Goal: Information Seeking & Learning: Learn about a topic

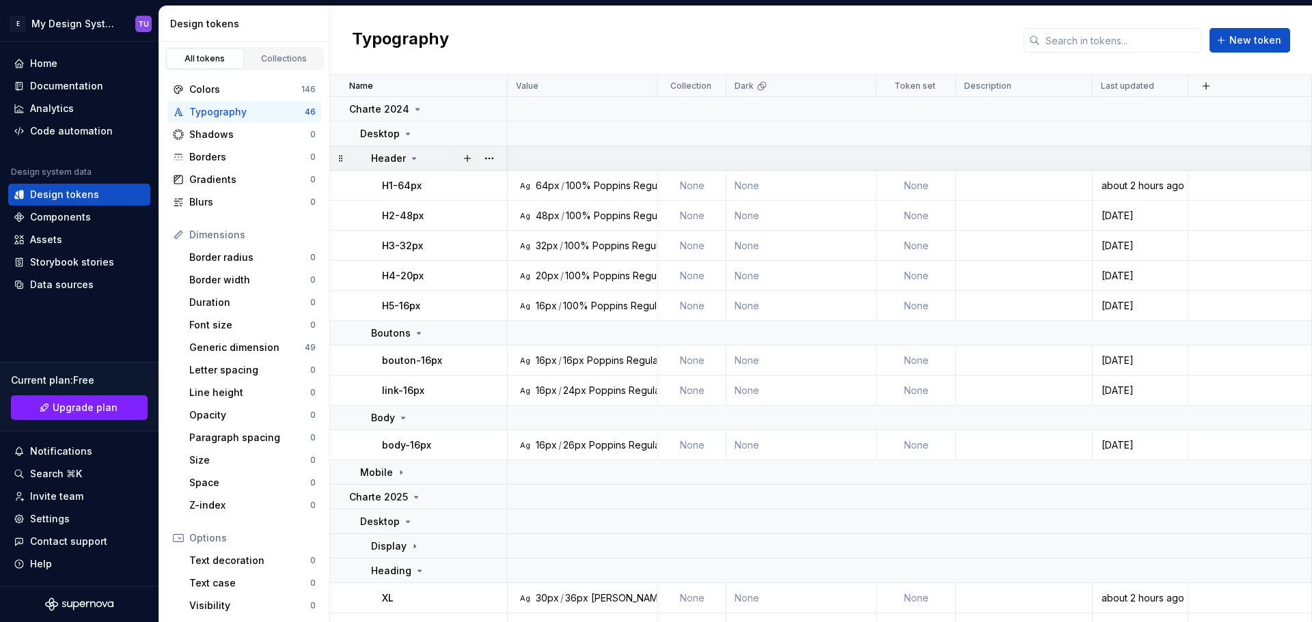
click at [410, 154] on icon at bounding box center [414, 158] width 11 height 11
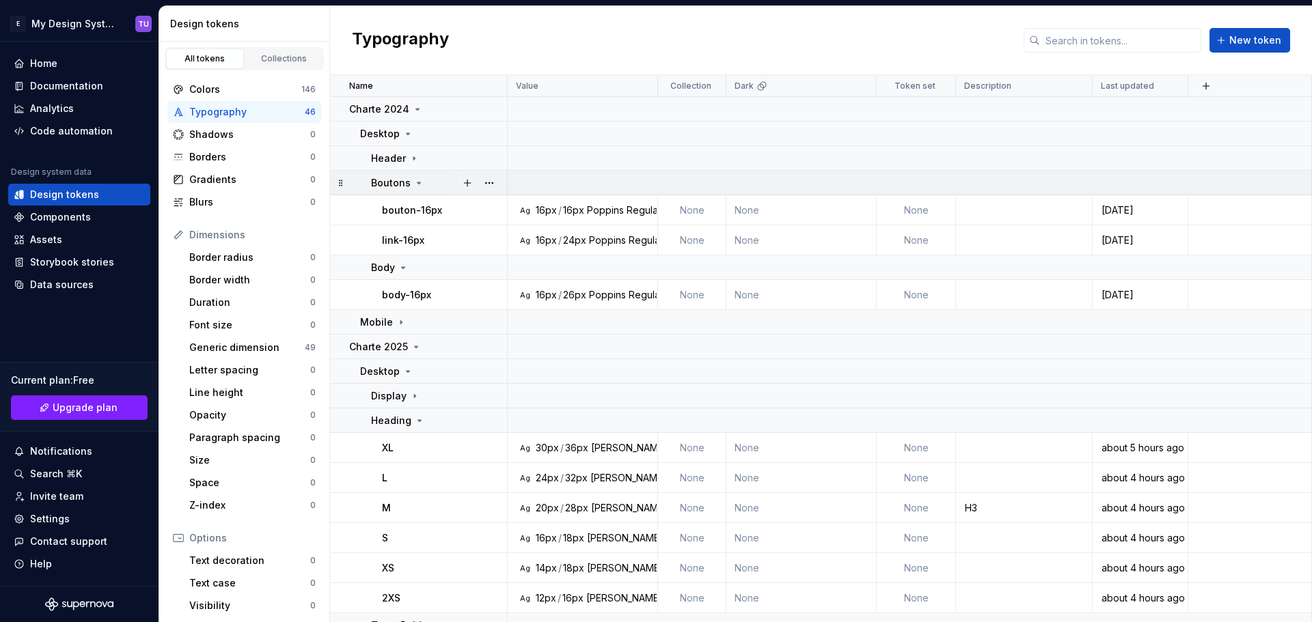
click at [417, 186] on icon at bounding box center [418, 183] width 11 height 11
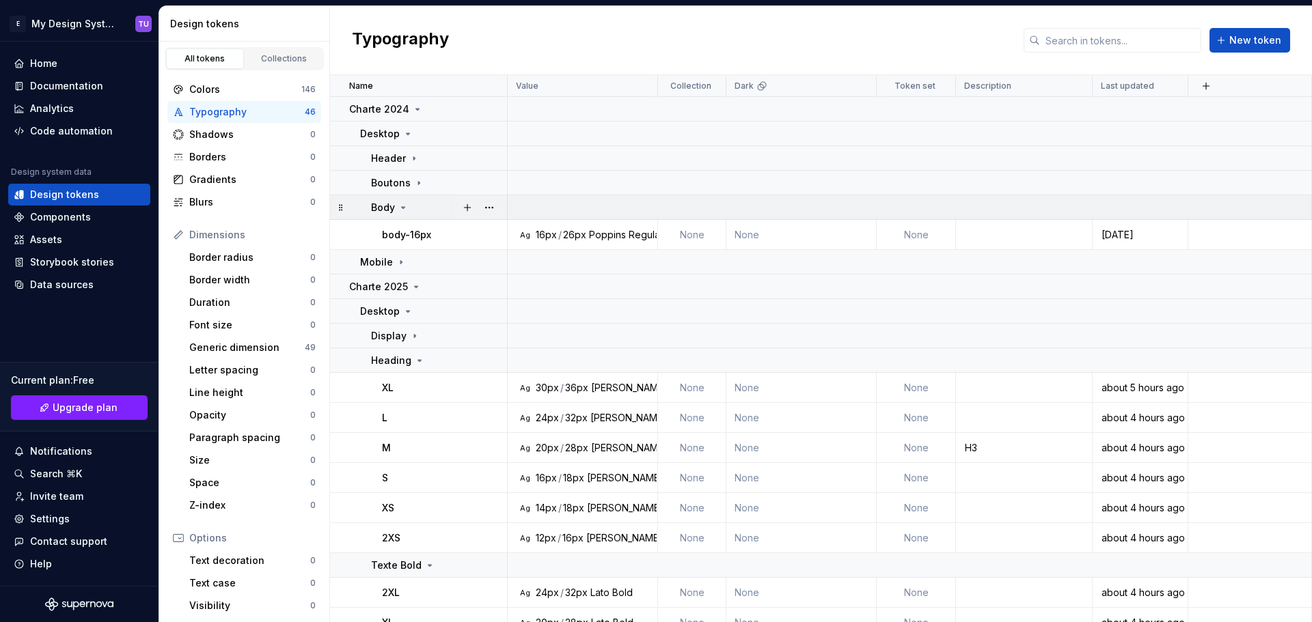
click at [409, 209] on div "Body" at bounding box center [438, 208] width 135 height 14
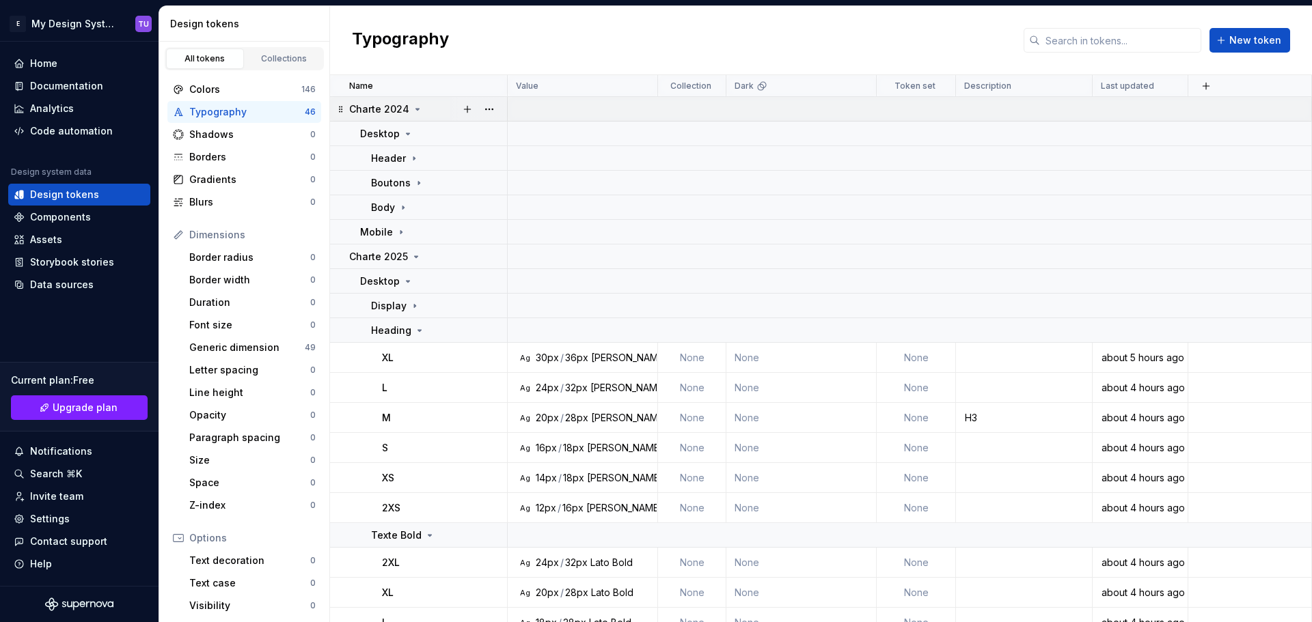
click at [416, 110] on icon at bounding box center [417, 109] width 3 height 1
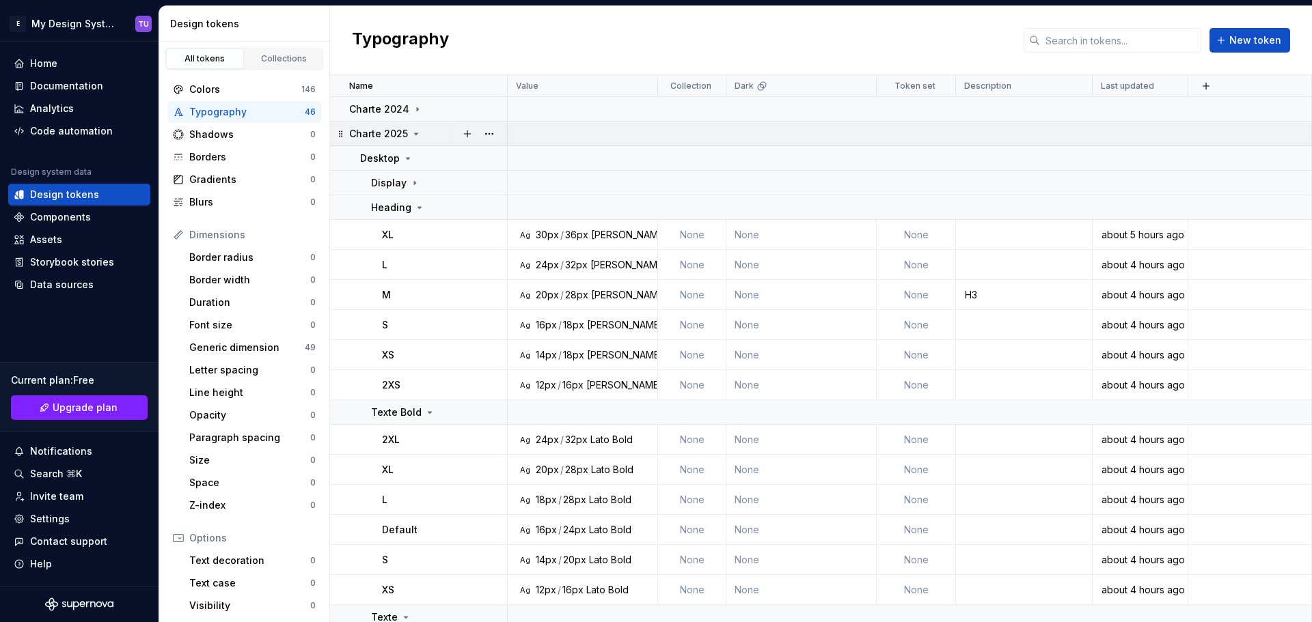
click at [411, 135] on icon at bounding box center [416, 133] width 11 height 11
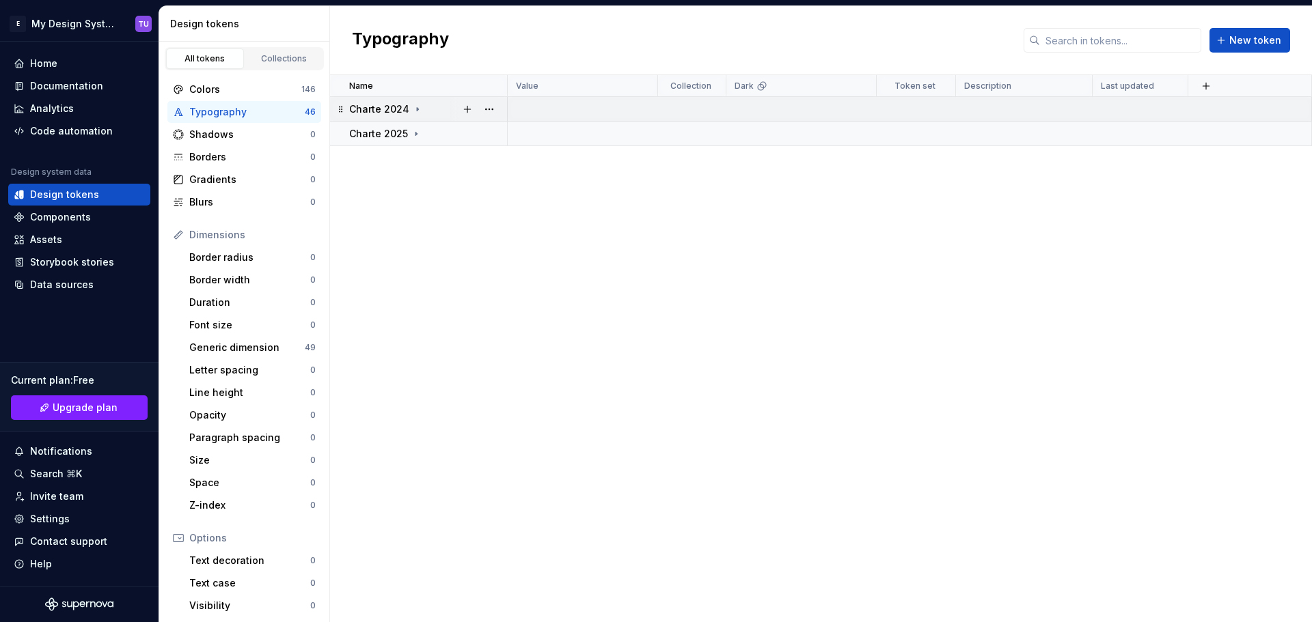
click at [417, 111] on icon at bounding box center [417, 109] width 11 height 11
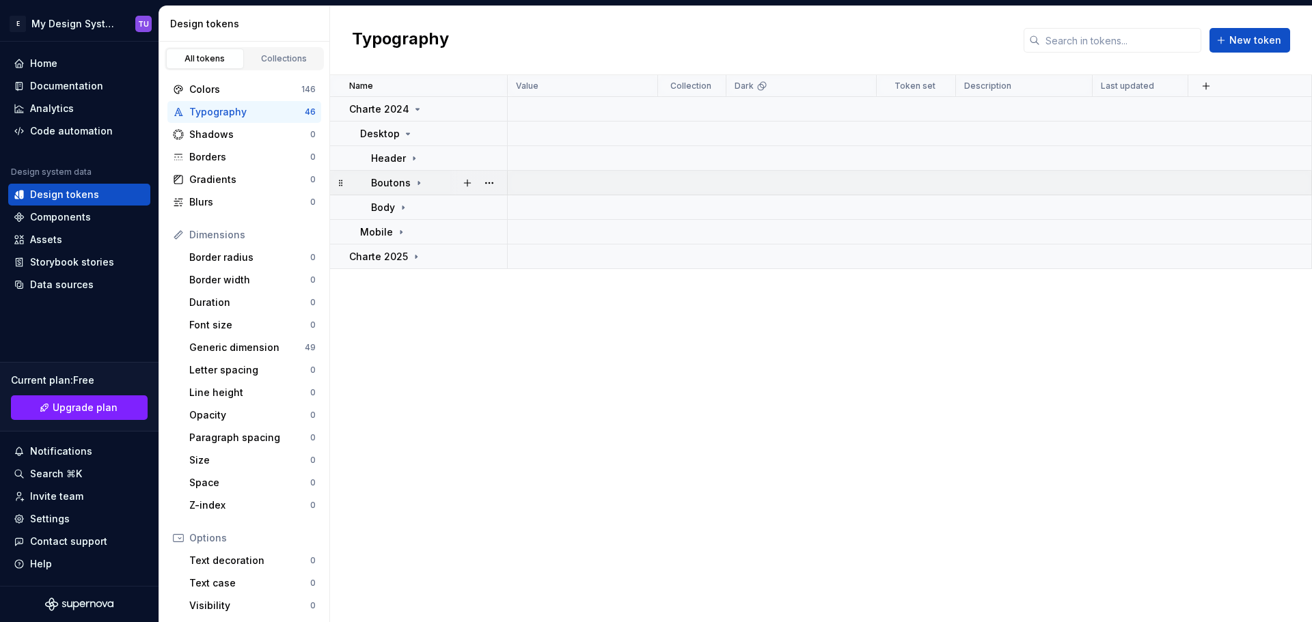
click at [404, 179] on p "Boutons" at bounding box center [391, 183] width 40 height 14
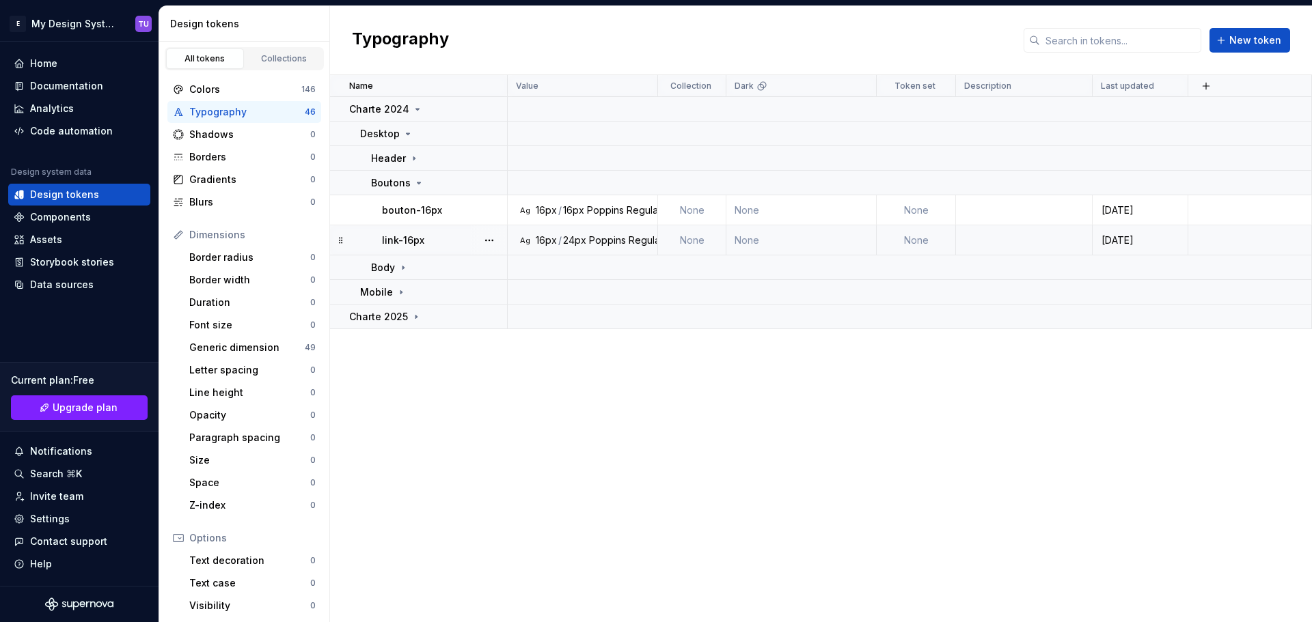
click at [429, 245] on div "link-16px" at bounding box center [444, 241] width 124 height 14
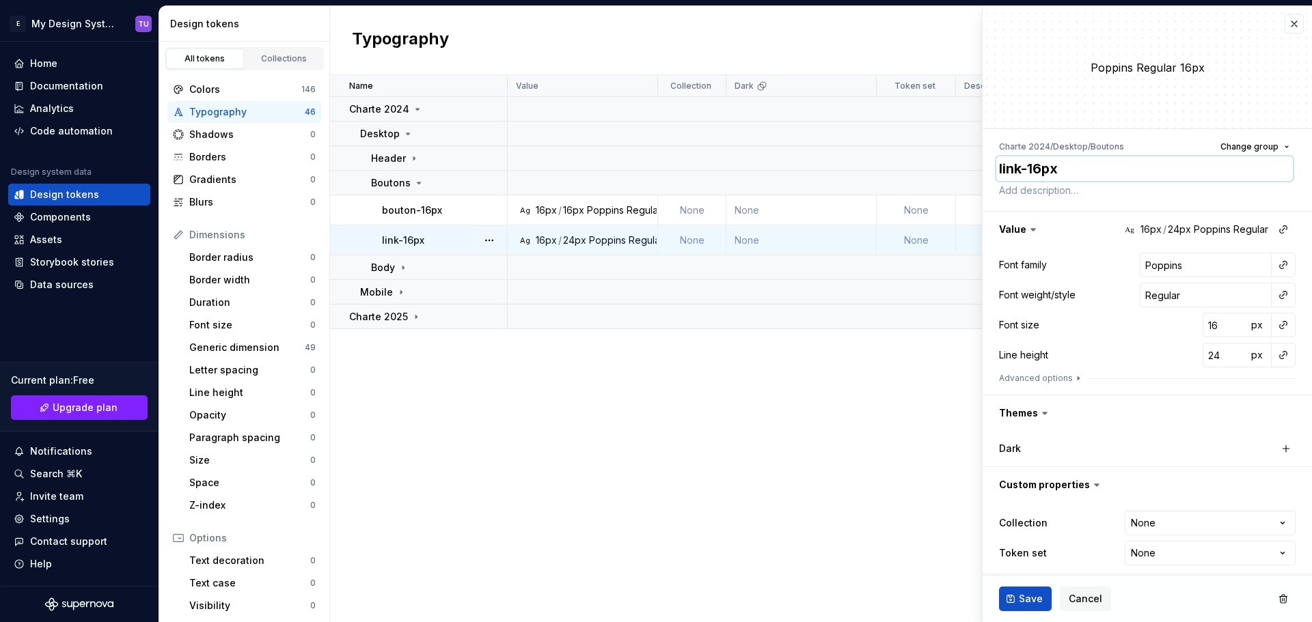
click at [1051, 179] on textarea "link-16px" at bounding box center [1144, 168] width 297 height 25
click at [1144, 266] on input "Poppins" at bounding box center [1206, 265] width 132 height 25
click at [417, 185] on icon at bounding box center [418, 183] width 11 height 11
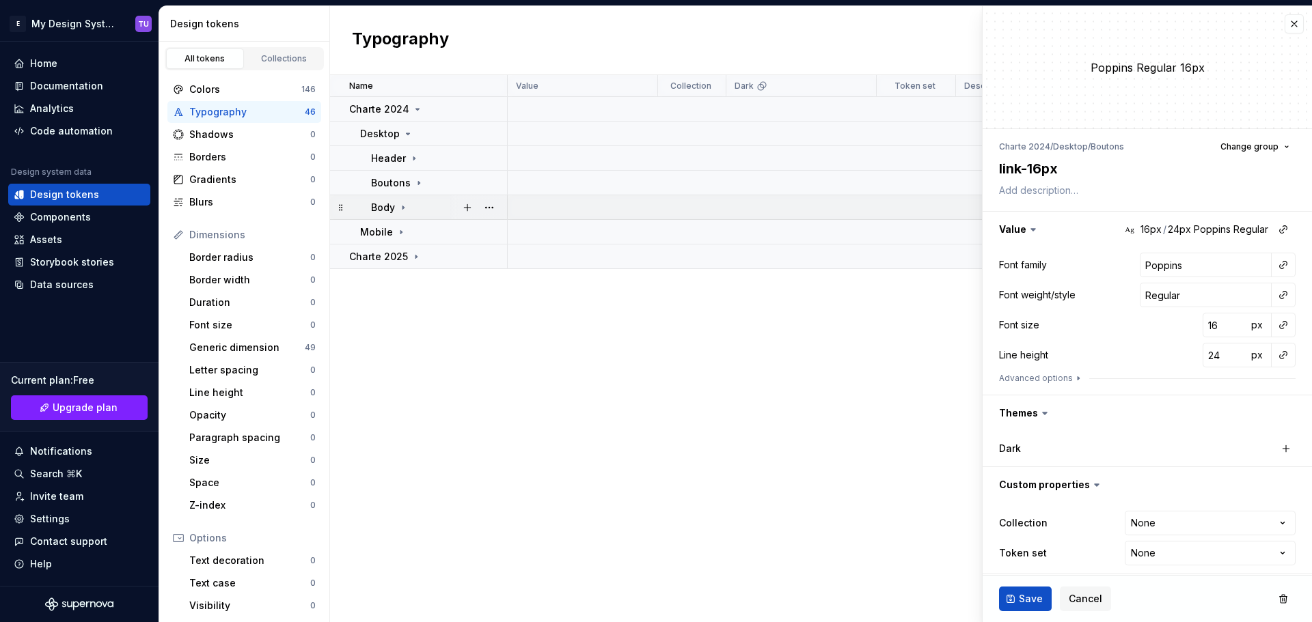
click at [400, 208] on icon at bounding box center [403, 207] width 11 height 11
click at [427, 236] on p "body-16px" at bounding box center [406, 235] width 49 height 14
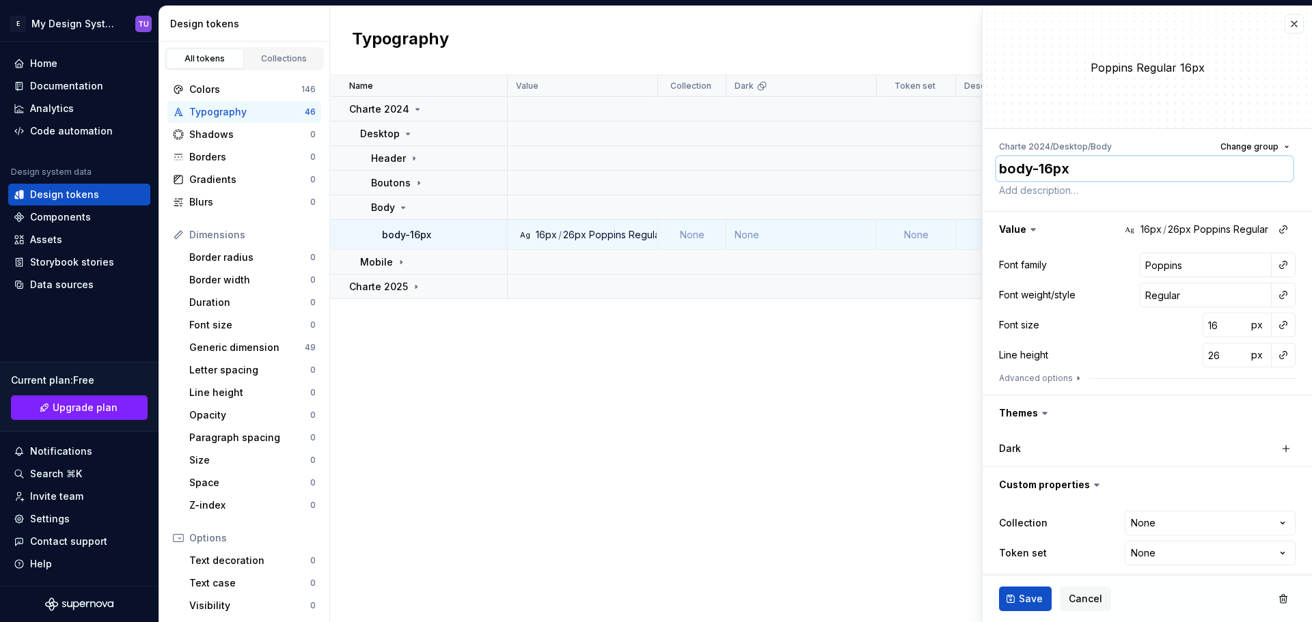
click at [1031, 167] on textarea "body-16px" at bounding box center [1144, 168] width 297 height 25
click at [1150, 268] on input "Poppins" at bounding box center [1206, 265] width 132 height 25
click at [1204, 322] on input "16" at bounding box center [1224, 325] width 44 height 25
click at [1204, 353] on input "26" at bounding box center [1224, 355] width 44 height 25
click at [1073, 601] on span "Cancel" at bounding box center [1085, 599] width 33 height 14
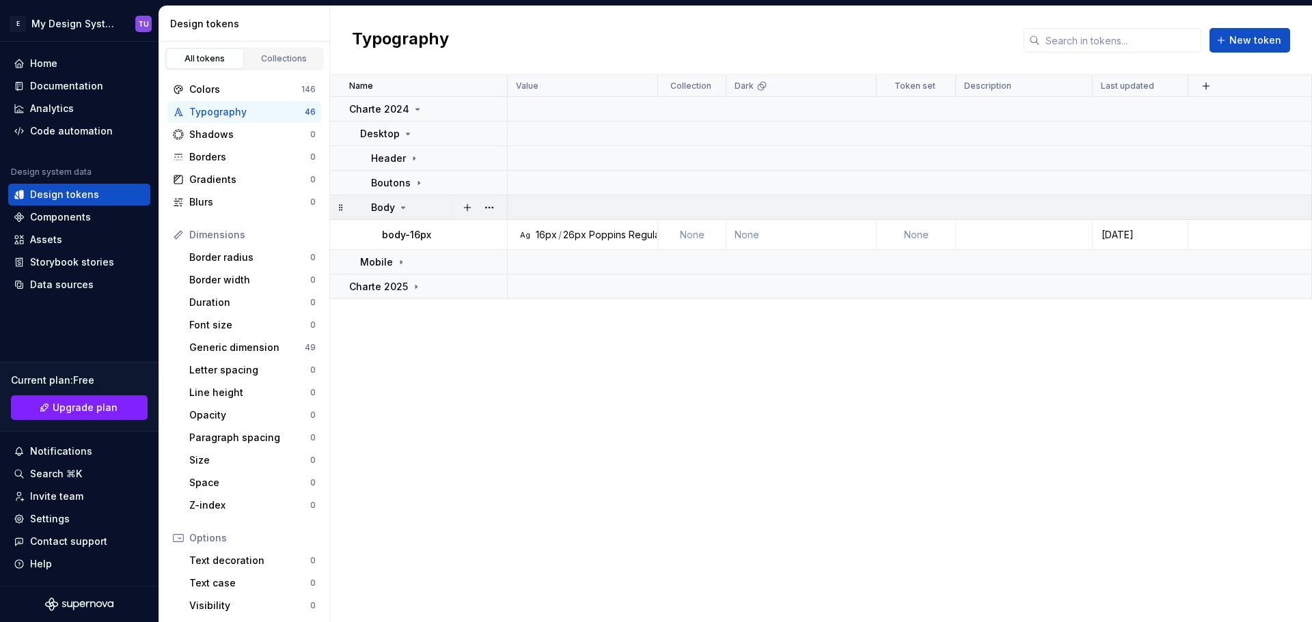
click at [399, 208] on icon at bounding box center [403, 207] width 11 height 11
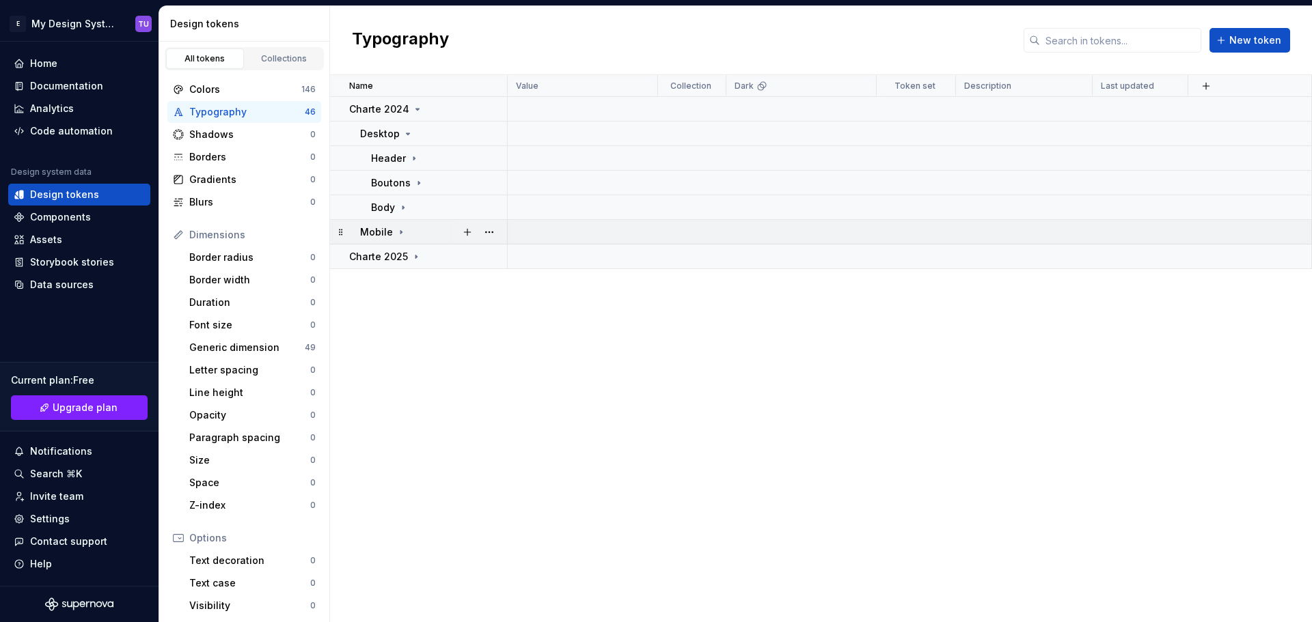
click at [396, 228] on icon at bounding box center [401, 232] width 11 height 11
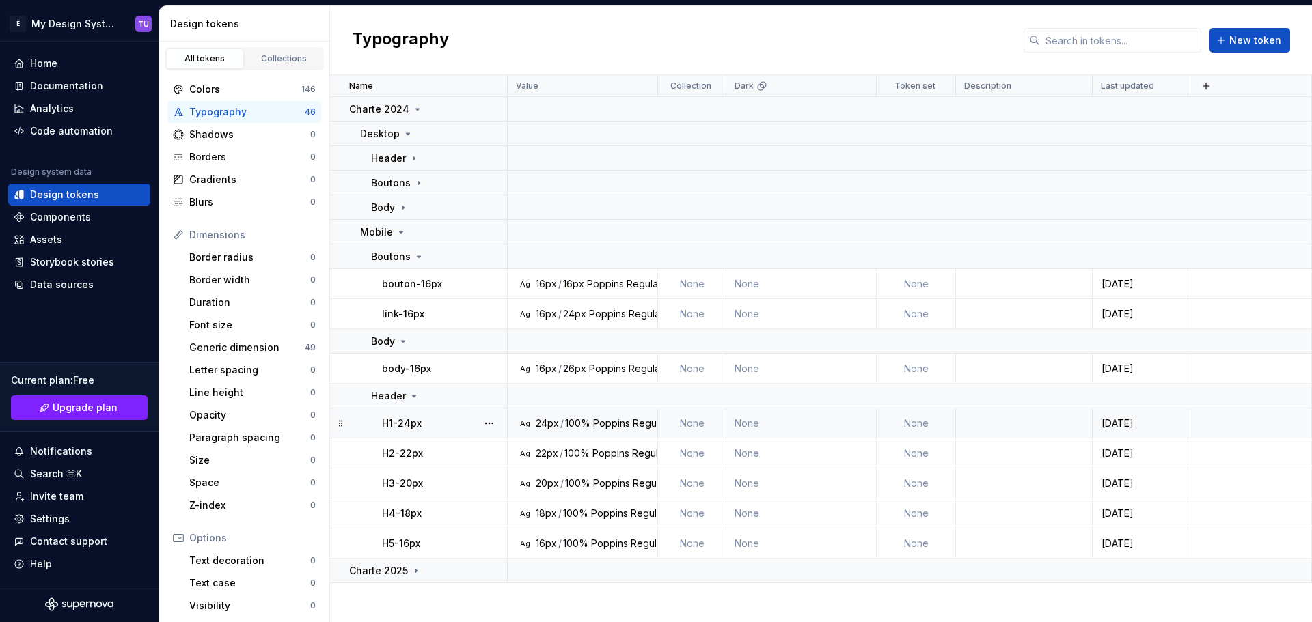
click at [419, 423] on p "H1-24px" at bounding box center [402, 424] width 40 height 14
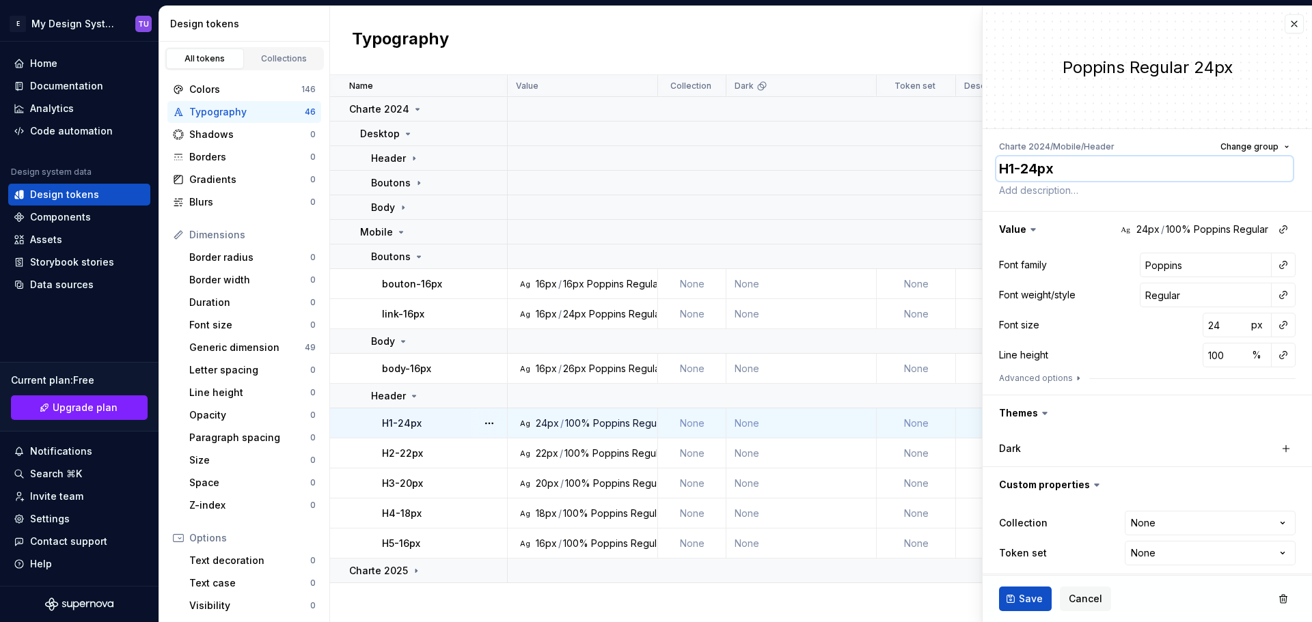
click at [1019, 169] on textarea "H1-24px" at bounding box center [1144, 168] width 297 height 25
click at [1151, 263] on input "Poppins" at bounding box center [1206, 265] width 132 height 25
click at [1144, 296] on input "Regular" at bounding box center [1206, 295] width 132 height 25
click at [1216, 329] on input "24" at bounding box center [1224, 325] width 44 height 25
click at [1210, 329] on input "24" at bounding box center [1224, 325] width 44 height 25
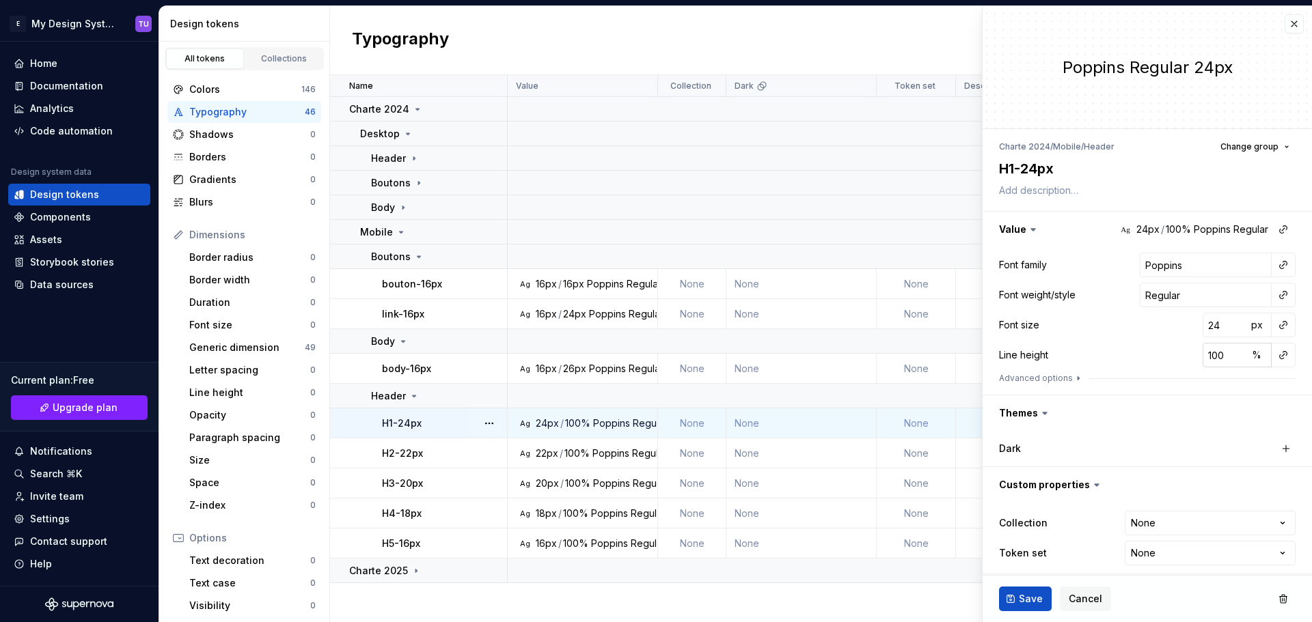
click at [1211, 357] on input "100" at bounding box center [1224, 355] width 44 height 25
click at [450, 452] on div "H2-22px" at bounding box center [444, 454] width 124 height 14
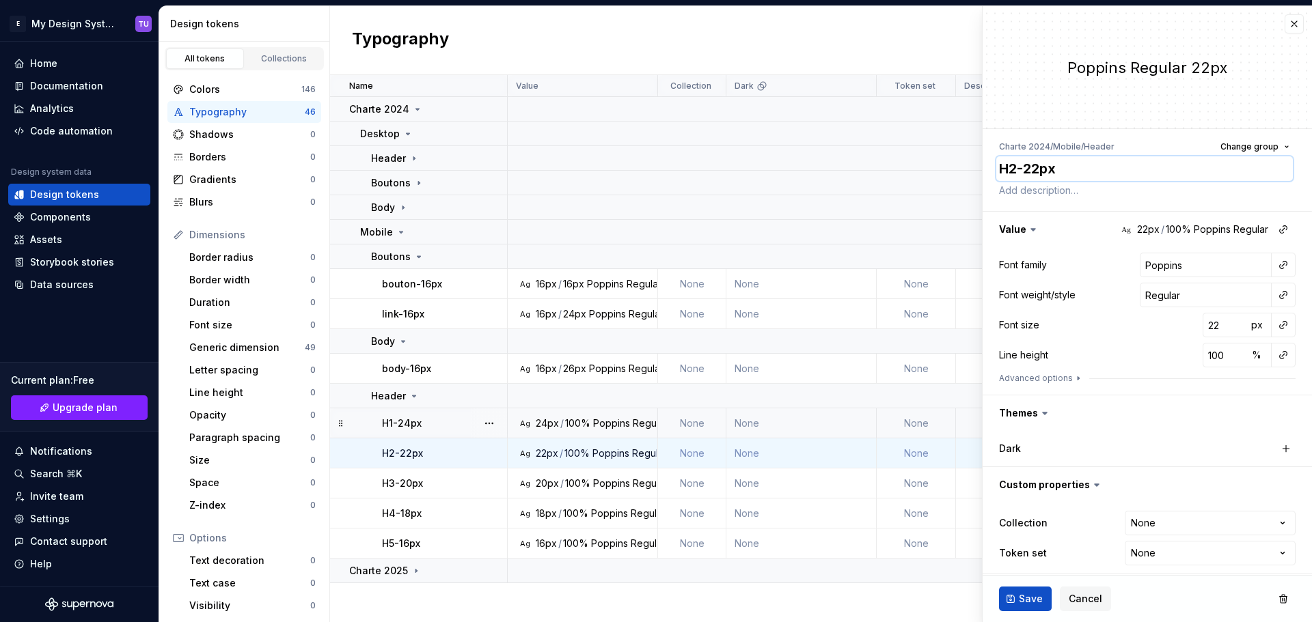
click at [1042, 173] on textarea "H2-22px" at bounding box center [1144, 168] width 297 height 25
click at [1154, 267] on input "Poppins" at bounding box center [1206, 265] width 132 height 25
click at [1202, 326] on input "22" at bounding box center [1224, 325] width 44 height 25
click at [1207, 353] on input "100" at bounding box center [1224, 355] width 44 height 25
click at [411, 484] on p "H3-20px" at bounding box center [402, 484] width 41 height 14
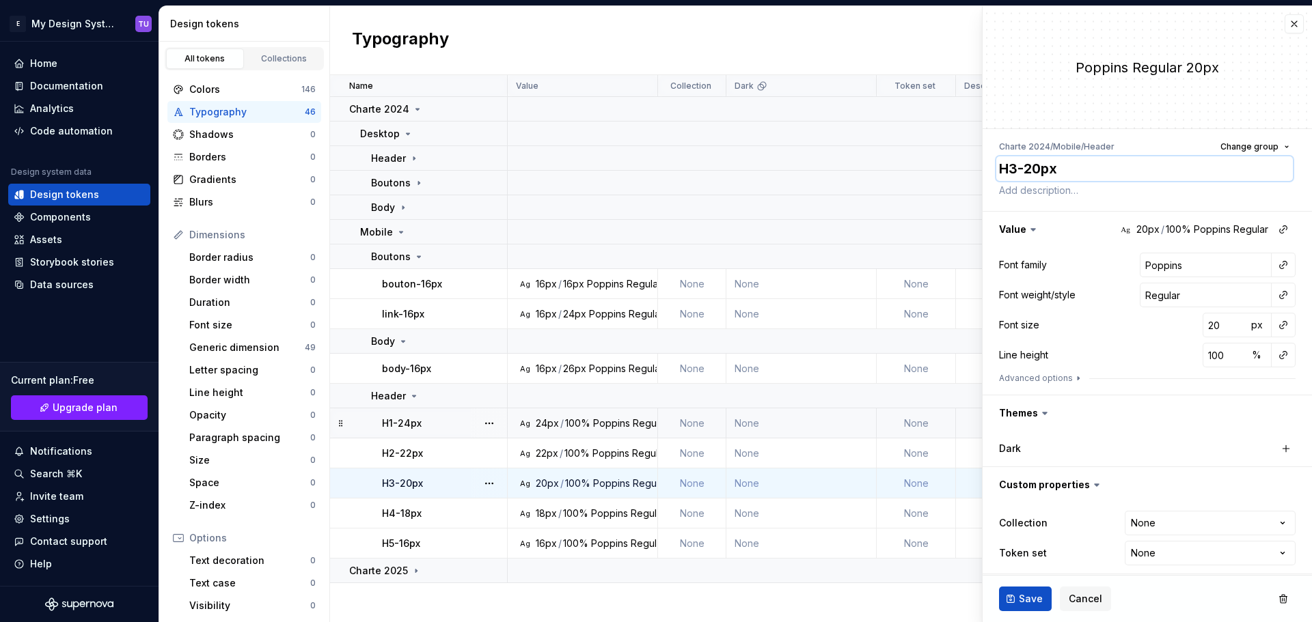
click at [1050, 169] on textarea "H3-20px" at bounding box center [1144, 168] width 297 height 25
click at [1159, 263] on input "Poppins" at bounding box center [1206, 265] width 132 height 25
click at [1208, 329] on input "20" at bounding box center [1224, 325] width 44 height 25
click at [1202, 348] on input "100" at bounding box center [1224, 355] width 44 height 25
click at [408, 511] on p "H4-18px" at bounding box center [402, 514] width 40 height 14
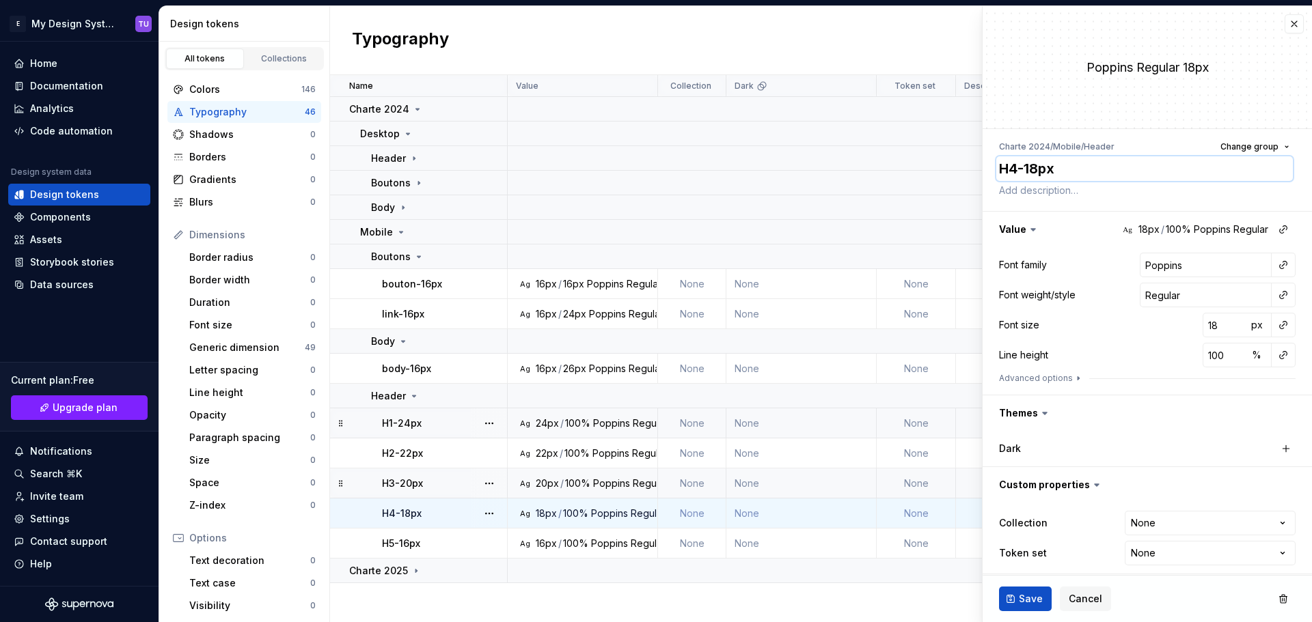
click at [1032, 172] on textarea "H4-18px" at bounding box center [1144, 168] width 297 height 25
click at [1164, 264] on input "Poppins" at bounding box center [1206, 265] width 132 height 25
click at [1209, 327] on input "18" at bounding box center [1224, 325] width 44 height 25
click at [1204, 351] on input "100" at bounding box center [1224, 355] width 44 height 25
click at [411, 545] on p "H5-16px" at bounding box center [401, 544] width 38 height 14
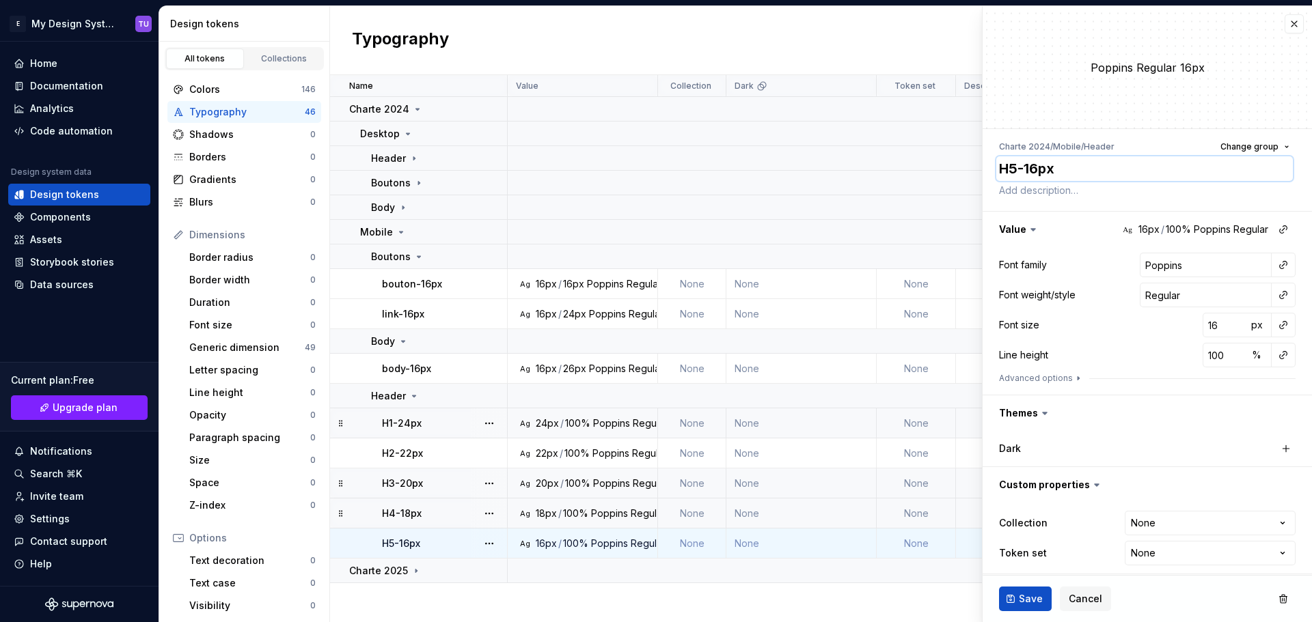
click at [1023, 177] on textarea "H5-16px" at bounding box center [1144, 168] width 297 height 25
click at [1155, 260] on input "Poppins" at bounding box center [1206, 265] width 132 height 25
click at [1210, 327] on input "16" at bounding box center [1224, 325] width 44 height 25
click at [1205, 357] on input "100" at bounding box center [1224, 355] width 44 height 25
click at [409, 396] on icon at bounding box center [414, 396] width 11 height 11
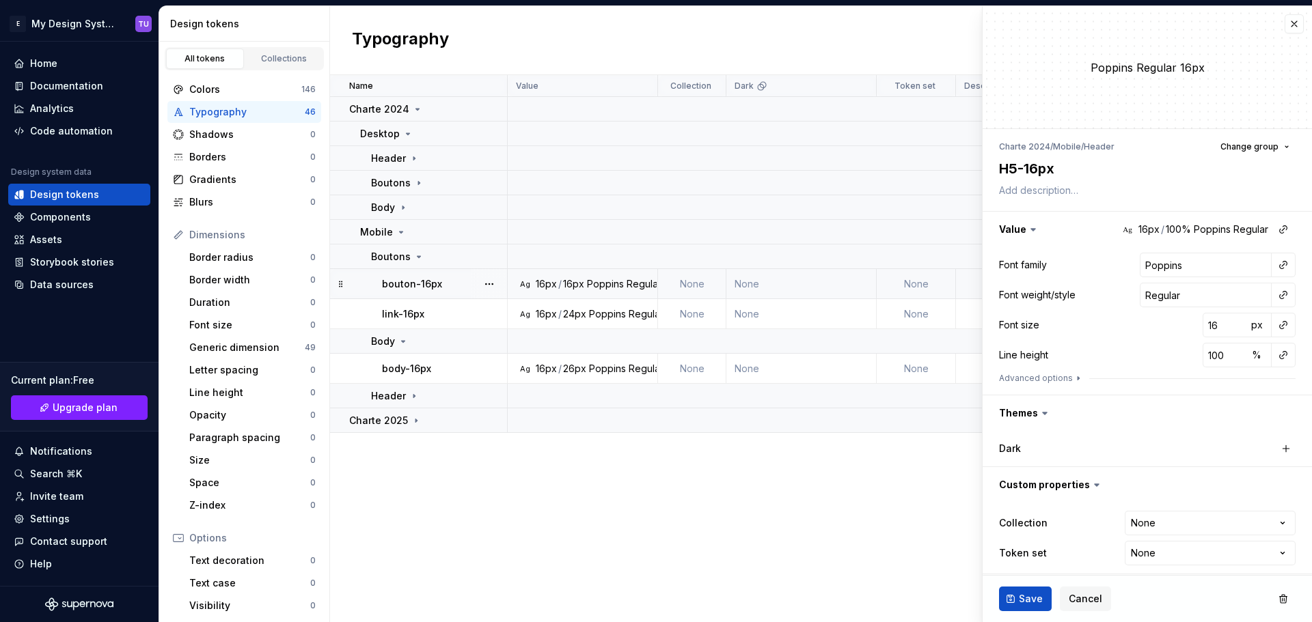
click at [432, 284] on p "bouton-16px" at bounding box center [412, 284] width 60 height 14
click at [1042, 171] on textarea "bouton-16px" at bounding box center [1144, 168] width 297 height 25
click at [1144, 256] on input "Poppins" at bounding box center [1206, 265] width 132 height 25
click at [1202, 327] on input "16" at bounding box center [1224, 325] width 44 height 25
click at [1207, 355] on input "16" at bounding box center [1224, 355] width 44 height 25
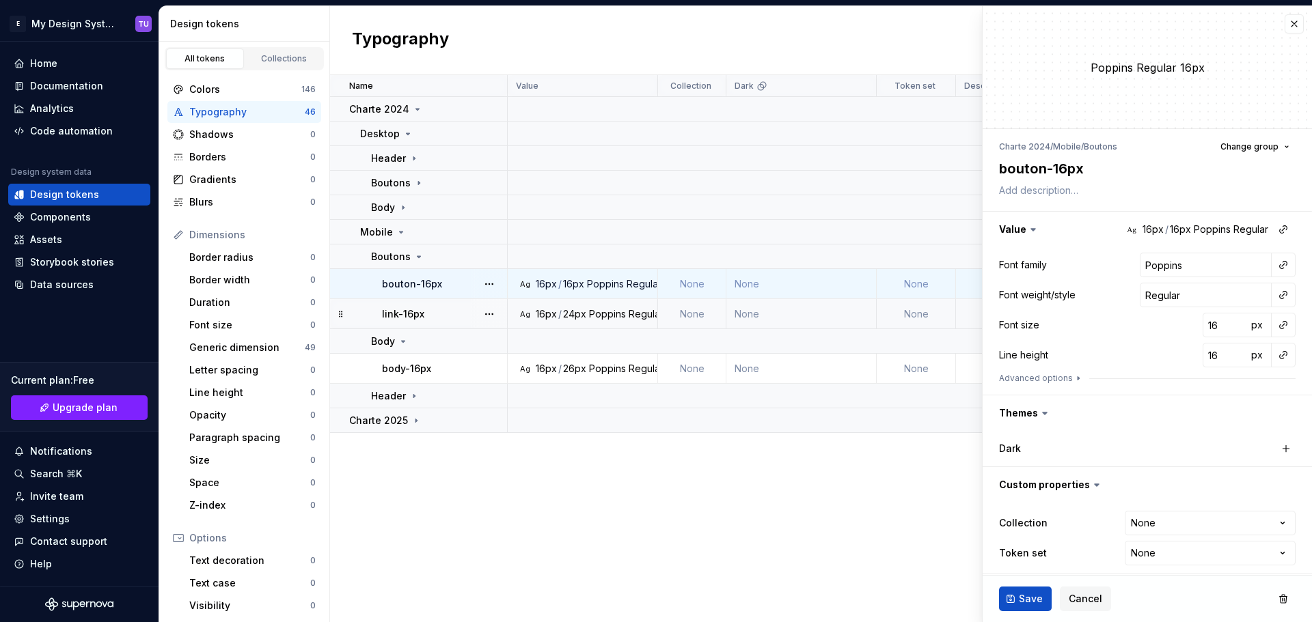
click at [424, 312] on div "link-16px" at bounding box center [444, 314] width 124 height 14
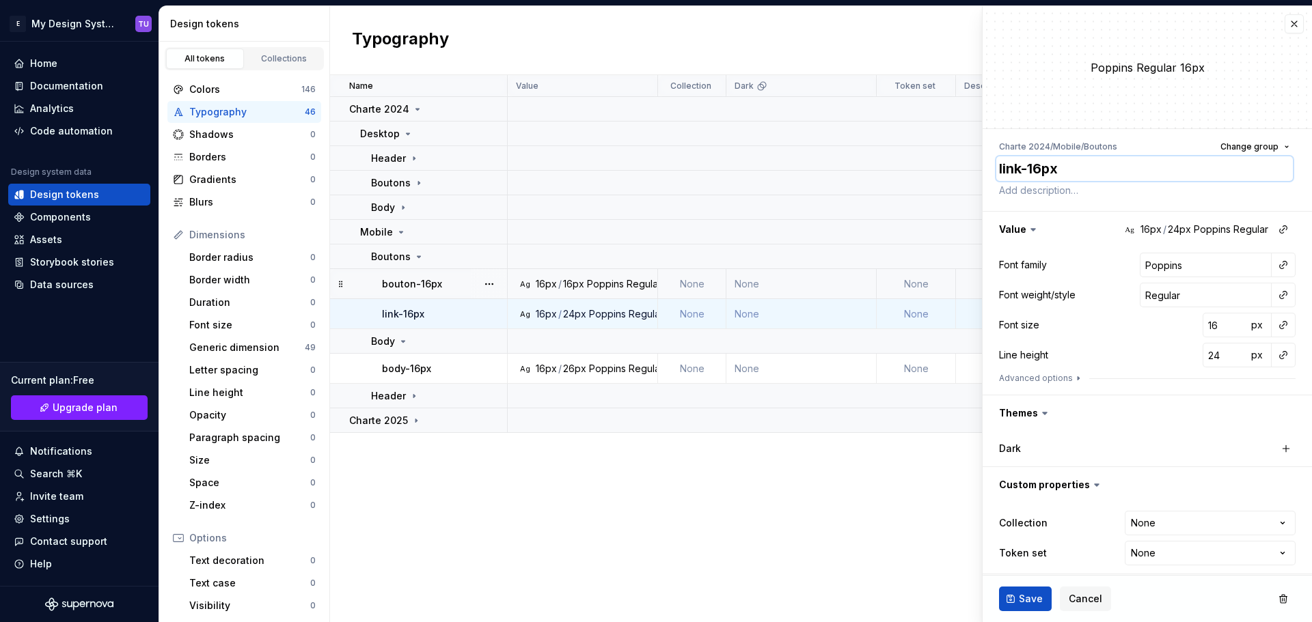
click at [1044, 174] on textarea "link-16px" at bounding box center [1144, 168] width 297 height 25
click at [1151, 271] on input "Poppins" at bounding box center [1206, 265] width 132 height 25
click at [1204, 322] on input "16" at bounding box center [1224, 325] width 44 height 25
click at [1207, 355] on input "24" at bounding box center [1224, 355] width 44 height 25
click at [402, 342] on icon at bounding box center [403, 341] width 3 height 1
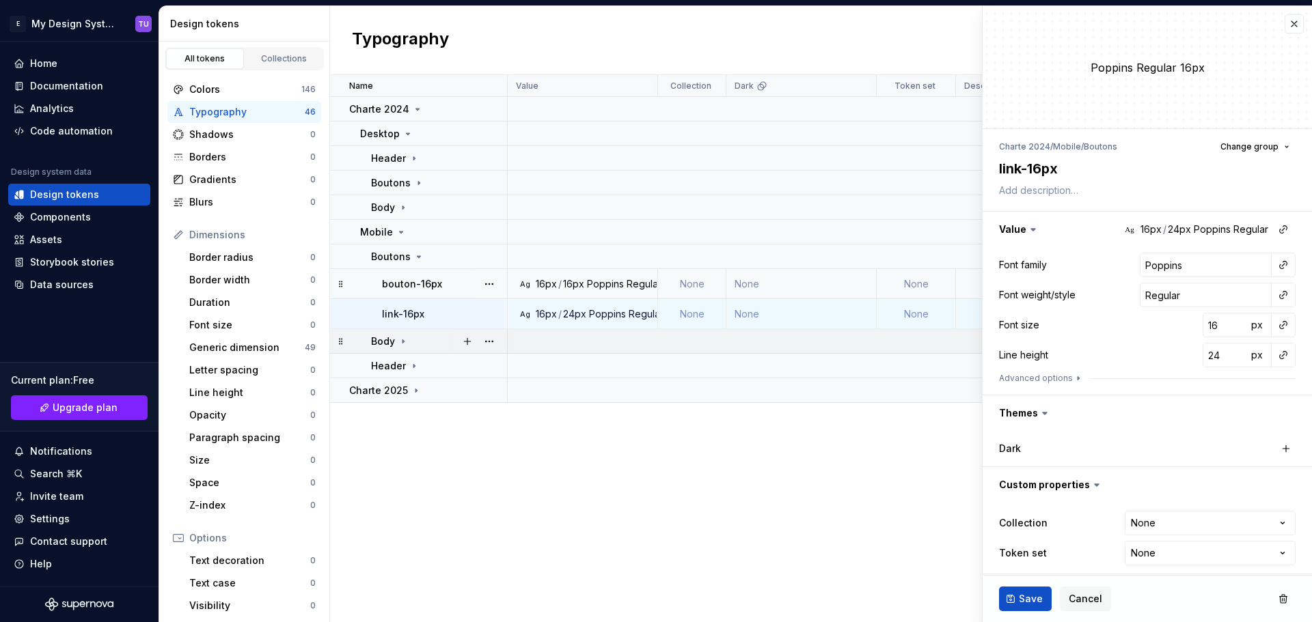
click at [402, 342] on icon at bounding box center [403, 341] width 11 height 11
click at [414, 338] on div "Body" at bounding box center [438, 342] width 135 height 14
click at [400, 337] on icon at bounding box center [403, 341] width 11 height 11
click at [417, 368] on p "body-16px" at bounding box center [406, 369] width 49 height 14
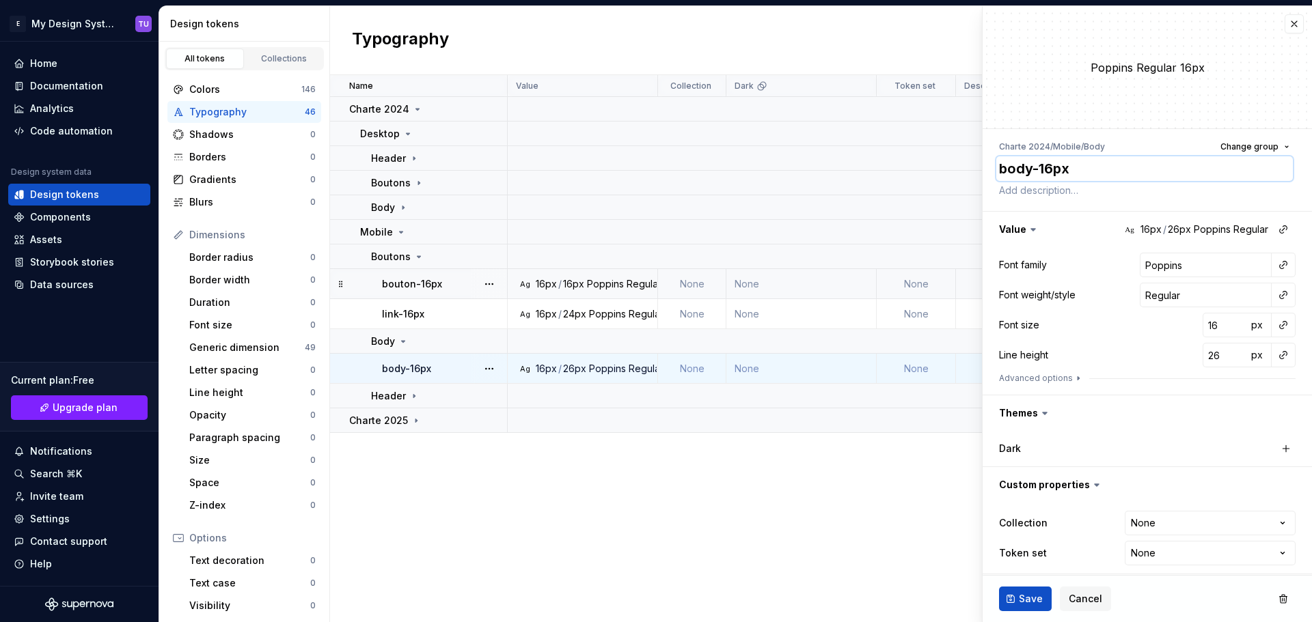
click at [1017, 171] on textarea "body-16px" at bounding box center [1144, 168] width 297 height 25
click at [1147, 262] on input "Poppins" at bounding box center [1206, 265] width 132 height 25
click at [1202, 323] on input "16" at bounding box center [1224, 325] width 44 height 25
click at [1202, 358] on input "26" at bounding box center [1224, 355] width 44 height 25
click at [64, 88] on div "Documentation" at bounding box center [66, 86] width 73 height 14
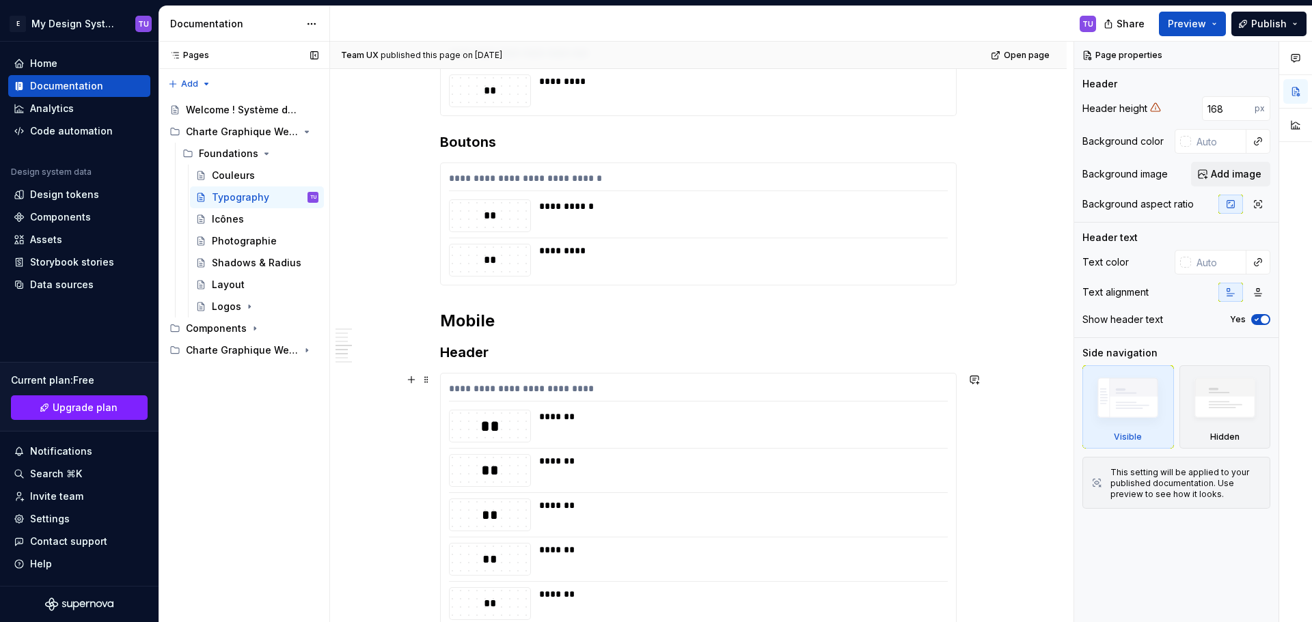
scroll to position [820, 0]
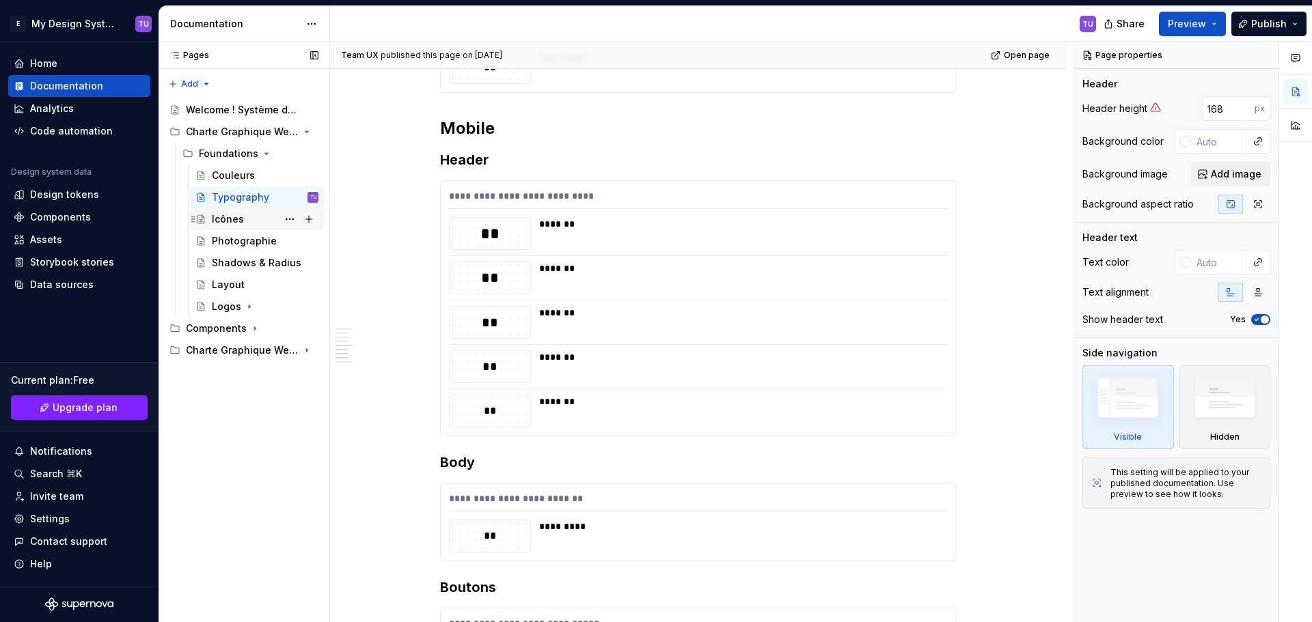
click at [243, 221] on div "Icônes" at bounding box center [265, 219] width 107 height 19
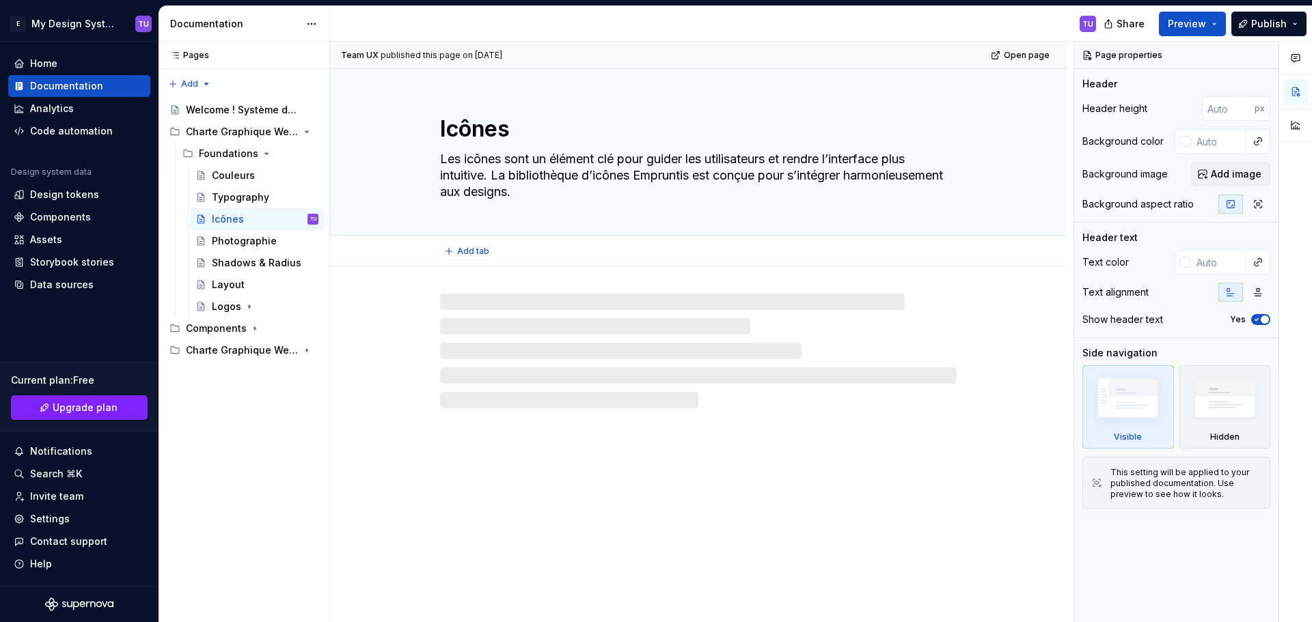
drag, startPoint x: 469, startPoint y: 154, endPoint x: 452, endPoint y: 154, distance: 16.4
click at [466, 154] on textarea "Les icônes sont un élément clé pour guider les utilisateurs et rendre l’interfa…" at bounding box center [695, 175] width 517 height 55
click at [447, 154] on textarea "Les icônes sont un élément clé pour guider les utilisateurs et rendre l’interfa…" at bounding box center [695, 175] width 517 height 55
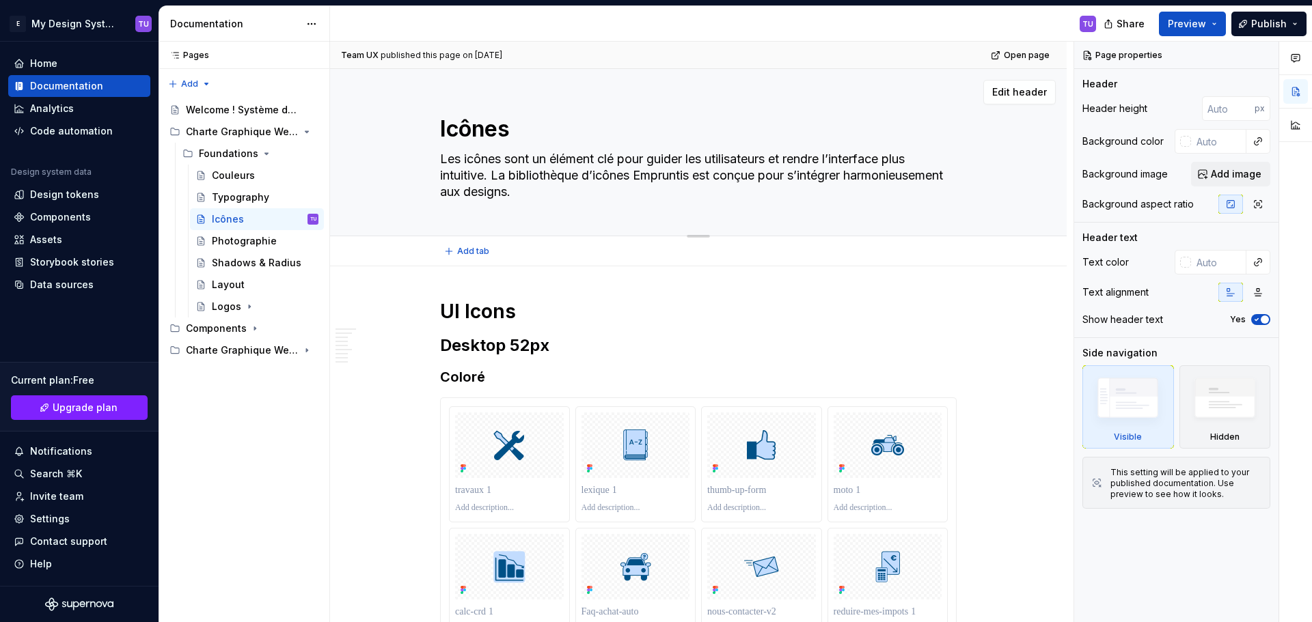
drag, startPoint x: 599, startPoint y: 182, endPoint x: 625, endPoint y: 190, distance: 27.0
click at [624, 190] on textarea "Les icônes sont un élément clé pour guider les utilisateurs et rendre l’interfa…" at bounding box center [695, 175] width 517 height 55
drag, startPoint x: 454, startPoint y: 297, endPoint x: 463, endPoint y: 301, distance: 9.2
click at [463, 301] on div "Team UX published this page on [DATE] Open page Icônes Les icônes sont un éléme…" at bounding box center [701, 332] width 743 height 581
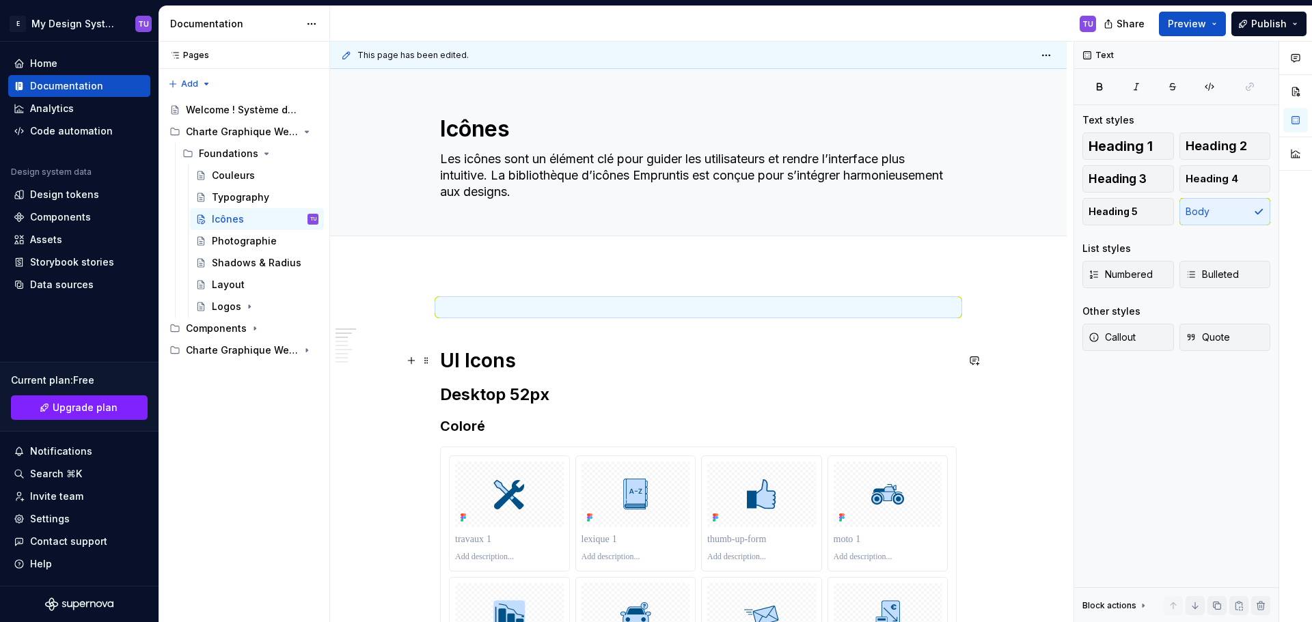
click at [471, 349] on h1 "UI Icons" at bounding box center [698, 360] width 517 height 25
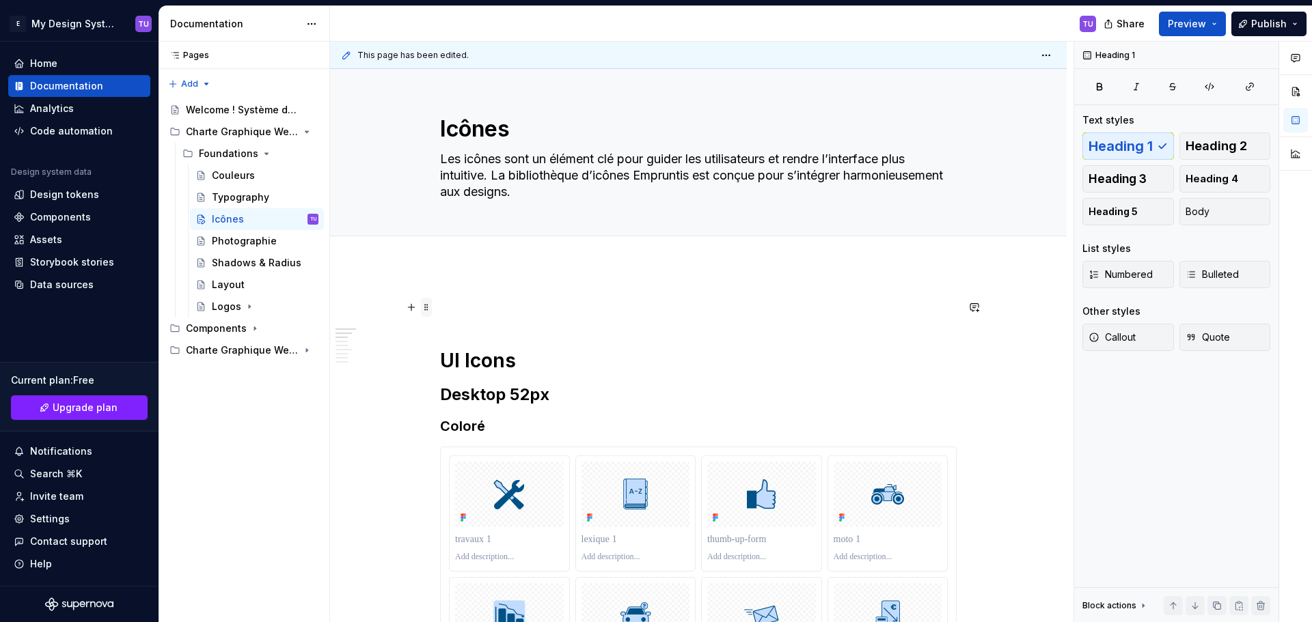
click at [425, 307] on span at bounding box center [426, 307] width 11 height 19
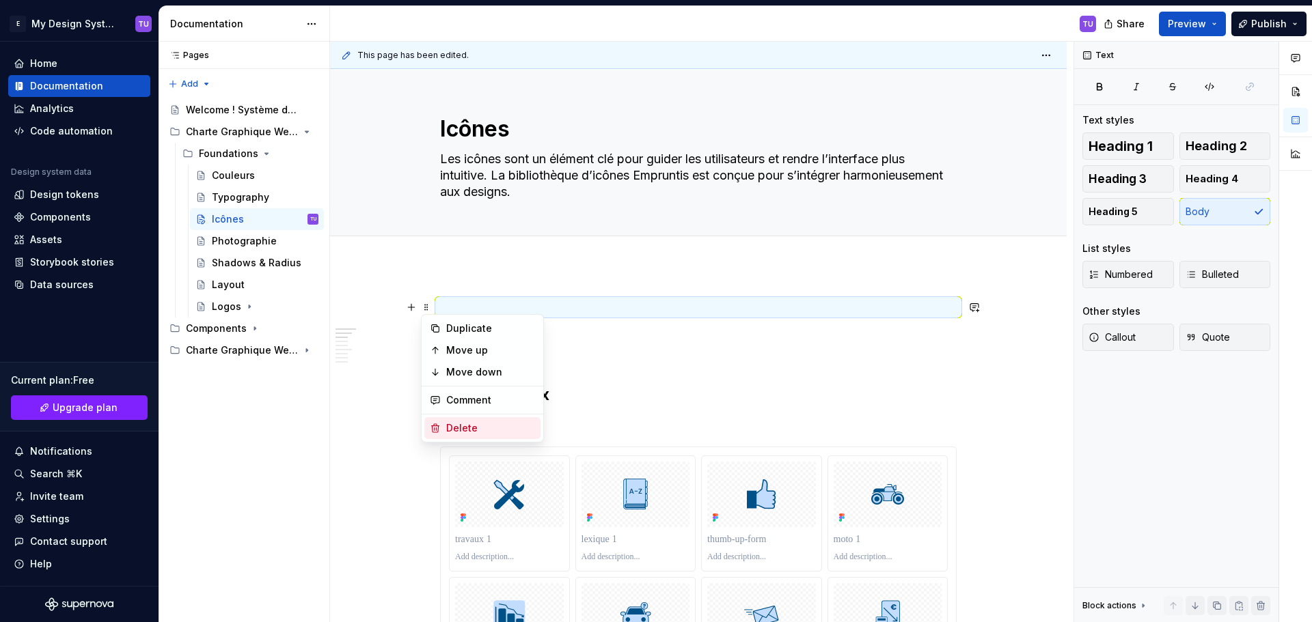
click at [450, 425] on div "Delete" at bounding box center [490, 429] width 89 height 14
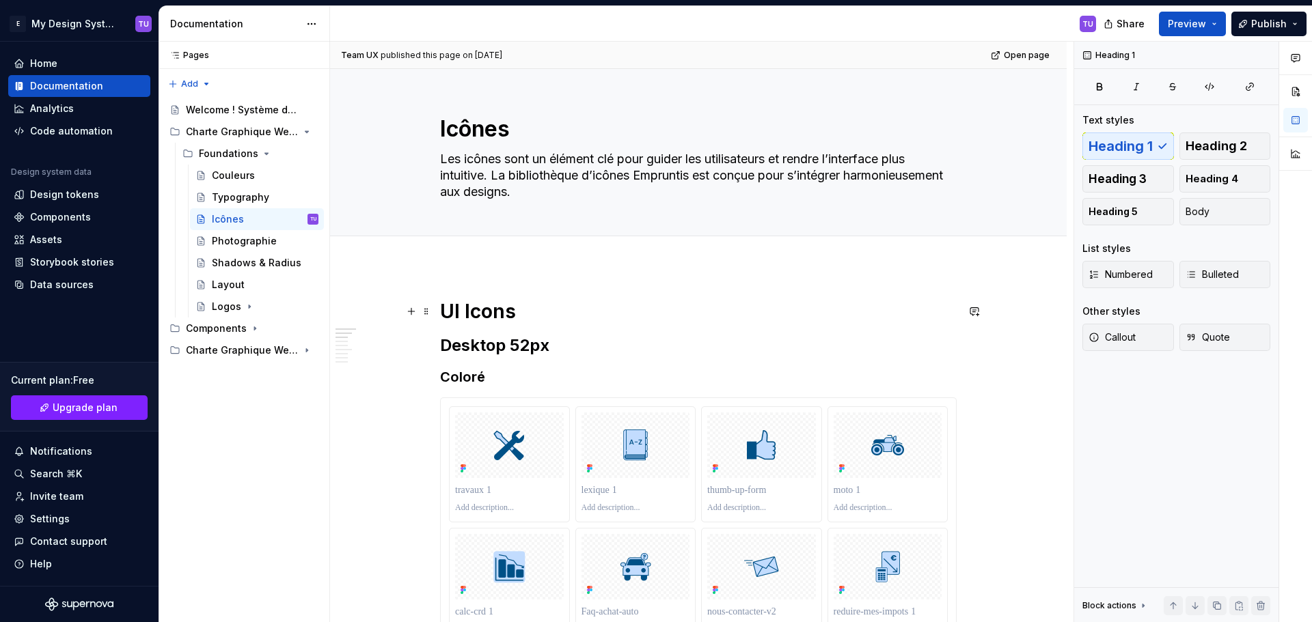
click at [449, 305] on h1 "UI Icons" at bounding box center [698, 311] width 517 height 25
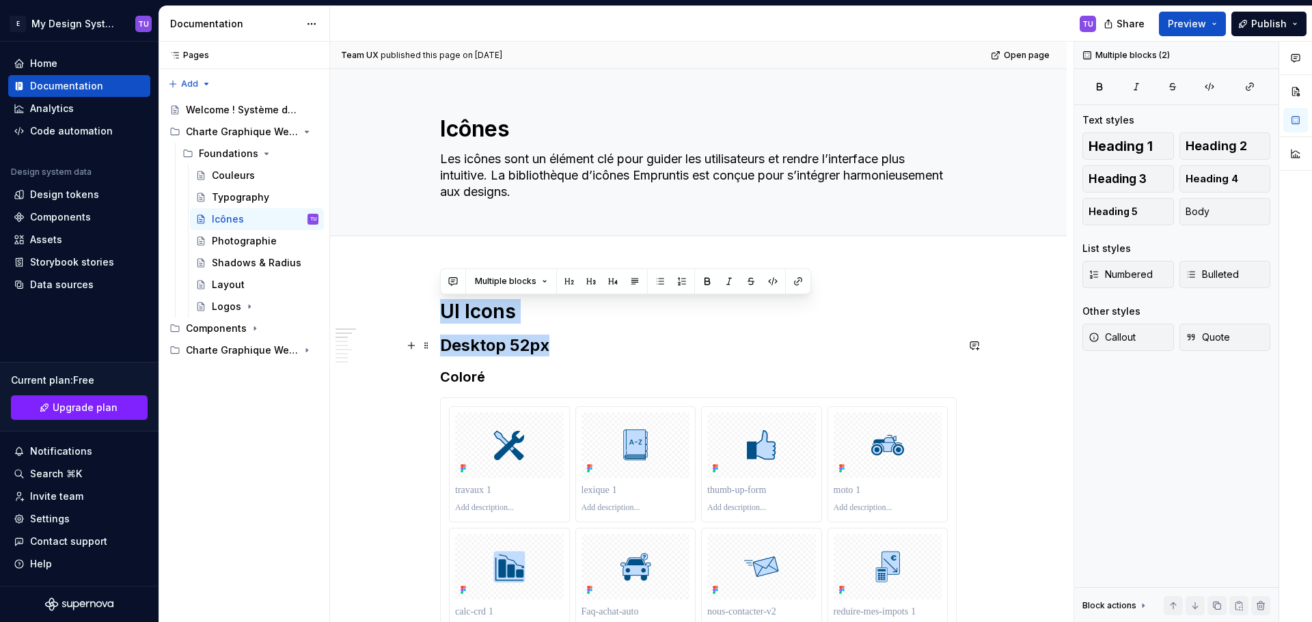
drag, startPoint x: 449, startPoint y: 305, endPoint x: 530, endPoint y: 346, distance: 91.1
copy div "UI Icons Desktop 52px"
click at [450, 377] on strong "Coloré" at bounding box center [462, 377] width 45 height 16
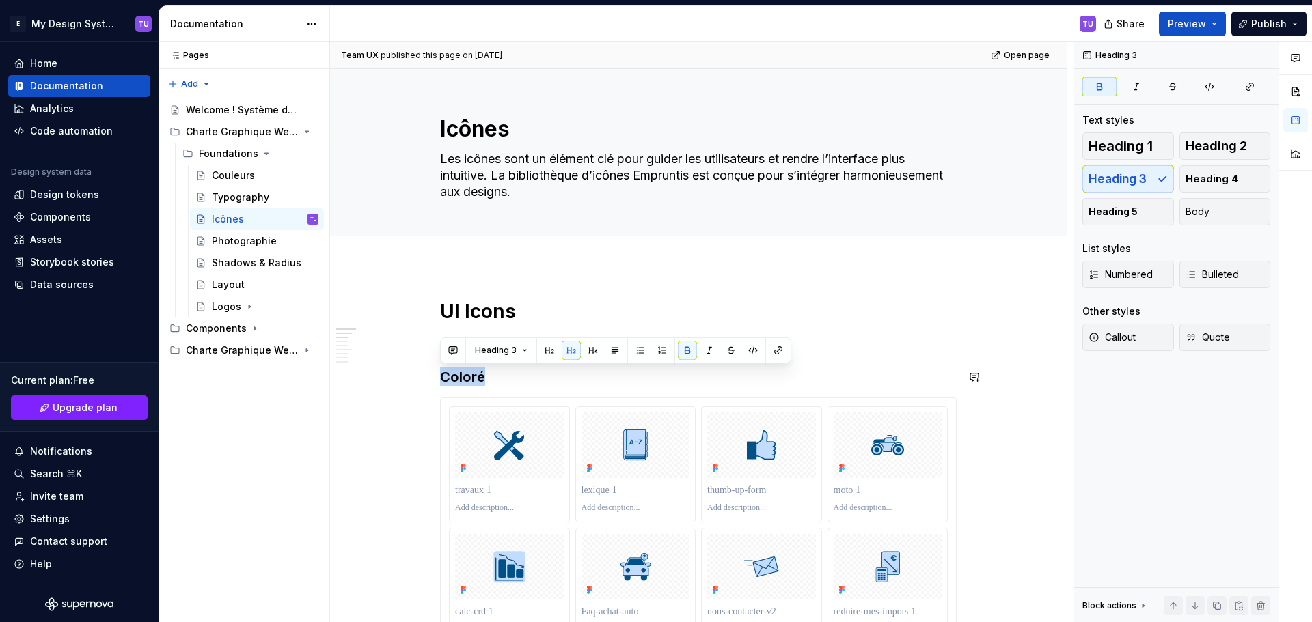
copy strong "Coloré"
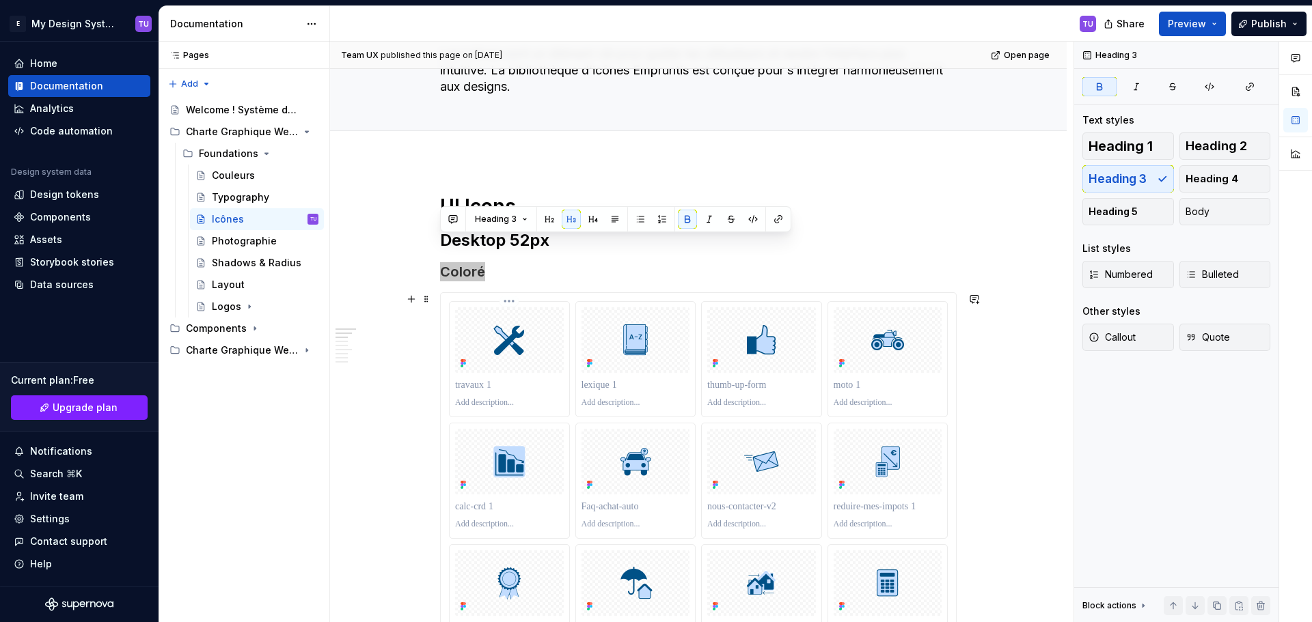
scroll to position [137, 0]
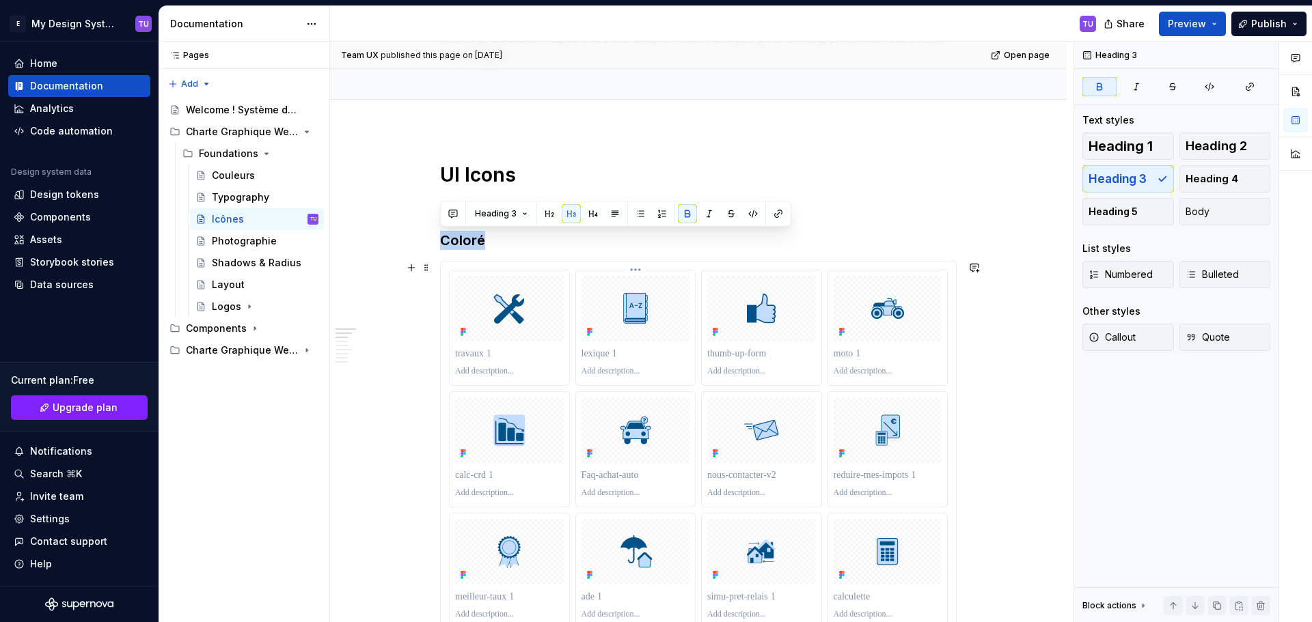
click at [661, 325] on div at bounding box center [635, 309] width 109 height 66
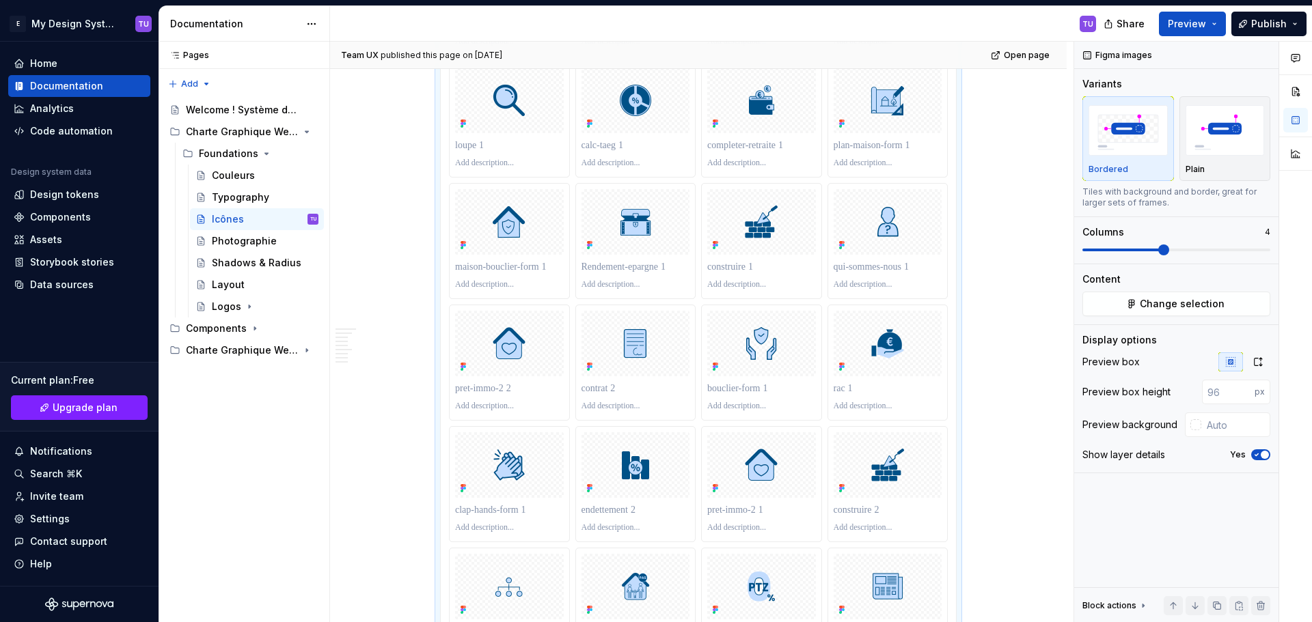
scroll to position [1025, 0]
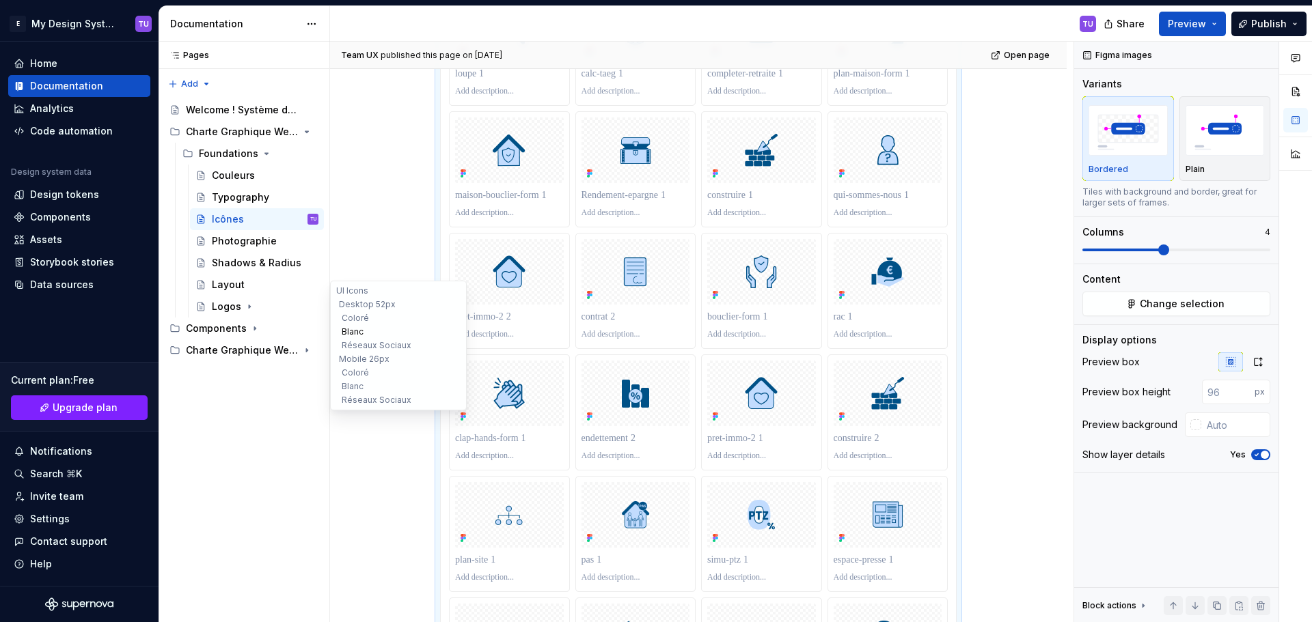
click at [352, 327] on button "Blanc" at bounding box center [398, 332] width 130 height 14
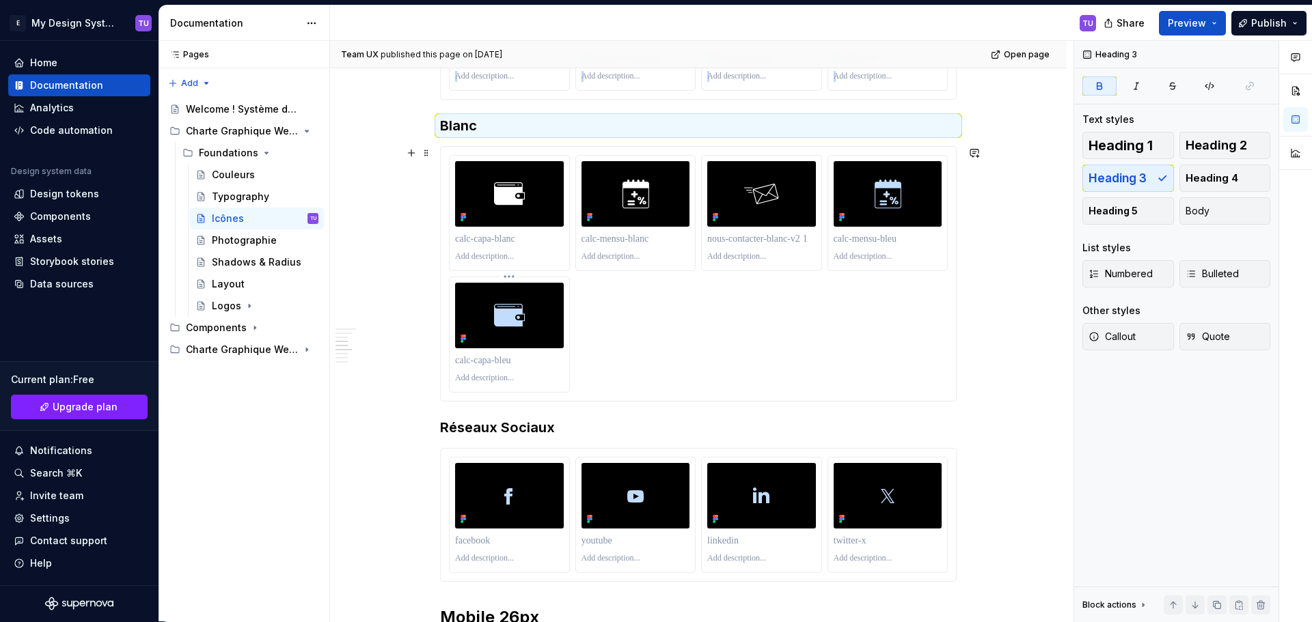
scroll to position [3113, 0]
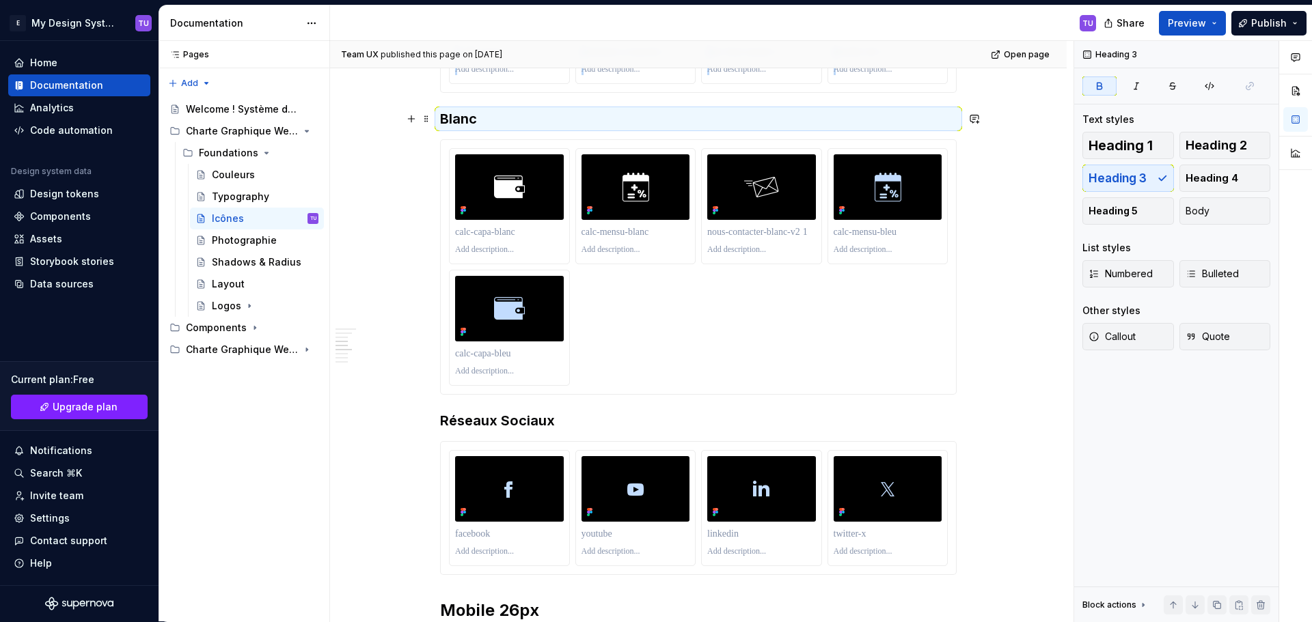
click at [466, 122] on strong "Blanc" at bounding box center [458, 119] width 37 height 16
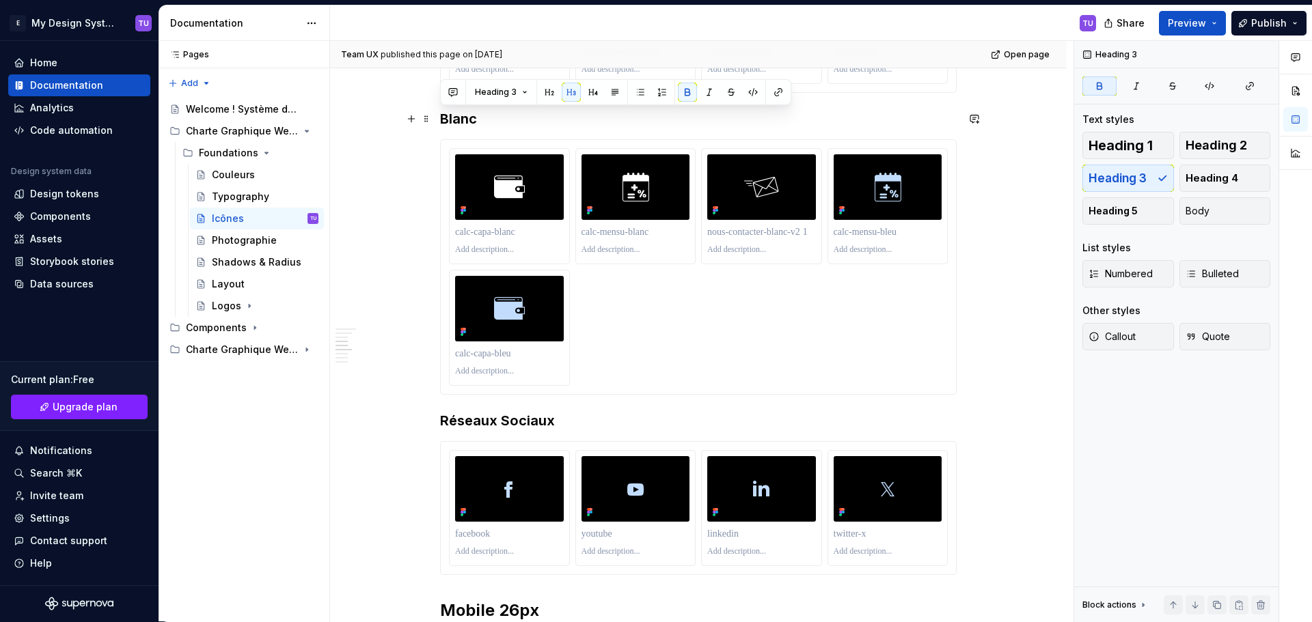
click at [466, 122] on strong "Blanc" at bounding box center [458, 119] width 37 height 16
copy strong "Blanc"
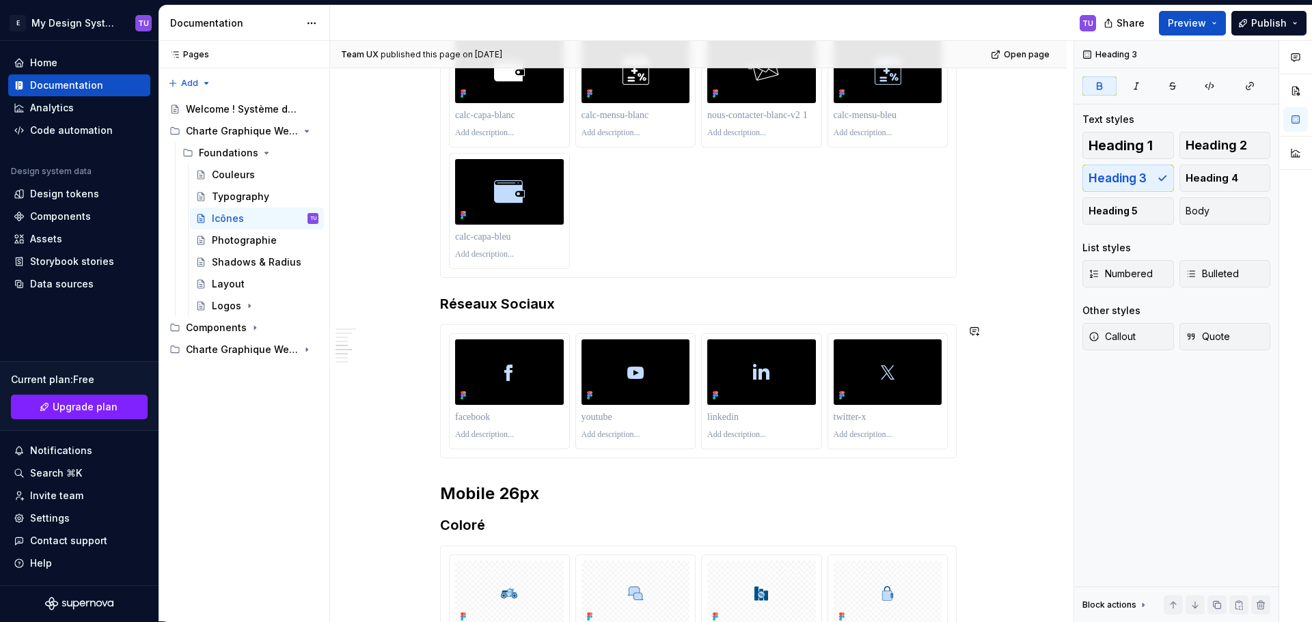
scroll to position [3318, 0]
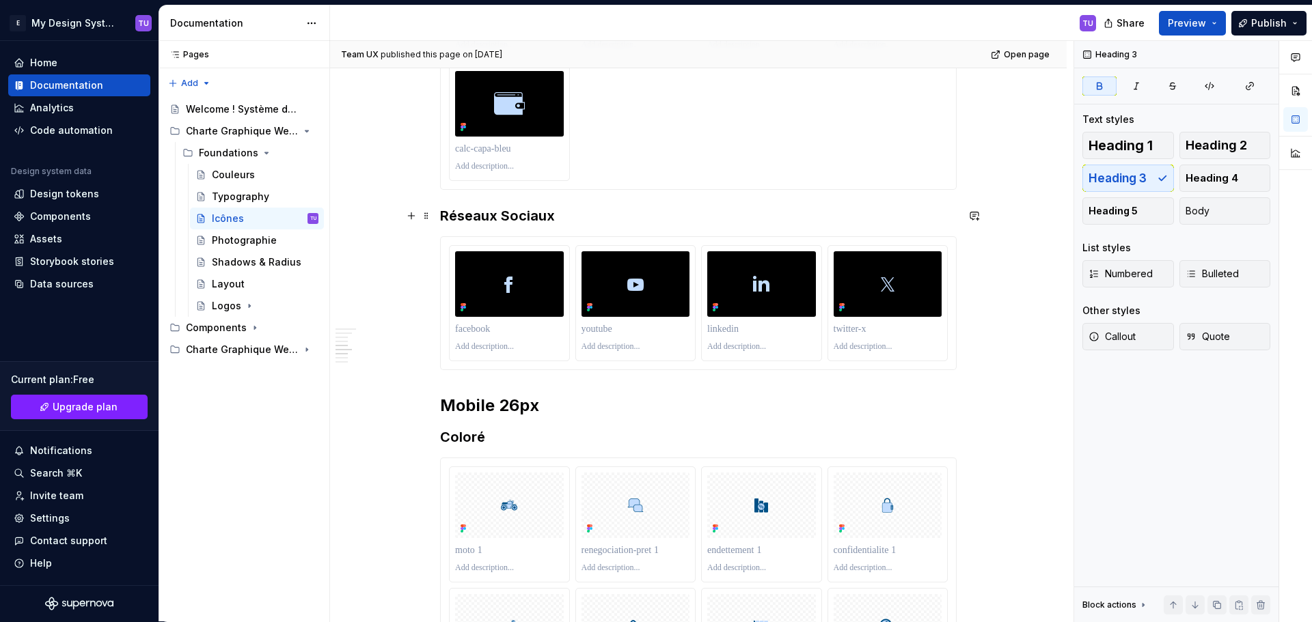
click at [467, 218] on strong "Réseaux Sociaux" at bounding box center [497, 216] width 115 height 16
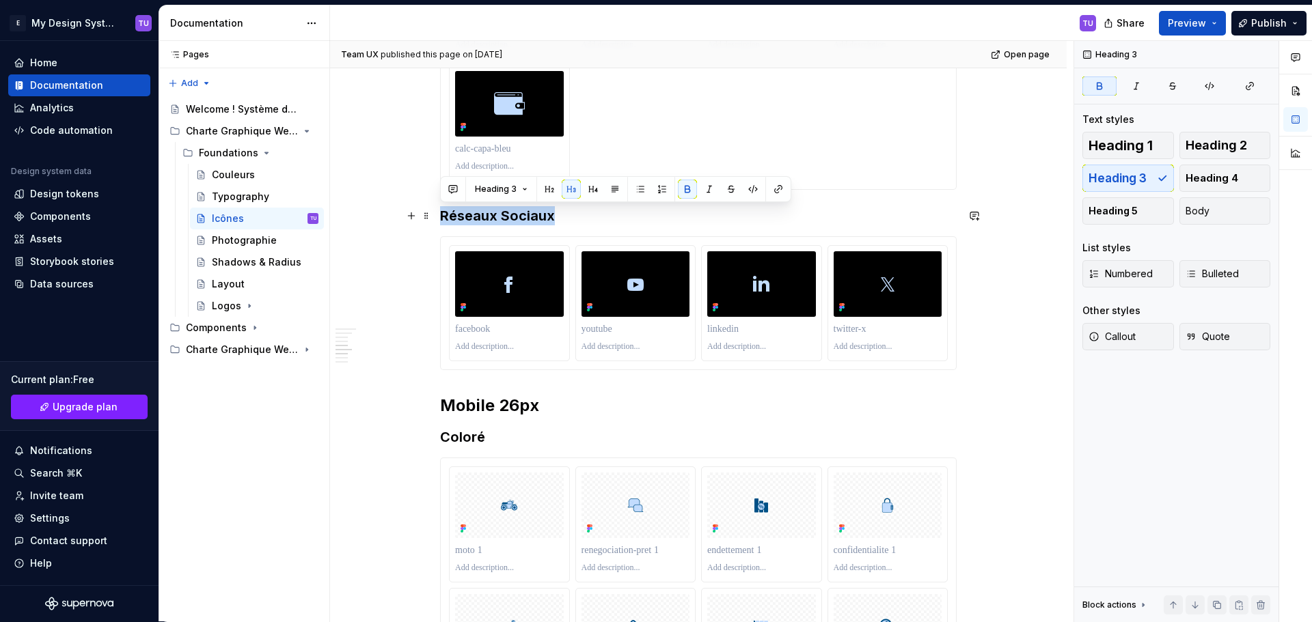
drag, startPoint x: 467, startPoint y: 218, endPoint x: 610, endPoint y: 215, distance: 142.8
click at [610, 215] on h3 "Réseaux Sociaux" at bounding box center [698, 215] width 517 height 19
copy strong "Réseaux Sociaux"
click at [478, 407] on h2 "Mobile 26px" at bounding box center [698, 406] width 517 height 22
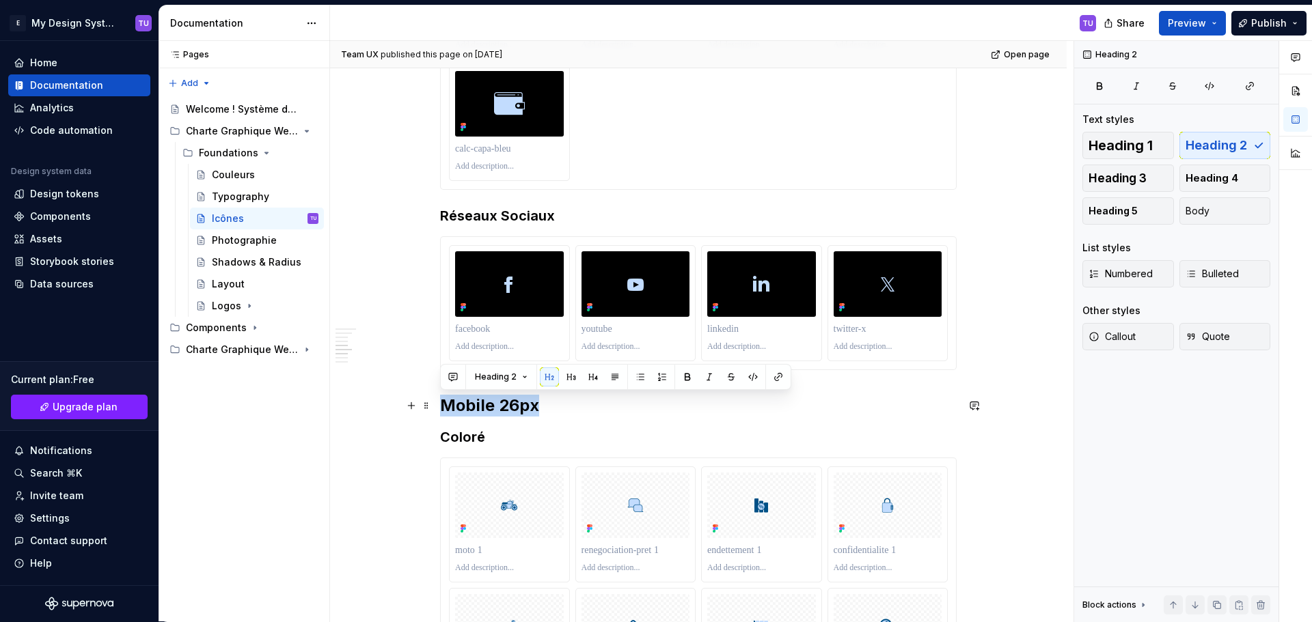
drag, startPoint x: 478, startPoint y: 407, endPoint x: 519, endPoint y: 408, distance: 40.3
click at [519, 408] on h2 "Mobile 26px" at bounding box center [698, 406] width 517 height 22
copy h2 "Mobile 26px"
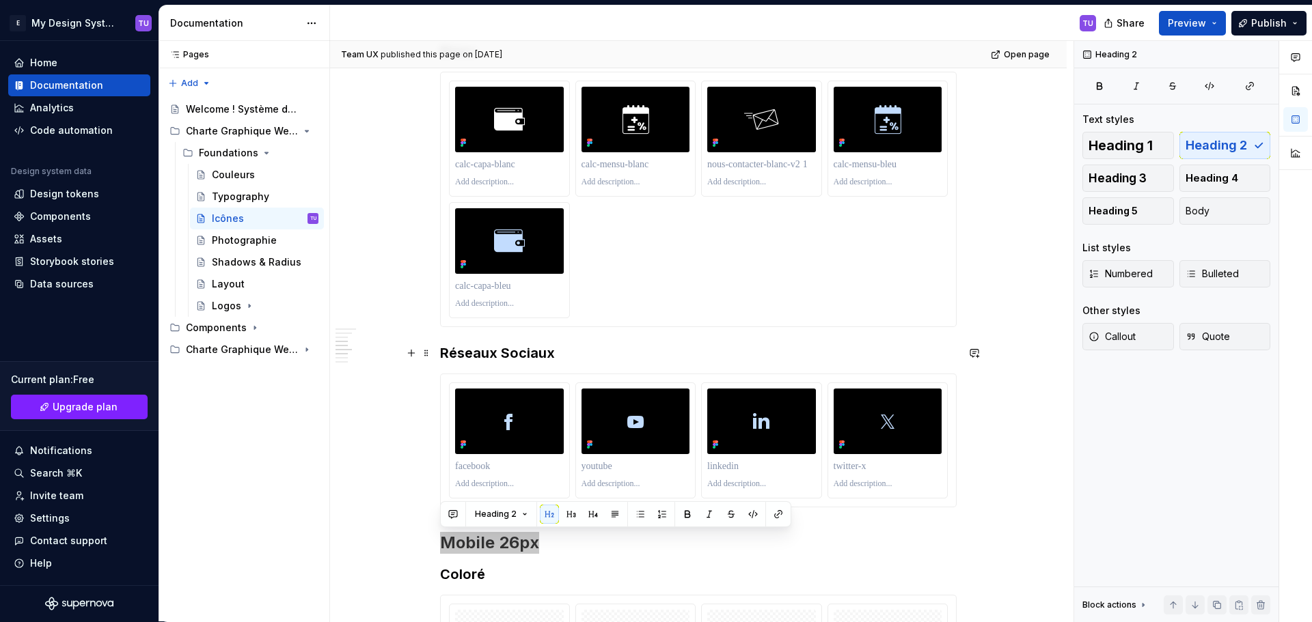
scroll to position [3318, 0]
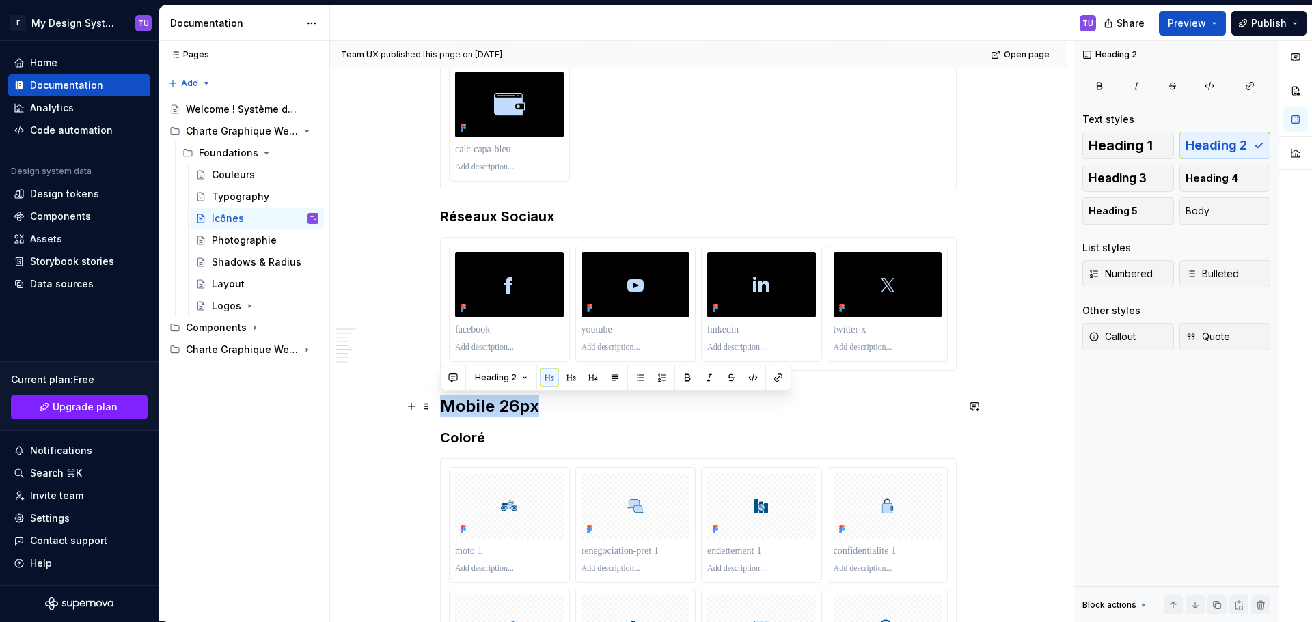
click at [482, 409] on h2 "Mobile 26px" at bounding box center [698, 407] width 517 height 22
drag, startPoint x: 482, startPoint y: 409, endPoint x: 523, endPoint y: 404, distance: 41.9
click at [523, 404] on h2 "Mobile 26px" at bounding box center [698, 407] width 517 height 22
copy h2 "Mobile 26px"
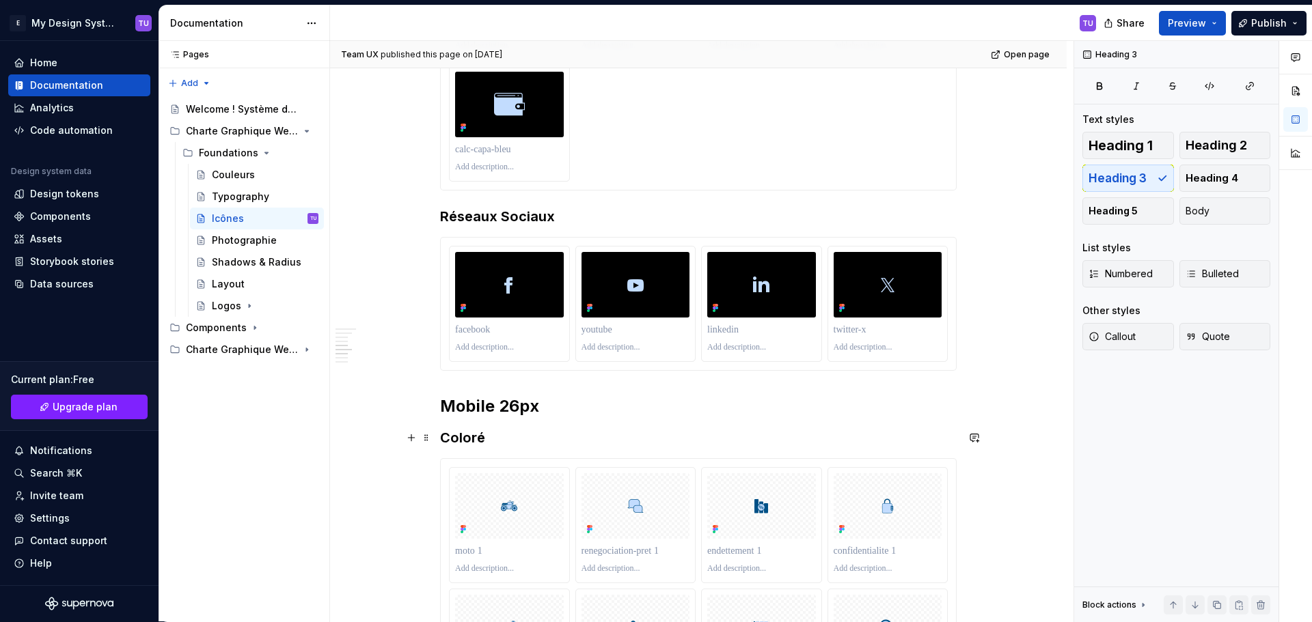
click at [457, 431] on h3 "Coloré" at bounding box center [698, 437] width 517 height 19
copy h3 "Coloré"
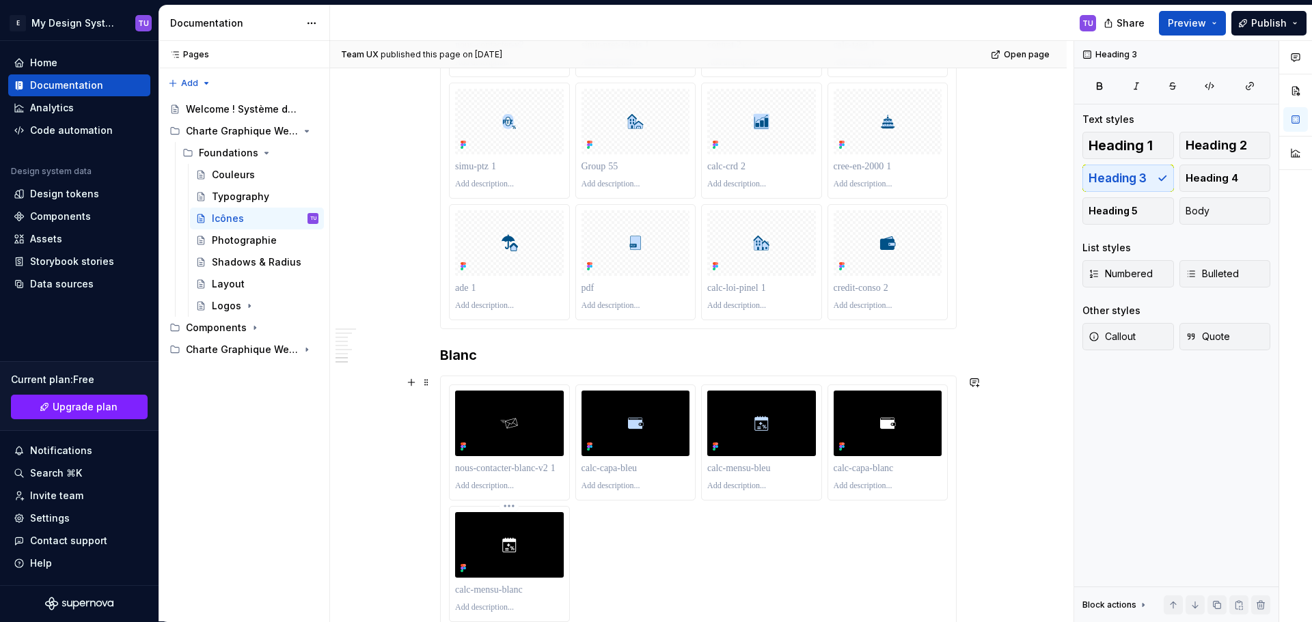
scroll to position [6255, 0]
click at [450, 360] on h3 "Blanc" at bounding box center [698, 355] width 517 height 19
click at [450, 361] on h3 "Blanc" at bounding box center [698, 355] width 517 height 19
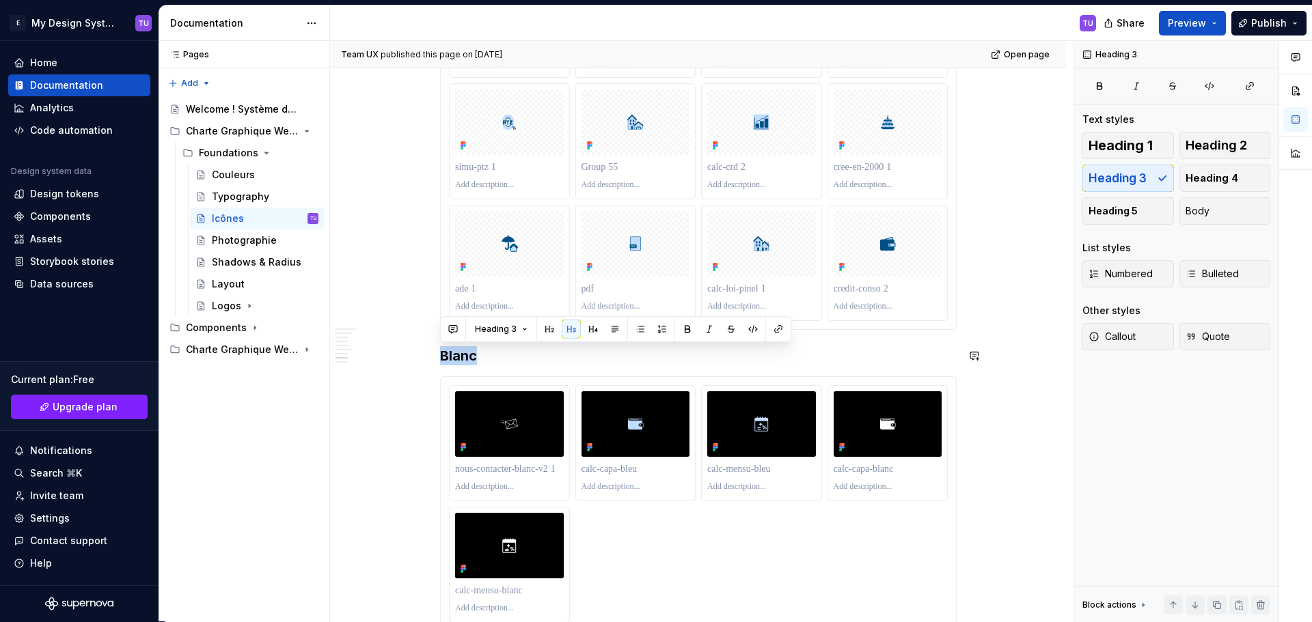
copy h3 "Blanc"
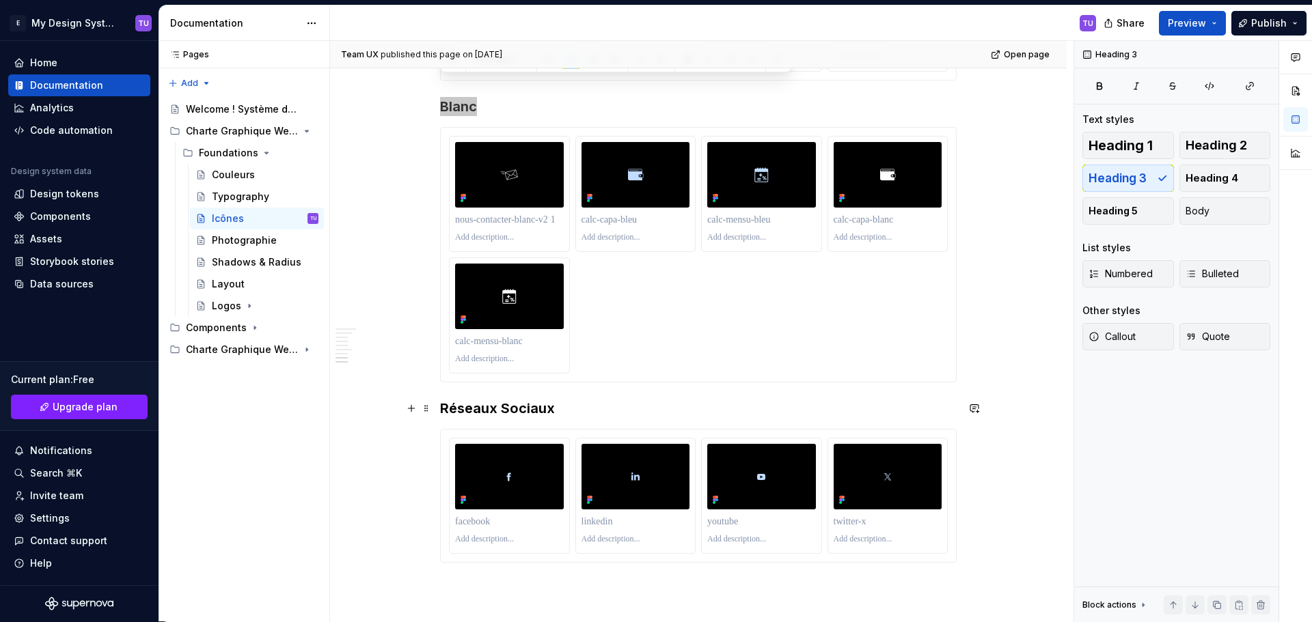
scroll to position [6529, 0]
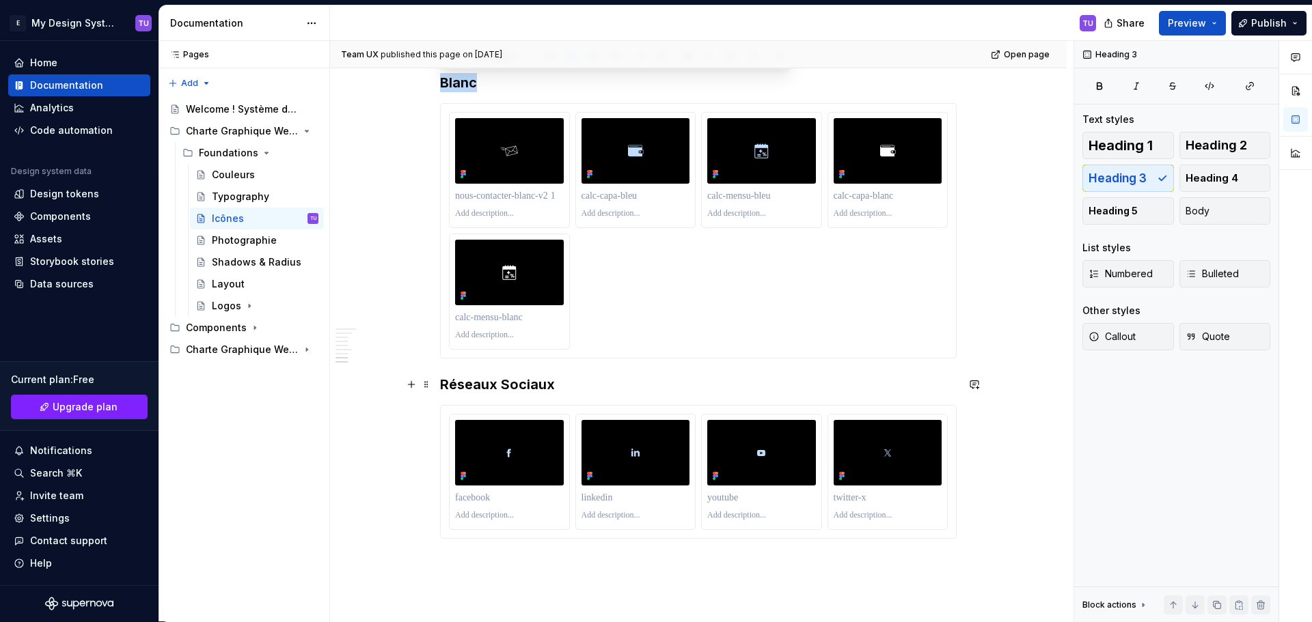
click at [471, 382] on h3 "Réseaux Sociaux" at bounding box center [698, 384] width 517 height 19
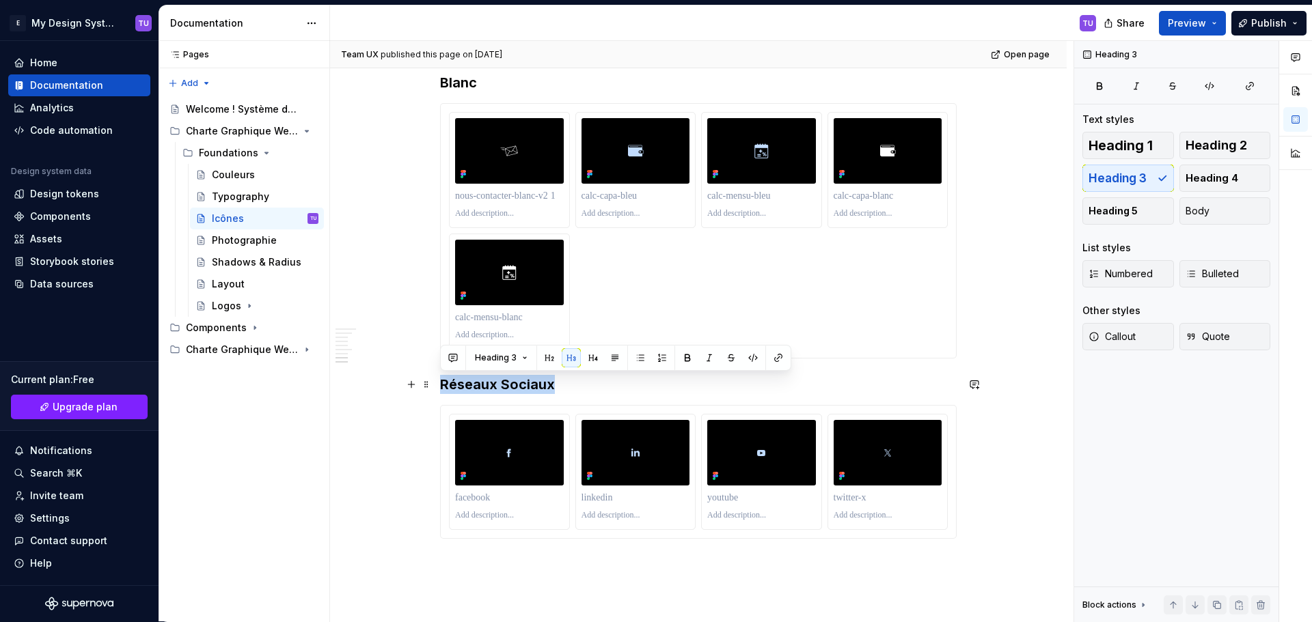
drag, startPoint x: 471, startPoint y: 382, endPoint x: 590, endPoint y: 391, distance: 119.2
click at [588, 391] on h3 "Réseaux Sociaux" at bounding box center [698, 384] width 517 height 19
copy h3 "Réseaux Sociaux"
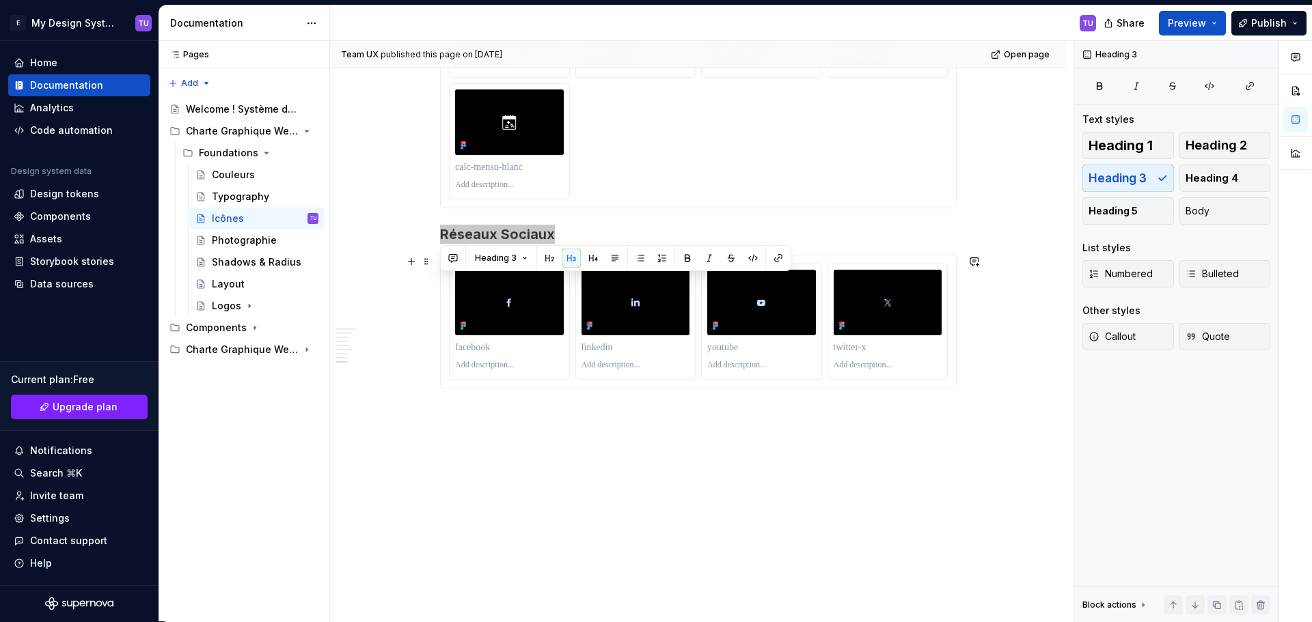
scroll to position [6681, 0]
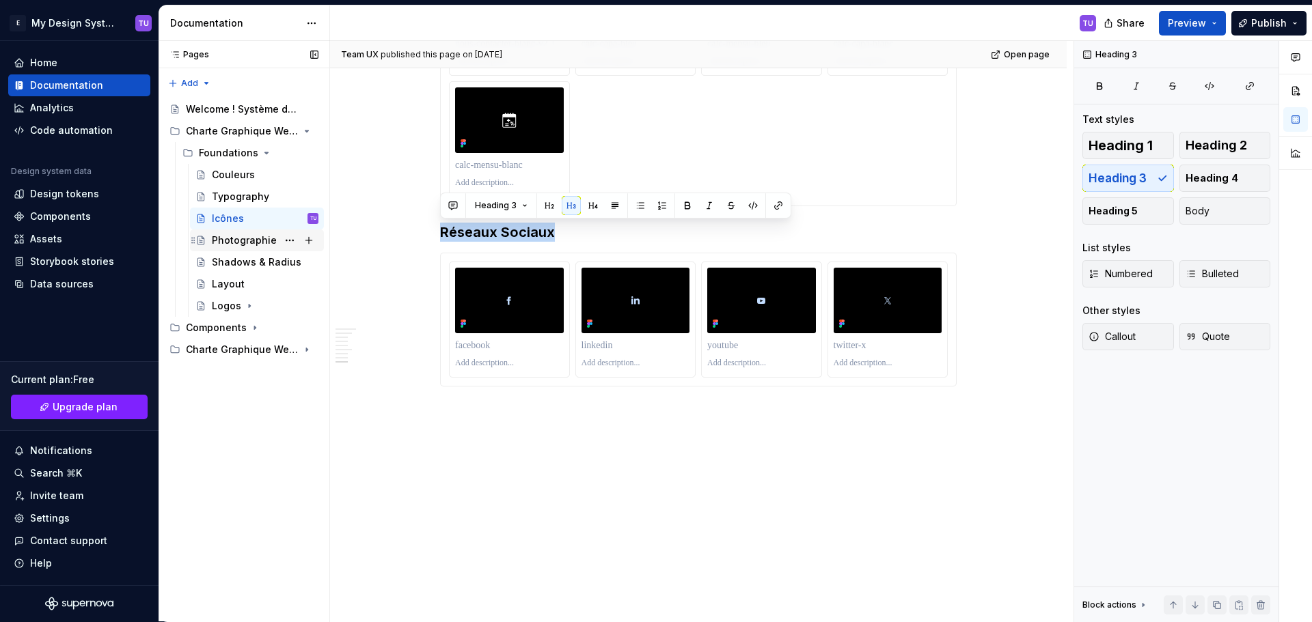
click at [238, 242] on div "Photographie" at bounding box center [244, 241] width 65 height 14
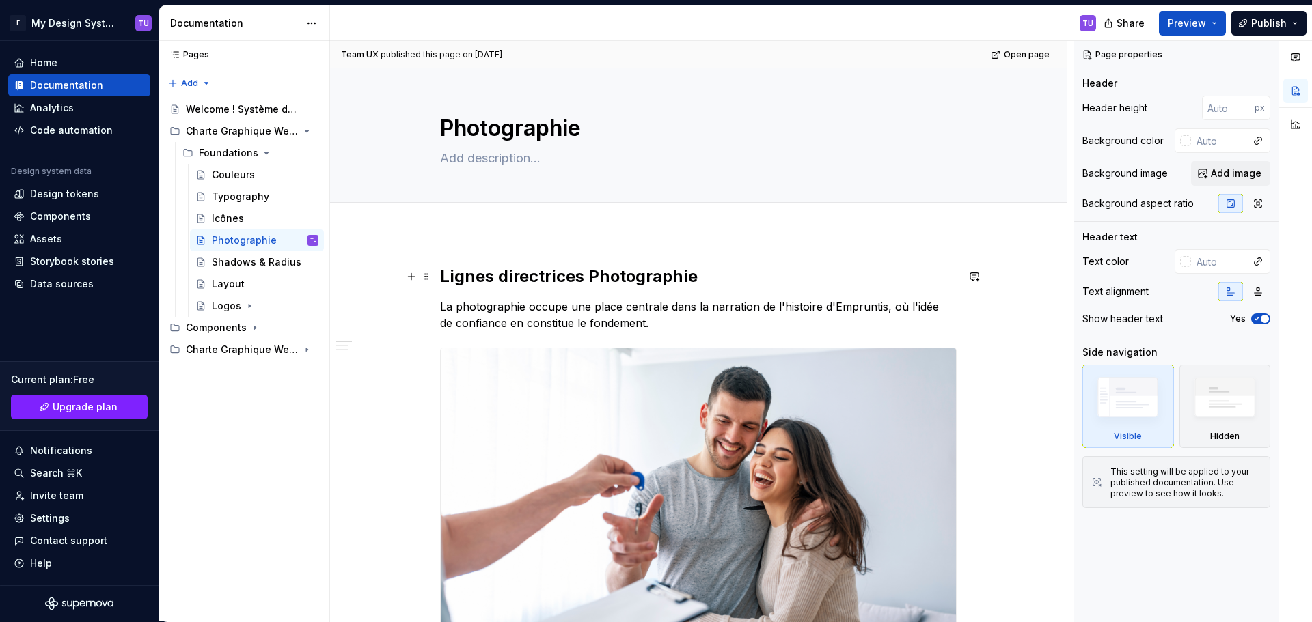
click at [463, 270] on h2 "Lignes directrices Photographie" at bounding box center [698, 277] width 517 height 22
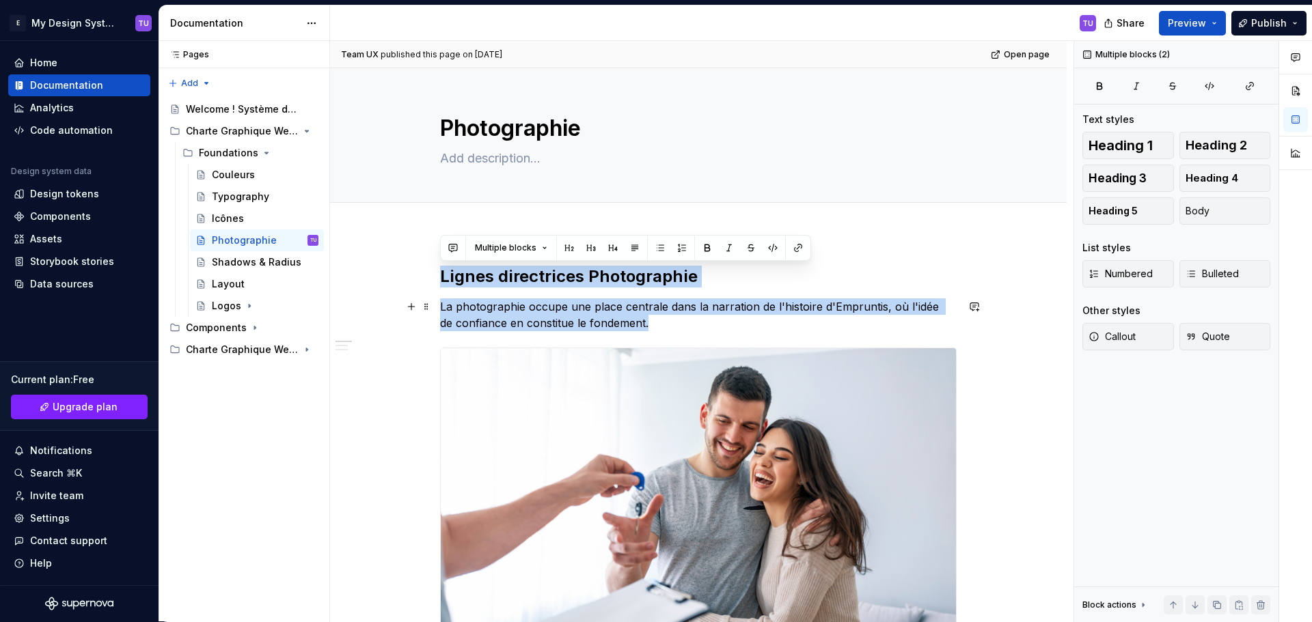
drag, startPoint x: 463, startPoint y: 270, endPoint x: 676, endPoint y: 320, distance: 218.3
copy div "Lignes directrices Photographie La photographie occupe une place centrale dans …"
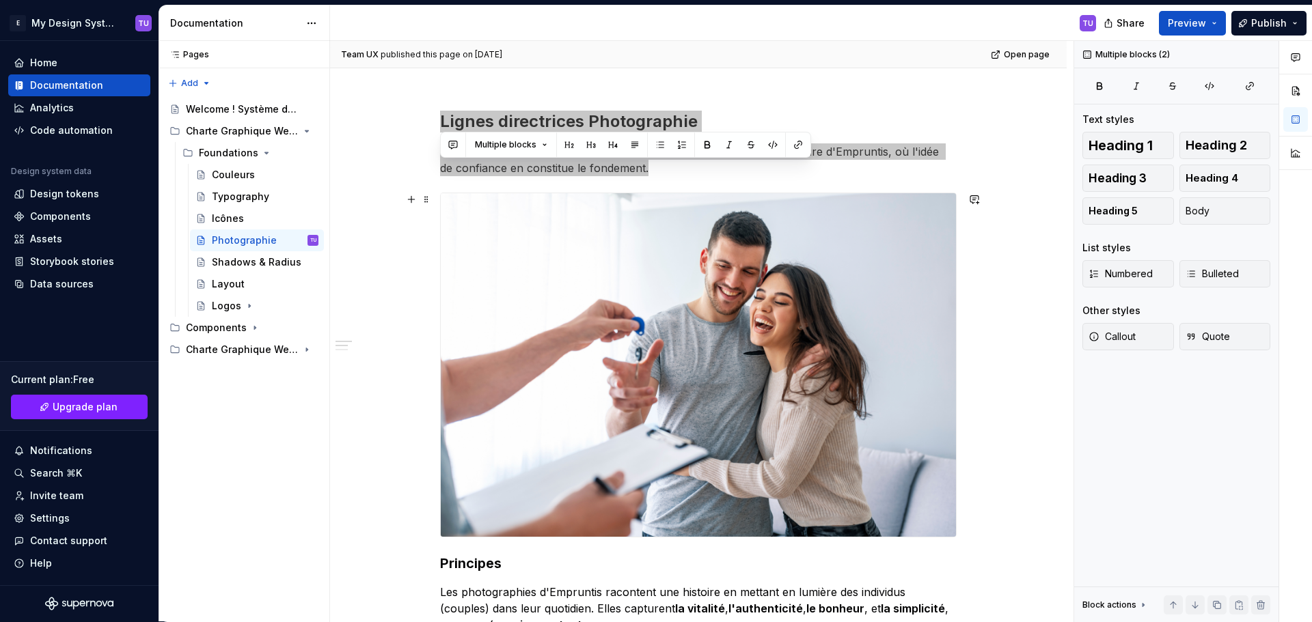
scroll to position [205, 0]
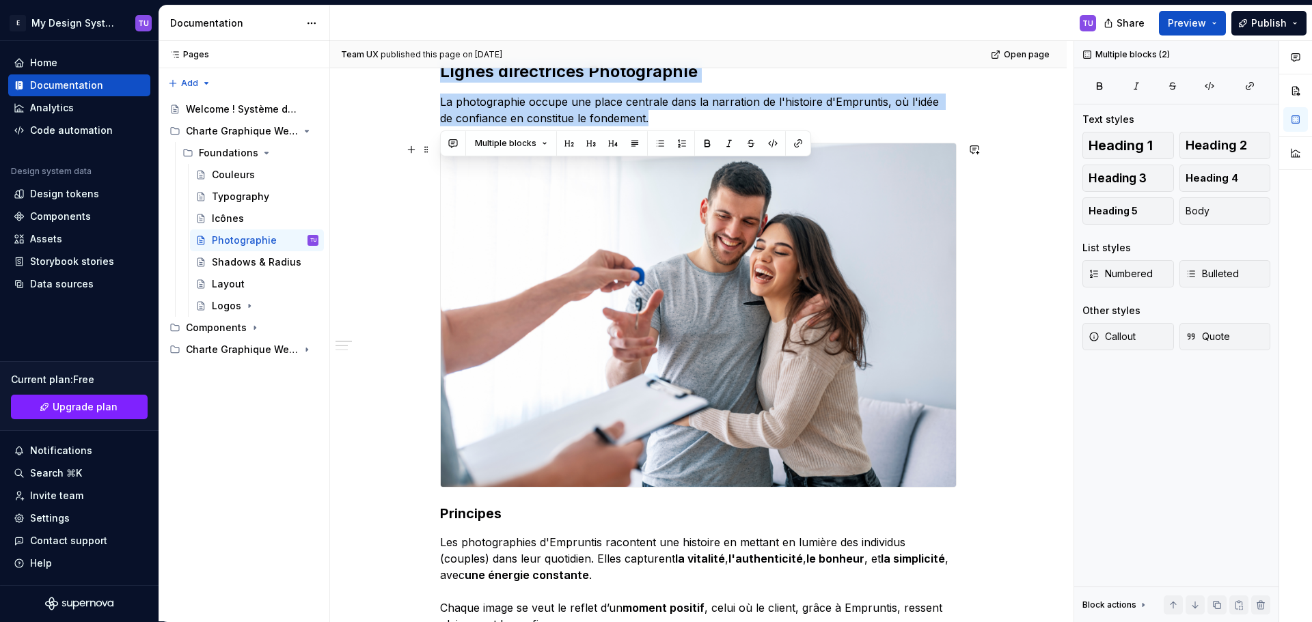
click at [726, 355] on img at bounding box center [698, 315] width 515 height 344
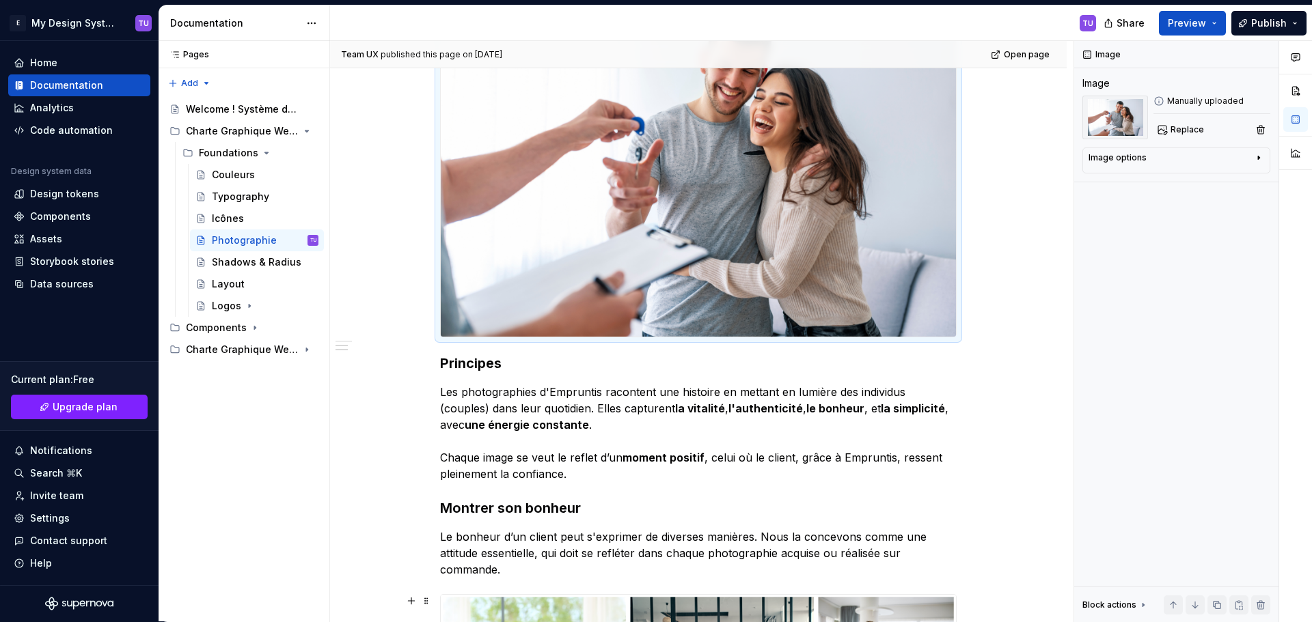
scroll to position [547, 0]
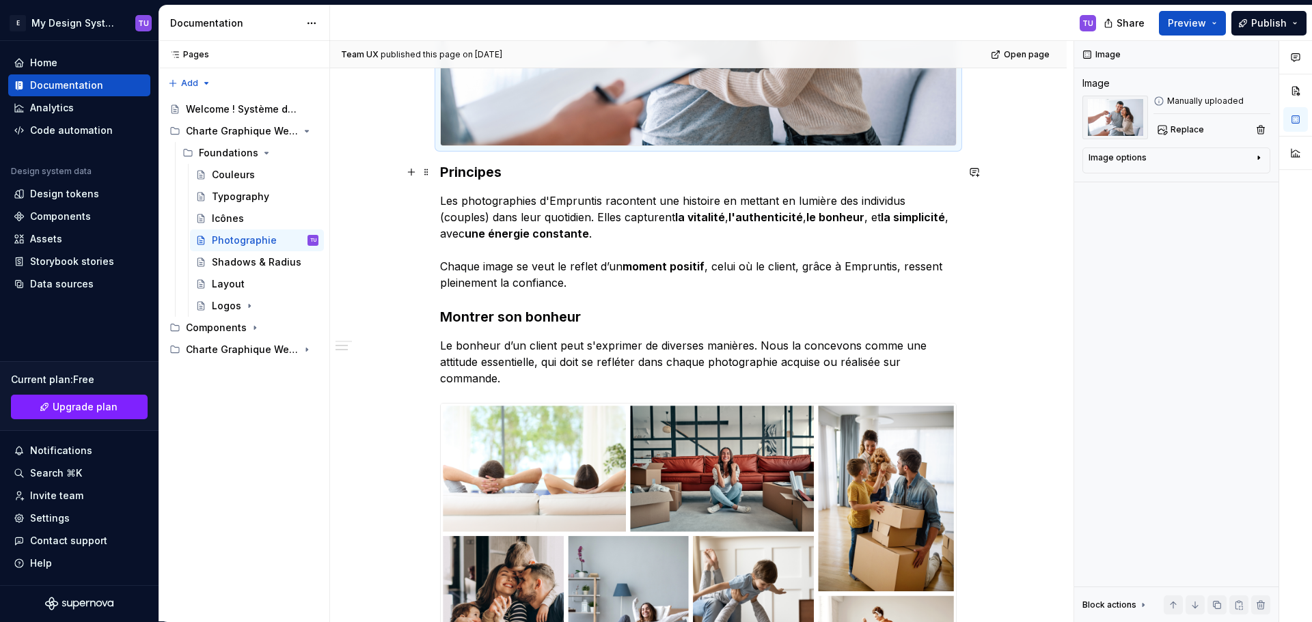
click at [447, 169] on h3 "Principes" at bounding box center [698, 172] width 517 height 19
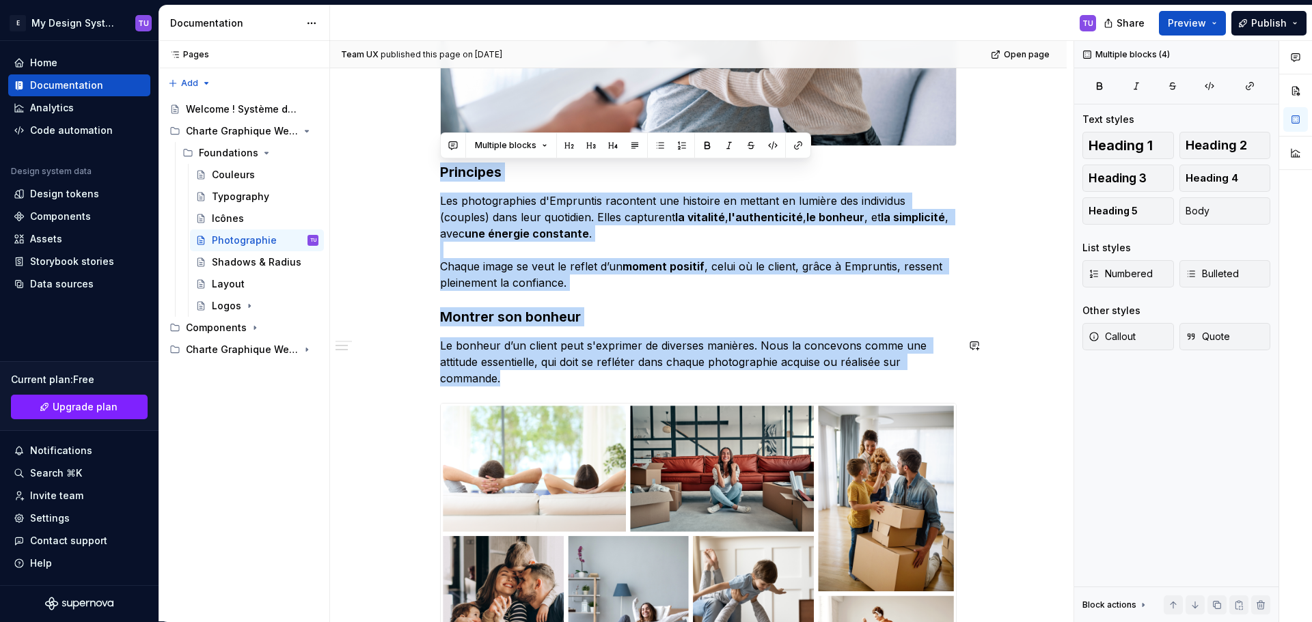
drag, startPoint x: 447, startPoint y: 169, endPoint x: 509, endPoint y: 389, distance: 227.8
click at [509, 389] on div "Lignes directrices Photographie La photographie occupe une place centrale dans …" at bounding box center [698, 219] width 517 height 1000
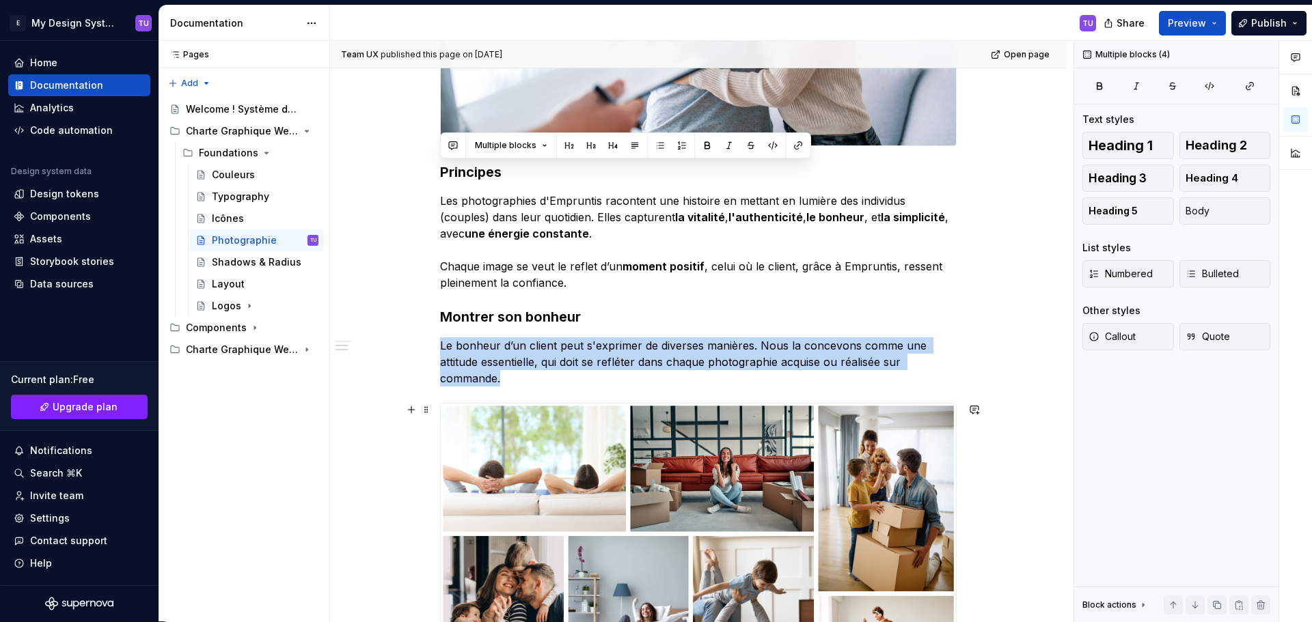
click at [643, 450] on img at bounding box center [698, 545] width 515 height 282
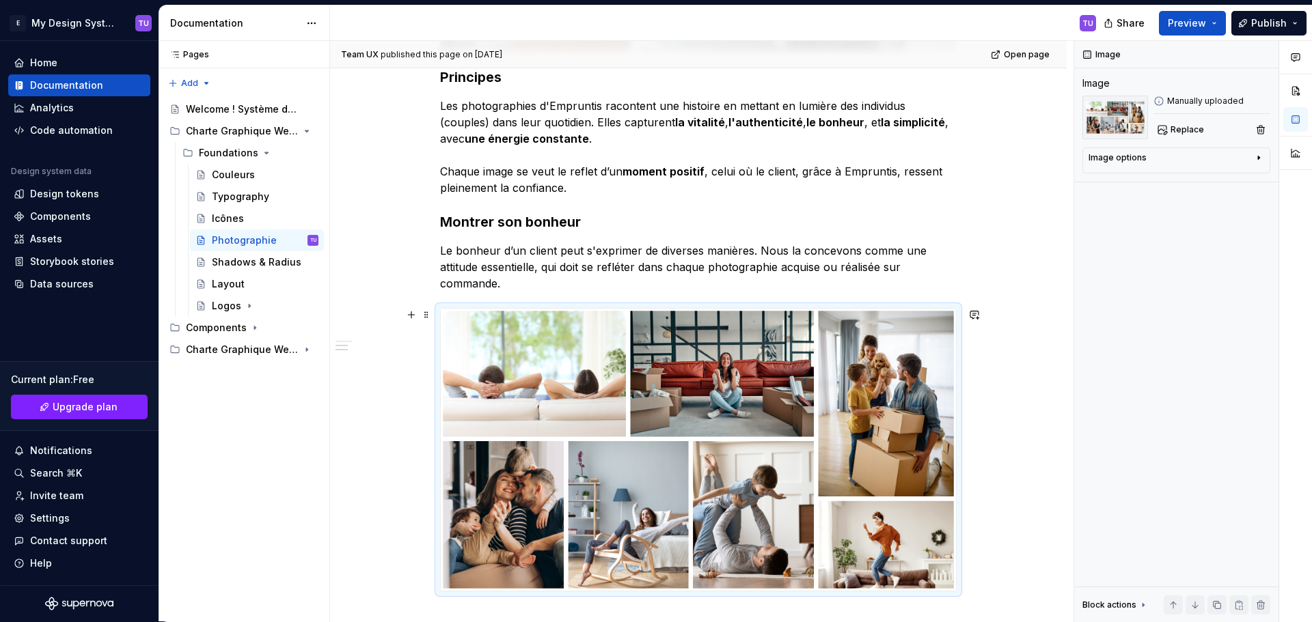
scroll to position [437, 0]
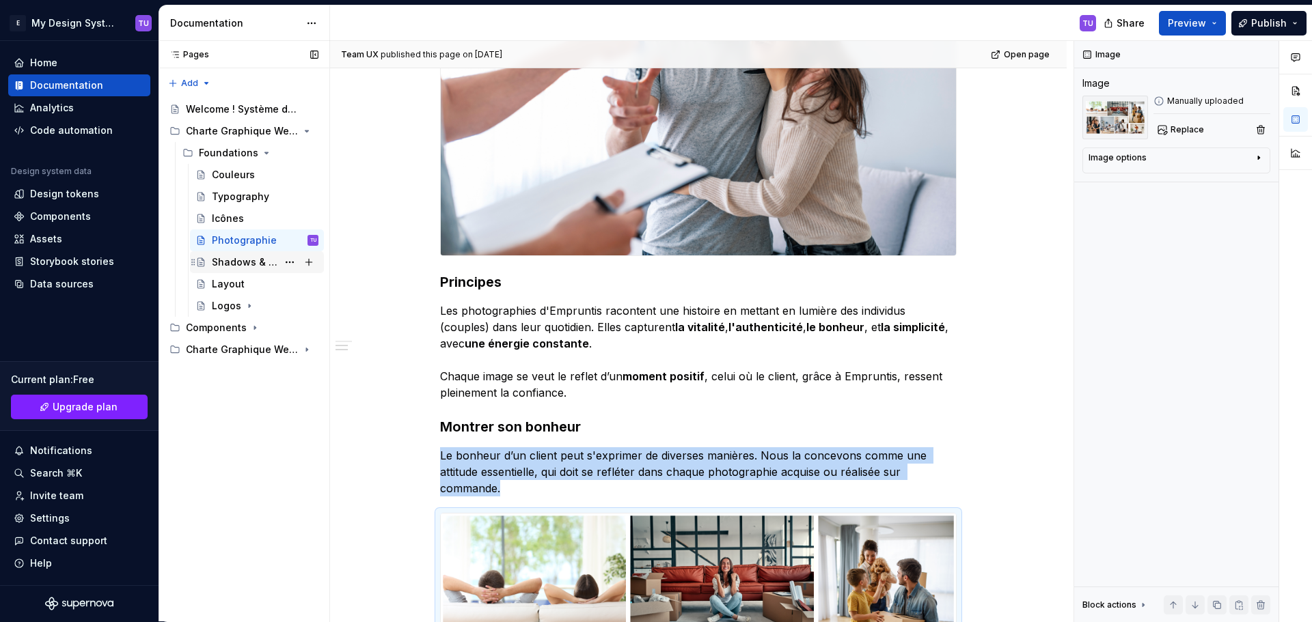
click at [234, 262] on div "Shadows & Radius" at bounding box center [245, 263] width 66 height 14
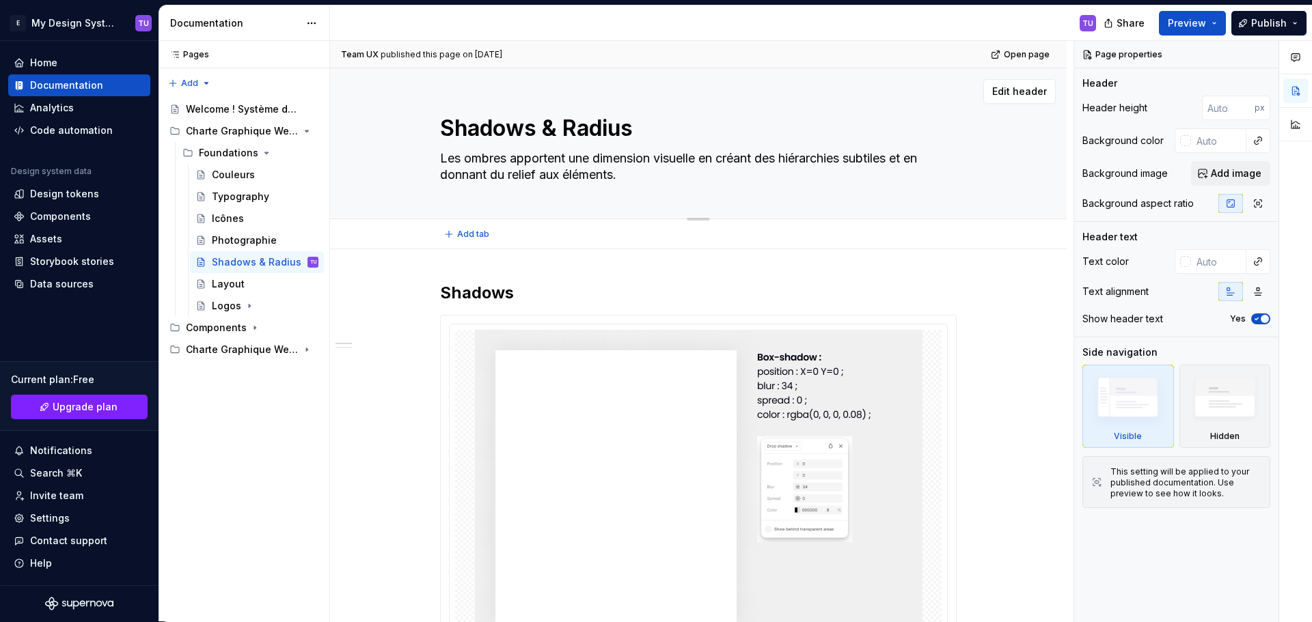
click at [503, 124] on textarea "Shadows & Radius" at bounding box center [695, 128] width 517 height 33
drag, startPoint x: 505, startPoint y: 124, endPoint x: 536, endPoint y: 127, distance: 31.6
click at [536, 127] on textarea "Shadows & Radius" at bounding box center [695, 128] width 517 height 33
click at [524, 128] on textarea "Shadows & Radius" at bounding box center [695, 128] width 517 height 33
drag, startPoint x: 524, startPoint y: 128, endPoint x: 600, endPoint y: 130, distance: 75.9
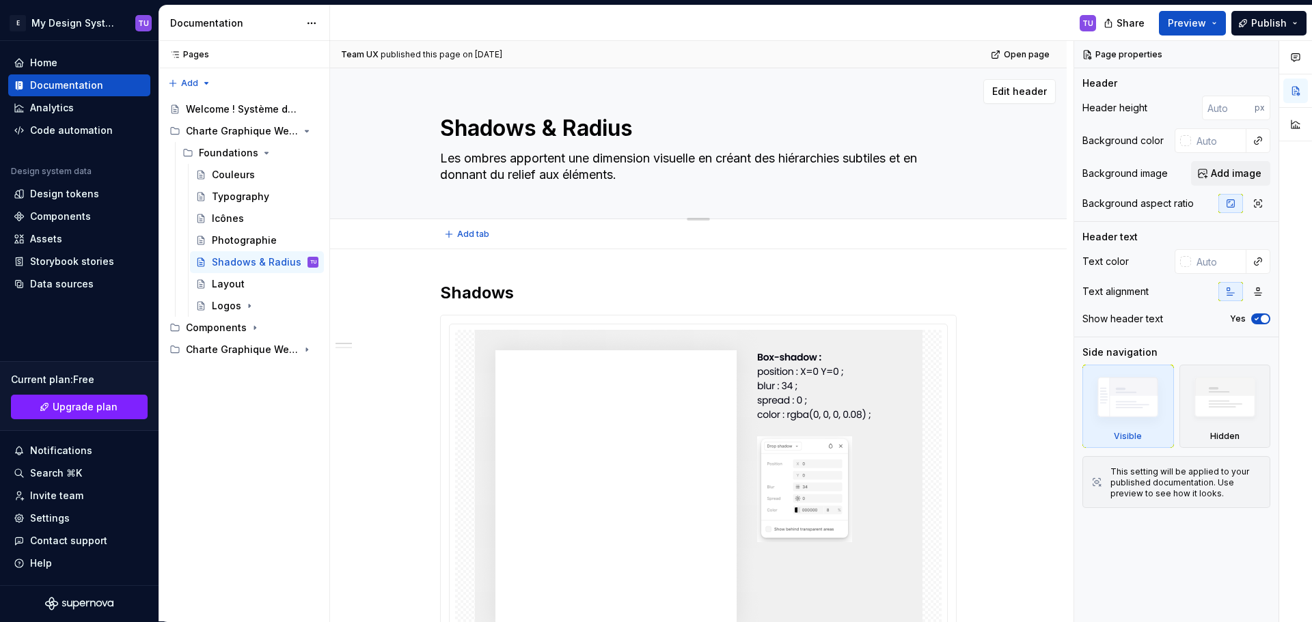
click at [600, 130] on textarea "Shadows & Radius" at bounding box center [695, 128] width 517 height 33
click at [457, 156] on textarea "Les ombres apportent une dimension visuelle en créant des hiérarchies subtiles …" at bounding box center [695, 167] width 517 height 38
drag, startPoint x: 457, startPoint y: 156, endPoint x: 581, endPoint y: 166, distance: 124.7
click at [581, 166] on textarea "Les ombres apportent une dimension visuelle en créant des hiérarchies subtiles …" at bounding box center [695, 167] width 517 height 38
click at [460, 157] on textarea "Les ombres apportent une dimension visuelle en créant des hiérarchies subtiles …" at bounding box center [695, 167] width 517 height 38
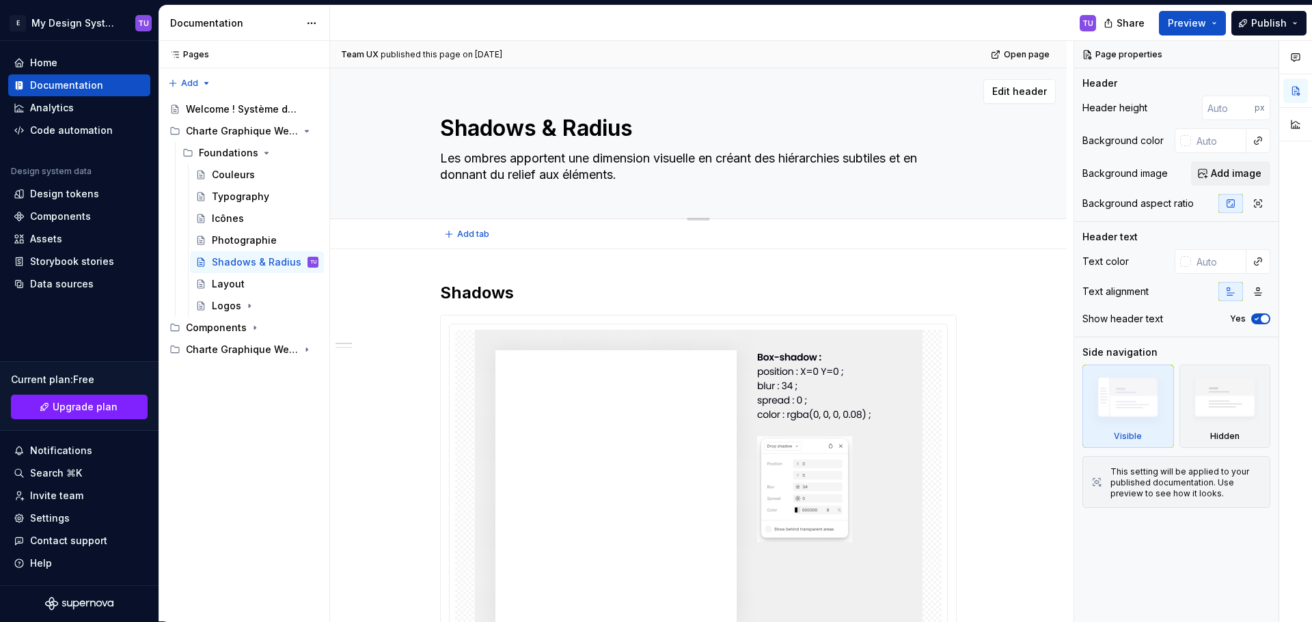
drag, startPoint x: 459, startPoint y: 157, endPoint x: 480, endPoint y: 158, distance: 20.5
click at [480, 158] on textarea "Les ombres apportent une dimension visuelle en créant des hiérarchies subtiles …" at bounding box center [695, 167] width 517 height 38
click at [449, 160] on textarea "Les ombres apportent une dimension visuelle en créant des hiérarchies subtiles …" at bounding box center [695, 167] width 517 height 38
drag, startPoint x: 449, startPoint y: 160, endPoint x: 626, endPoint y: 180, distance: 178.7
click at [626, 180] on textarea "Les ombres apportent une dimension visuelle en créant des hiérarchies subtiles …" at bounding box center [695, 167] width 517 height 38
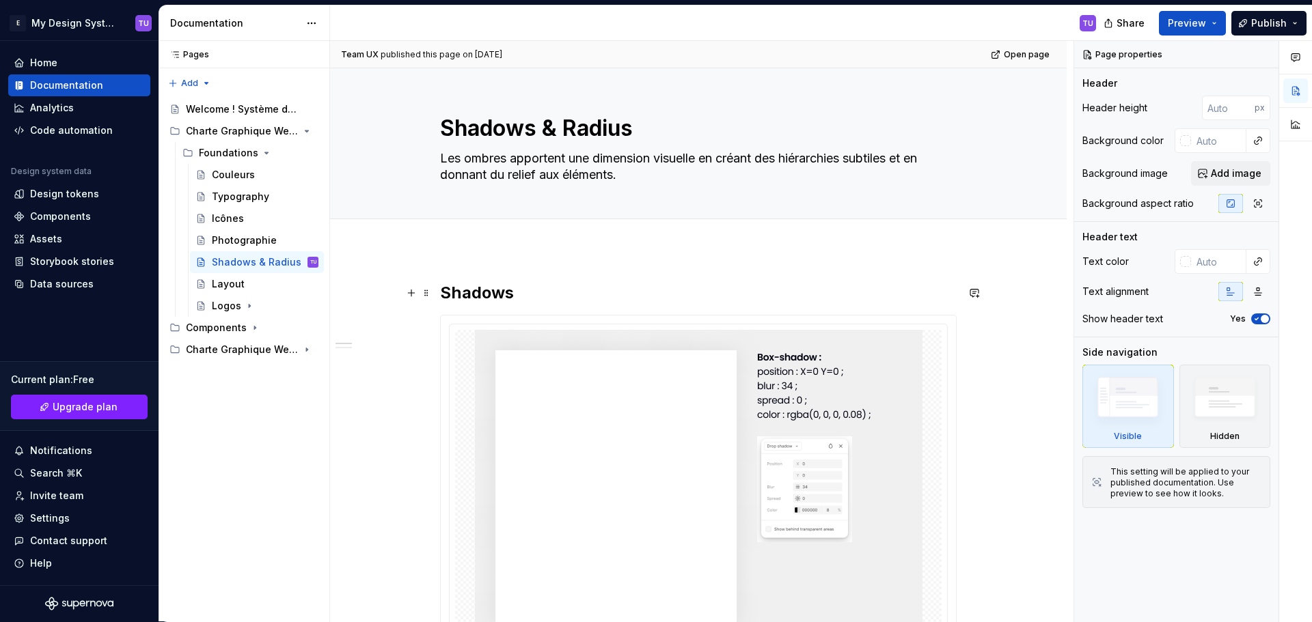
click at [478, 287] on h2 "Shadows" at bounding box center [698, 293] width 517 height 22
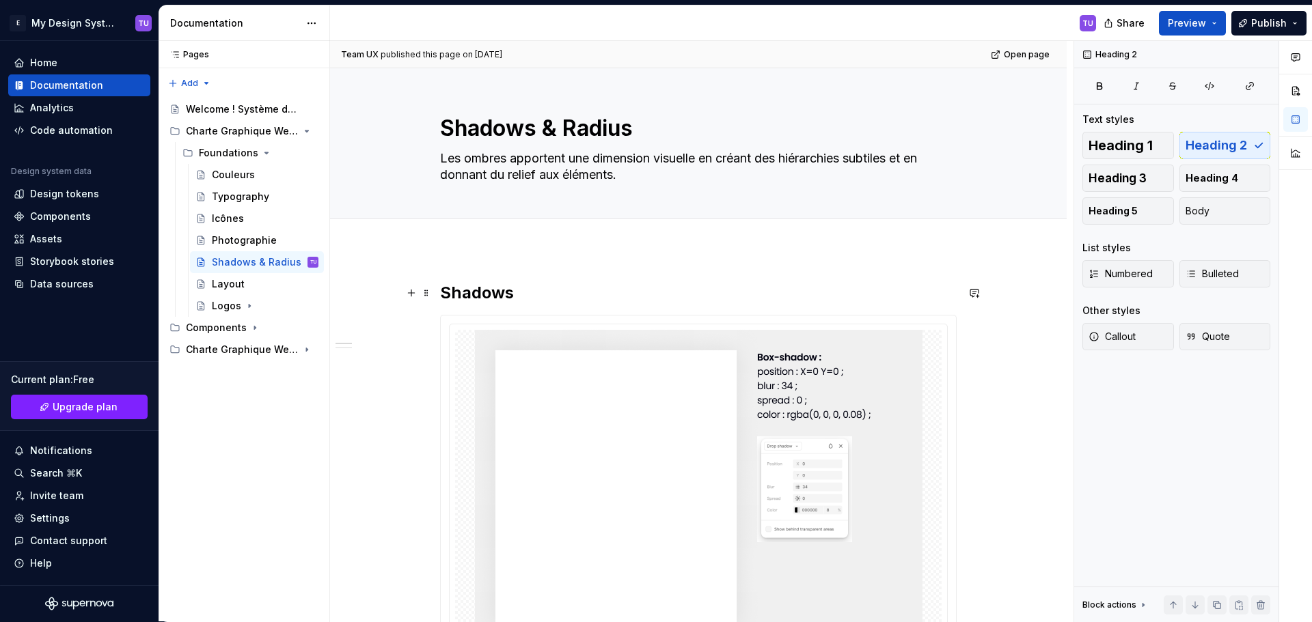
click at [478, 287] on h2 "Shadows" at bounding box center [698, 293] width 517 height 22
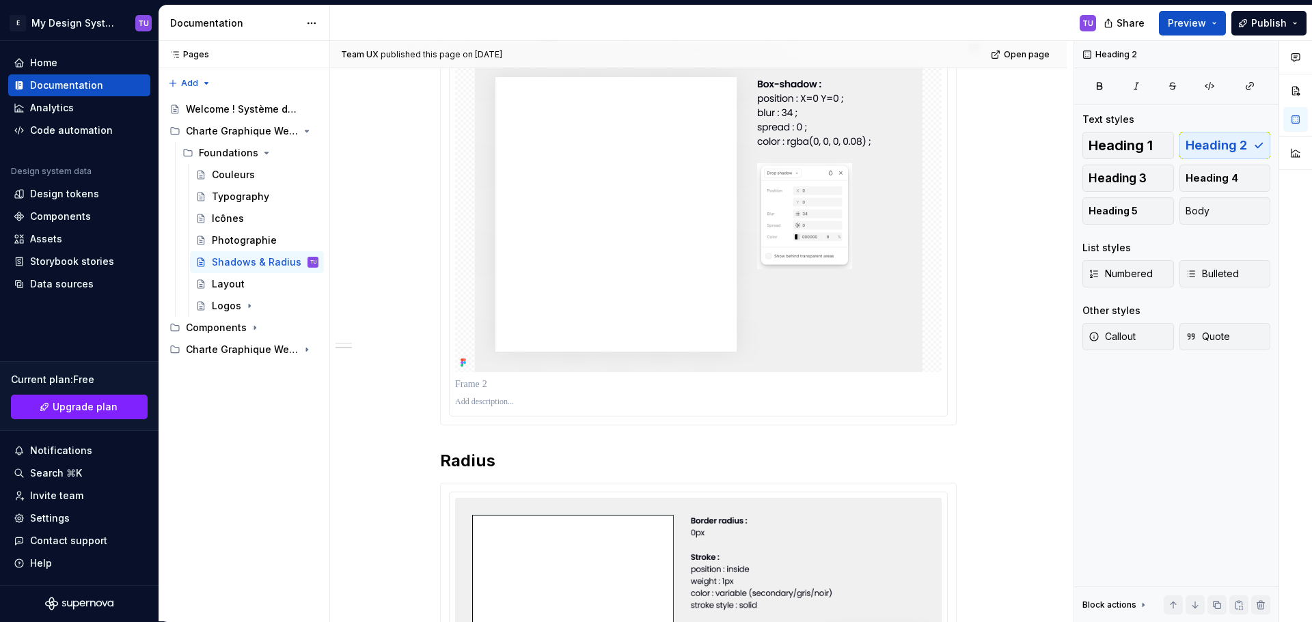
scroll to position [342, 0]
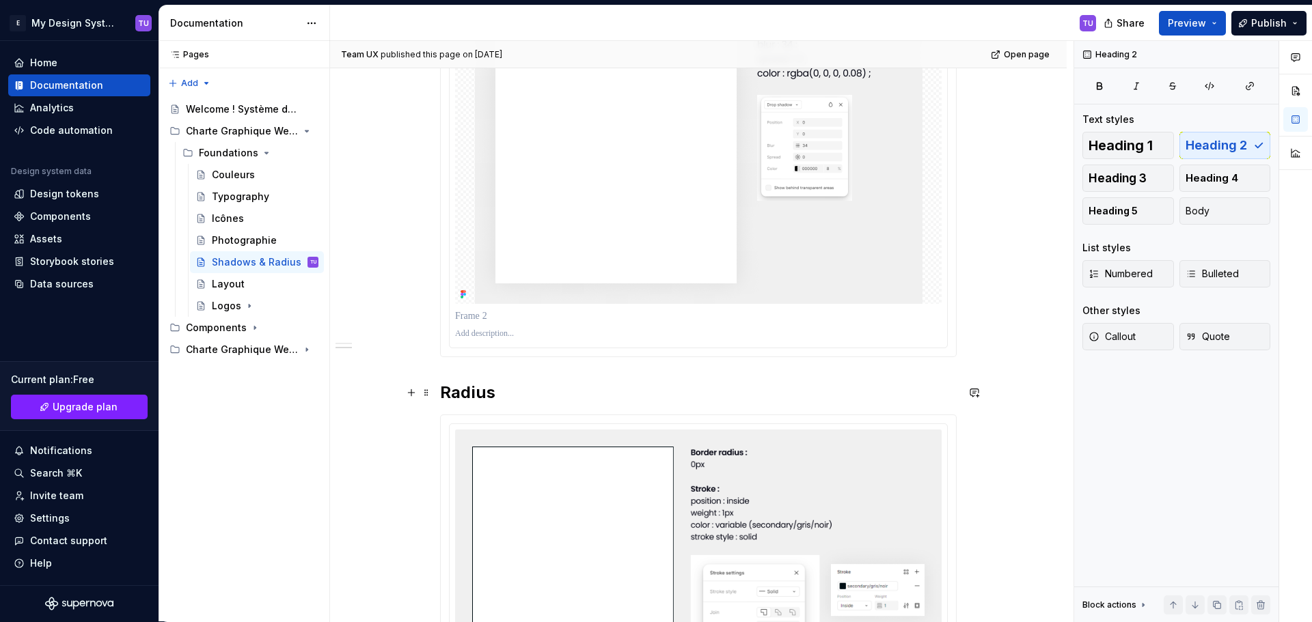
click at [443, 397] on h2 "Radius" at bounding box center [698, 393] width 517 height 22
drag, startPoint x: 443, startPoint y: 397, endPoint x: 452, endPoint y: 396, distance: 8.9
click at [443, 396] on h2 "Radius" at bounding box center [698, 393] width 517 height 22
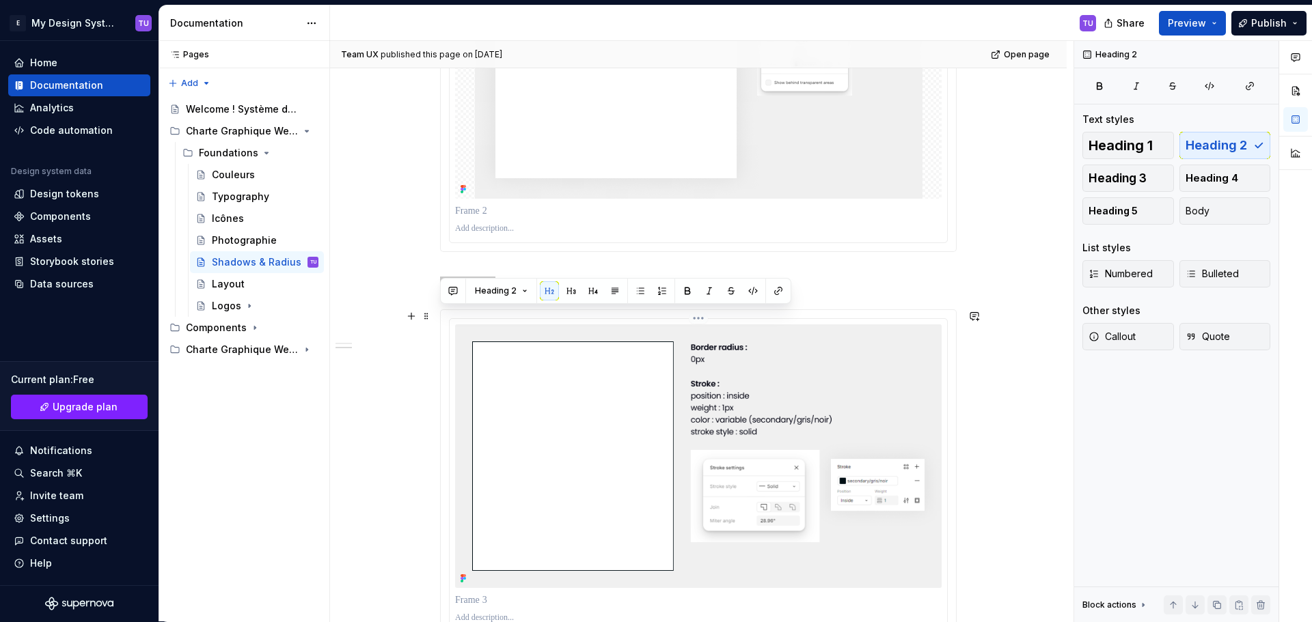
scroll to position [615, 0]
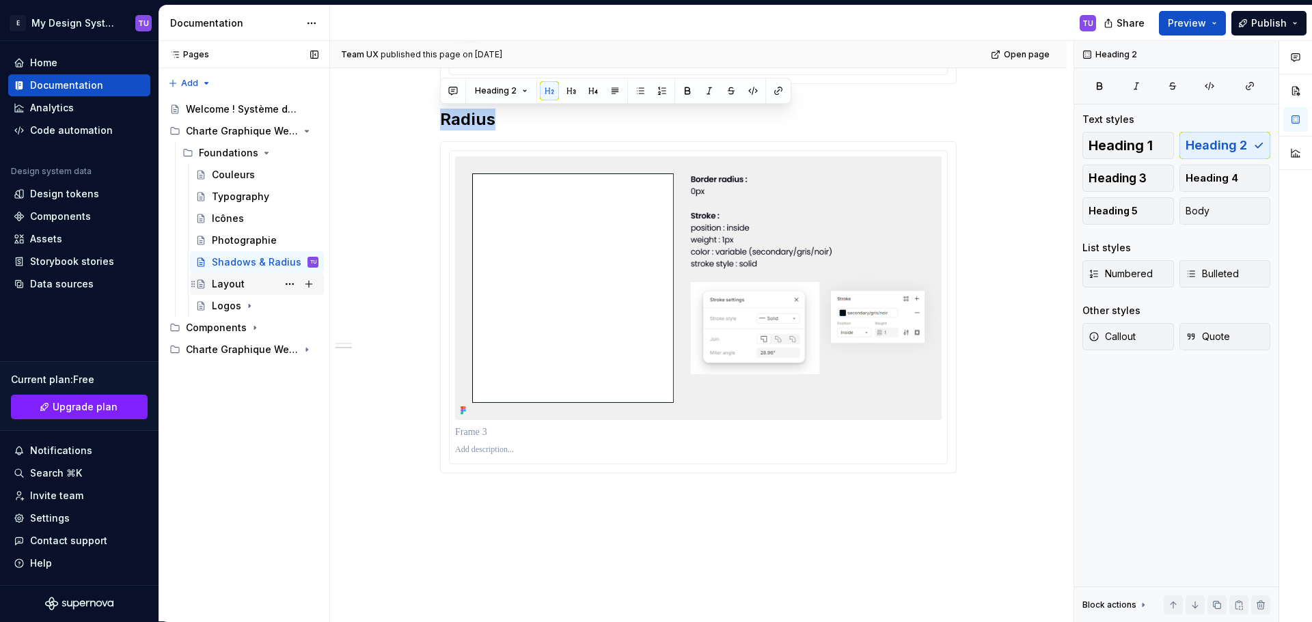
click at [240, 285] on div "Layout" at bounding box center [228, 284] width 33 height 14
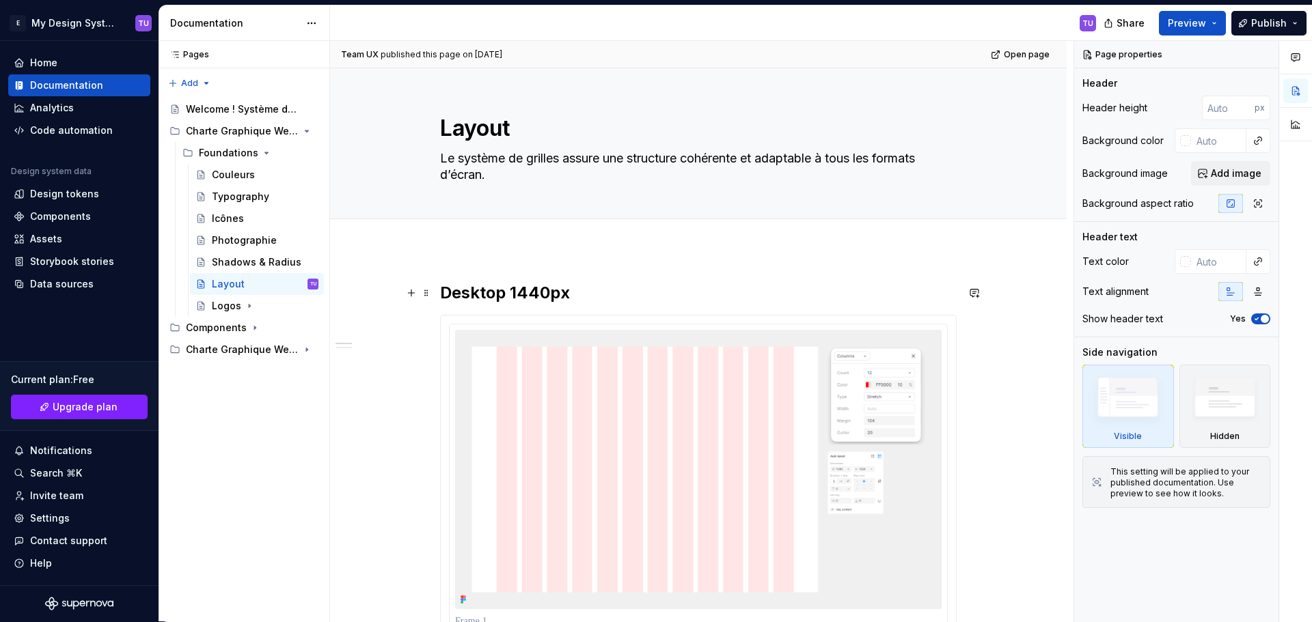
click at [464, 298] on h2 "Desktop 1440px" at bounding box center [698, 293] width 517 height 22
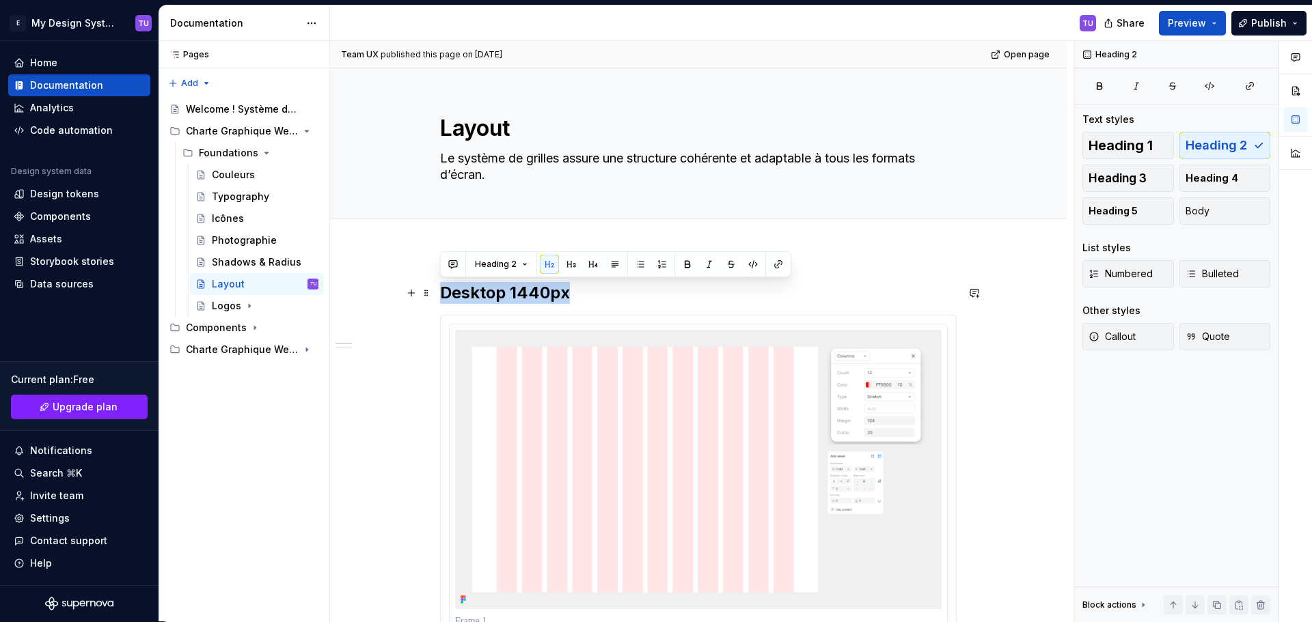
drag, startPoint x: 465, startPoint y: 297, endPoint x: 585, endPoint y: 300, distance: 120.3
click at [585, 300] on h2 "Desktop 1440px" at bounding box center [698, 293] width 517 height 22
click at [448, 156] on textarea "Le système de grilles assure une structure cohérente et adaptable à tous les fo…" at bounding box center [695, 167] width 517 height 38
drag, startPoint x: 448, startPoint y: 156, endPoint x: 498, endPoint y: 174, distance: 53.2
click at [498, 174] on textarea "Le système de grilles assure une structure cohérente et adaptable à tous les fo…" at bounding box center [695, 167] width 517 height 38
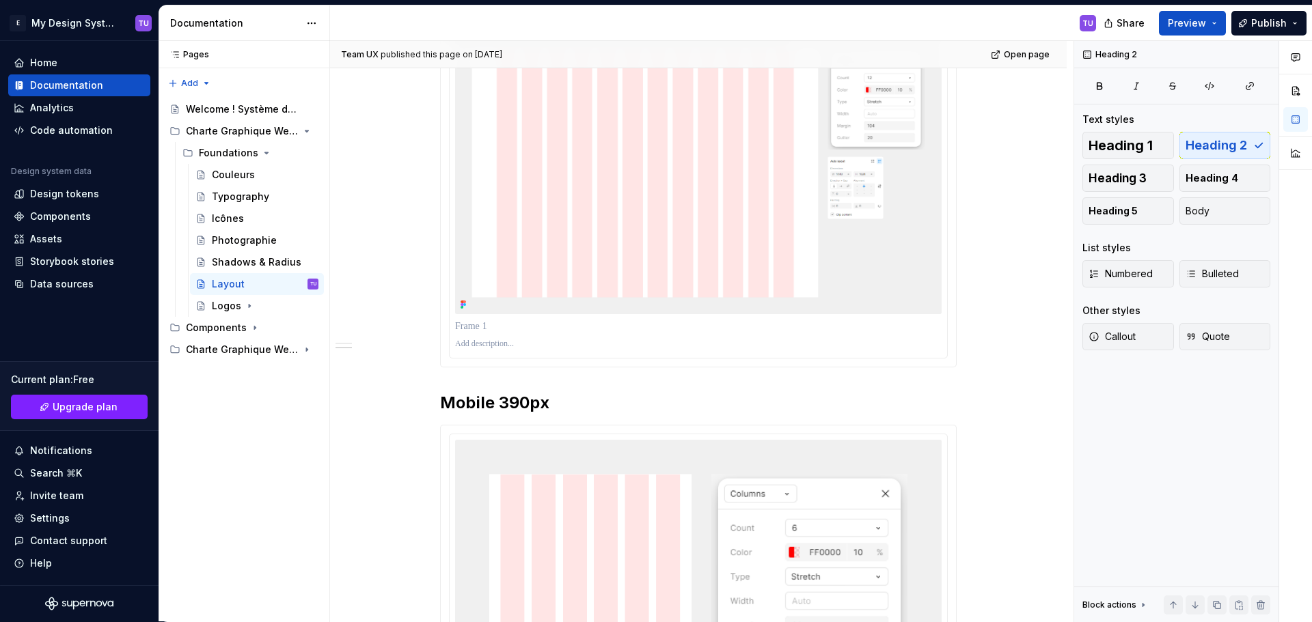
scroll to position [342, 0]
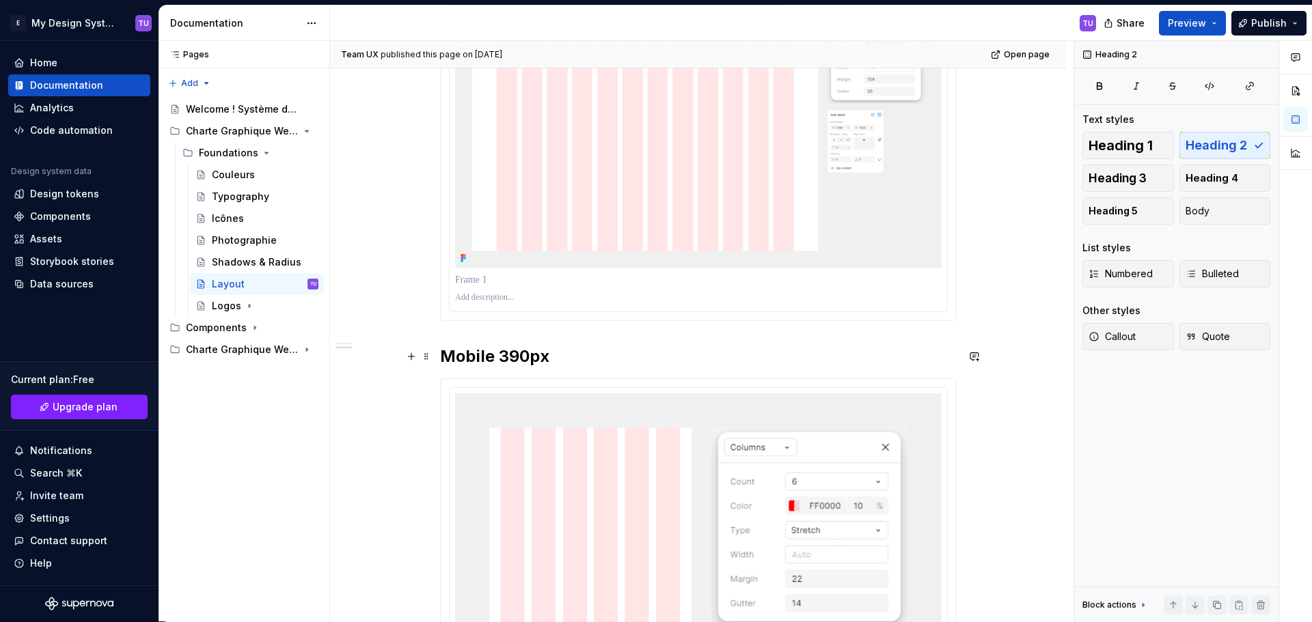
click at [472, 346] on h2 "Mobile 390px" at bounding box center [698, 357] width 517 height 22
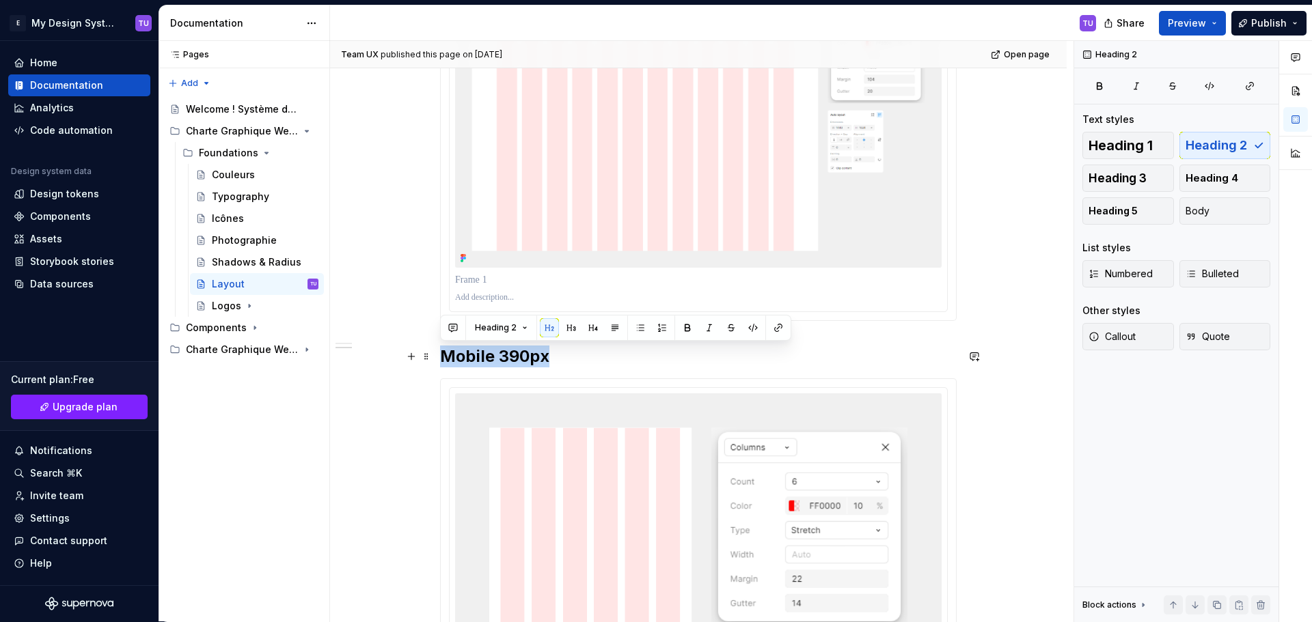
drag, startPoint x: 472, startPoint y: 346, endPoint x: 547, endPoint y: 347, distance: 75.2
click at [546, 348] on h2 "Mobile 390px" at bounding box center [698, 357] width 517 height 22
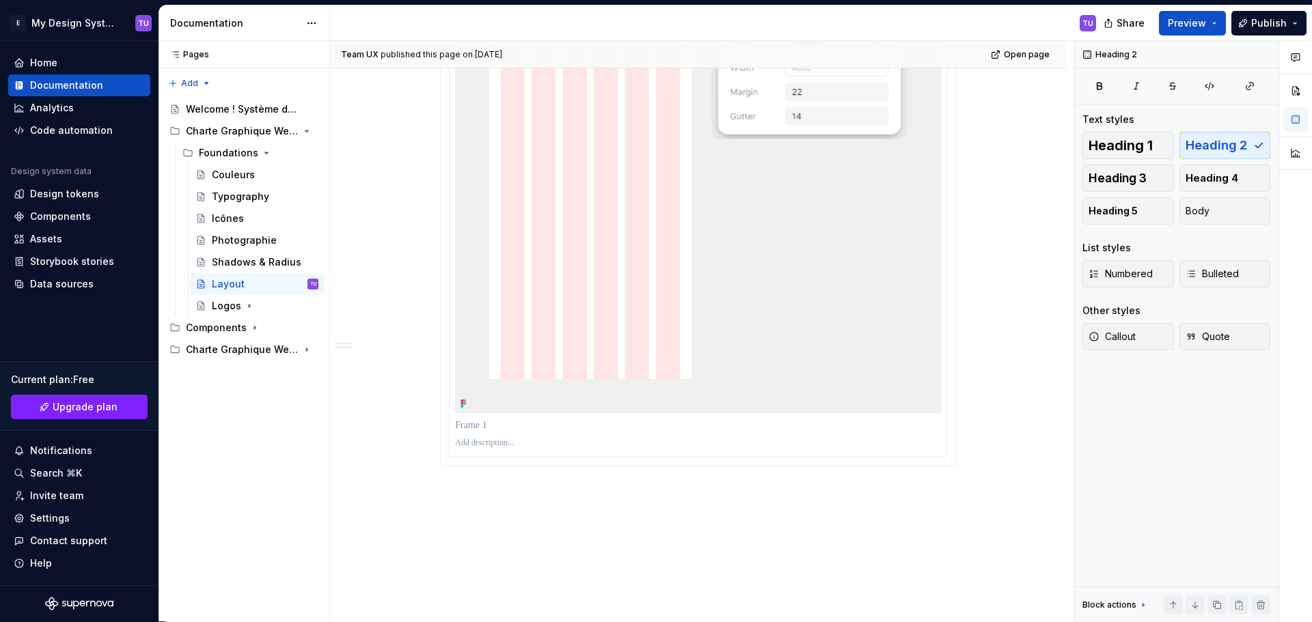
scroll to position [808, 0]
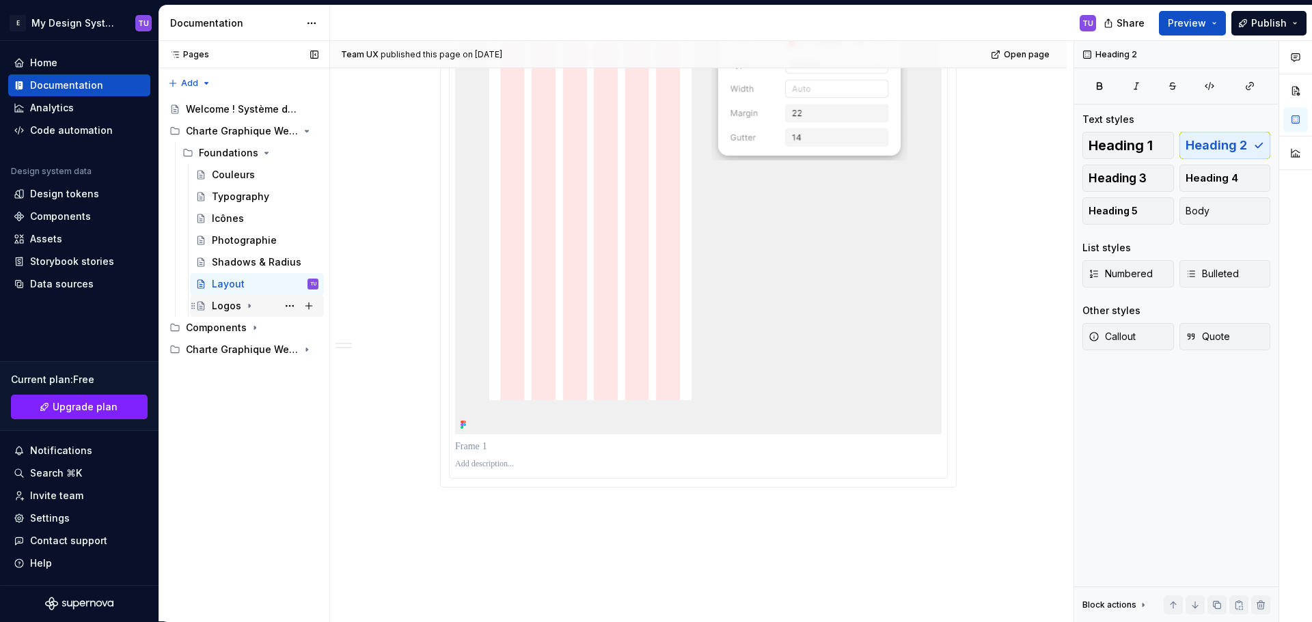
click at [249, 306] on icon "Page tree" at bounding box center [249, 306] width 1 height 3
click at [222, 309] on div "Logos" at bounding box center [226, 306] width 29 height 14
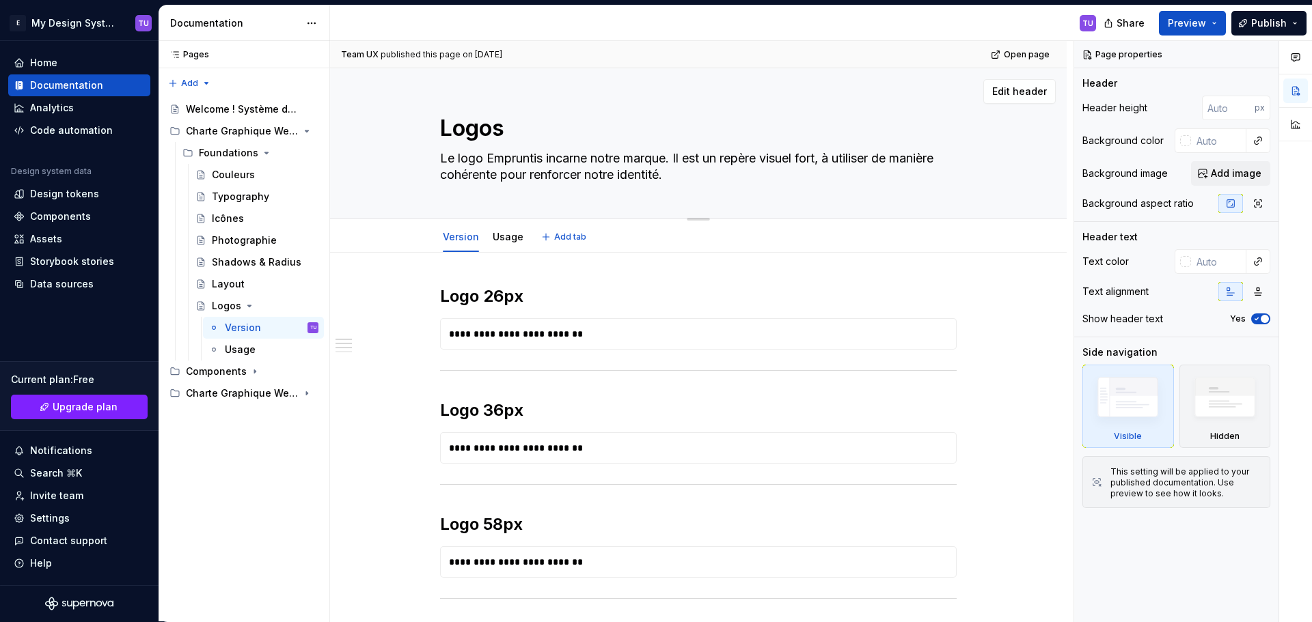
click at [444, 156] on textarea "Le logo Empruntis incarne notre marque. Il est un repère visuel fort, à utilise…" at bounding box center [695, 167] width 517 height 38
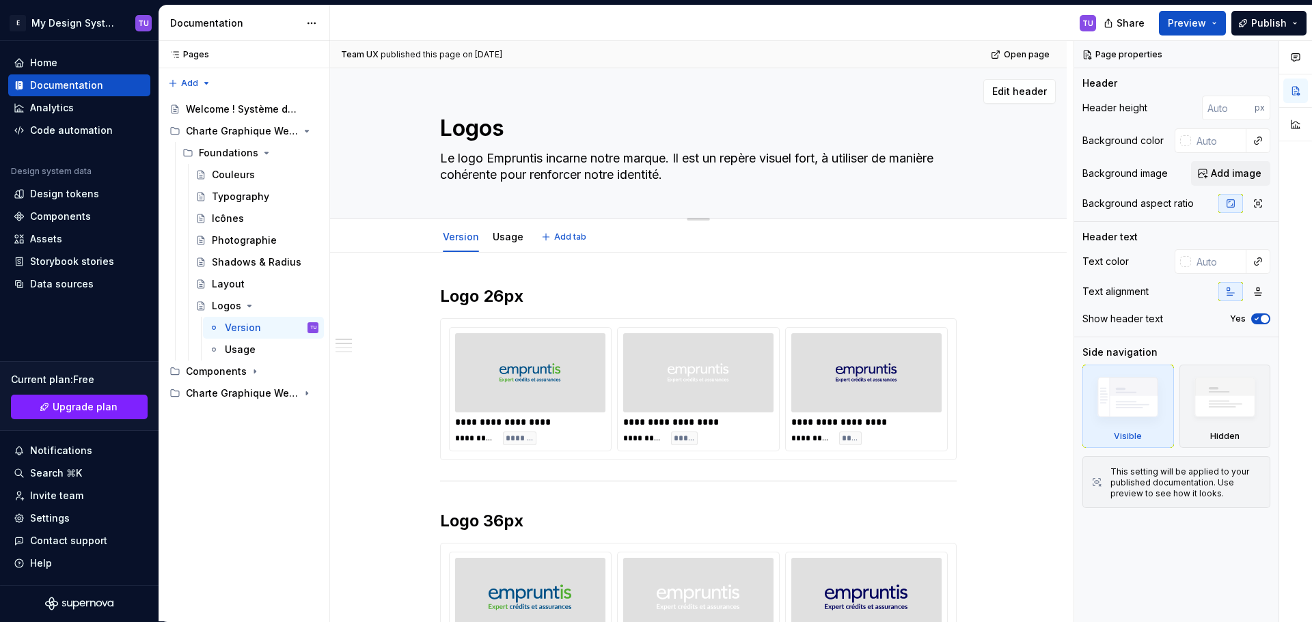
drag, startPoint x: 444, startPoint y: 156, endPoint x: 746, endPoint y: 170, distance: 302.3
click at [746, 170] on textarea "Le logo Empruntis incarne notre marque. Il est un repère visuel fort, à utilise…" at bounding box center [695, 167] width 517 height 38
click at [456, 297] on h2 "Logo 26px" at bounding box center [698, 297] width 517 height 22
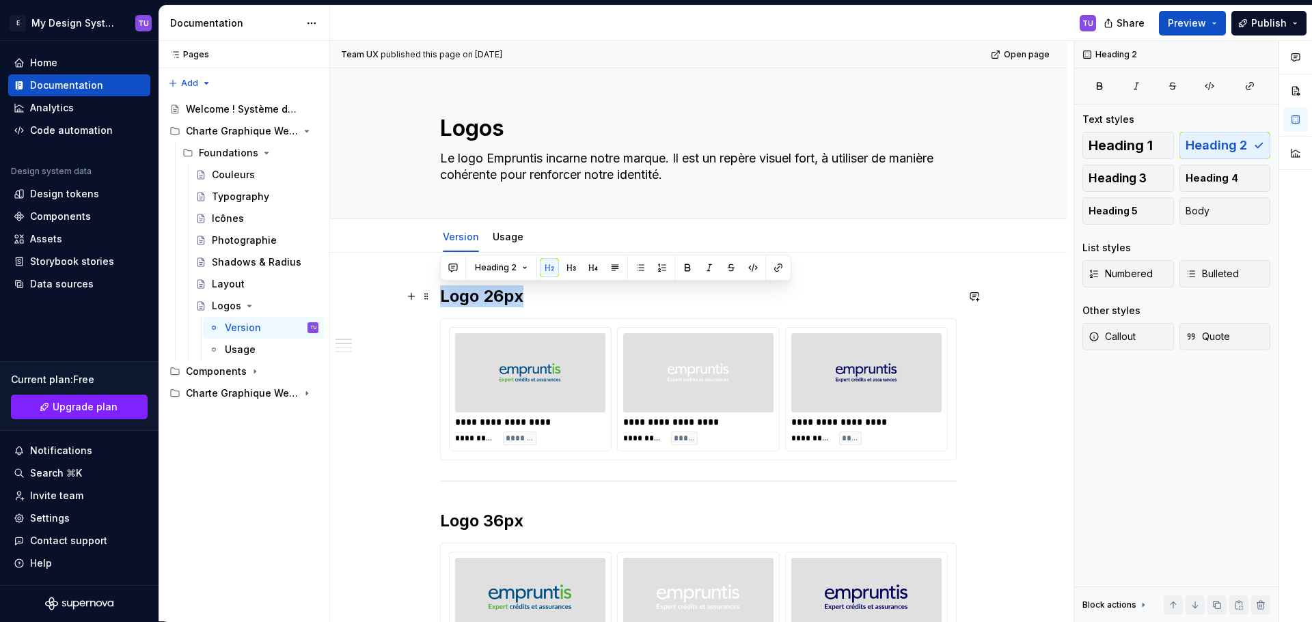
drag, startPoint x: 456, startPoint y: 297, endPoint x: 525, endPoint y: 292, distance: 69.9
click at [525, 292] on h2 "Logo 26px" at bounding box center [698, 297] width 517 height 22
click at [765, 443] on div "**********" at bounding box center [698, 439] width 150 height 14
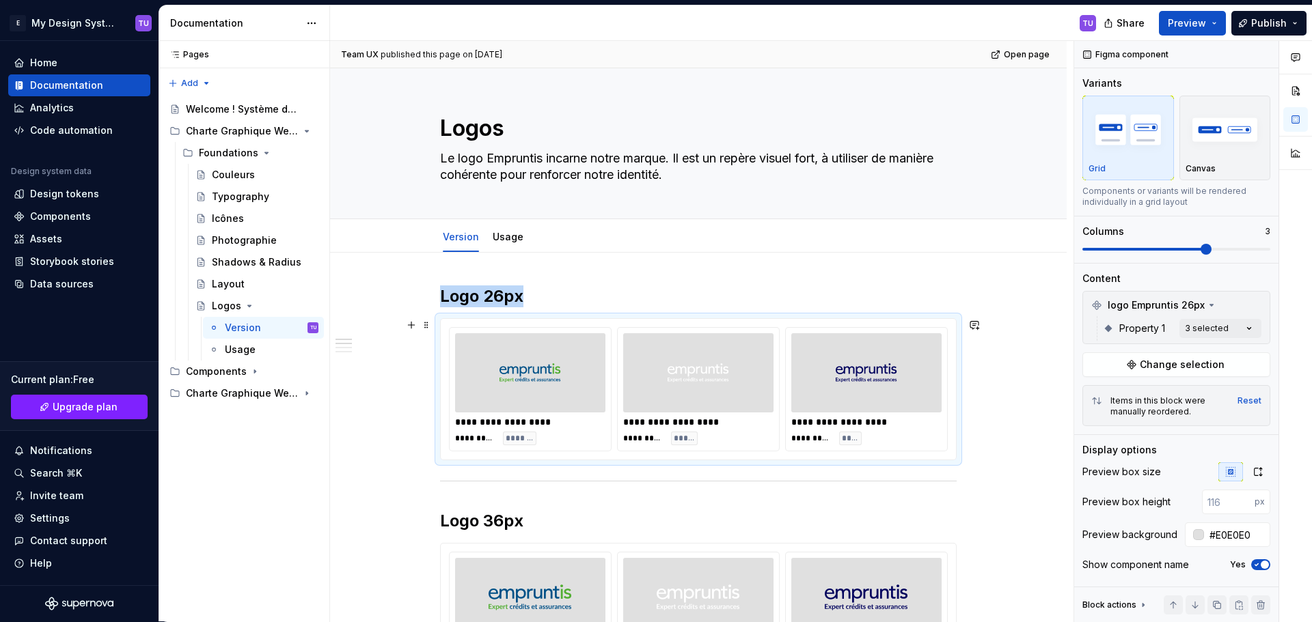
click at [825, 379] on div at bounding box center [866, 372] width 150 height 79
click at [1219, 534] on input "#E0E0E0" at bounding box center [1237, 535] width 66 height 25
click at [460, 511] on h2 "Logo 36px" at bounding box center [698, 521] width 517 height 22
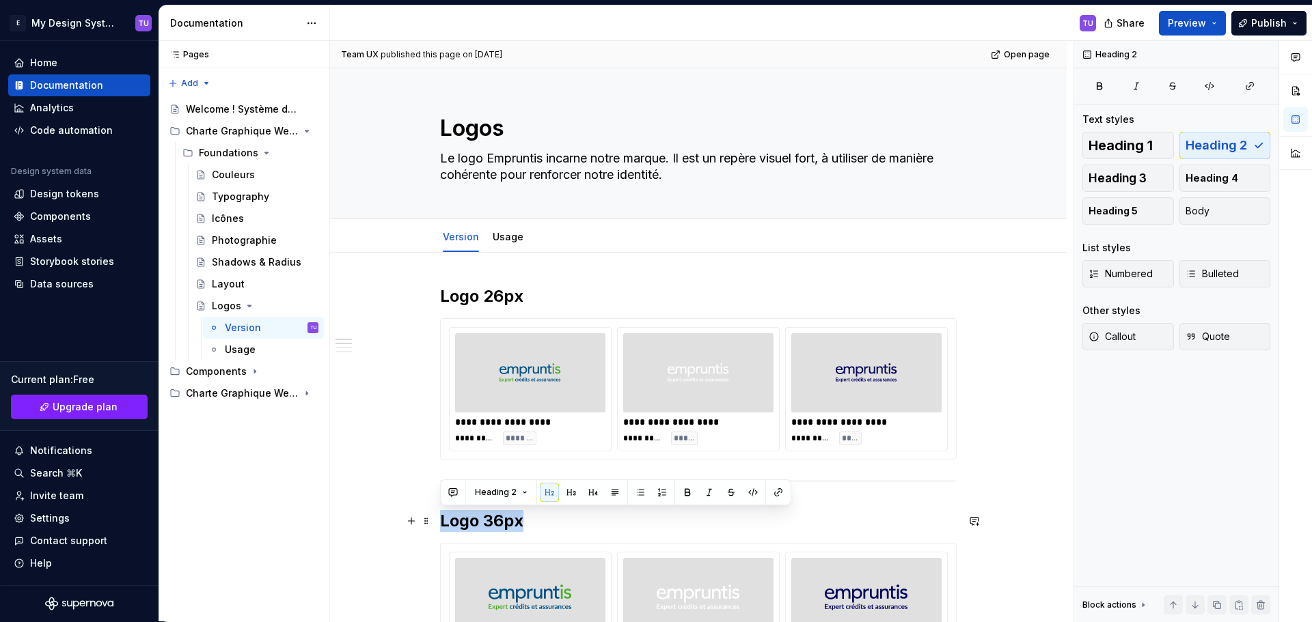
drag, startPoint x: 460, startPoint y: 511, endPoint x: 558, endPoint y: 520, distance: 98.8
click at [558, 520] on h2 "Logo 36px" at bounding box center [698, 521] width 517 height 22
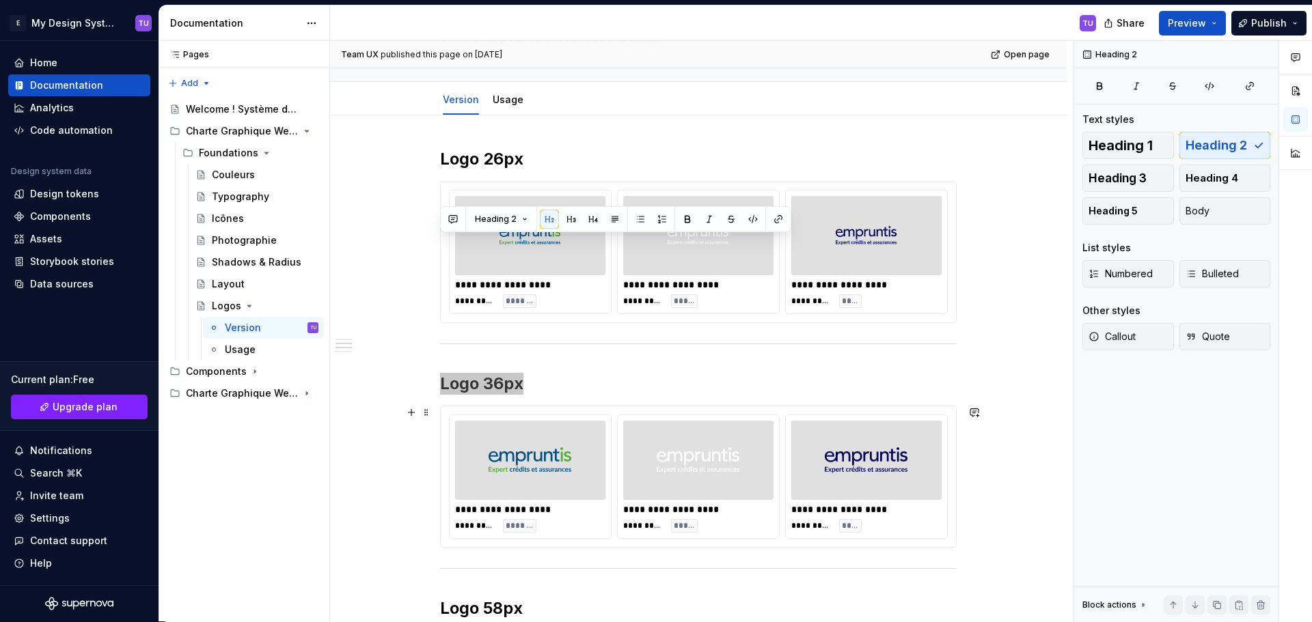
scroll to position [273, 0]
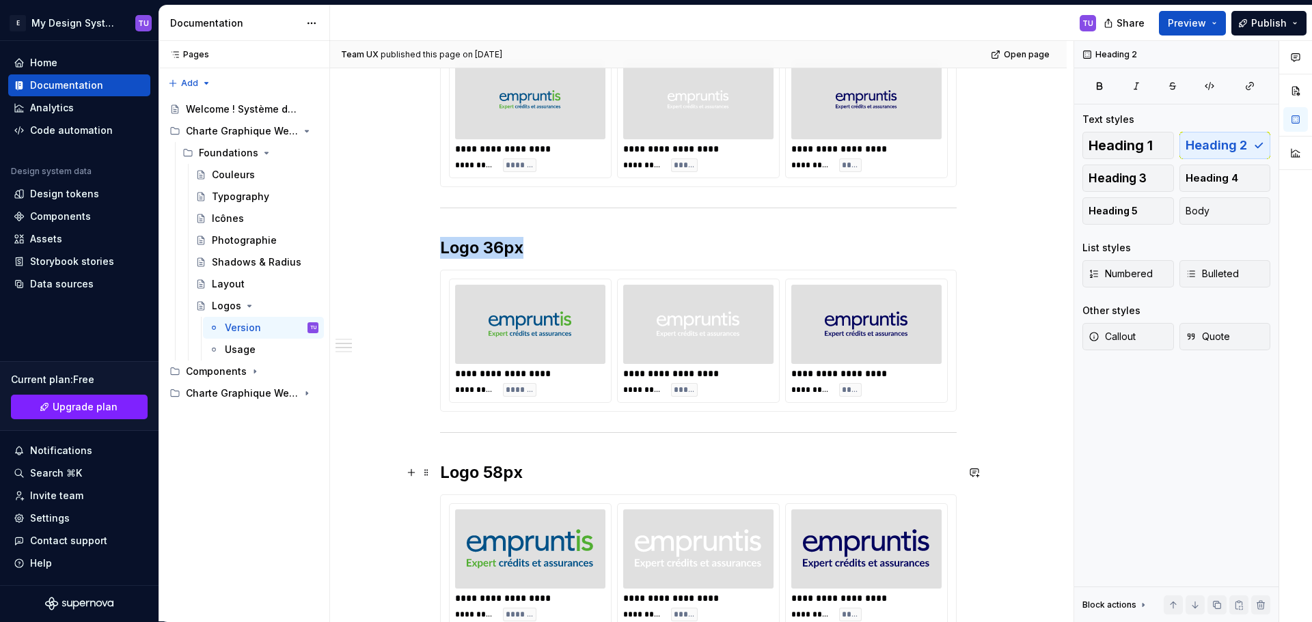
click at [450, 469] on h2 "Logo 58px" at bounding box center [698, 473] width 517 height 22
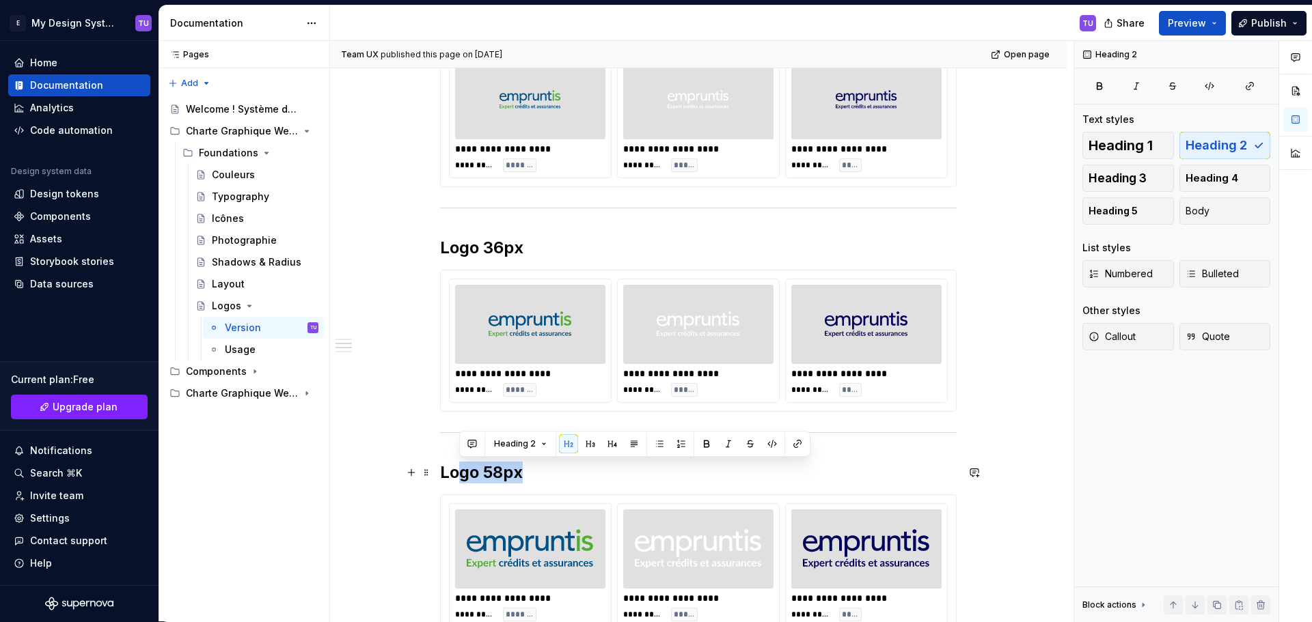
drag, startPoint x: 486, startPoint y: 474, endPoint x: 533, endPoint y: 480, distance: 47.5
click at [533, 480] on h2 "Logo 58px" at bounding box center [698, 473] width 517 height 22
click at [461, 476] on h2 "Logo 58px" at bounding box center [698, 473] width 517 height 22
drag, startPoint x: 461, startPoint y: 476, endPoint x: 516, endPoint y: 469, distance: 55.1
click at [516, 469] on h2 "Logo 58px" at bounding box center [698, 473] width 517 height 22
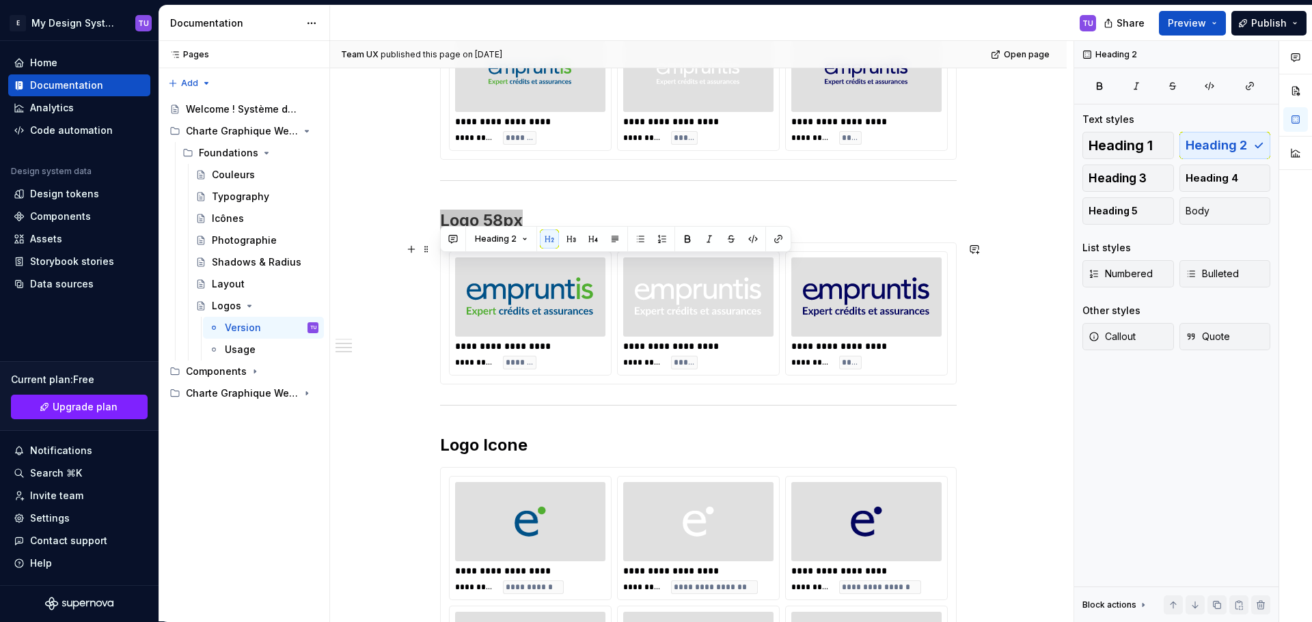
scroll to position [547, 0]
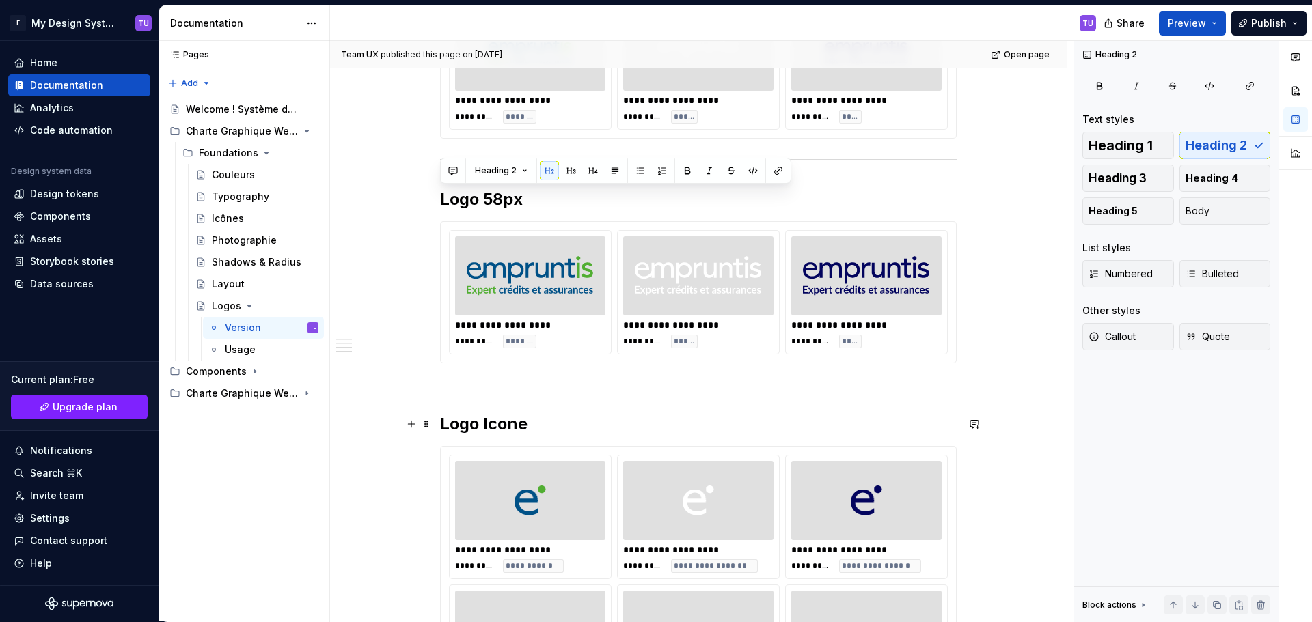
click at [450, 426] on h2 "Logo Icone" at bounding box center [698, 424] width 517 height 22
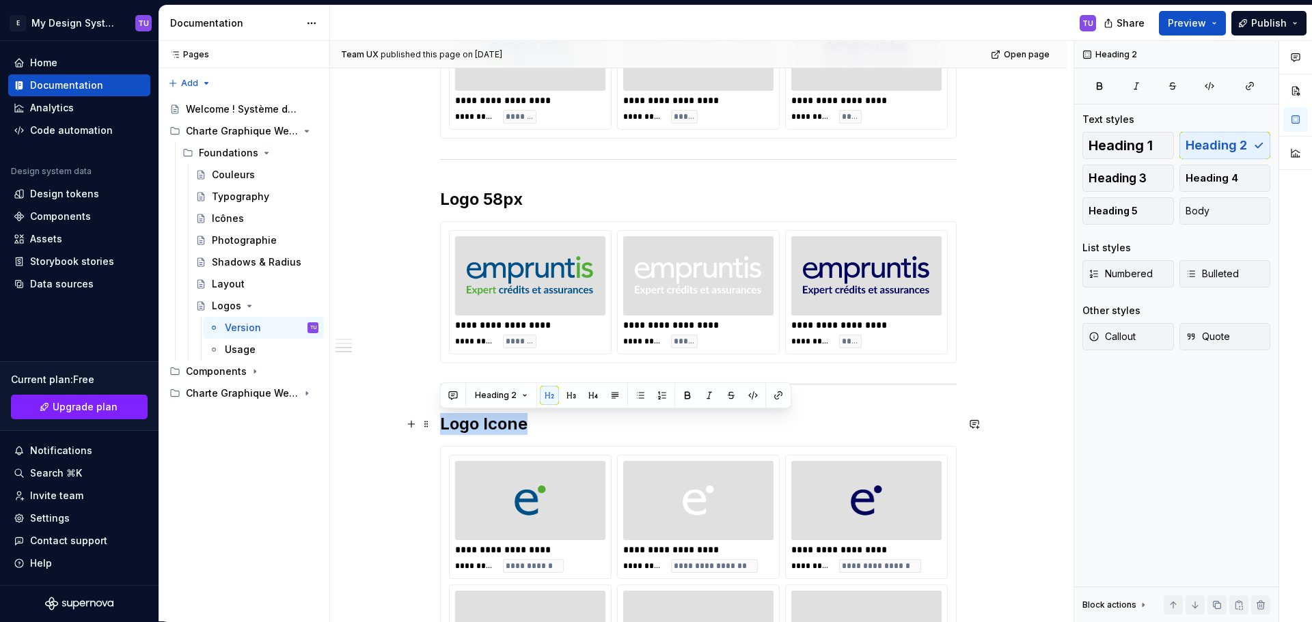
drag, startPoint x: 450, startPoint y: 426, endPoint x: 508, endPoint y: 428, distance: 57.4
click at [508, 428] on h2 "Logo Icone" at bounding box center [698, 424] width 517 height 22
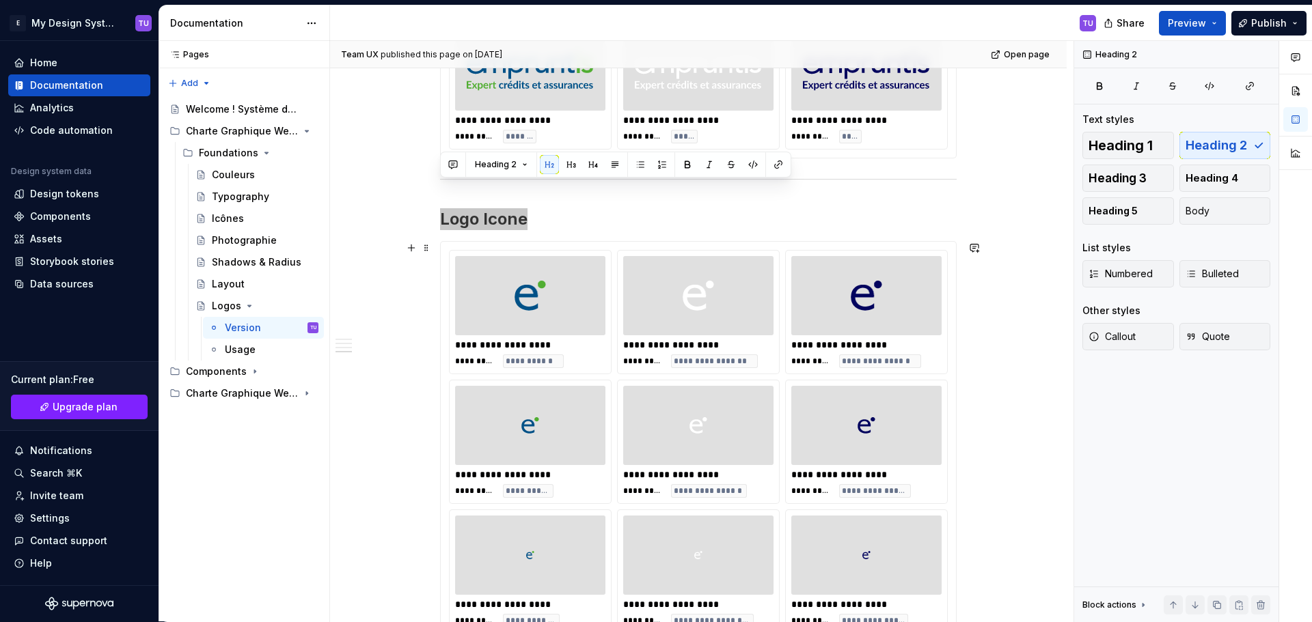
scroll to position [975, 0]
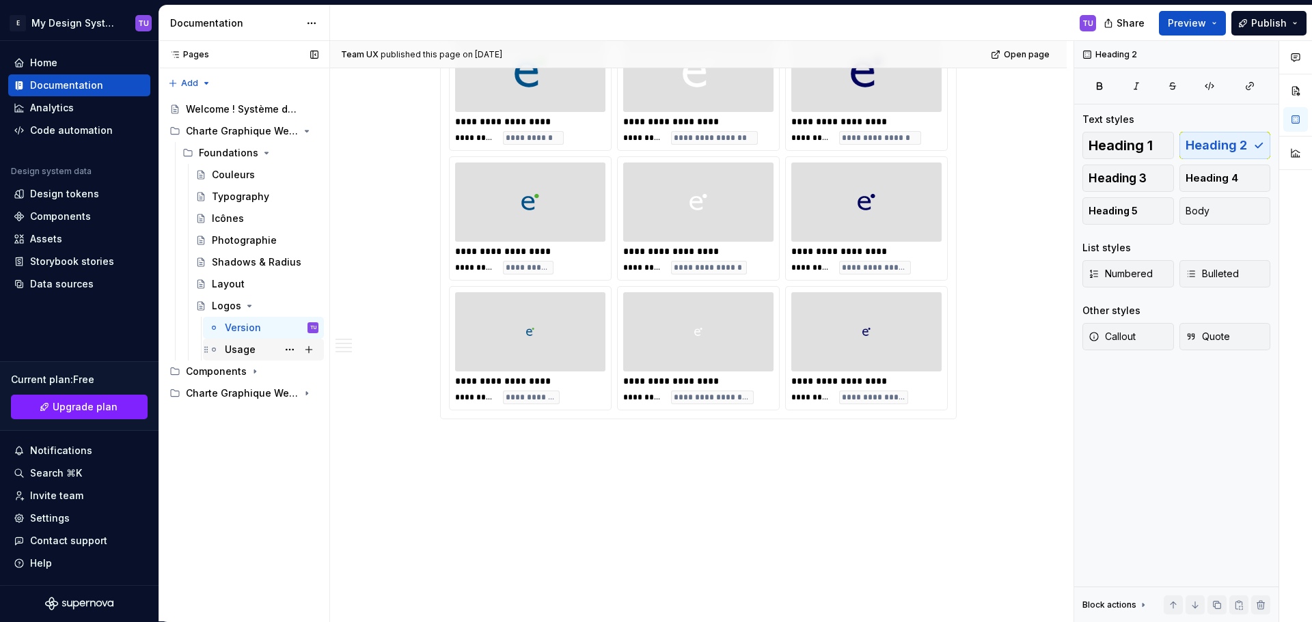
click at [246, 346] on div "Usage" at bounding box center [240, 350] width 31 height 14
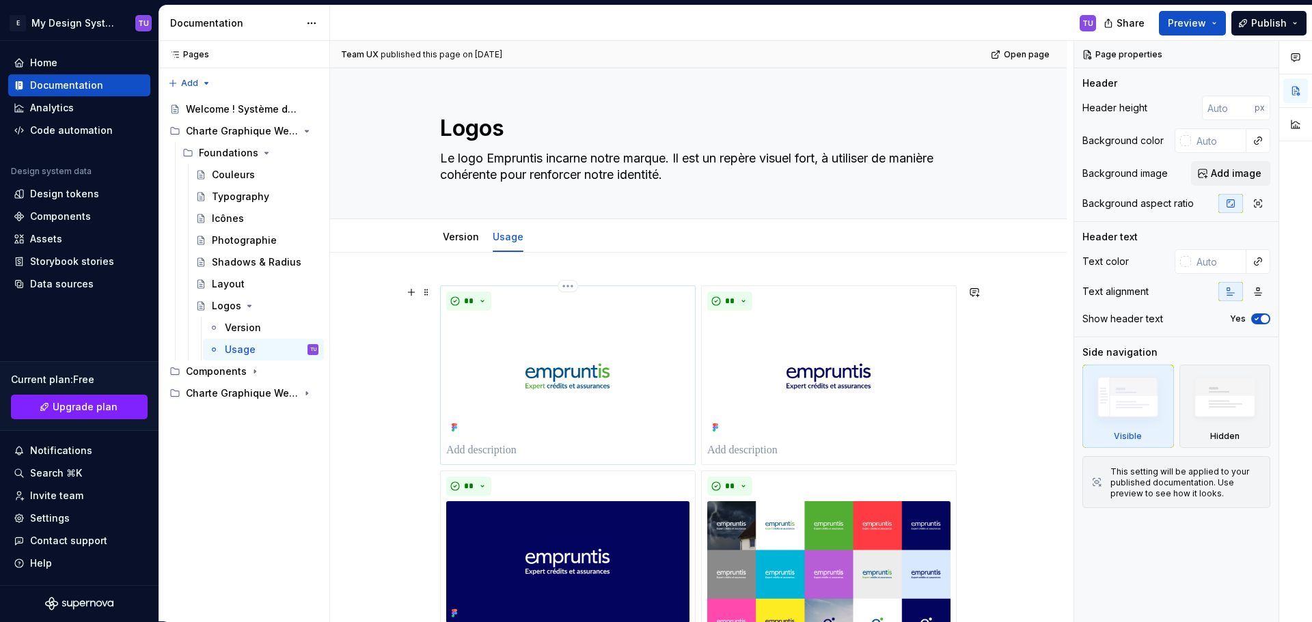
click at [491, 330] on img at bounding box center [567, 376] width 243 height 121
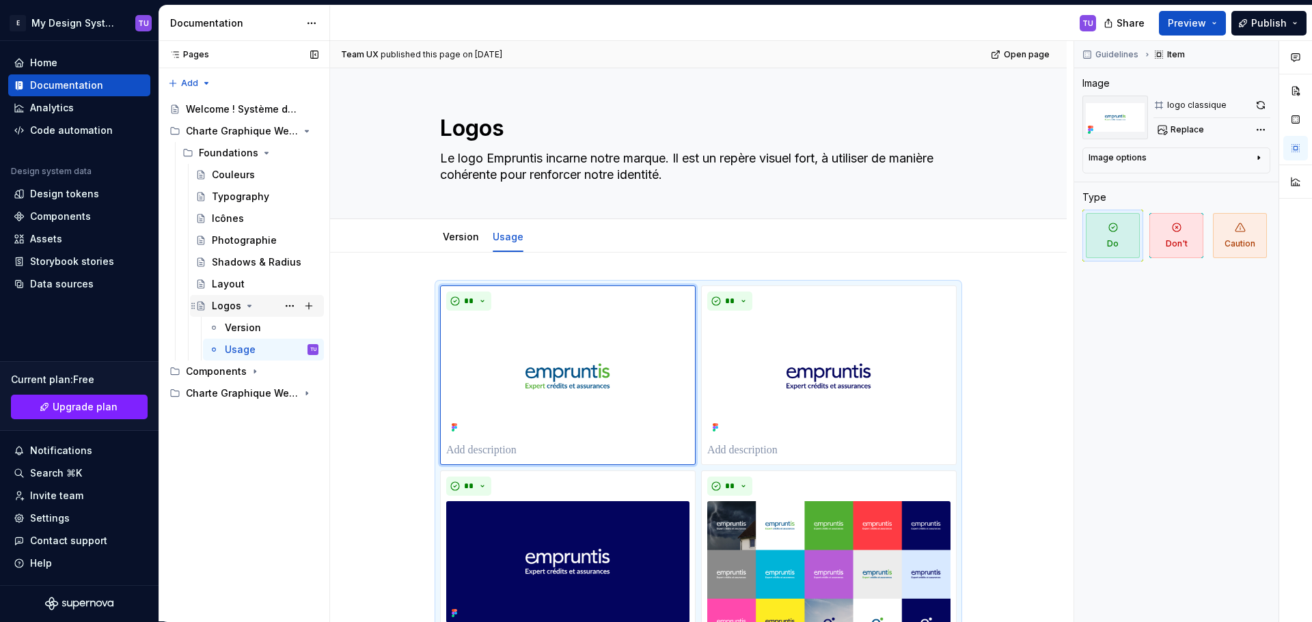
click at [248, 303] on icon "Page tree" at bounding box center [249, 306] width 11 height 11
click at [354, 51] on span "Team UX" at bounding box center [360, 54] width 38 height 11
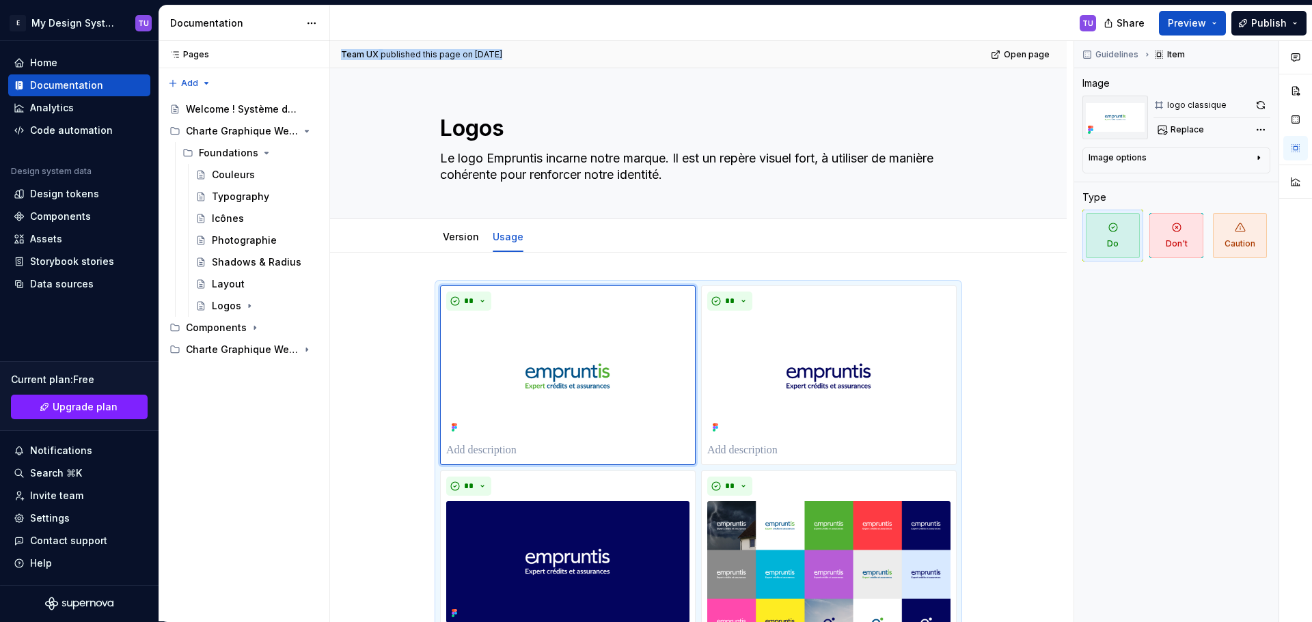
drag, startPoint x: 354, startPoint y: 51, endPoint x: 556, endPoint y: 58, distance: 202.3
click at [556, 58] on div "Team UX published this page on [DATE] Open page" at bounding box center [698, 54] width 736 height 27
click at [569, 48] on div "Team UX published this page on [DATE] Open page" at bounding box center [698, 54] width 736 height 27
click at [355, 51] on span "Team UX" at bounding box center [360, 54] width 38 height 11
drag, startPoint x: 355, startPoint y: 51, endPoint x: 553, endPoint y: 53, distance: 198.1
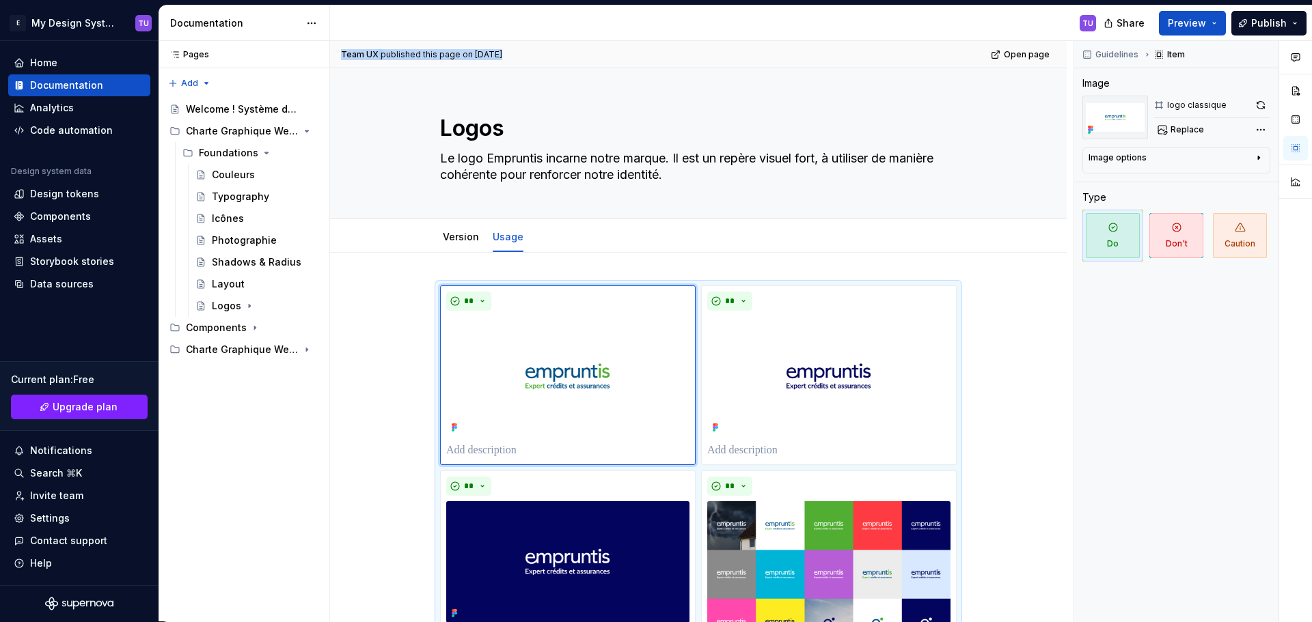
click at [553, 53] on div "Team UX published this page on [DATE] Open page" at bounding box center [698, 54] width 736 height 27
click at [561, 53] on div "Team UX published this page on [DATE] Open page" at bounding box center [698, 54] width 736 height 27
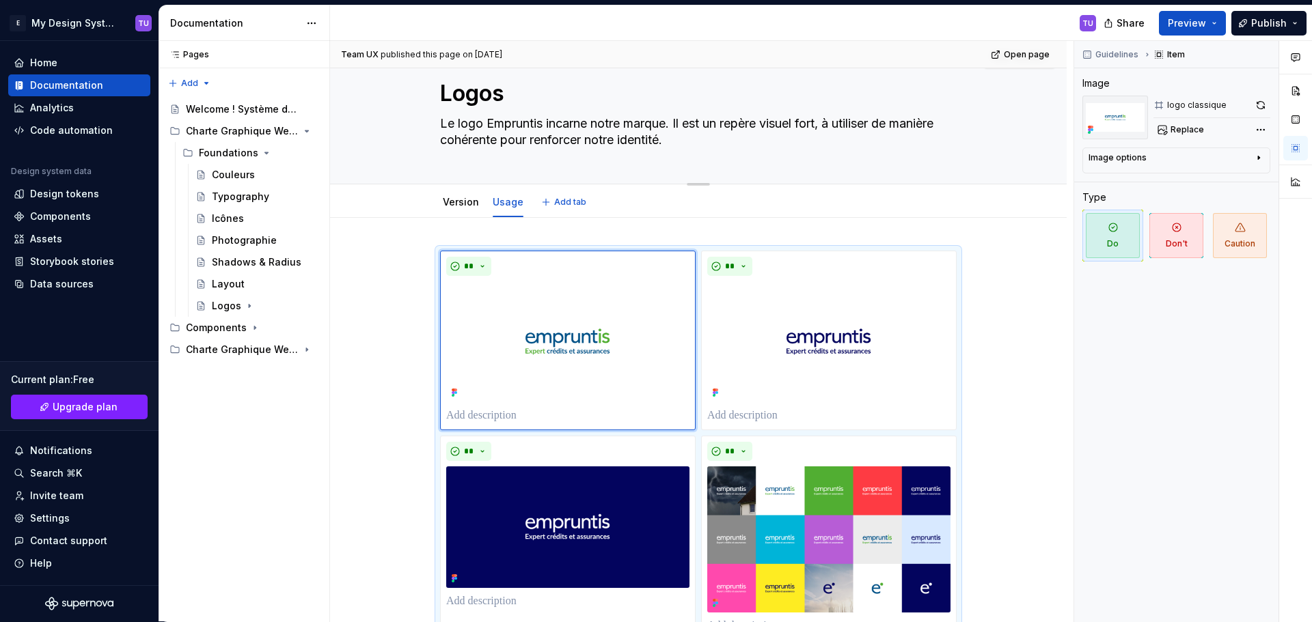
scroll to position [68, 0]
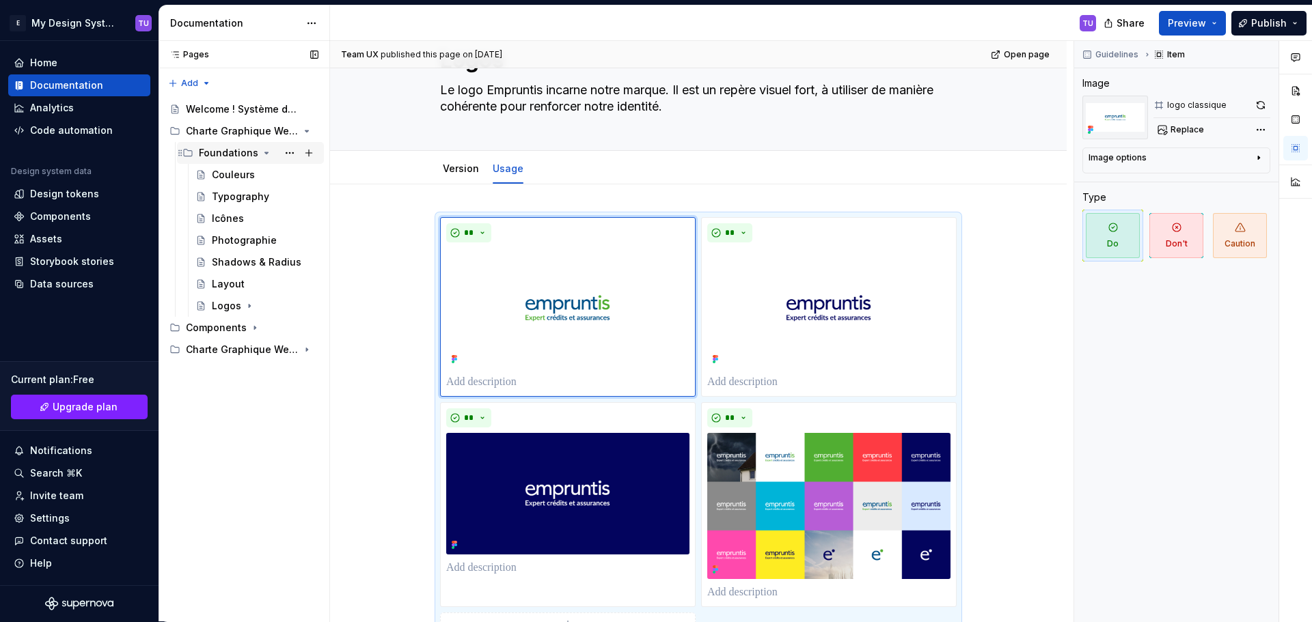
click at [261, 152] on icon "Page tree" at bounding box center [266, 153] width 11 height 11
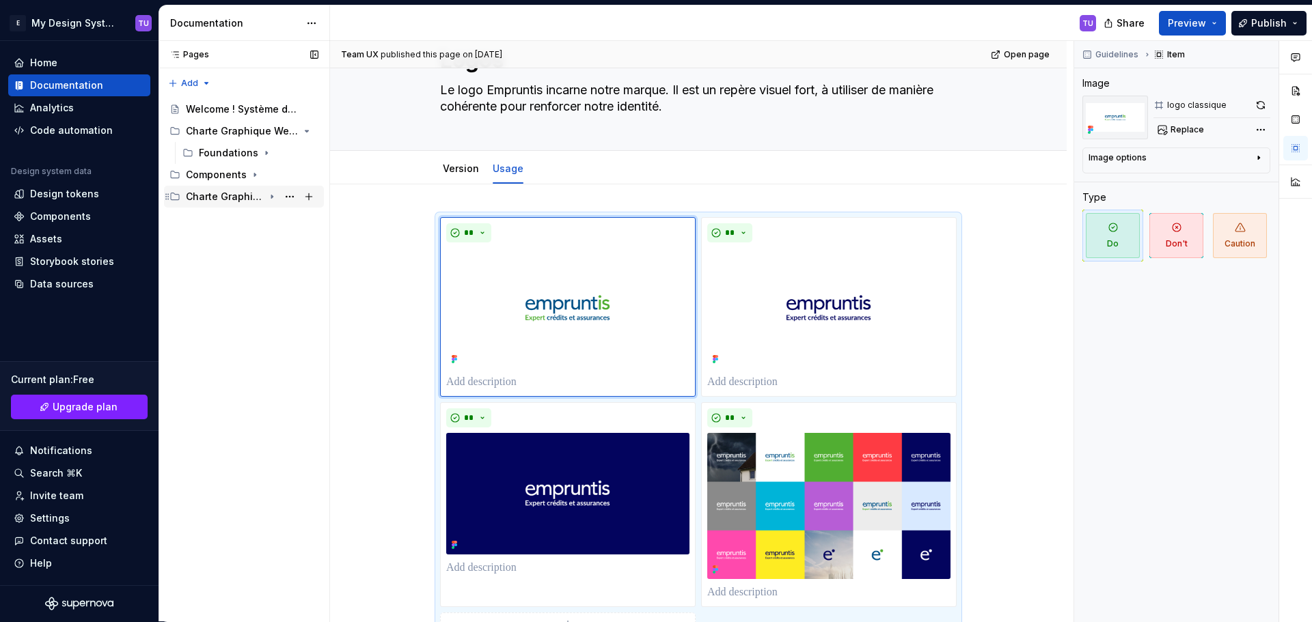
click at [276, 192] on icon "Page tree" at bounding box center [271, 196] width 11 height 11
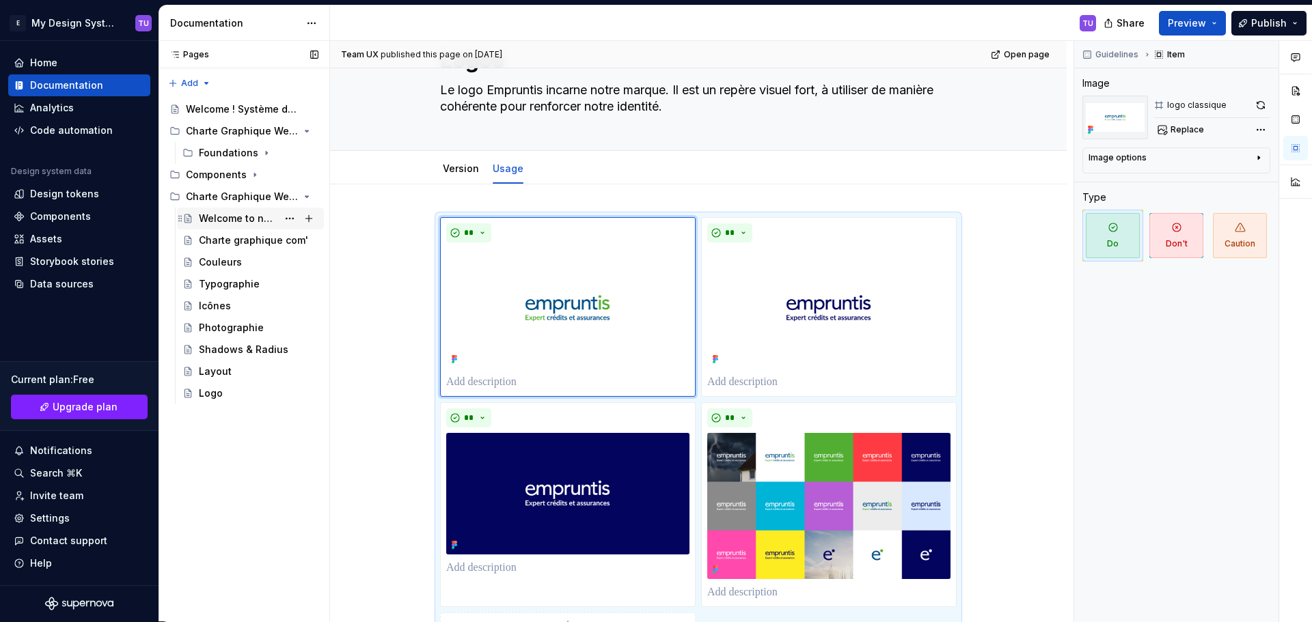
click at [224, 216] on div "Welcome to new Empruntis 2025" at bounding box center [238, 219] width 79 height 14
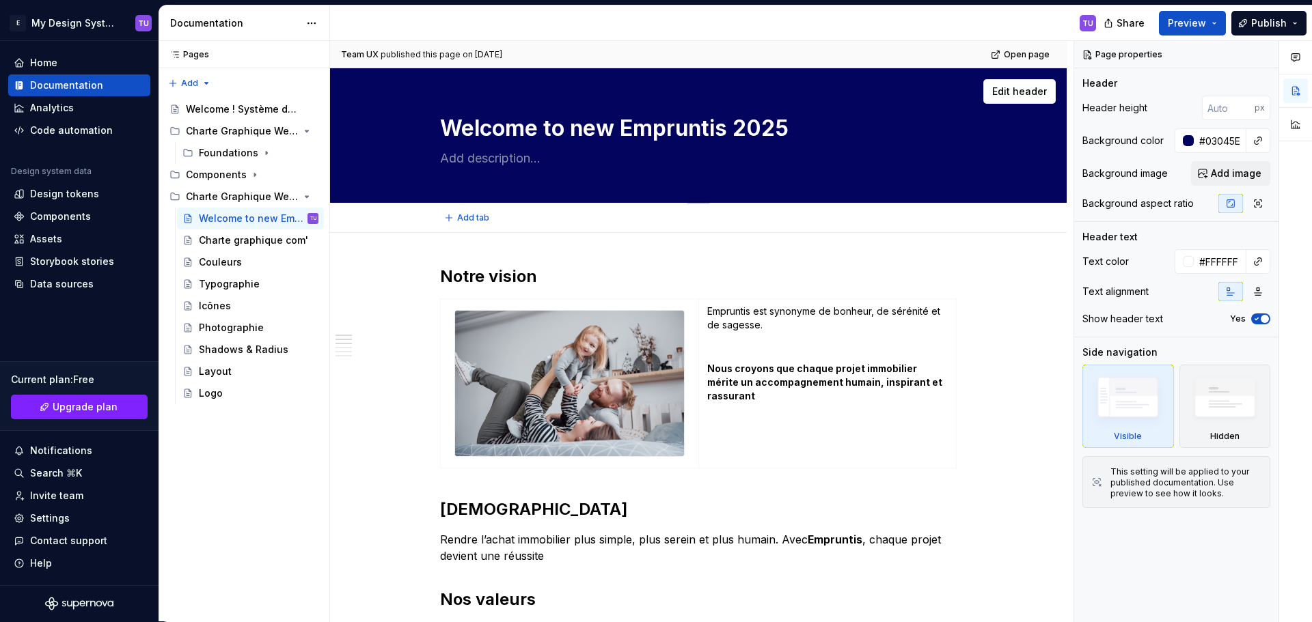
click at [475, 128] on textarea "Welcome to new Empruntis 2025" at bounding box center [695, 128] width 517 height 33
drag, startPoint x: 475, startPoint y: 128, endPoint x: 812, endPoint y: 124, distance: 337.5
click at [812, 124] on textarea "Welcome to new Empruntis 2025" at bounding box center [695, 128] width 517 height 33
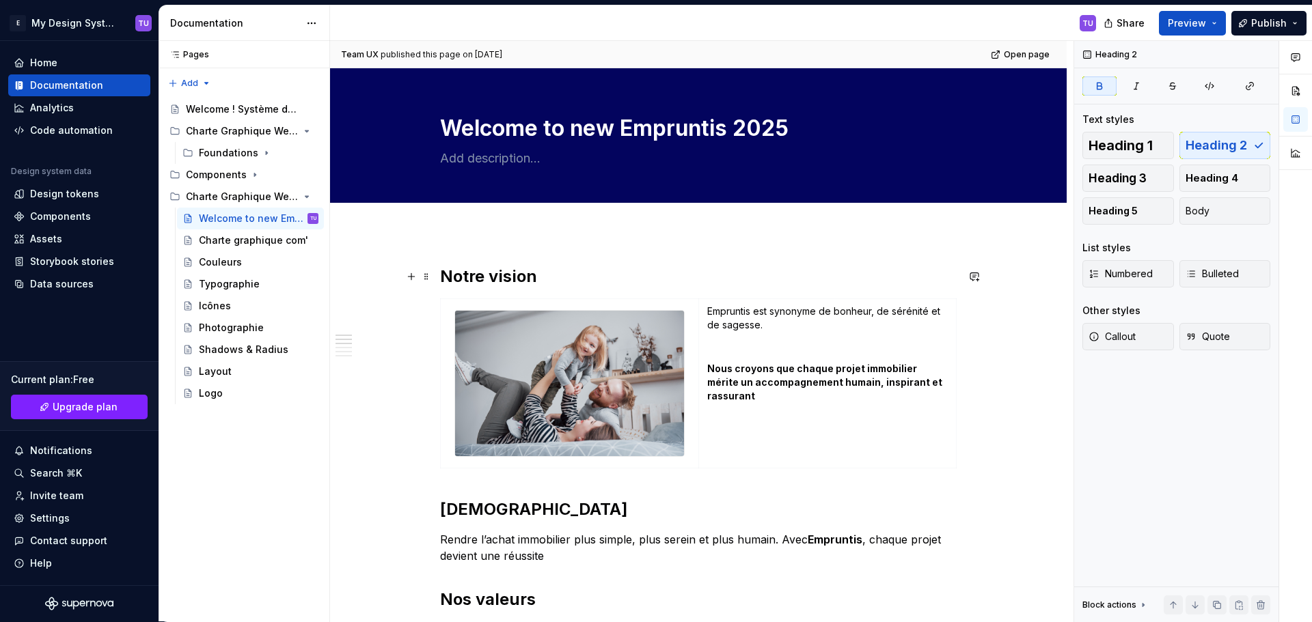
click at [475, 274] on strong "Notre vision" at bounding box center [488, 276] width 97 height 20
drag, startPoint x: 475, startPoint y: 273, endPoint x: 537, endPoint y: 275, distance: 62.2
click at [537, 275] on h2 "Notre vision" at bounding box center [698, 277] width 517 height 22
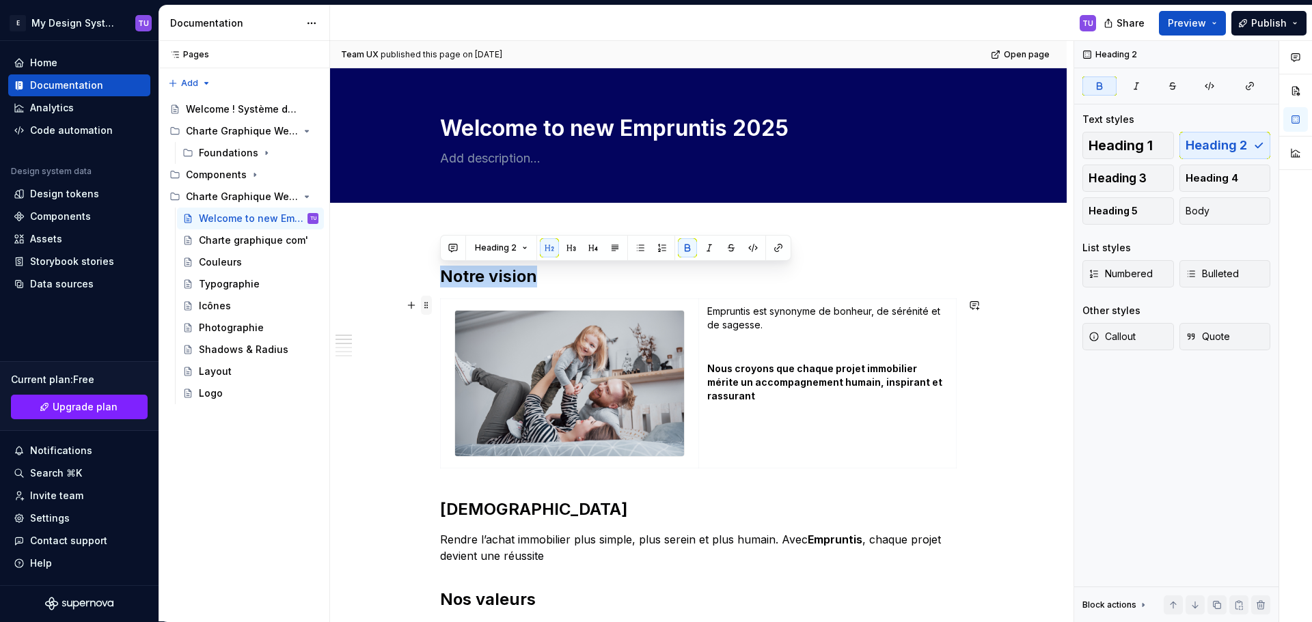
click at [423, 307] on span at bounding box center [426, 305] width 11 height 19
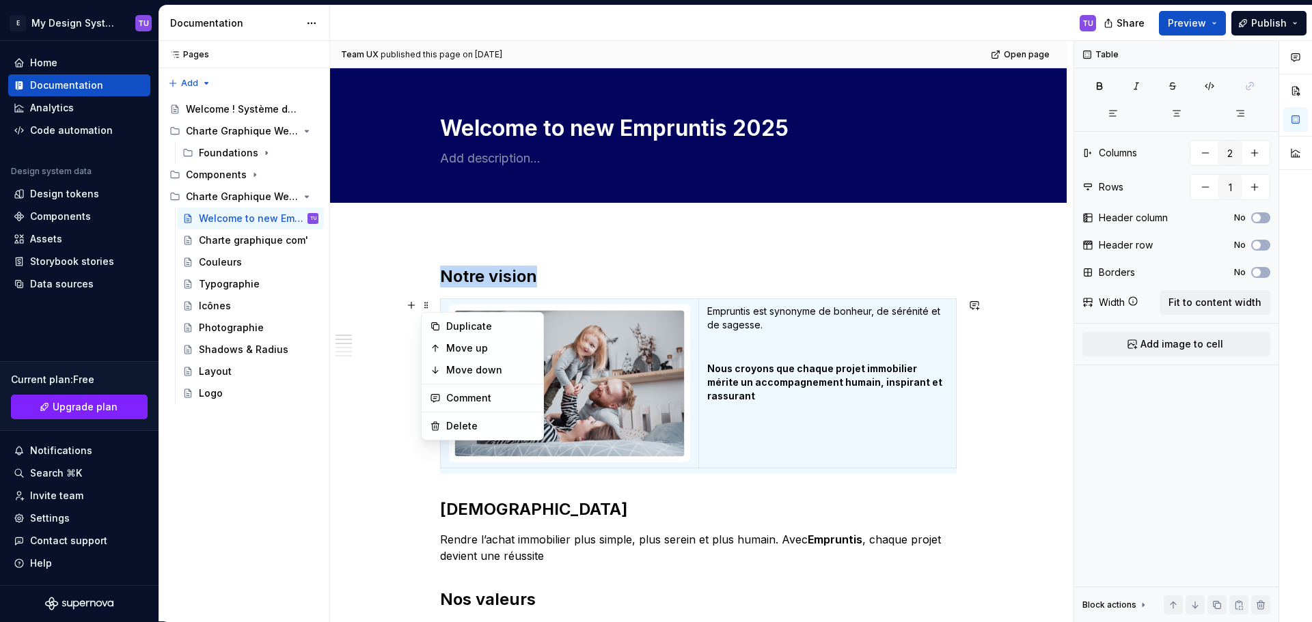
click at [629, 315] on img at bounding box center [569, 384] width 229 height 146
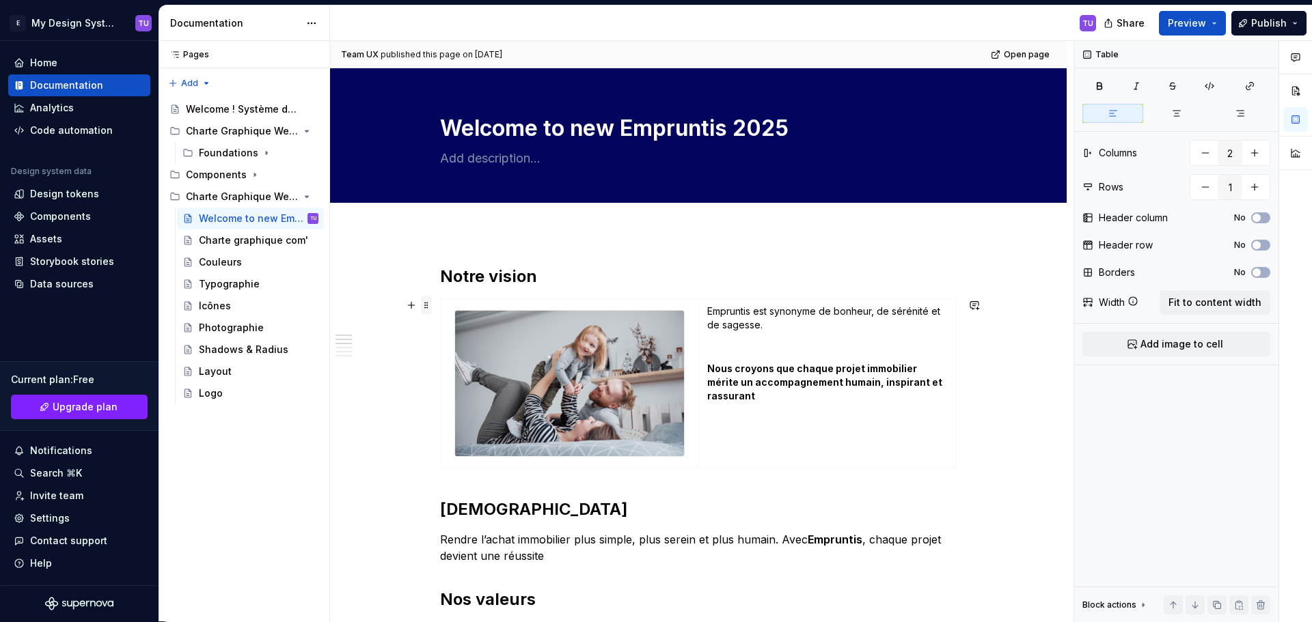
click at [429, 307] on span at bounding box center [426, 305] width 11 height 19
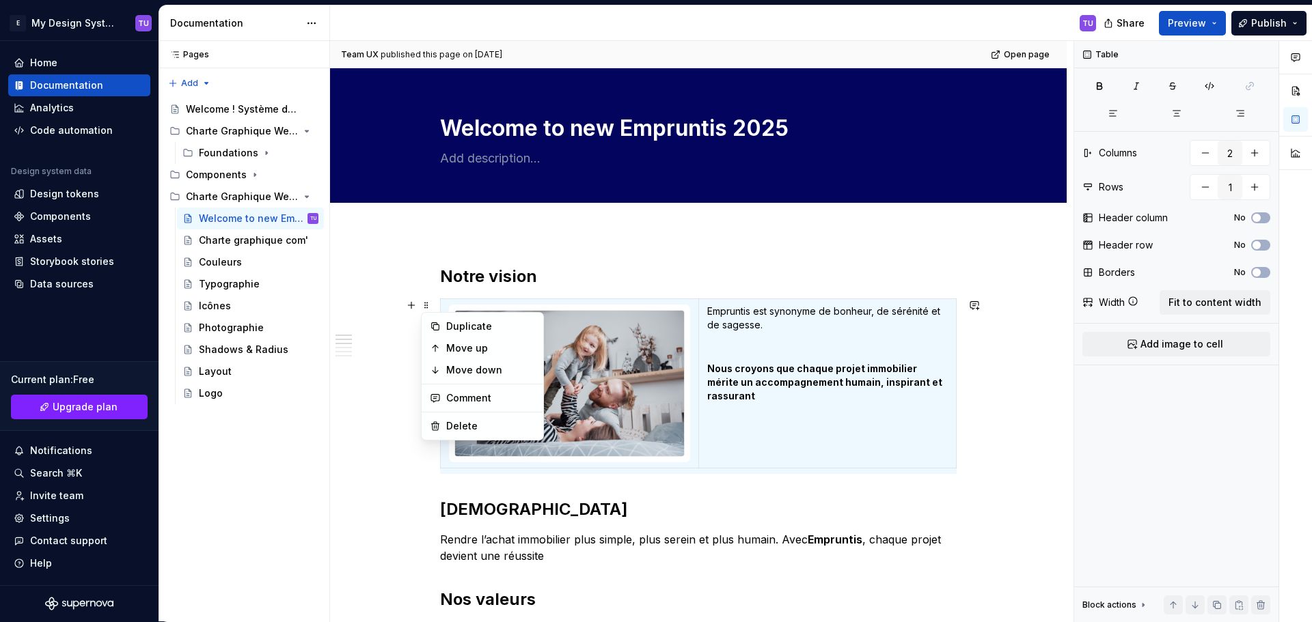
click at [614, 380] on img at bounding box center [569, 384] width 229 height 146
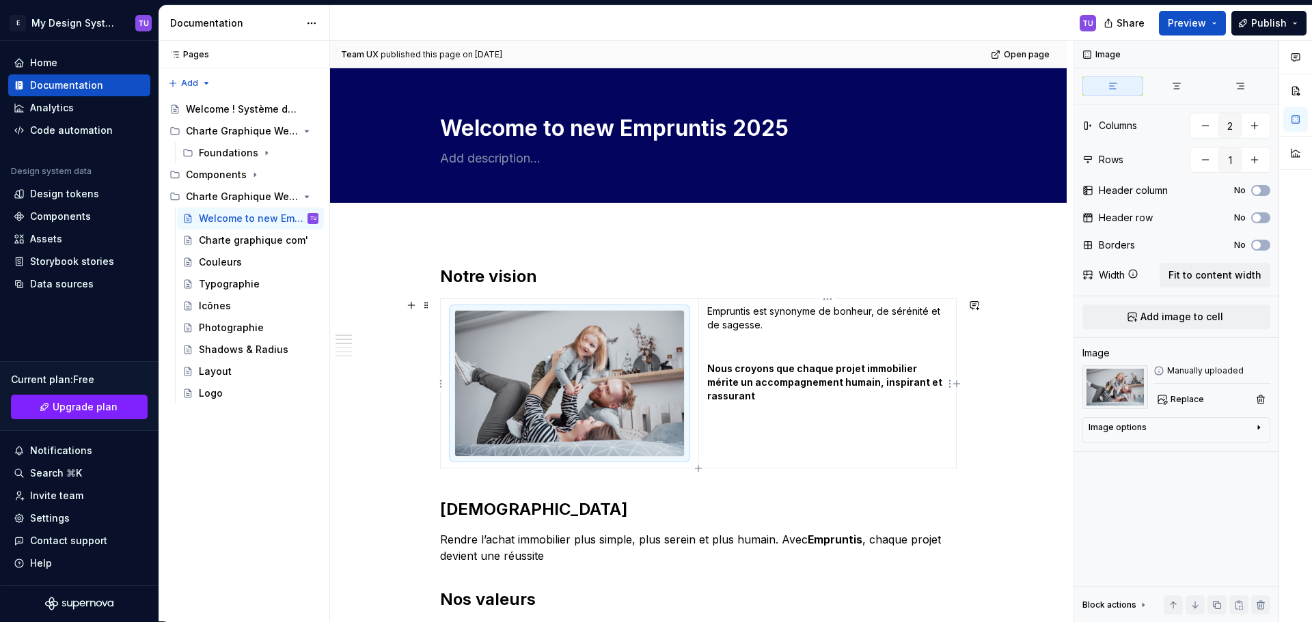
click at [716, 310] on p "Empruntis est synonyme de bonheur, de sérénité et de sagesse." at bounding box center [827, 318] width 240 height 27
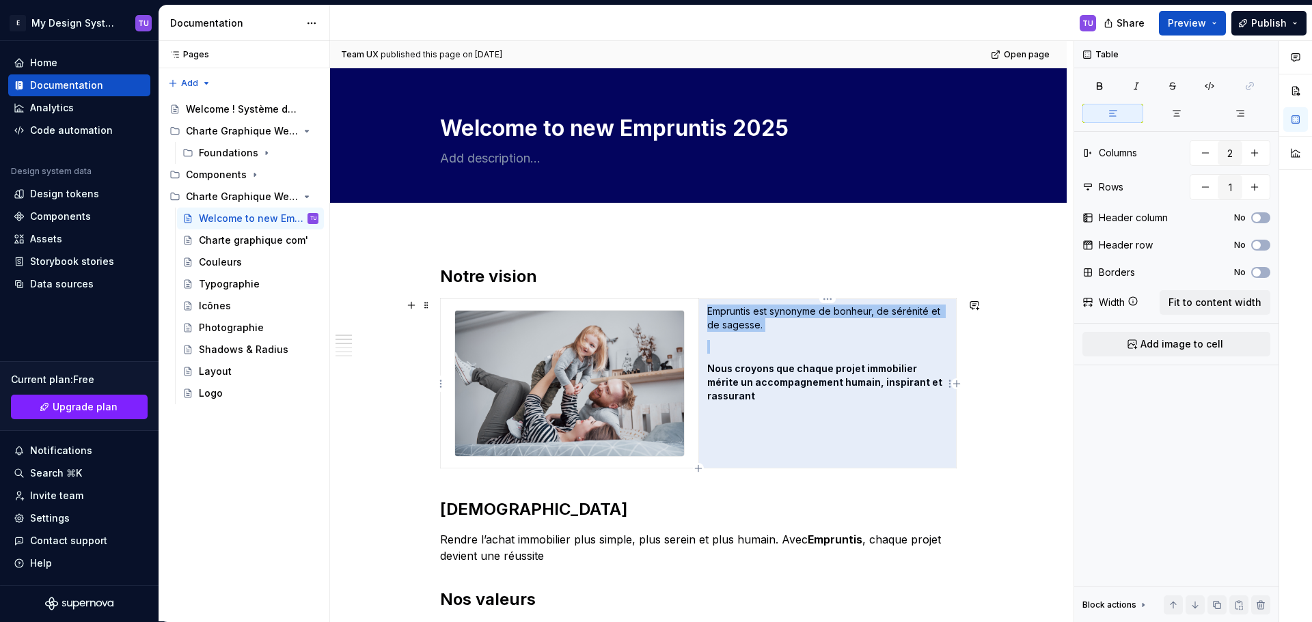
drag, startPoint x: 716, startPoint y: 310, endPoint x: 935, endPoint y: 380, distance: 229.5
click at [935, 380] on td "Empruntis est synonyme de bonheur, de sérénité et de sagesse. Nous croyons que …" at bounding box center [827, 383] width 258 height 169
click at [908, 382] on strong "Nous croyons que chaque projet immobilier mérite un accompagnement humain, insp…" at bounding box center [825, 382] width 237 height 39
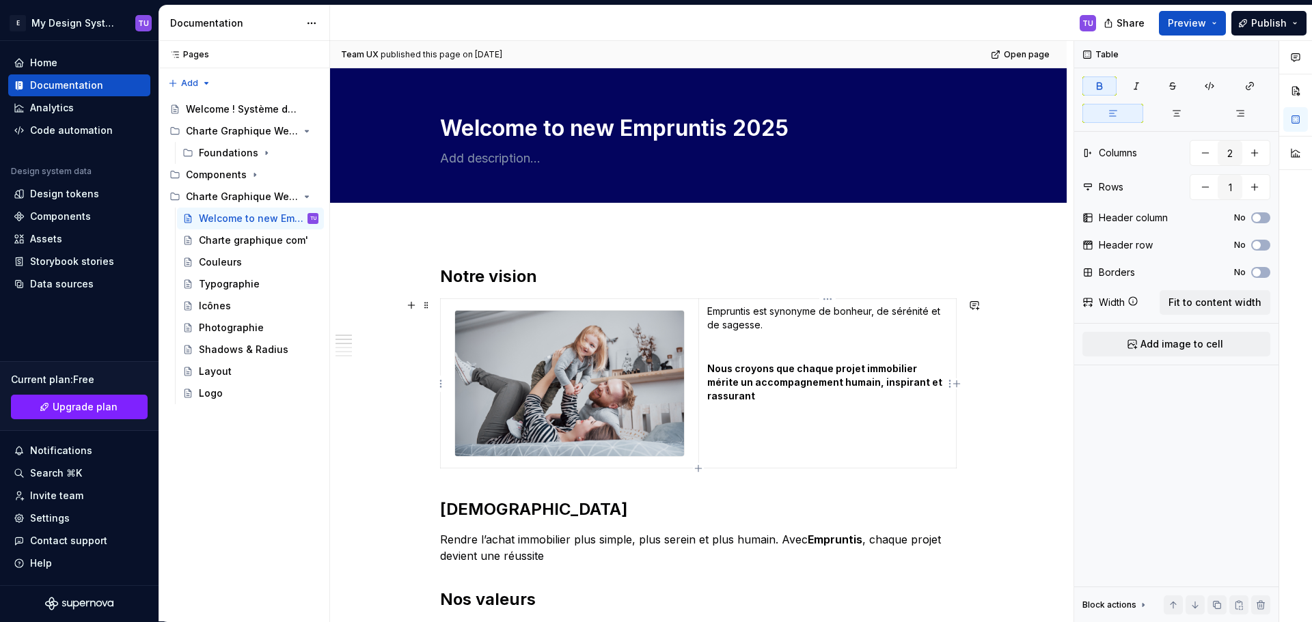
click at [719, 310] on p "Empruntis est synonyme de bonheur, de sérénité et de sagesse." at bounding box center [827, 318] width 240 height 27
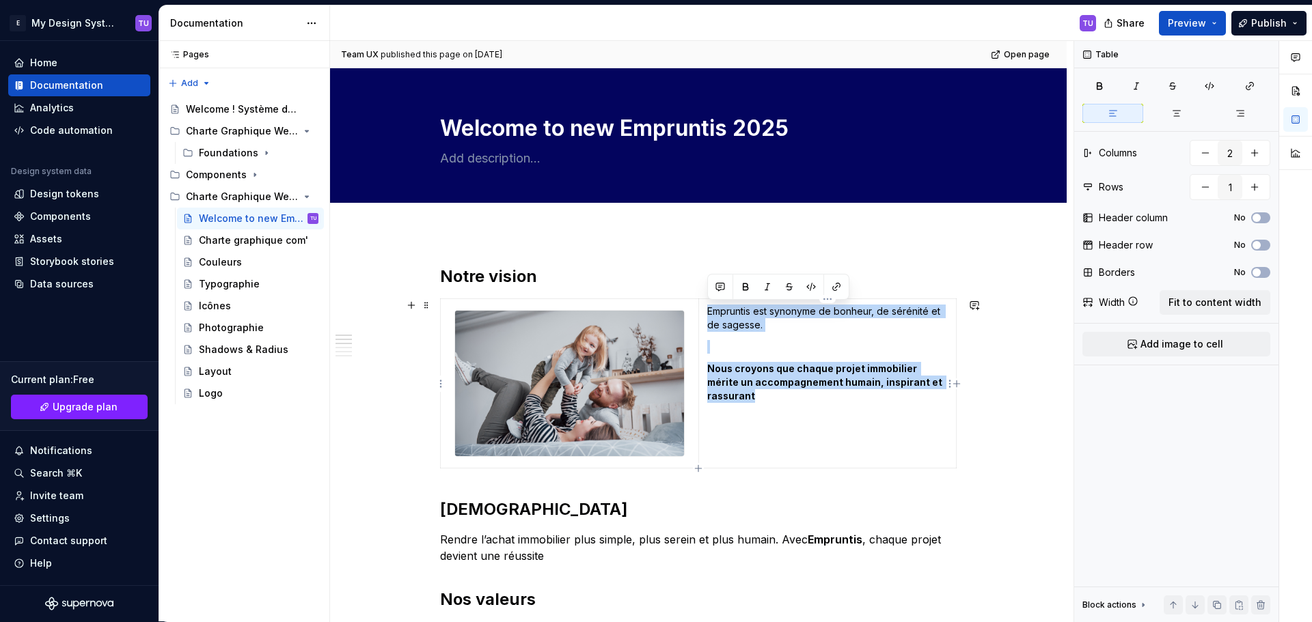
drag, startPoint x: 719, startPoint y: 310, endPoint x: 928, endPoint y: 378, distance: 219.3
click at [928, 378] on td "Empruntis est synonyme de bonheur, de sérénité et de sagesse. Nous croyons que …" at bounding box center [827, 383] width 258 height 169
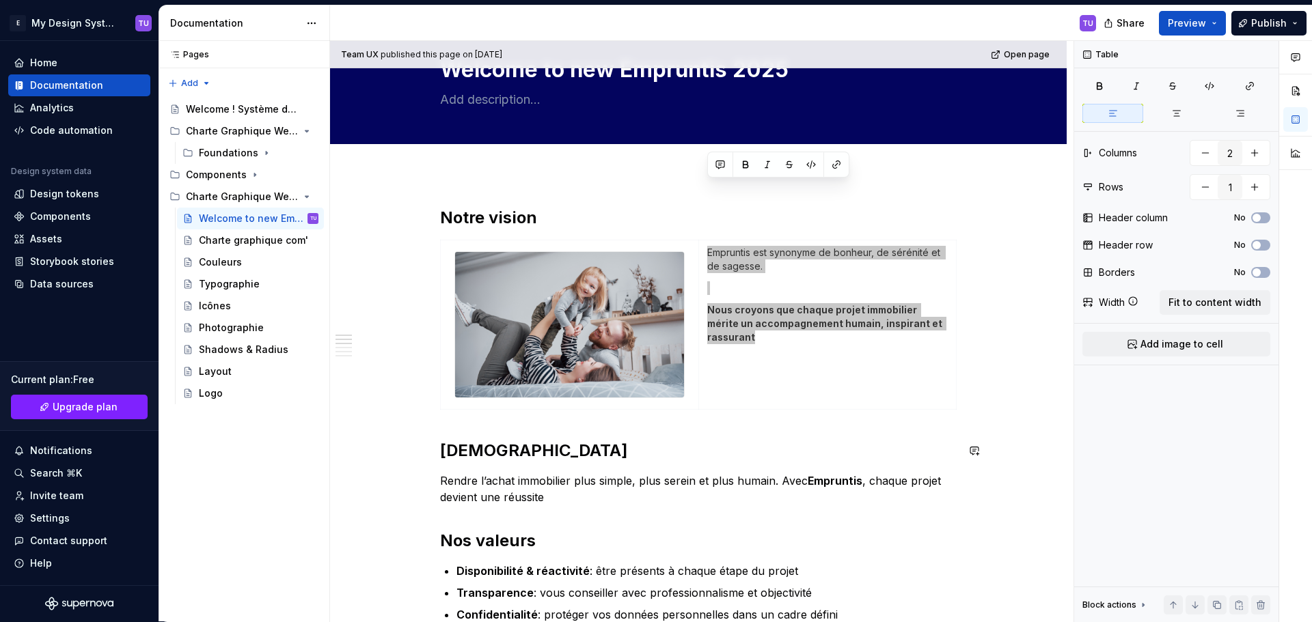
scroll to position [137, 0]
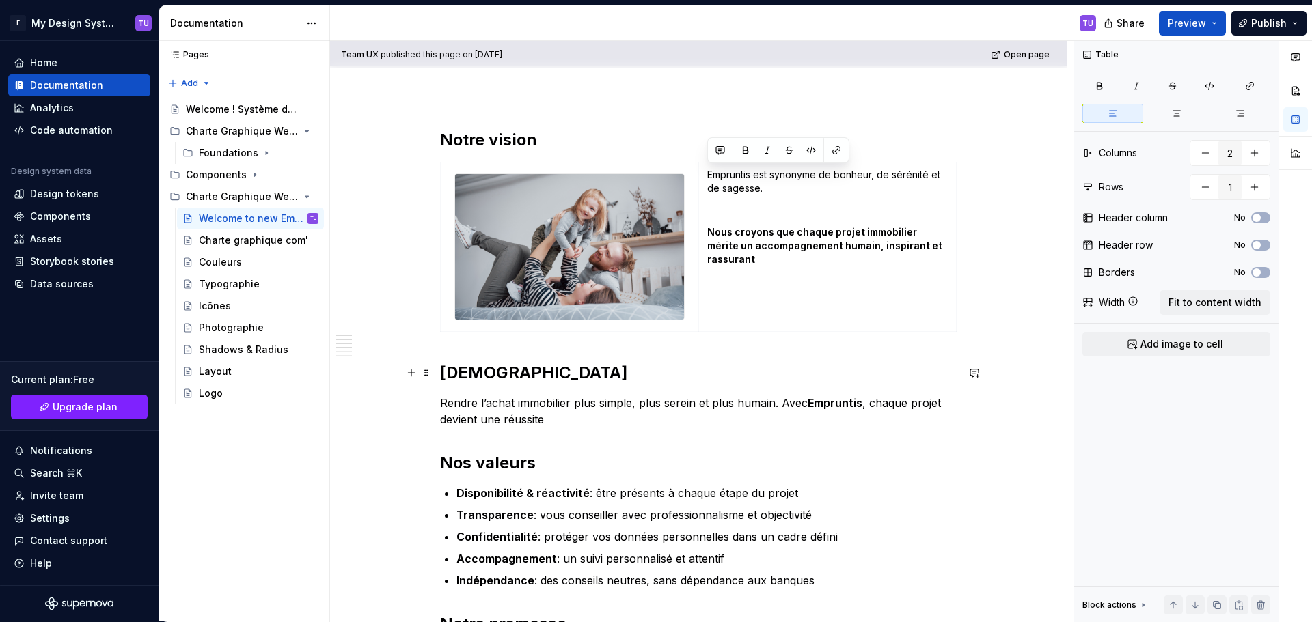
click at [458, 372] on h2 "[DEMOGRAPHIC_DATA]" at bounding box center [698, 373] width 517 height 22
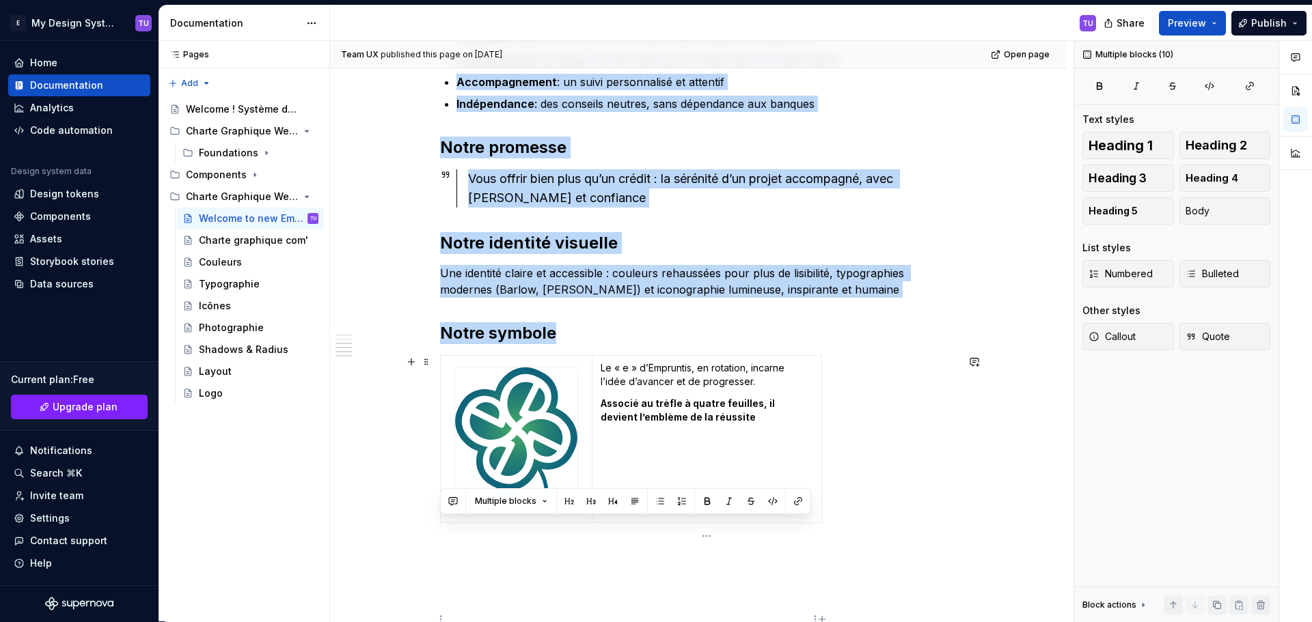
scroll to position [693, 0]
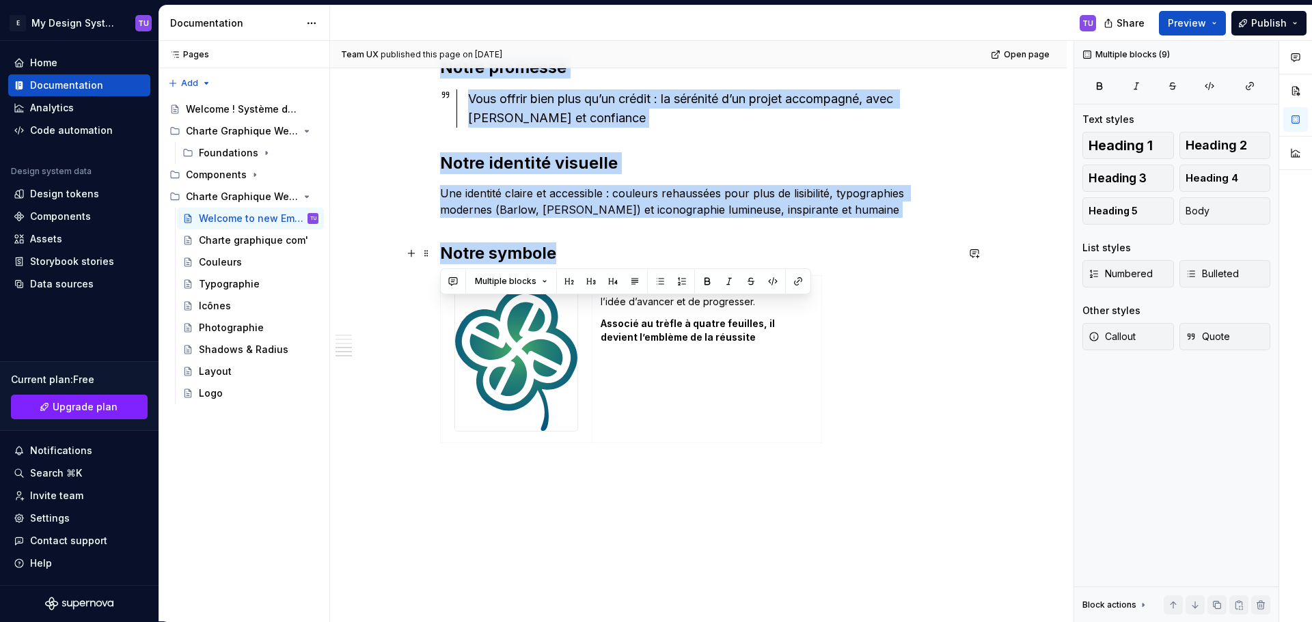
drag, startPoint x: 458, startPoint y: 372, endPoint x: 578, endPoint y: 257, distance: 165.7
click at [578, 257] on div "Notre vision Empruntis est synonyme de bonheur, de sérénité et de sagesse. Nous…" at bounding box center [698, 10] width 517 height 877
click at [517, 352] on img at bounding box center [516, 359] width 122 height 143
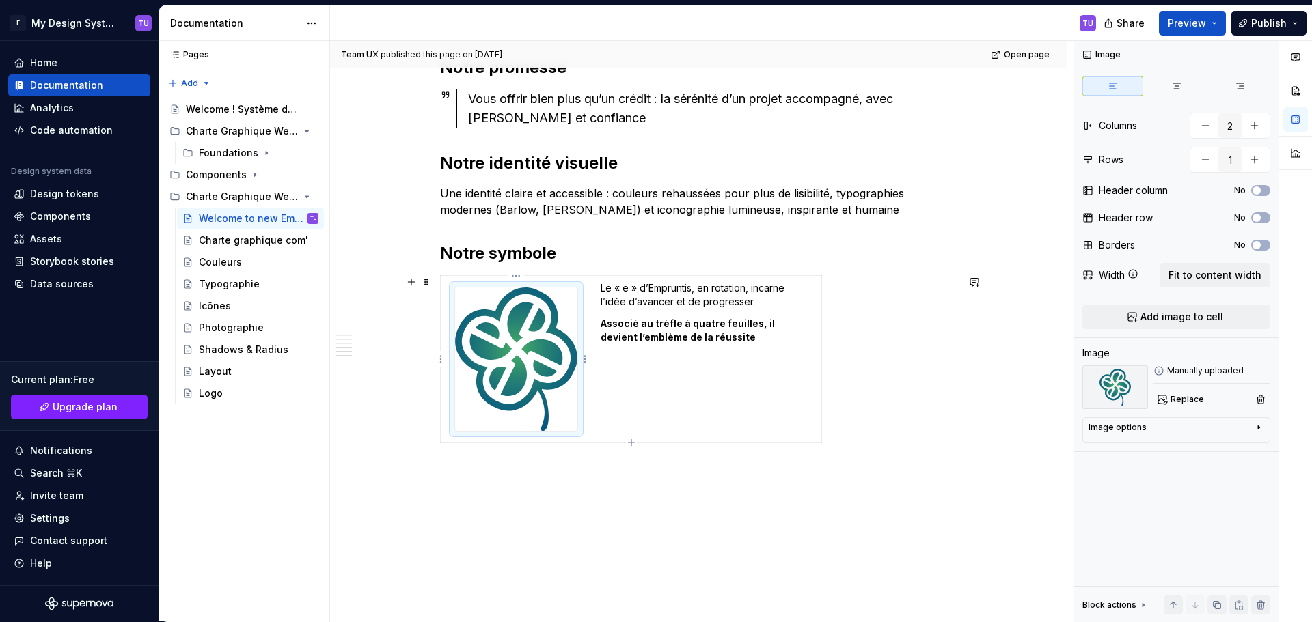
click at [545, 327] on img at bounding box center [516, 359] width 122 height 143
click at [606, 290] on p "Le « e » d’Empruntis, en rotation, incarne l’idée d’avancer et de progresser." at bounding box center [707, 294] width 212 height 27
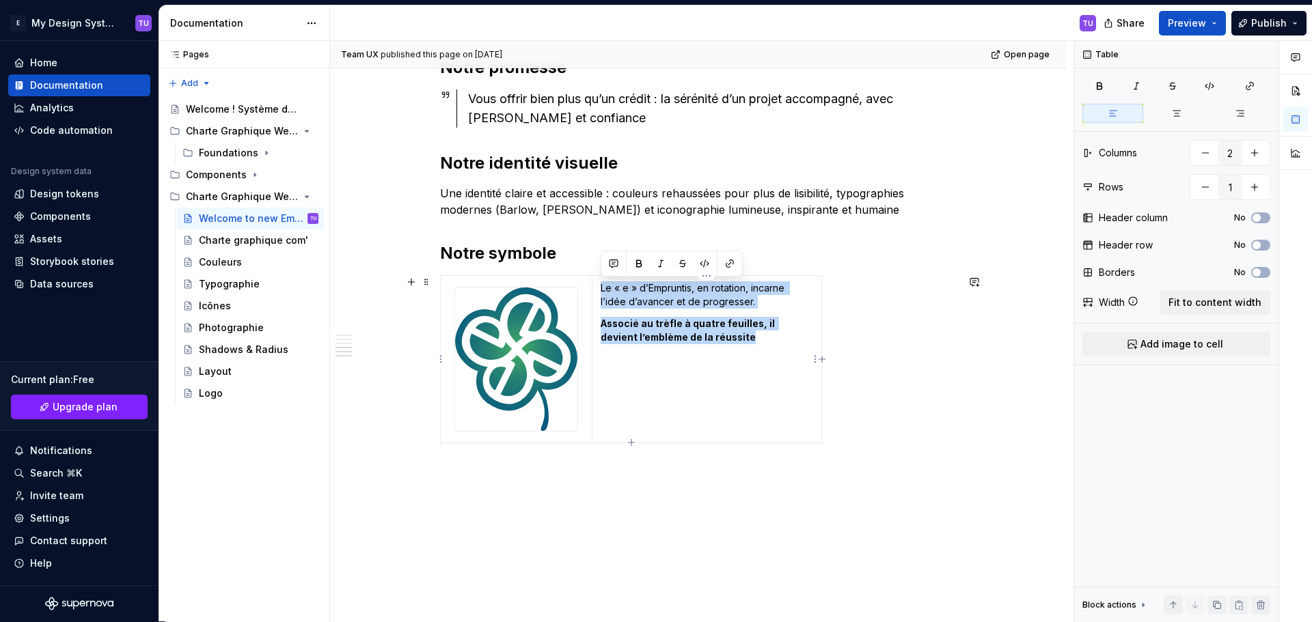
drag, startPoint x: 606, startPoint y: 290, endPoint x: 701, endPoint y: 334, distance: 104.8
click at [701, 334] on td "Le « e » d’Empruntis, en rotation, incarne l’idée d’avancer et de progresser. A…" at bounding box center [707, 359] width 230 height 167
click at [229, 234] on div "Charte graphique com'" at bounding box center [238, 241] width 79 height 14
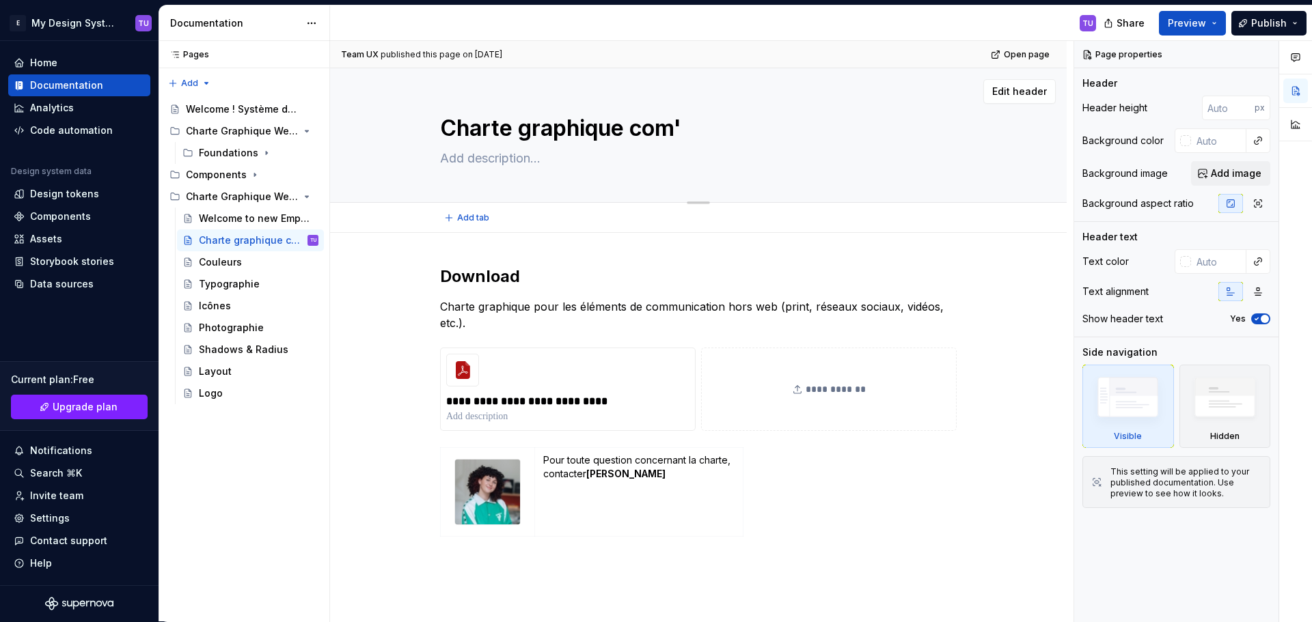
click at [460, 127] on textarea "Charte graphique com'" at bounding box center [695, 128] width 517 height 33
drag, startPoint x: 460, startPoint y: 127, endPoint x: 769, endPoint y: 123, distance: 308.2
click at [769, 123] on textarea "Charte graphique com'" at bounding box center [695, 128] width 517 height 33
click at [470, 275] on h2 "Download" at bounding box center [698, 277] width 517 height 22
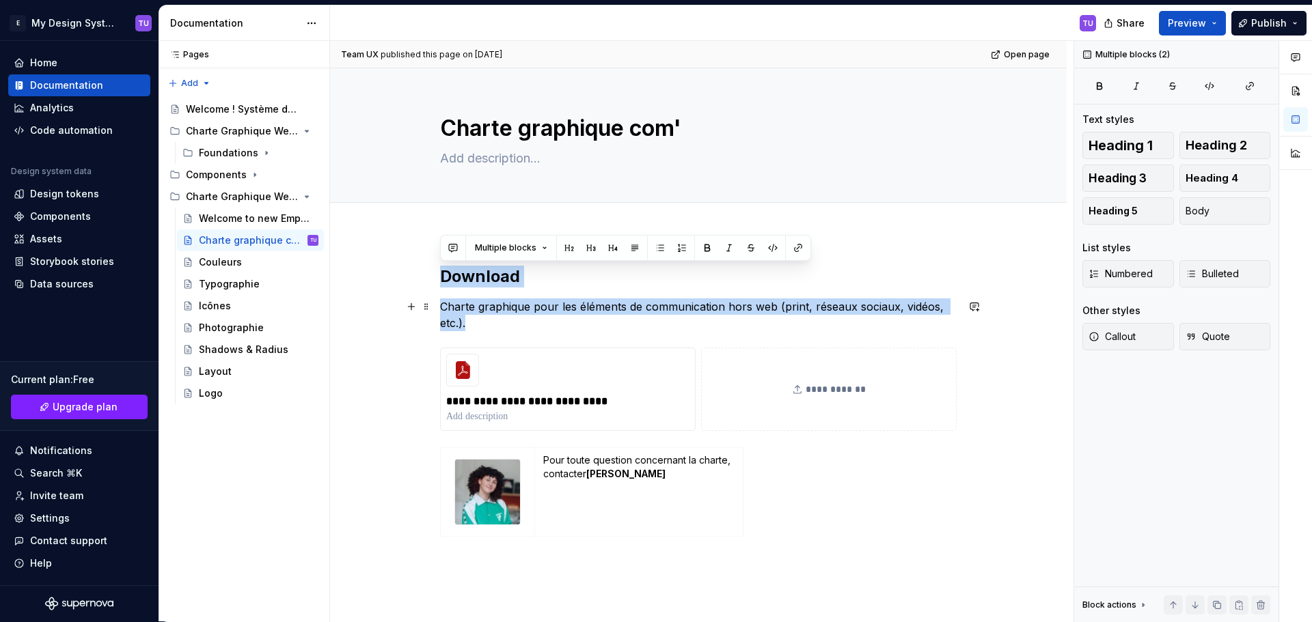
drag, startPoint x: 470, startPoint y: 275, endPoint x: 568, endPoint y: 322, distance: 108.5
click at [568, 322] on div "**********" at bounding box center [698, 420] width 517 height 309
click at [425, 454] on span at bounding box center [426, 454] width 11 height 19
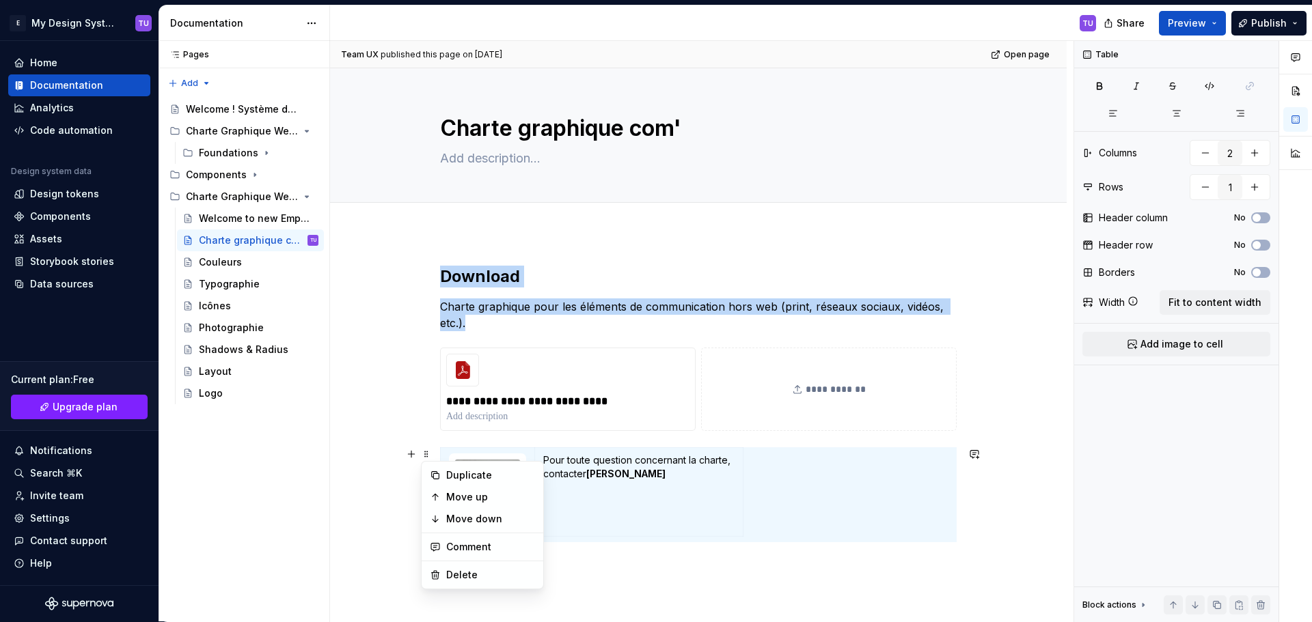
click at [433, 350] on div "**********" at bounding box center [698, 505] width 736 height 545
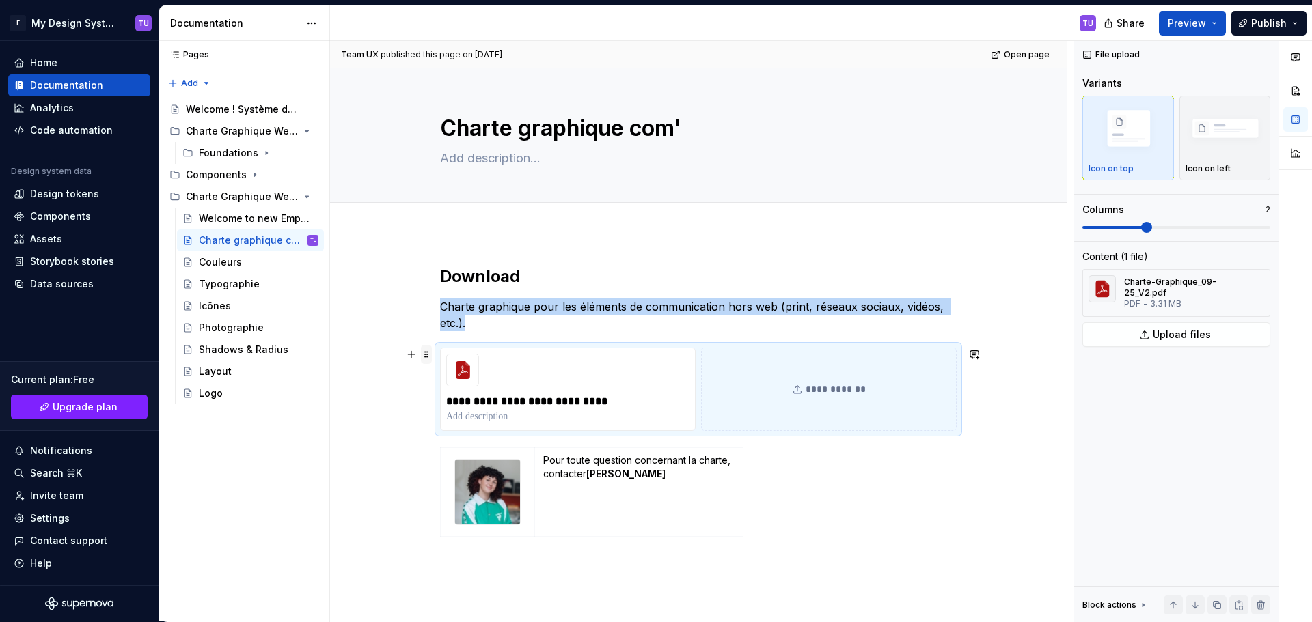
click at [428, 355] on span at bounding box center [426, 354] width 11 height 19
click at [624, 330] on p "Charte graphique pour les éléments de communication hors web (print, réseaux so…" at bounding box center [698, 315] width 517 height 33
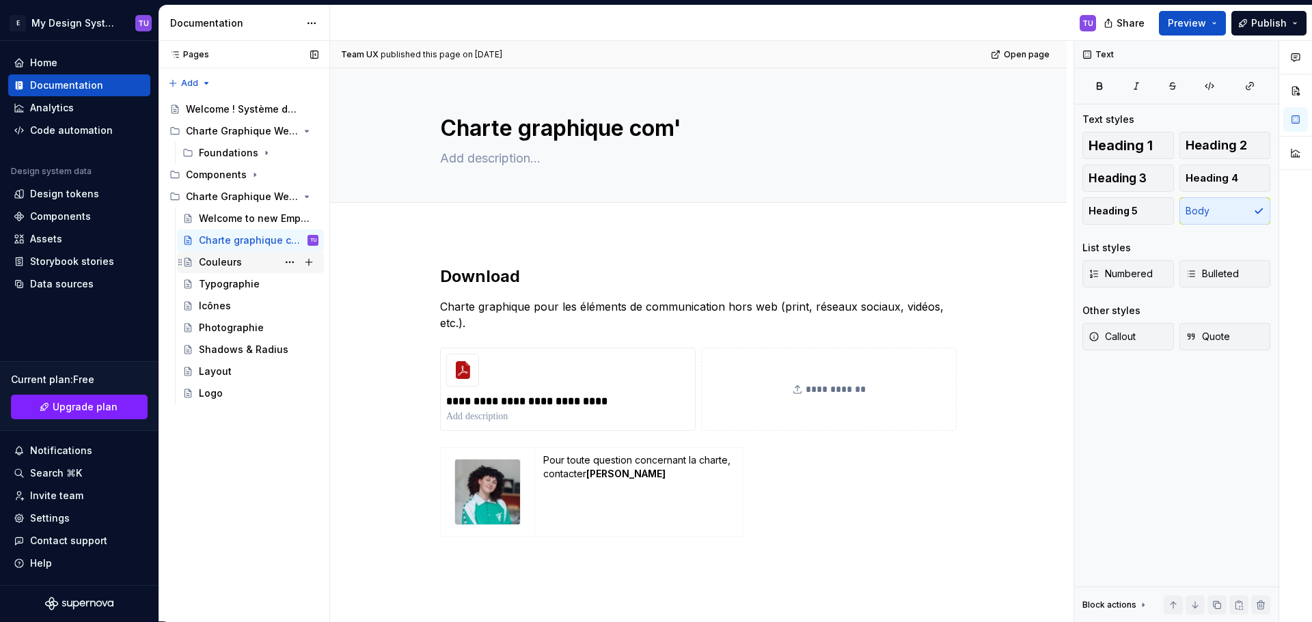
click at [230, 268] on div "Couleurs" at bounding box center [220, 263] width 43 height 14
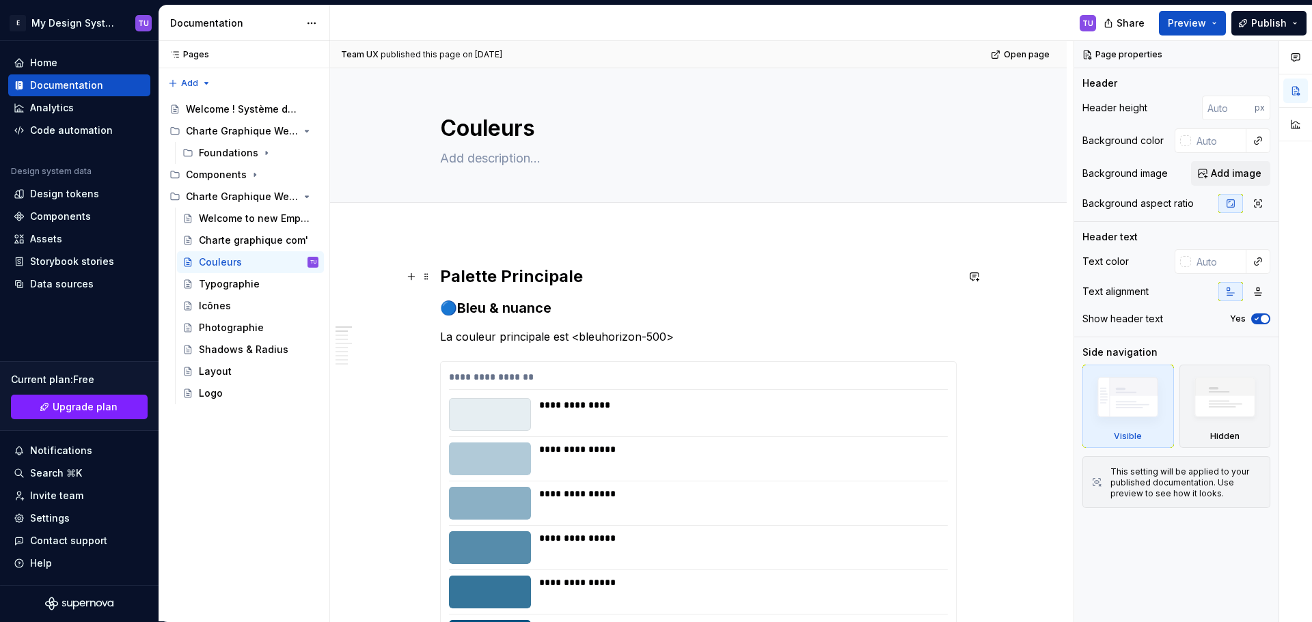
click at [461, 273] on h2 "Palette Principale" at bounding box center [698, 277] width 517 height 22
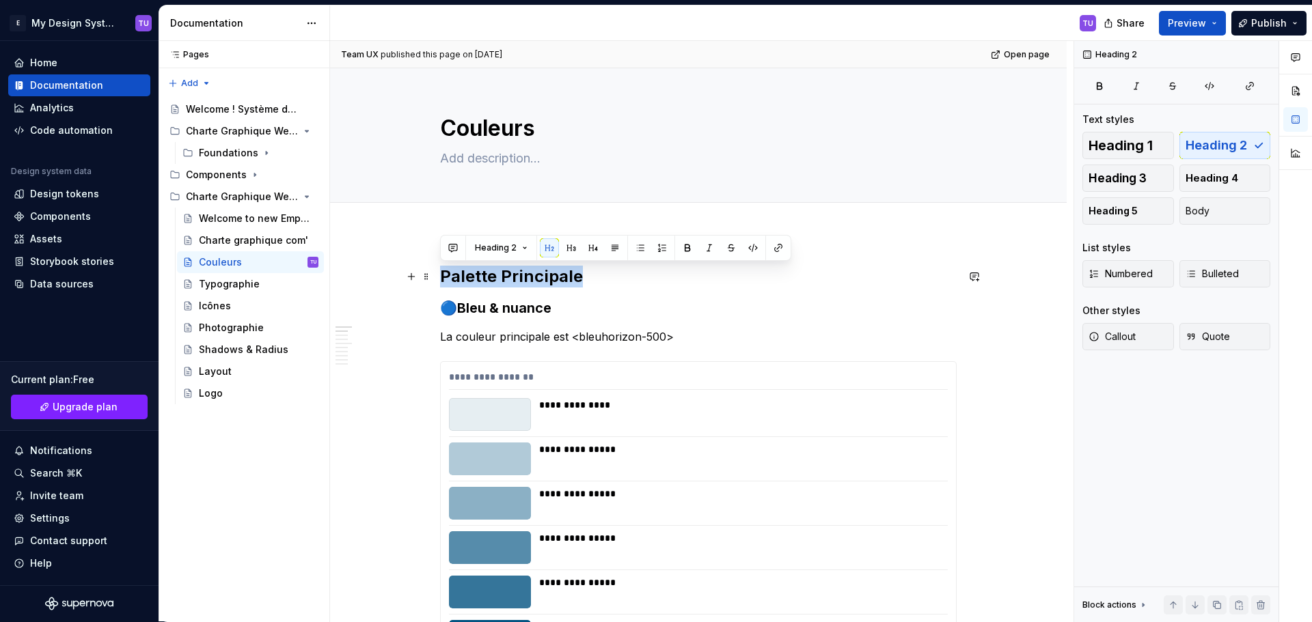
drag, startPoint x: 461, startPoint y: 273, endPoint x: 557, endPoint y: 276, distance: 96.4
click at [557, 276] on h2 "Palette Principale" at bounding box center [698, 277] width 517 height 22
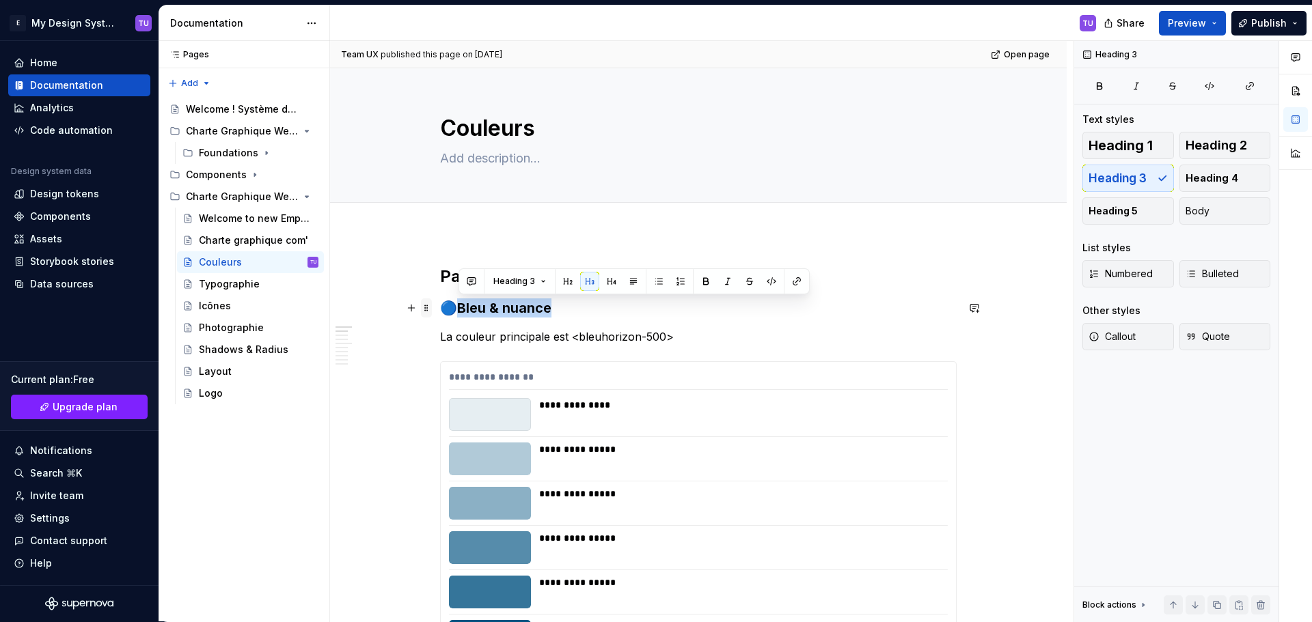
drag, startPoint x: 551, startPoint y: 311, endPoint x: 426, endPoint y: 317, distance: 125.2
click at [452, 307] on h3 "🔵Bleu & nuance" at bounding box center [698, 308] width 517 height 19
drag, startPoint x: 452, startPoint y: 307, endPoint x: 469, endPoint y: 309, distance: 17.1
click at [469, 309] on h3 "🔵Bleu & nuance" at bounding box center [698, 308] width 517 height 19
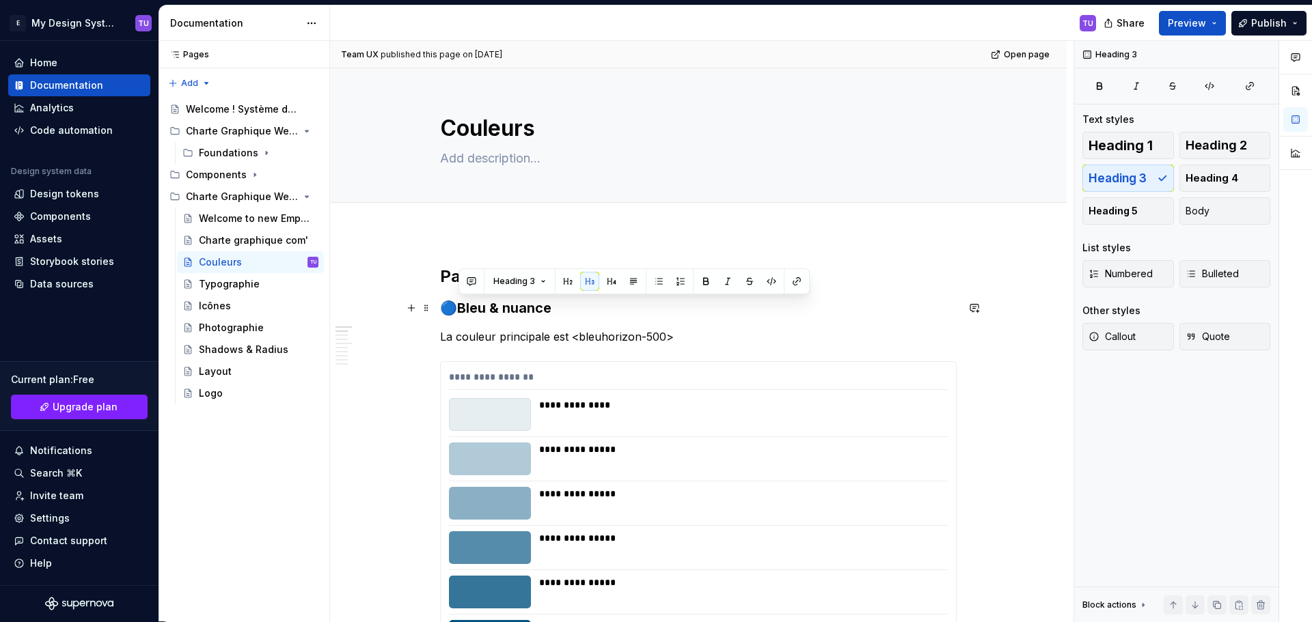
click at [449, 309] on h3 "🔵Bleu & nuance" at bounding box center [698, 308] width 517 height 19
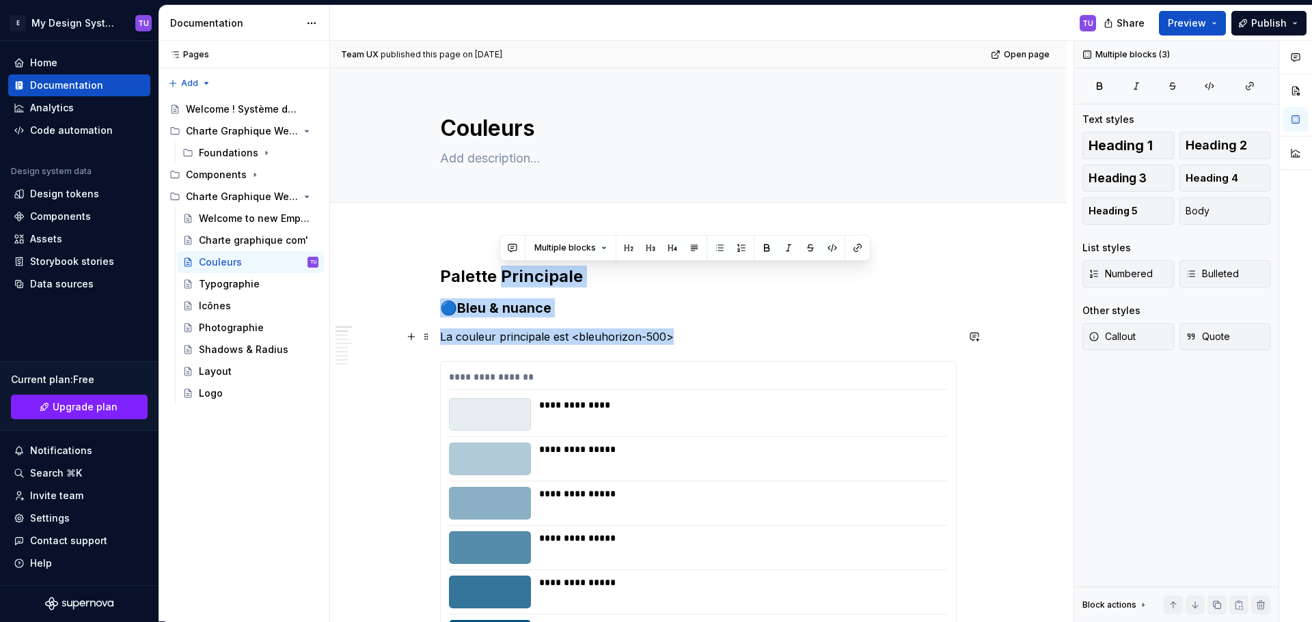
drag, startPoint x: 449, startPoint y: 309, endPoint x: 669, endPoint y: 330, distance: 221.0
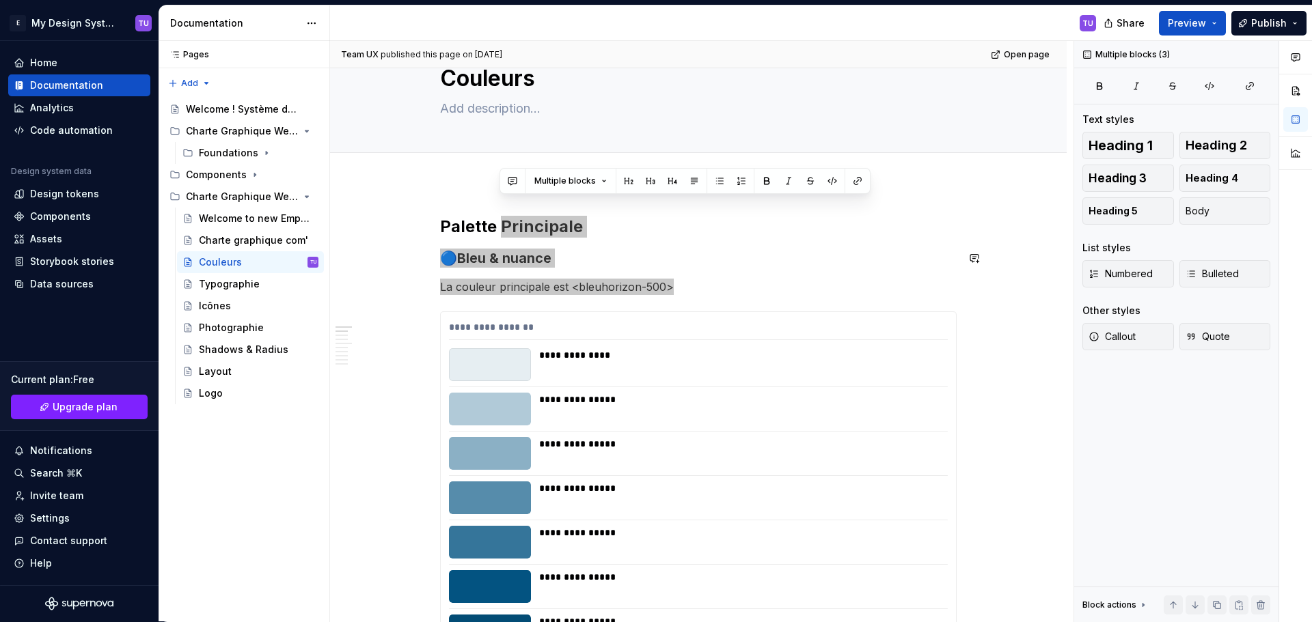
scroll to position [68, 0]
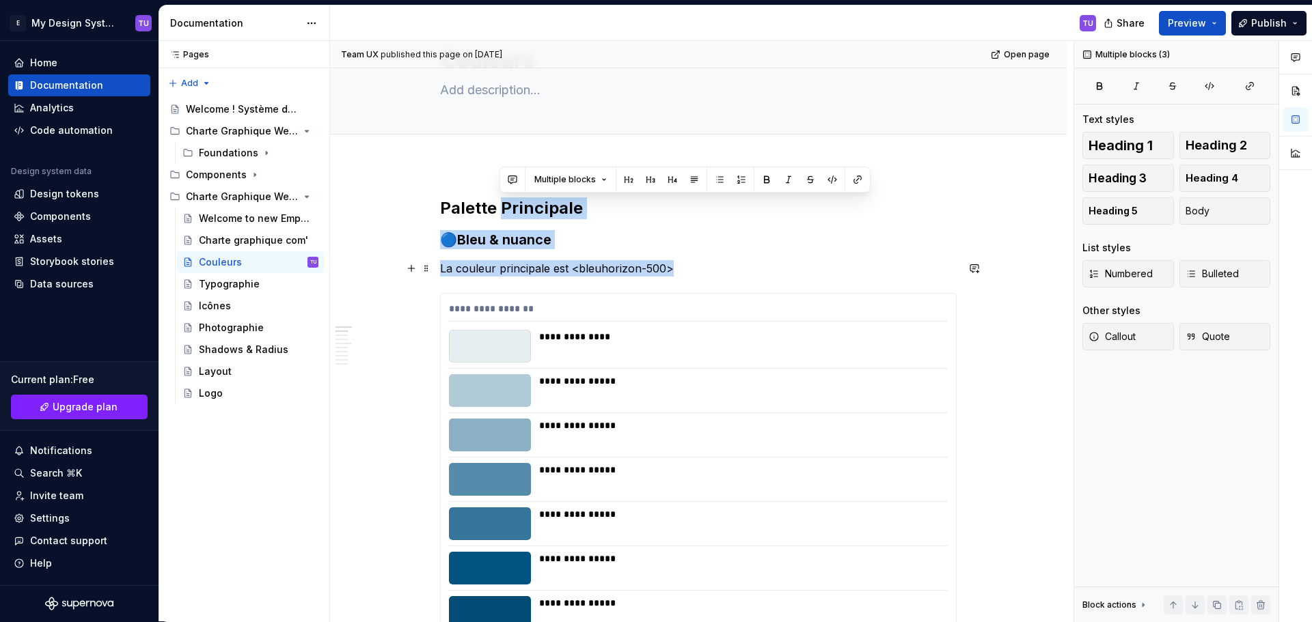
click at [754, 262] on p "La couleur principale est <bleuhorizon-500>" at bounding box center [698, 268] width 517 height 16
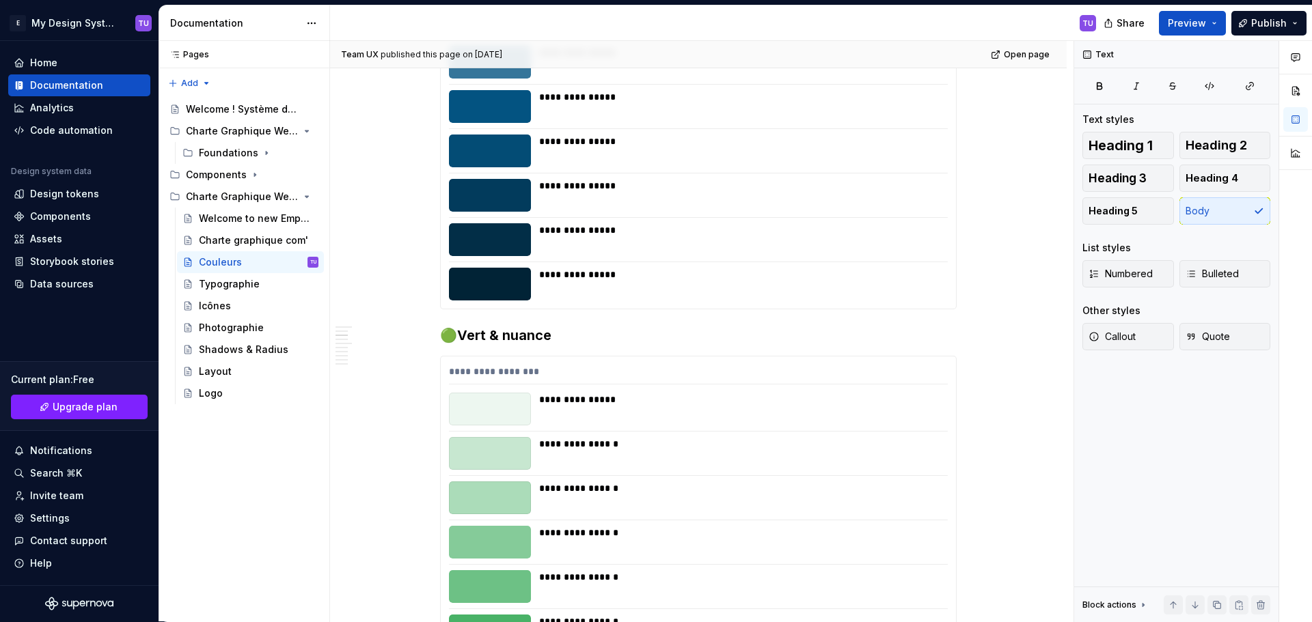
scroll to position [547, 0]
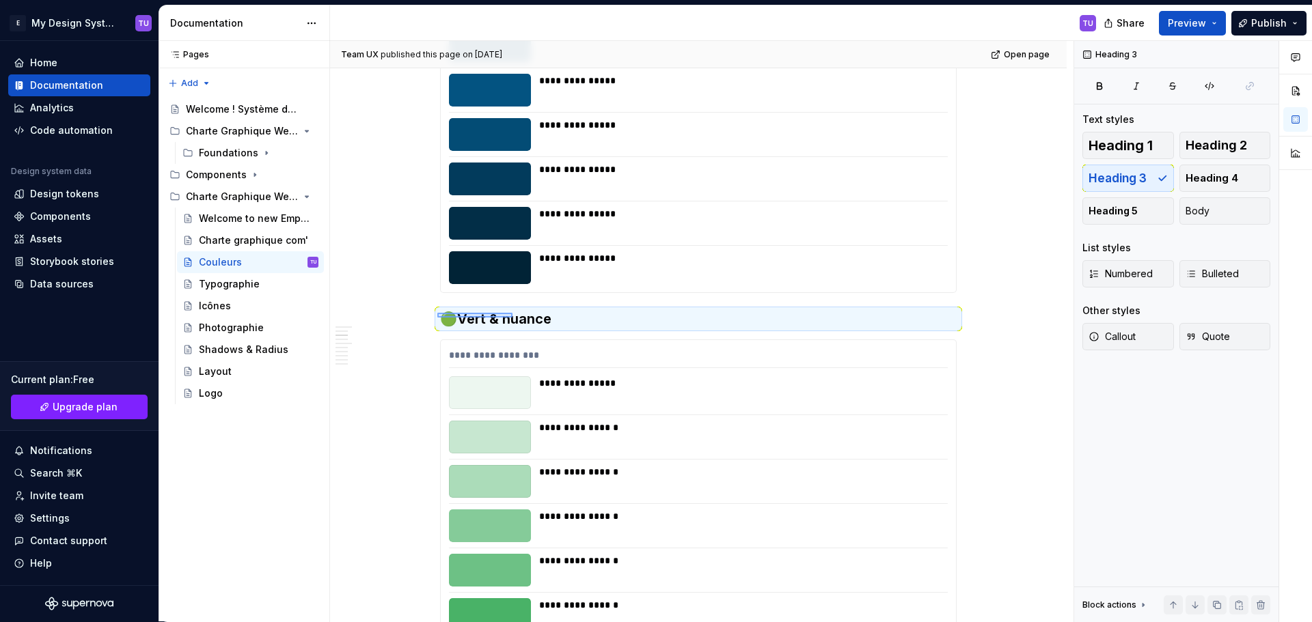
drag, startPoint x: 437, startPoint y: 313, endPoint x: 519, endPoint y: 318, distance: 81.4
click at [519, 318] on div "**********" at bounding box center [701, 331] width 743 height 581
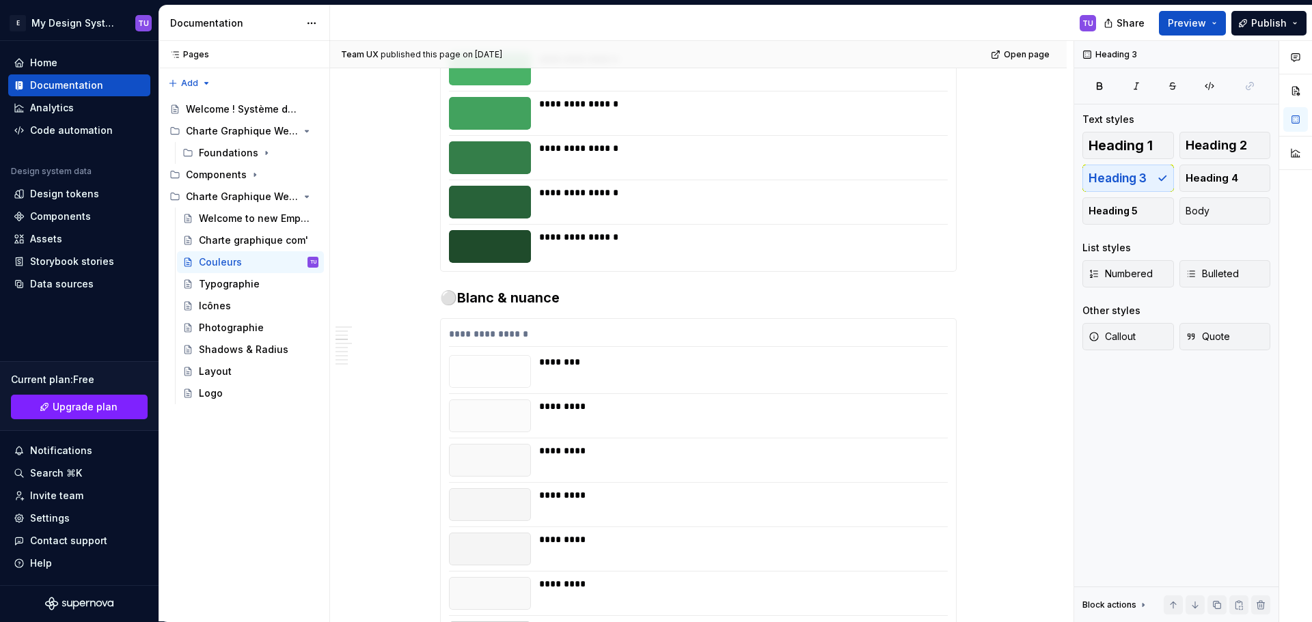
scroll to position [1093, 0]
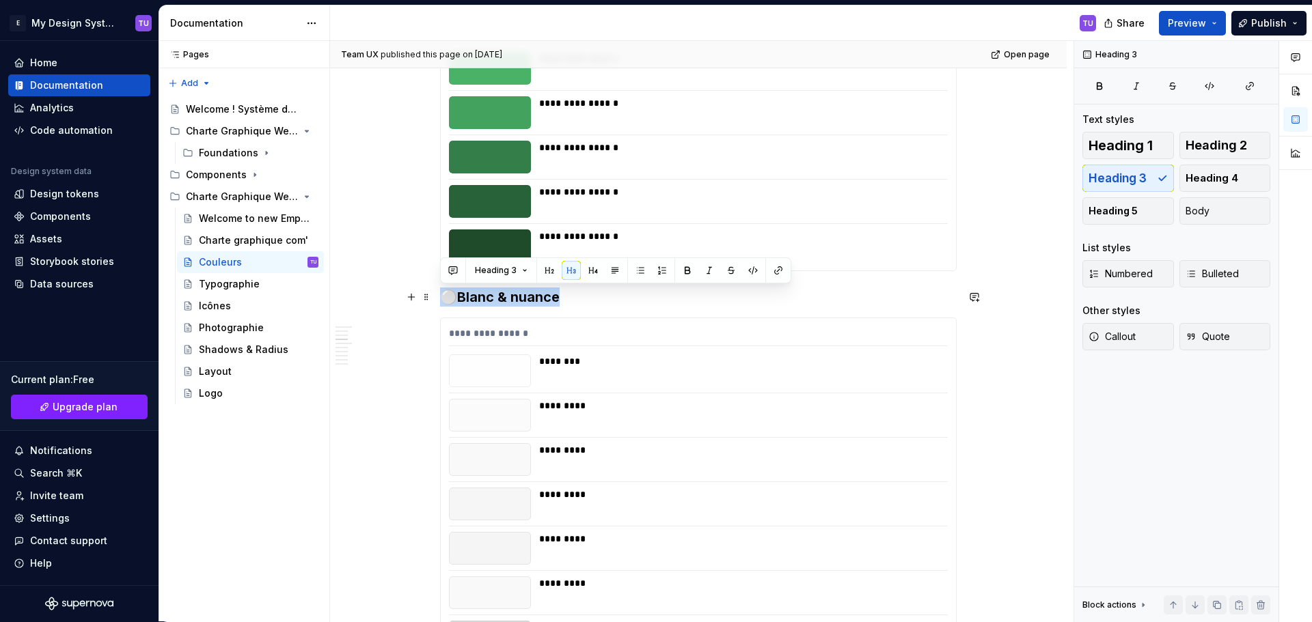
drag, startPoint x: 445, startPoint y: 292, endPoint x: 560, endPoint y: 291, distance: 114.1
click at [560, 291] on h3 "⚪Blanc & nuance" at bounding box center [698, 297] width 517 height 19
click at [422, 325] on span at bounding box center [426, 324] width 11 height 19
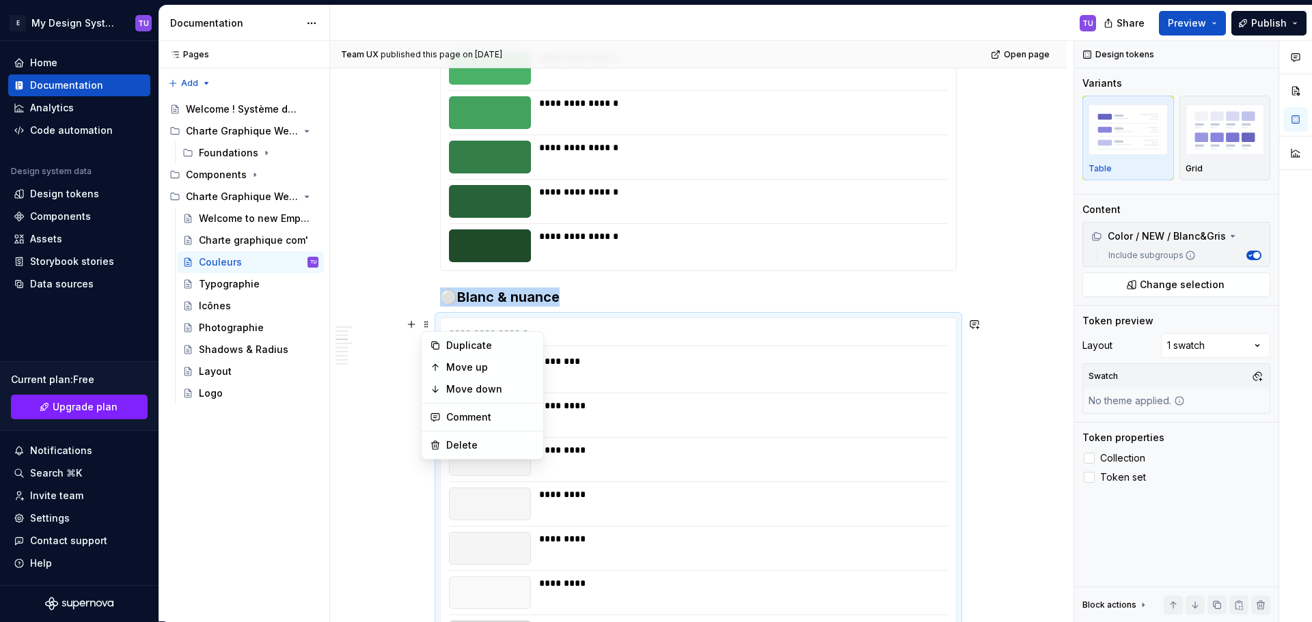
click at [618, 305] on h3 "⚪Blanc & nuance" at bounding box center [698, 297] width 517 height 19
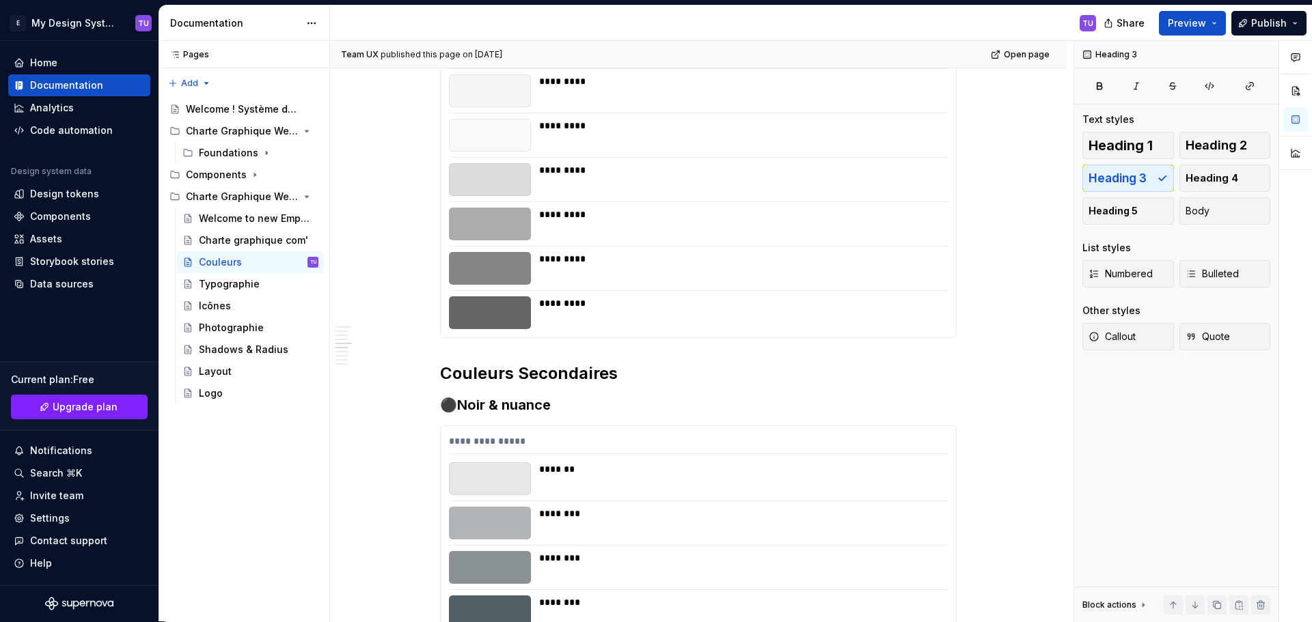
scroll to position [1571, 0]
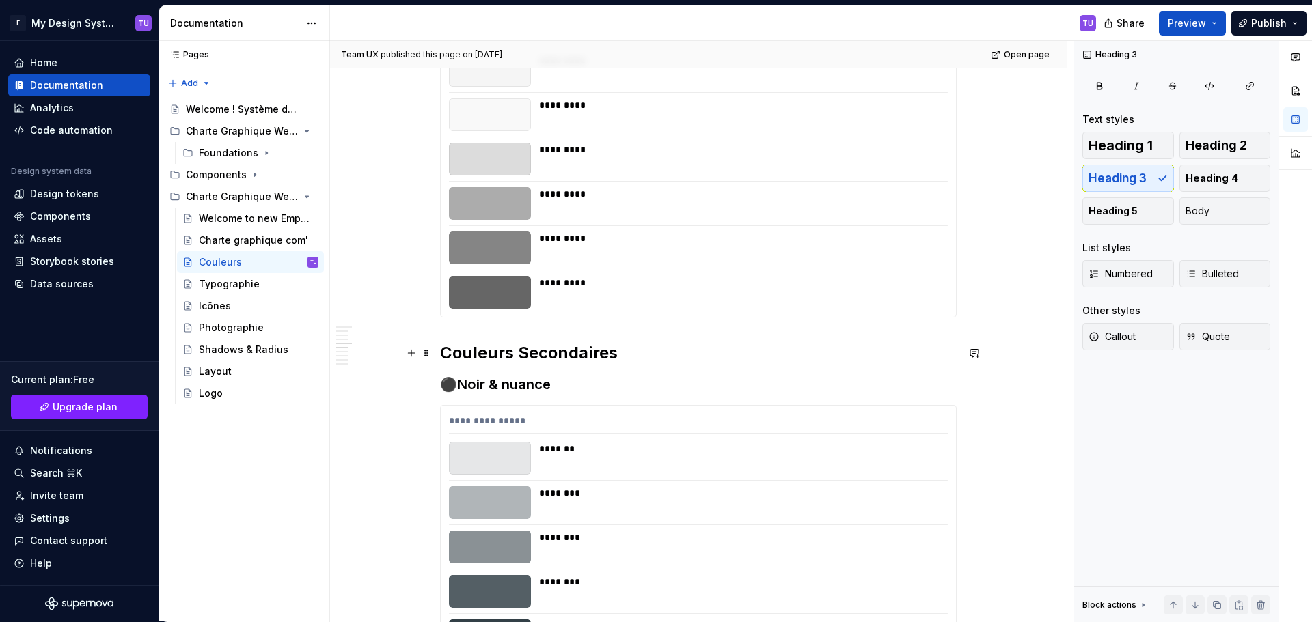
click at [478, 347] on h2 "Couleurs Secondaires" at bounding box center [698, 353] width 517 height 22
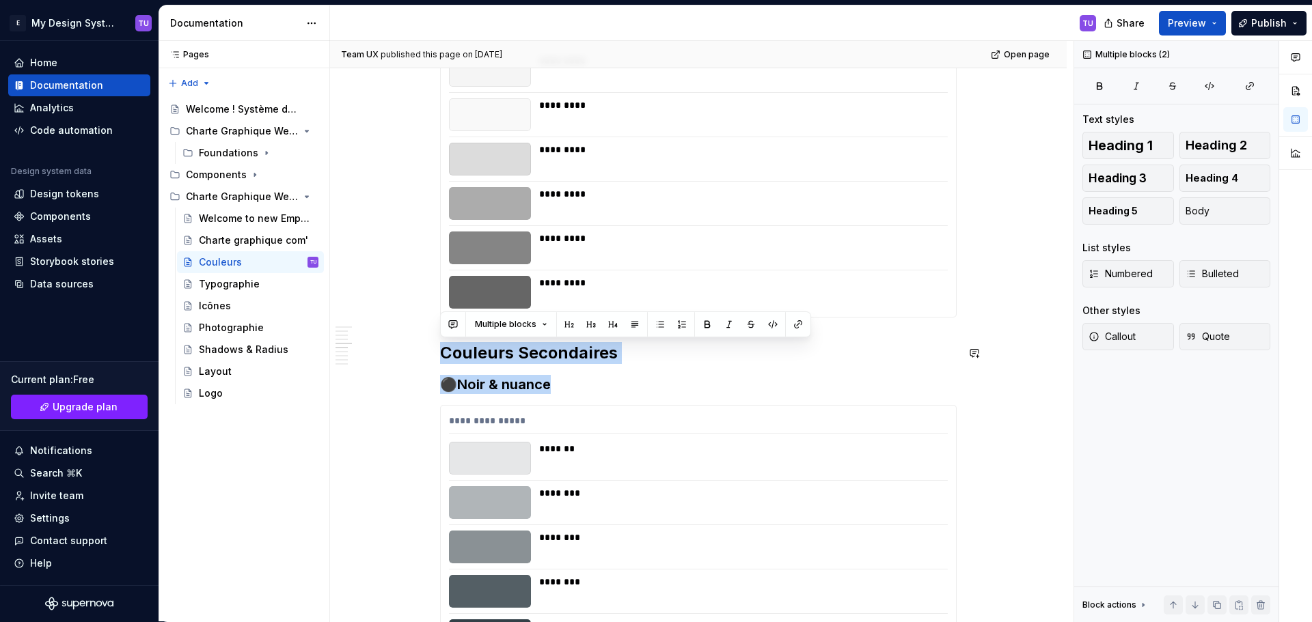
drag, startPoint x: 478, startPoint y: 347, endPoint x: 569, endPoint y: 378, distance: 96.6
click at [569, 378] on div "**********" at bounding box center [698, 438] width 517 height 3488
click at [672, 380] on h3 "⚫Noir & nuance" at bounding box center [698, 384] width 517 height 19
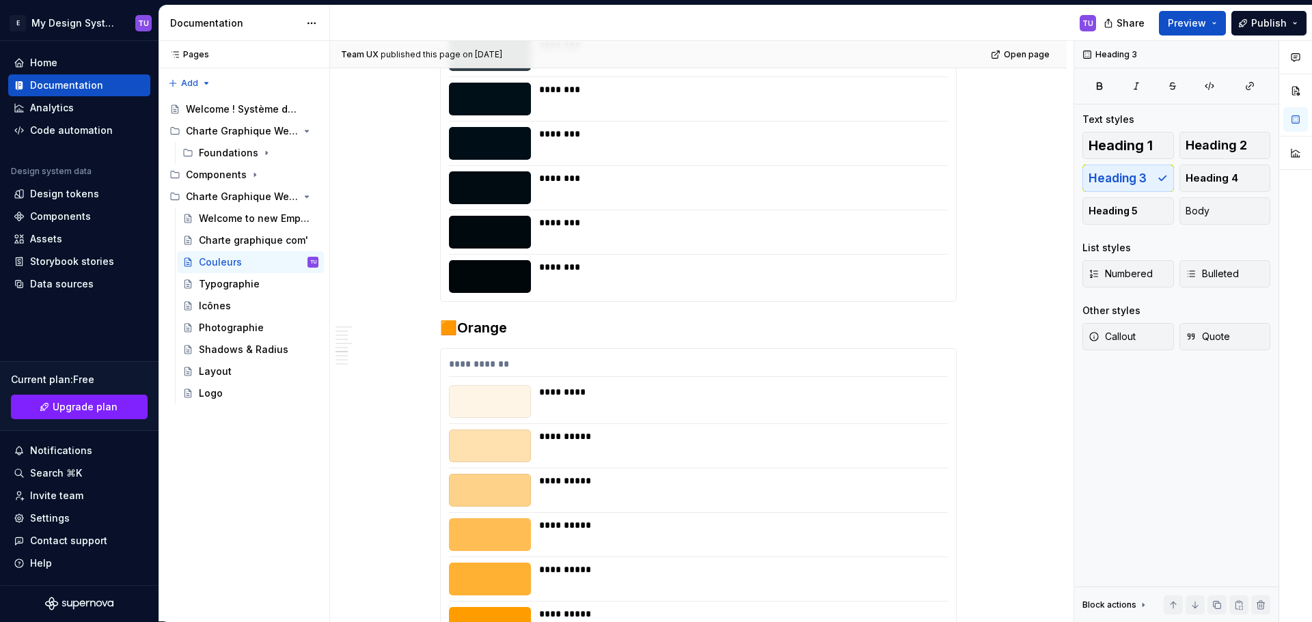
scroll to position [2186, 0]
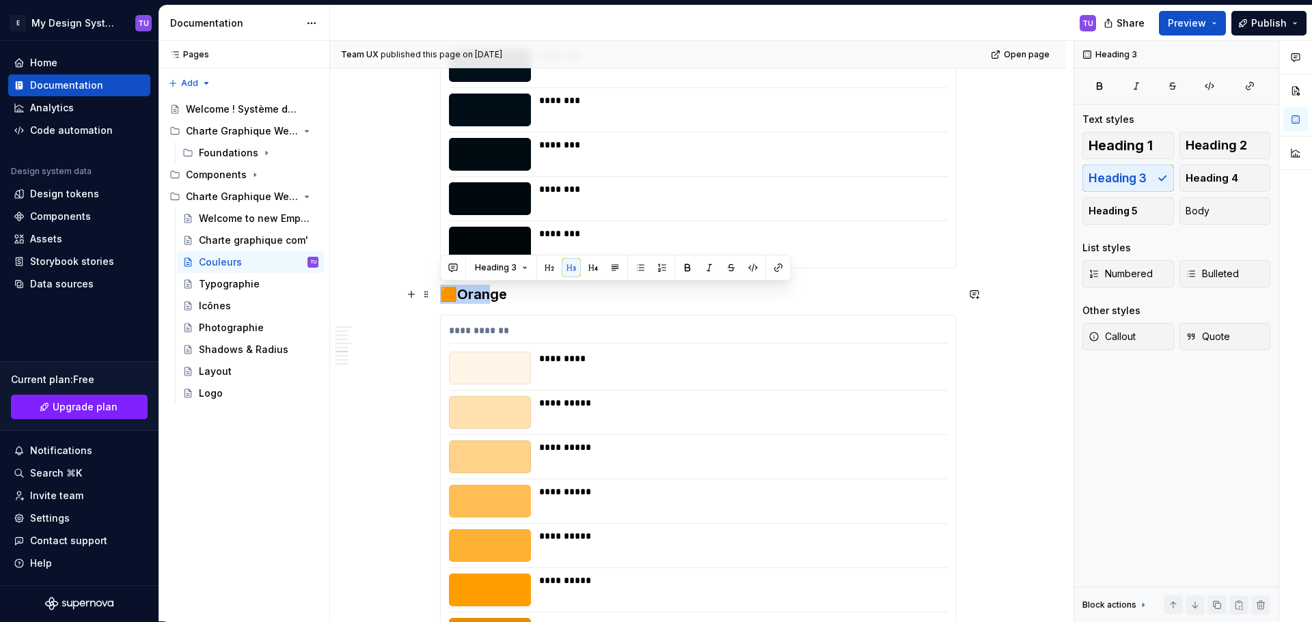
drag, startPoint x: 488, startPoint y: 293, endPoint x: 437, endPoint y: 291, distance: 51.3
click at [444, 291] on h3 "🟧Orange" at bounding box center [698, 294] width 517 height 19
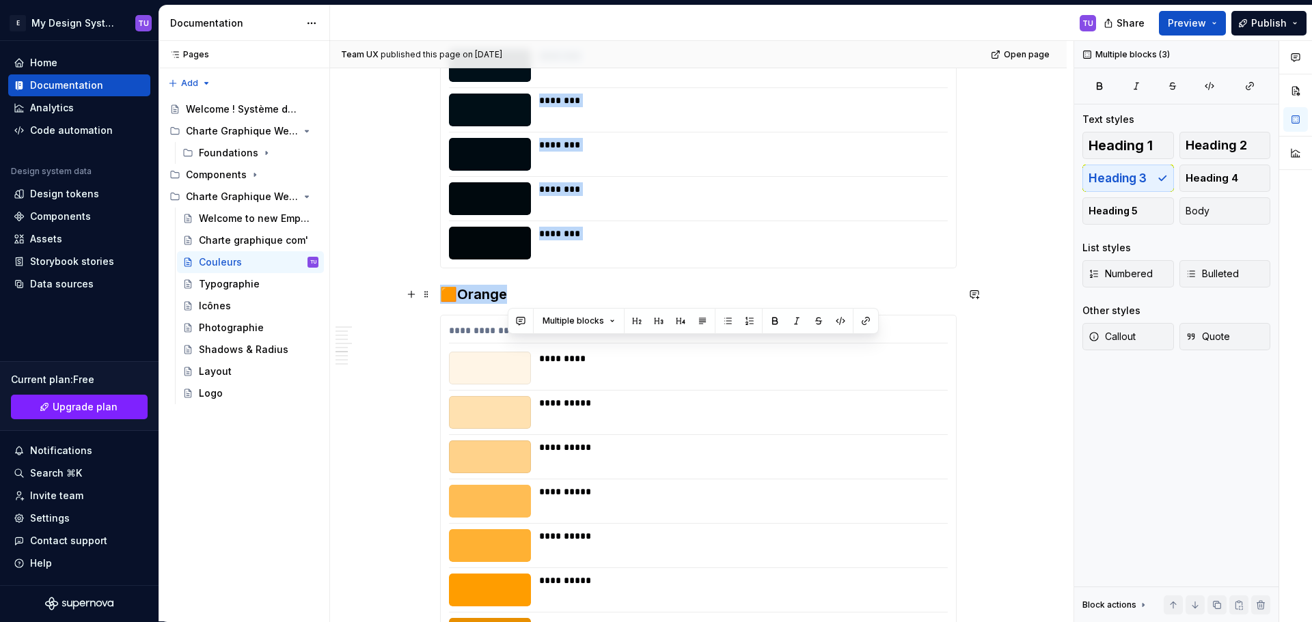
drag, startPoint x: 444, startPoint y: 291, endPoint x: 493, endPoint y: 293, distance: 48.6
click at [493, 293] on h3 "🟧Orange" at bounding box center [698, 294] width 517 height 19
click at [498, 294] on h3 "🟧Orange" at bounding box center [698, 294] width 517 height 19
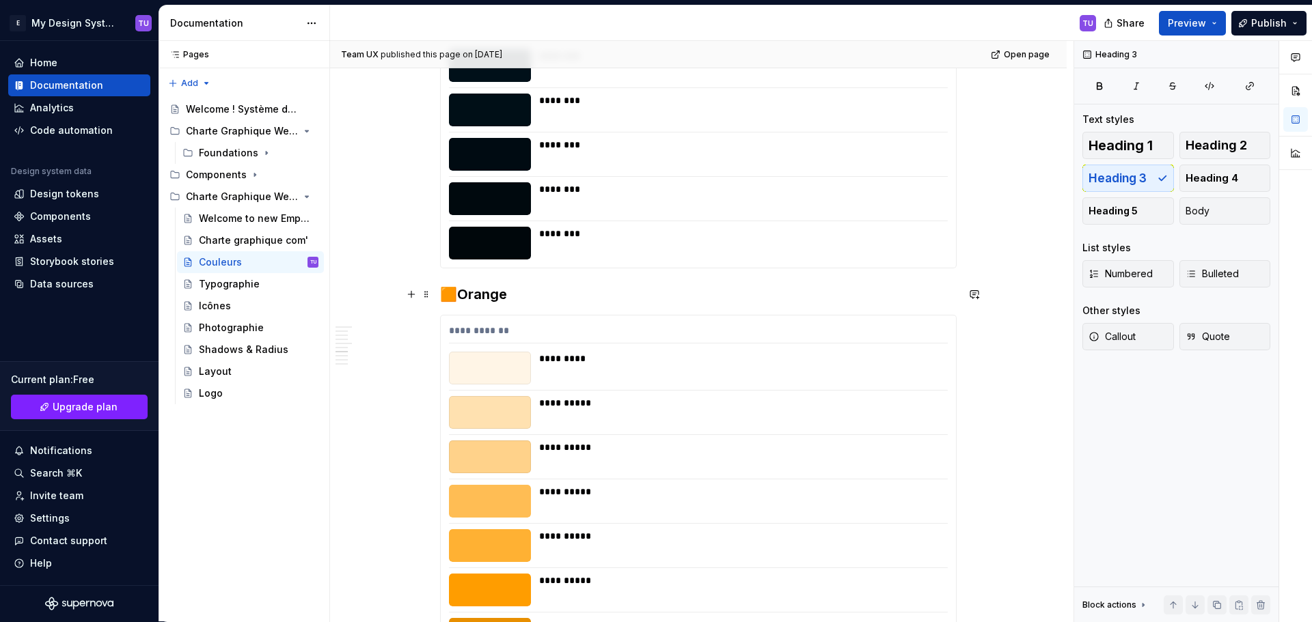
click at [448, 293] on h3 "🟧Orange" at bounding box center [698, 294] width 517 height 19
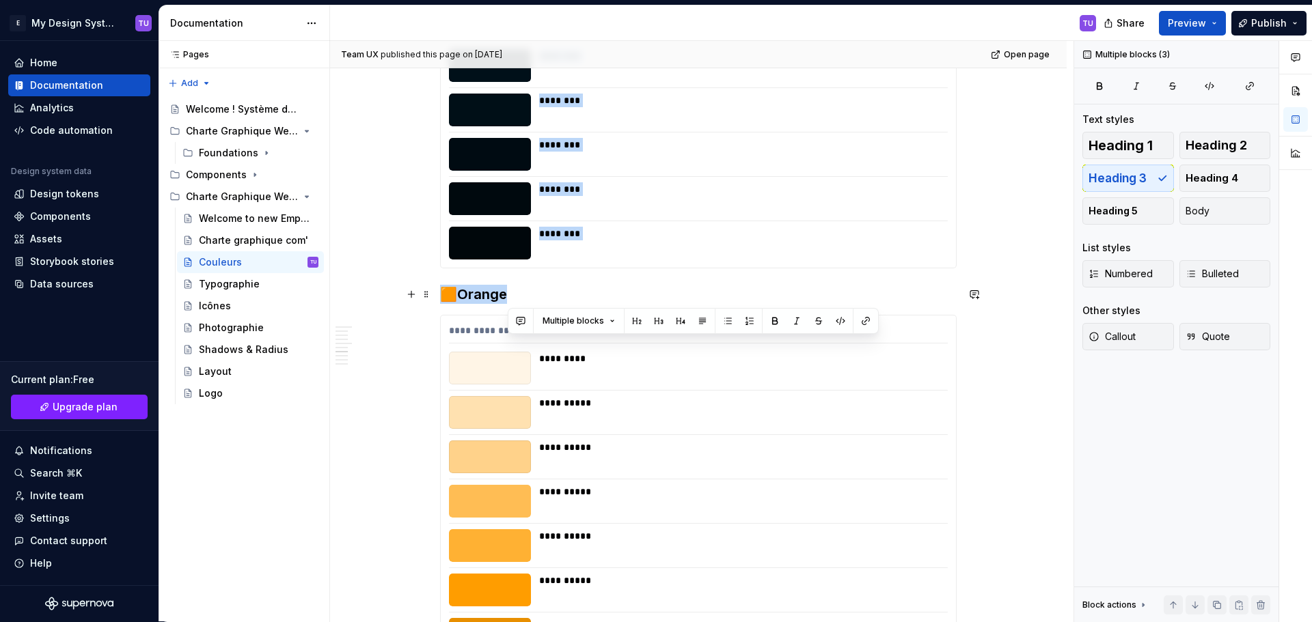
drag, startPoint x: 448, startPoint y: 293, endPoint x: 472, endPoint y: 296, distance: 24.1
click at [472, 296] on h3 "🟧Orange" at bounding box center [698, 294] width 517 height 19
click at [488, 291] on h3 "🟧Orange" at bounding box center [698, 294] width 517 height 19
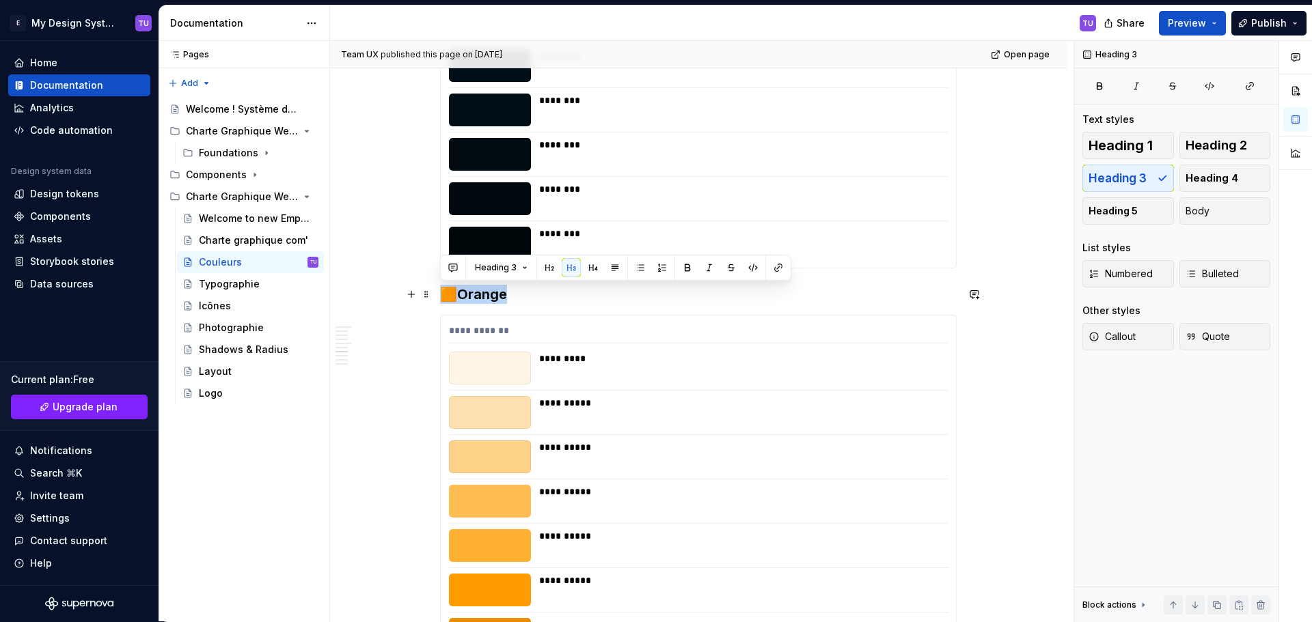
drag, startPoint x: 511, startPoint y: 292, endPoint x: 448, endPoint y: 295, distance: 62.9
click at [448, 295] on h3 "🟧Orange" at bounding box center [698, 294] width 517 height 19
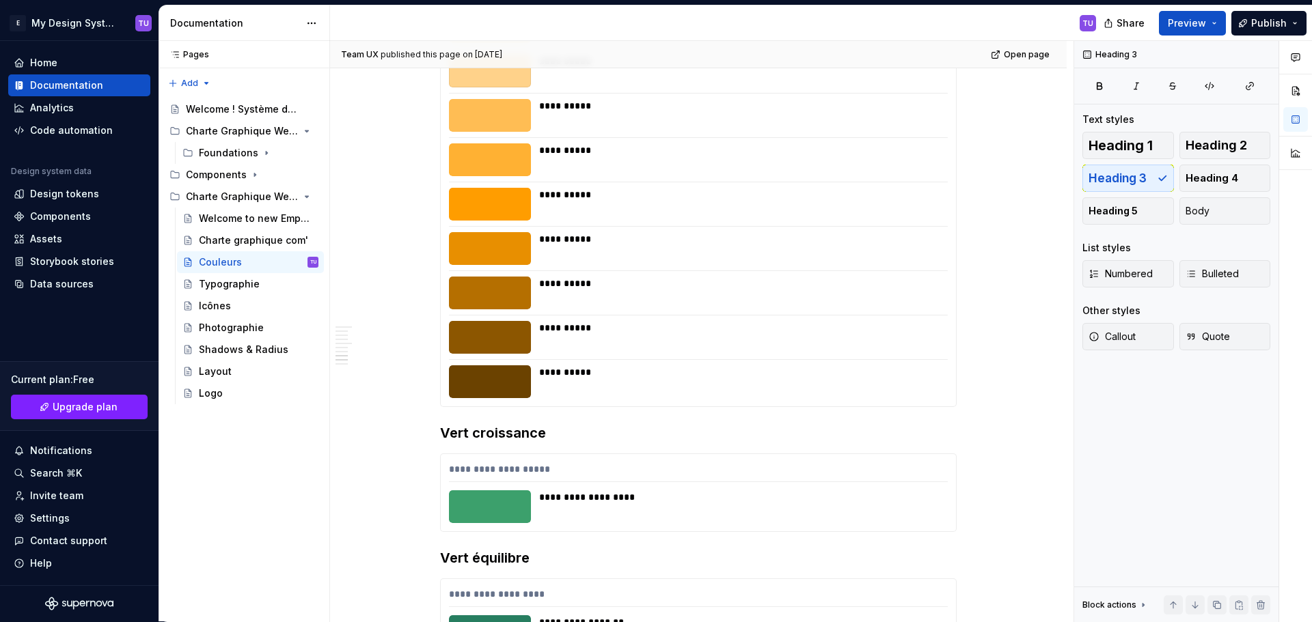
scroll to position [2596, 0]
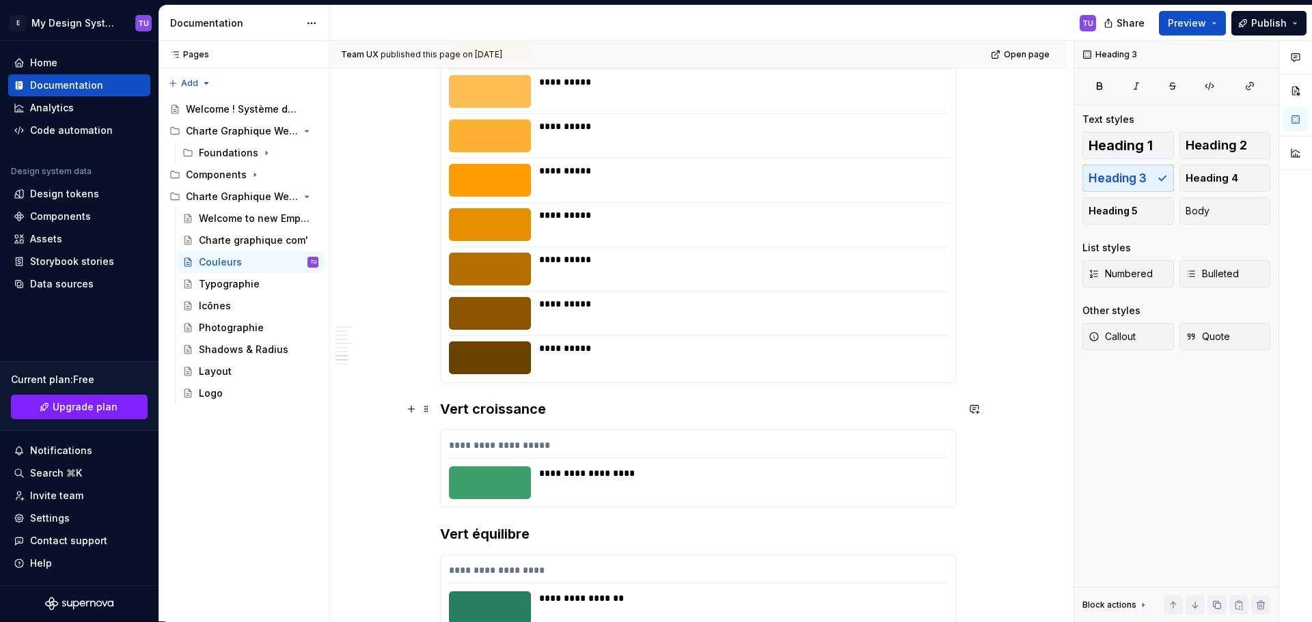
click at [450, 408] on h3 "Vert croissance" at bounding box center [698, 409] width 517 height 19
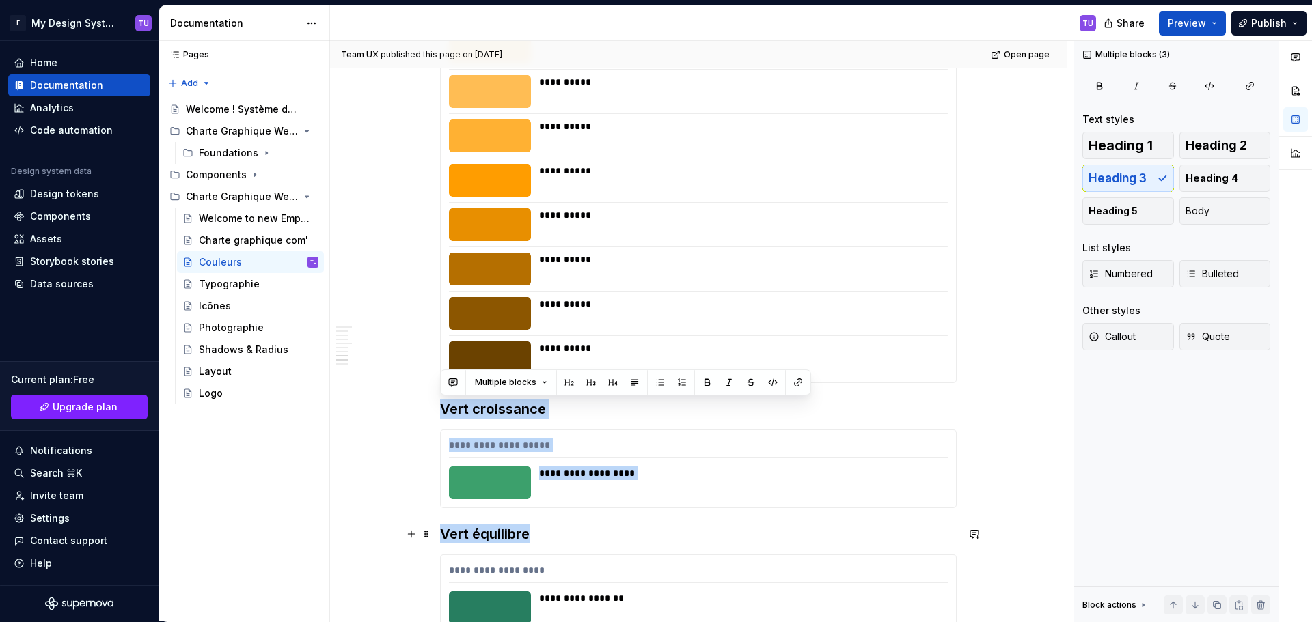
drag, startPoint x: 450, startPoint y: 408, endPoint x: 562, endPoint y: 542, distance: 174.2
click at [464, 409] on h3 "Vert croissance" at bounding box center [698, 409] width 517 height 19
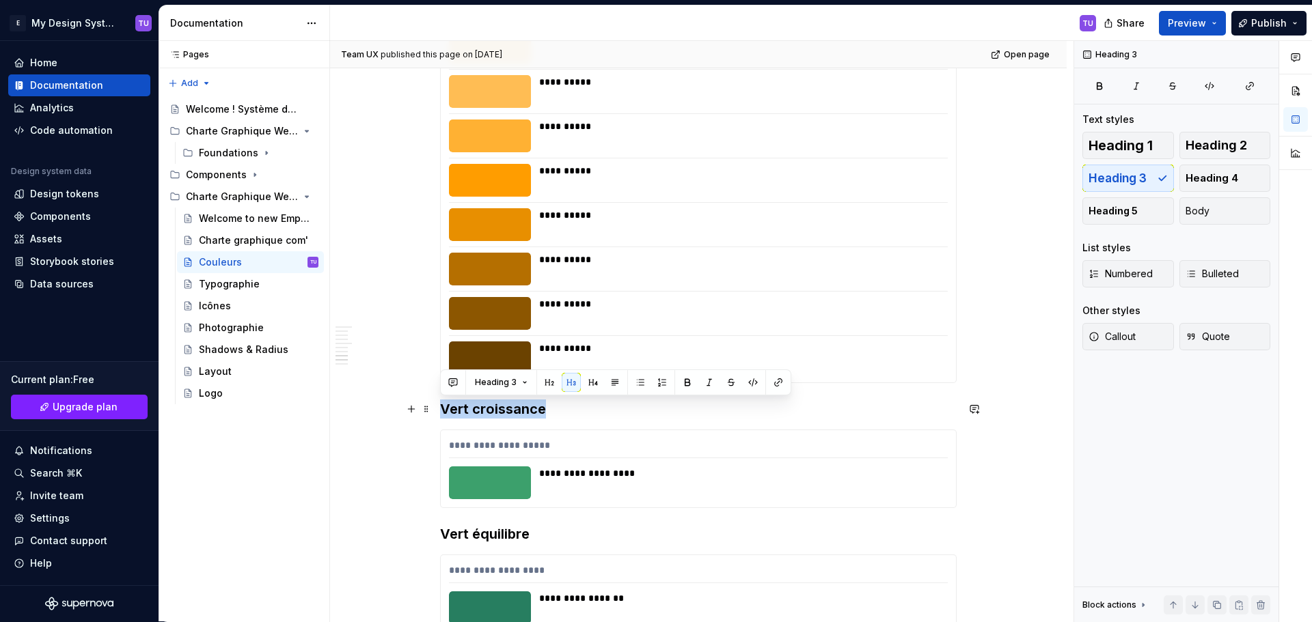
drag, startPoint x: 464, startPoint y: 409, endPoint x: 499, endPoint y: 409, distance: 35.5
click at [499, 409] on h3 "Vert croissance" at bounding box center [698, 409] width 517 height 19
click at [459, 536] on h3 "Vert équilibre" at bounding box center [698, 534] width 517 height 19
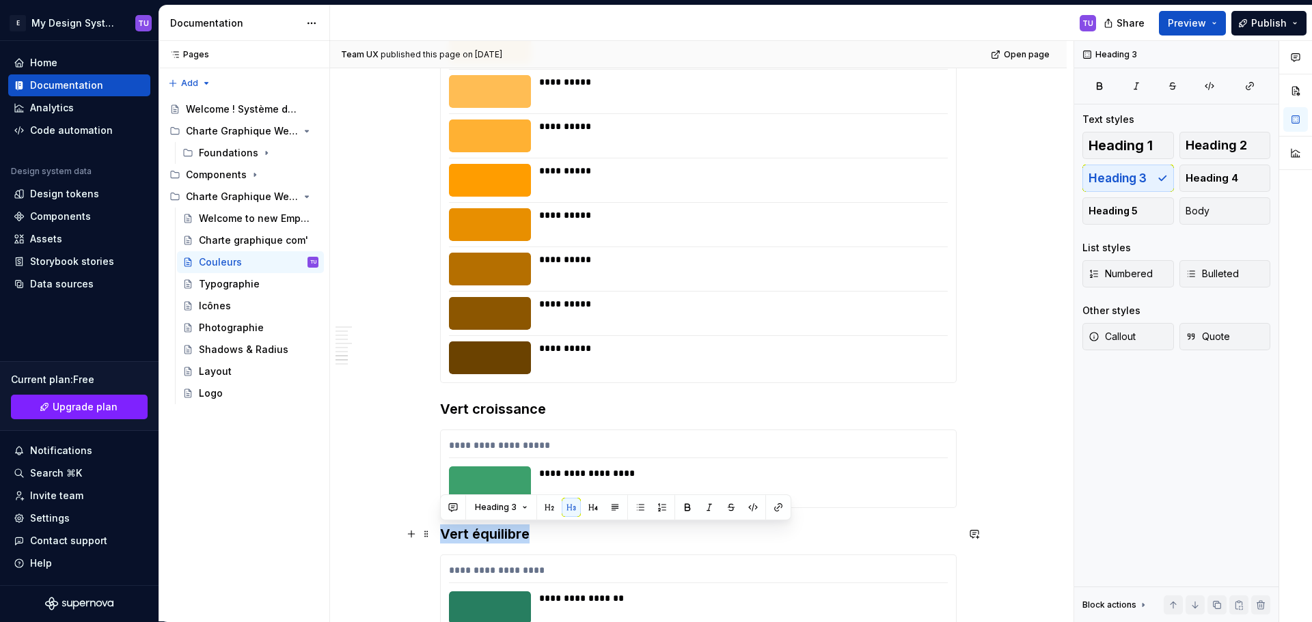
drag, startPoint x: 459, startPoint y: 536, endPoint x: 518, endPoint y: 534, distance: 58.8
click at [518, 534] on h3 "Vert équilibre" at bounding box center [698, 534] width 517 height 19
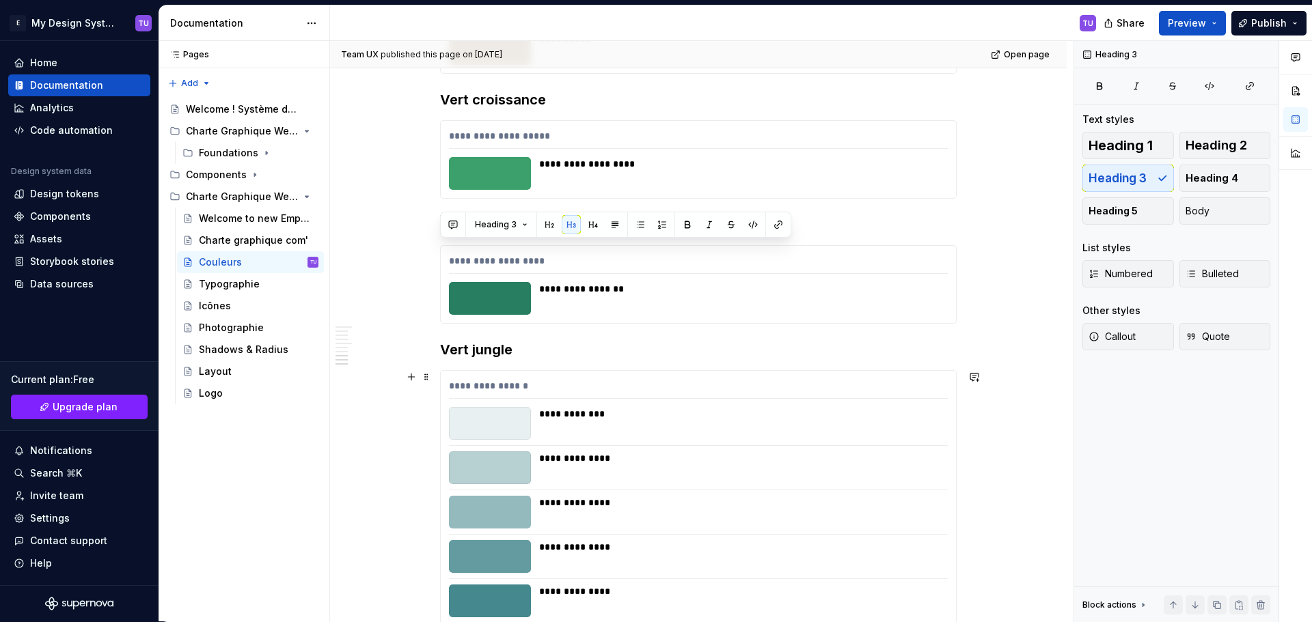
scroll to position [2938, 0]
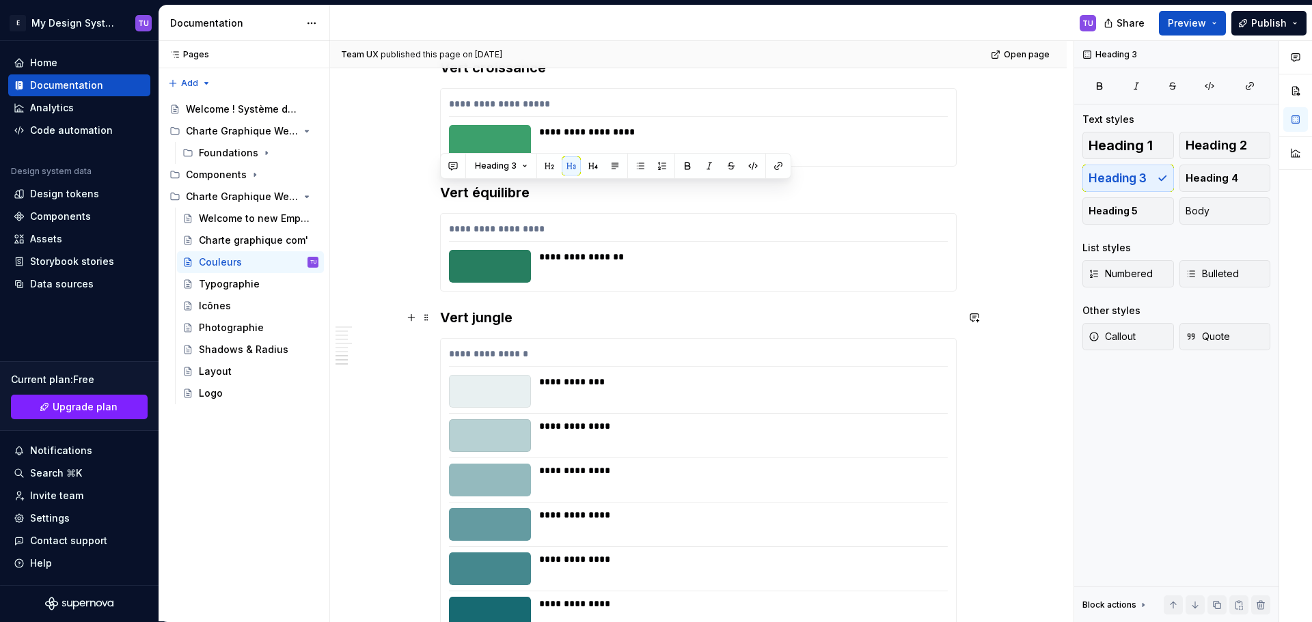
click at [457, 320] on h3 "Vert jungle" at bounding box center [698, 317] width 517 height 19
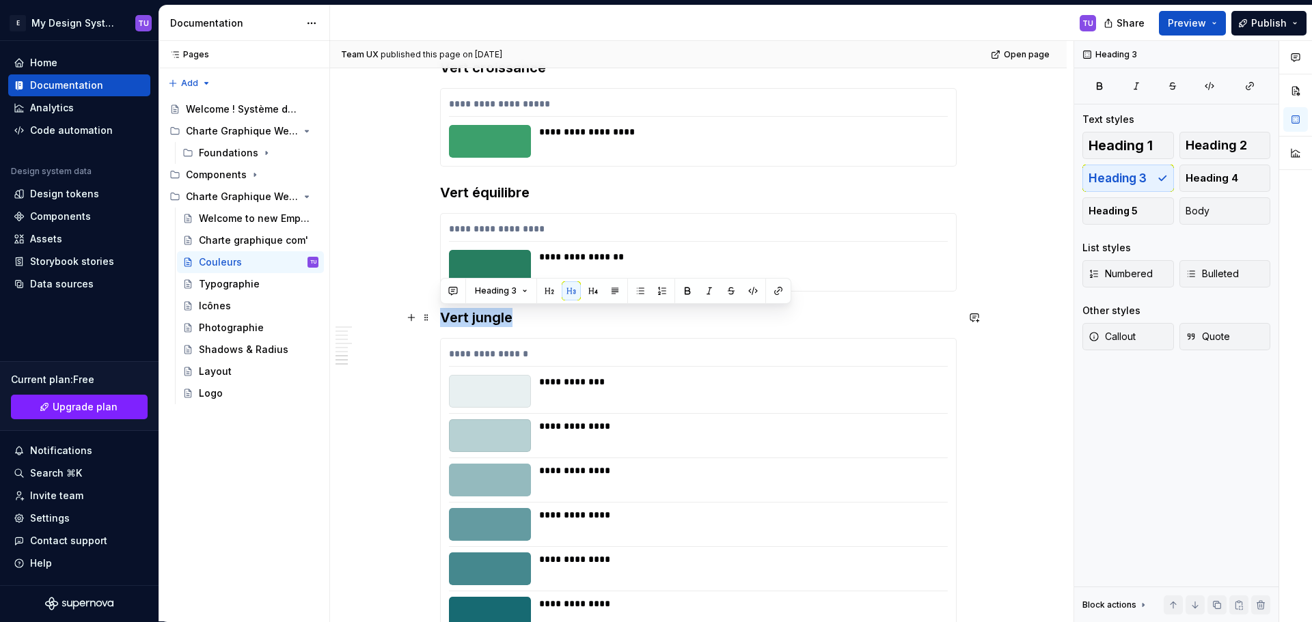
drag, startPoint x: 457, startPoint y: 320, endPoint x: 496, endPoint y: 318, distance: 39.0
click at [496, 318] on h3 "Vert jungle" at bounding box center [698, 317] width 517 height 19
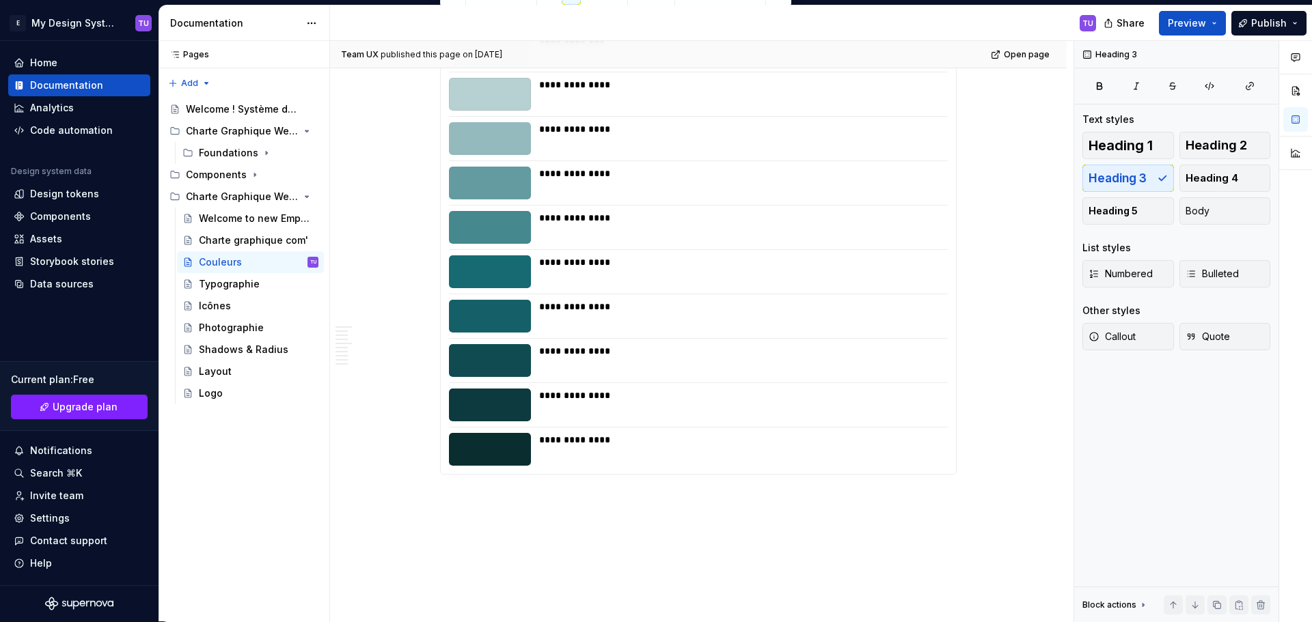
scroll to position [3335, 0]
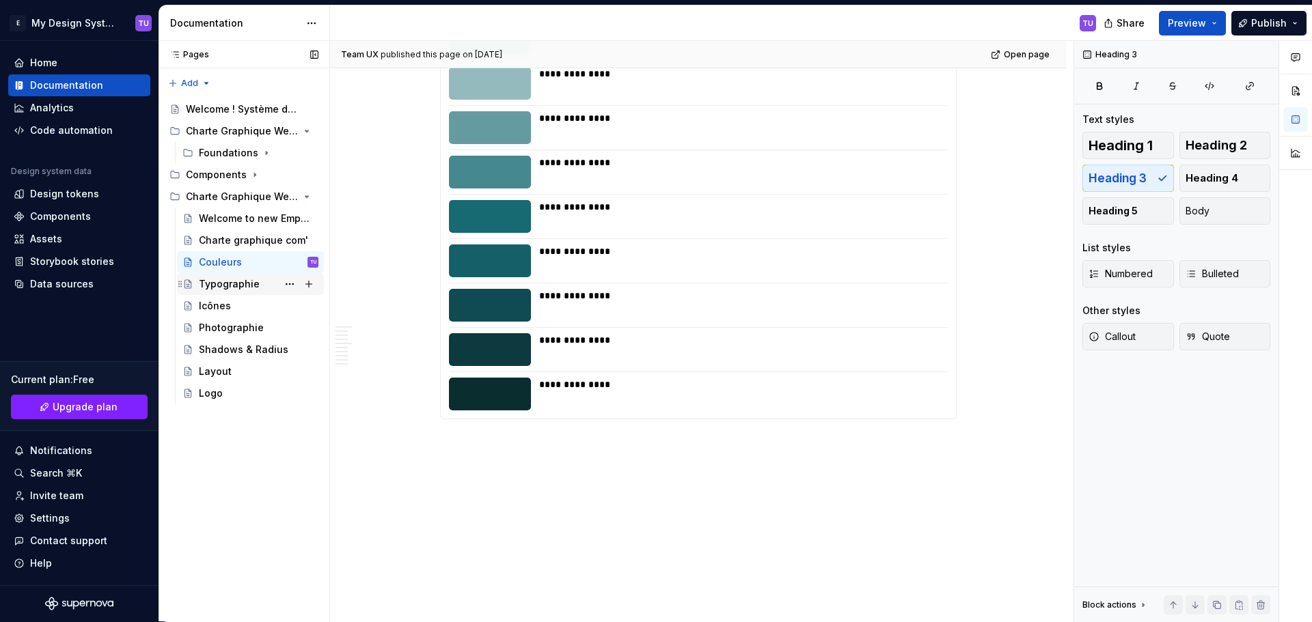
drag, startPoint x: 230, startPoint y: 287, endPoint x: 271, endPoint y: 282, distance: 41.3
click at [230, 287] on div "Typographie" at bounding box center [229, 284] width 61 height 14
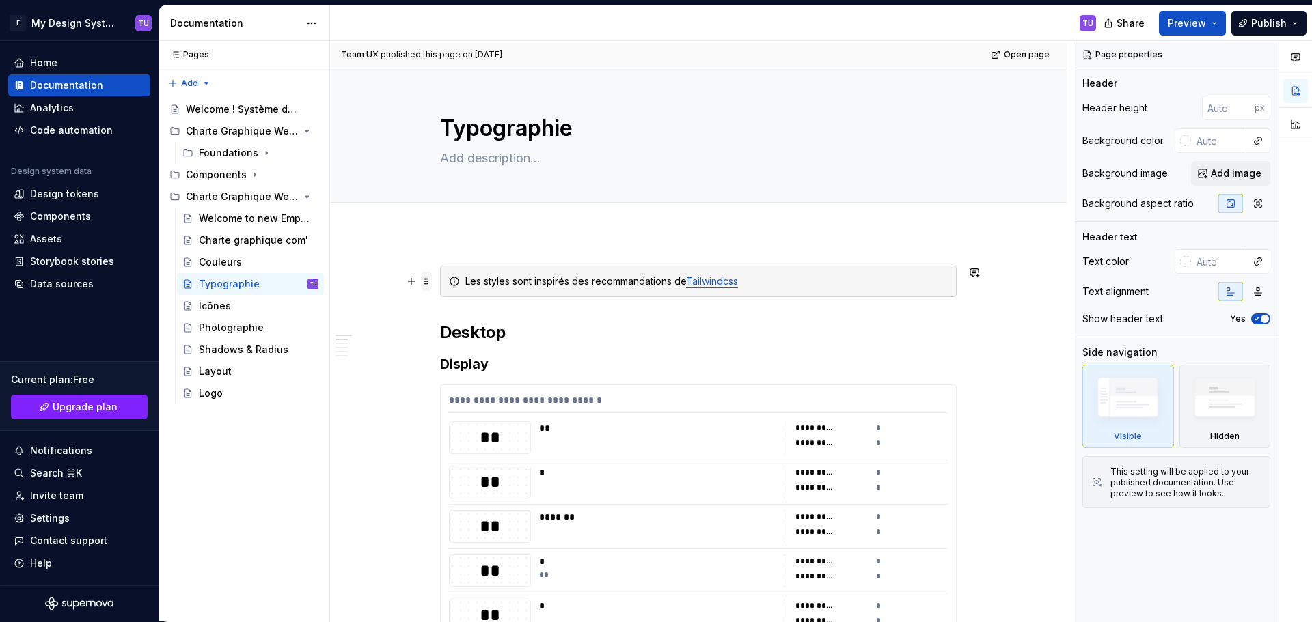
click at [426, 281] on span at bounding box center [426, 281] width 11 height 19
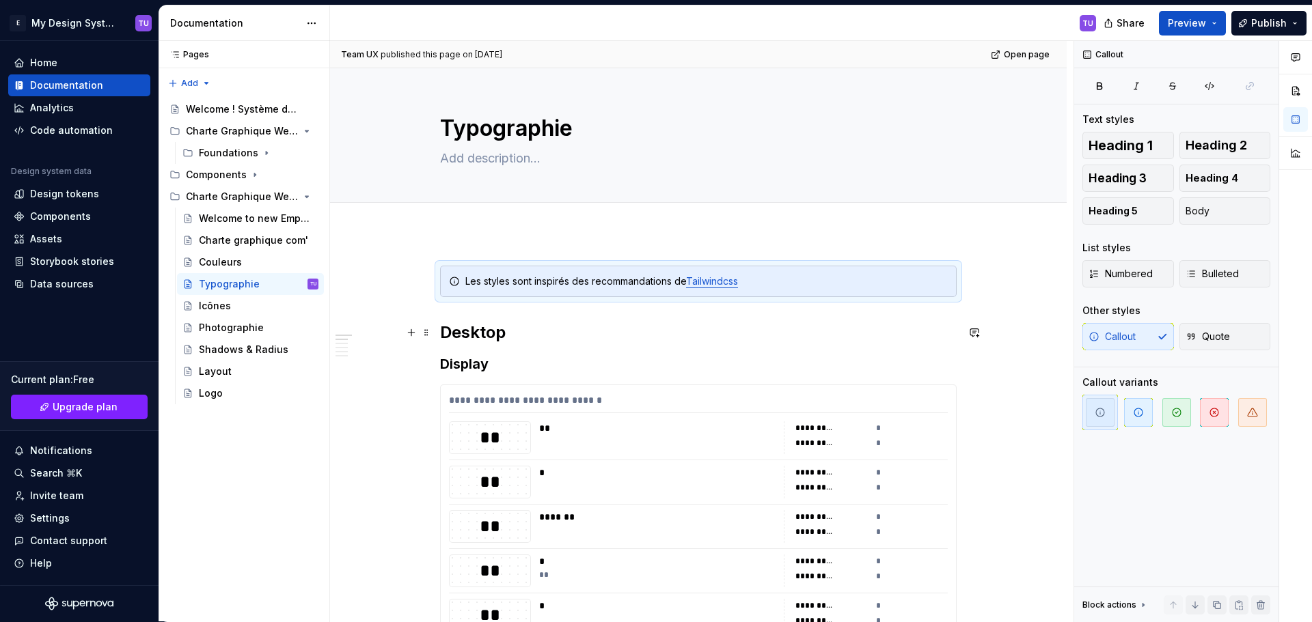
click at [452, 336] on strong "Desktop" at bounding box center [473, 332] width 66 height 20
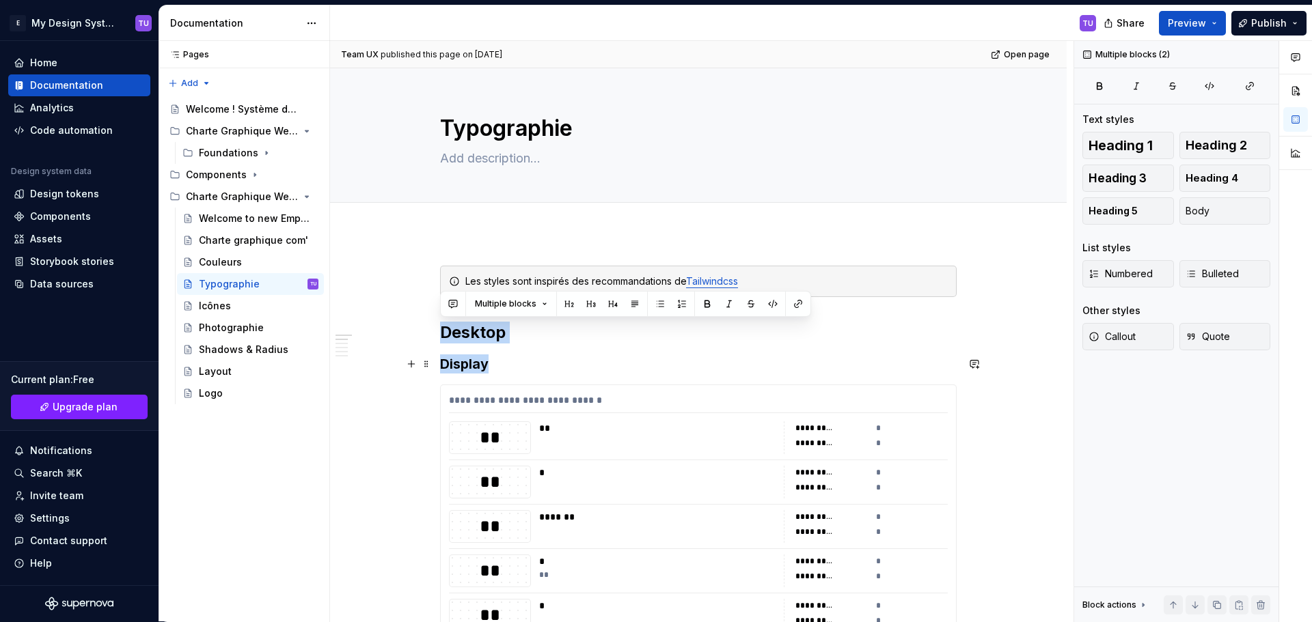
drag, startPoint x: 452, startPoint y: 336, endPoint x: 475, endPoint y: 359, distance: 32.4
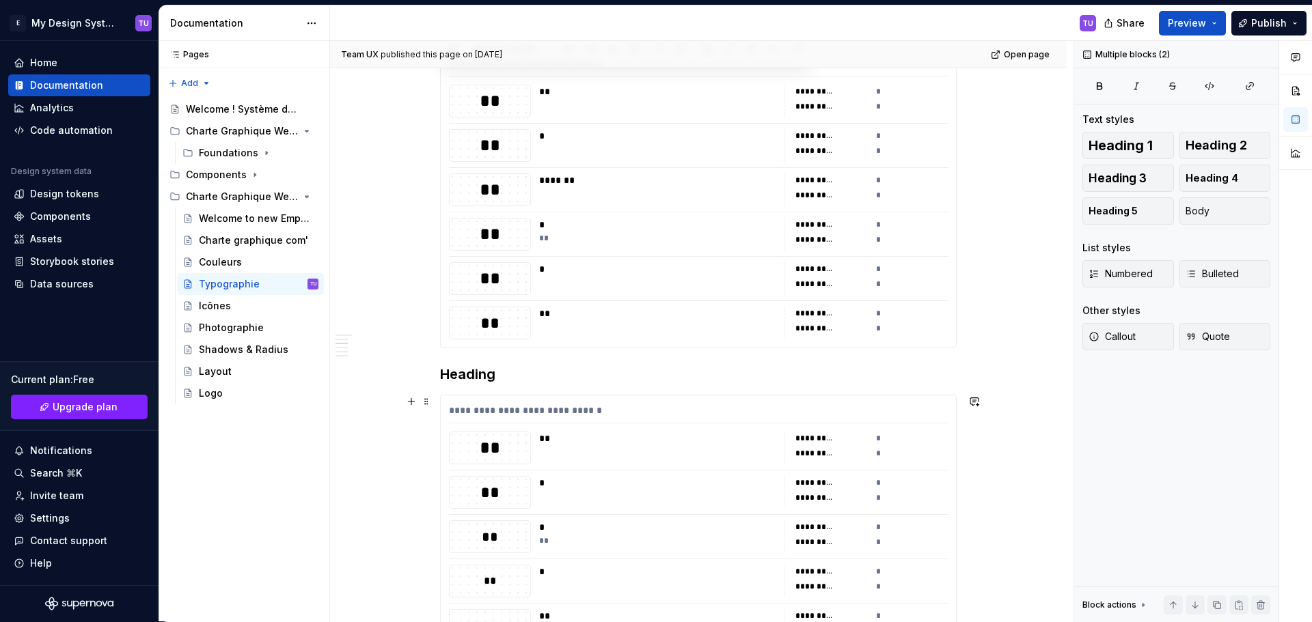
scroll to position [342, 0]
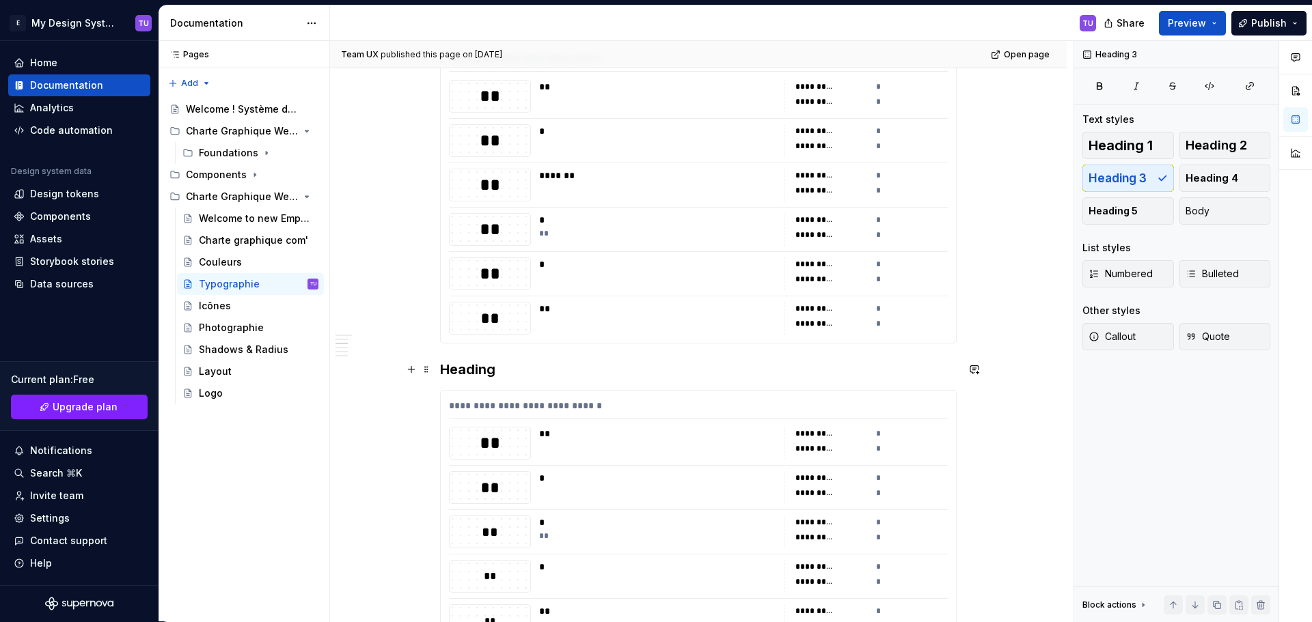
click at [467, 373] on h3 "Heading" at bounding box center [698, 369] width 517 height 19
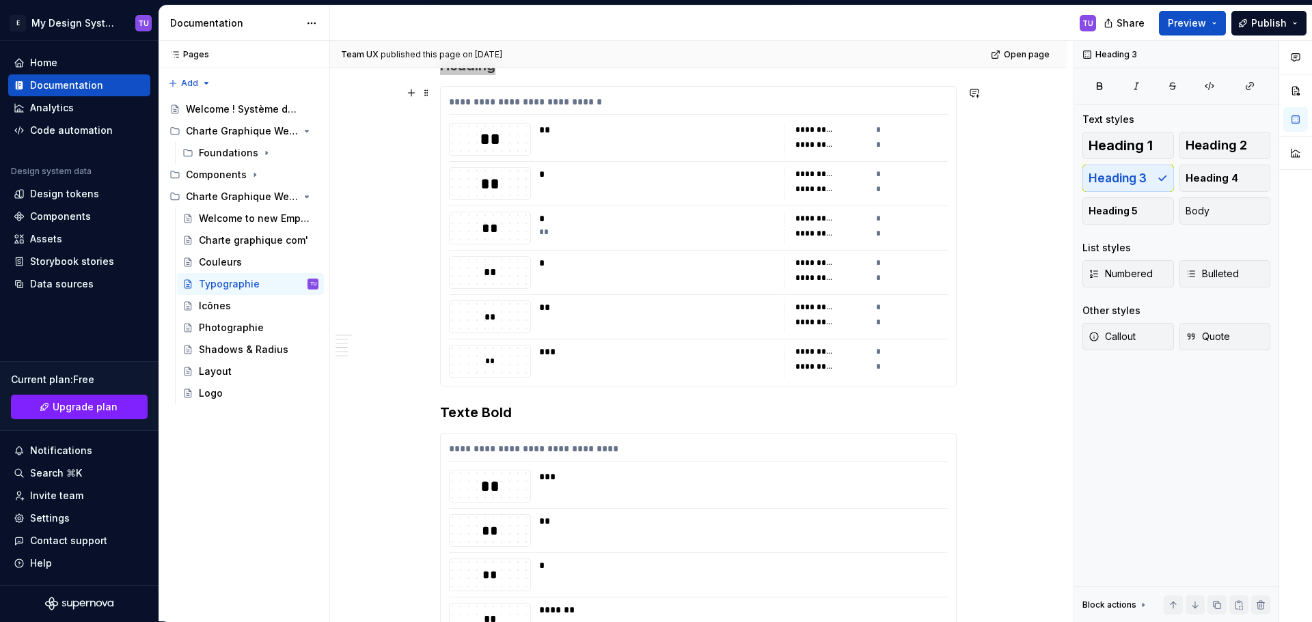
scroll to position [752, 0]
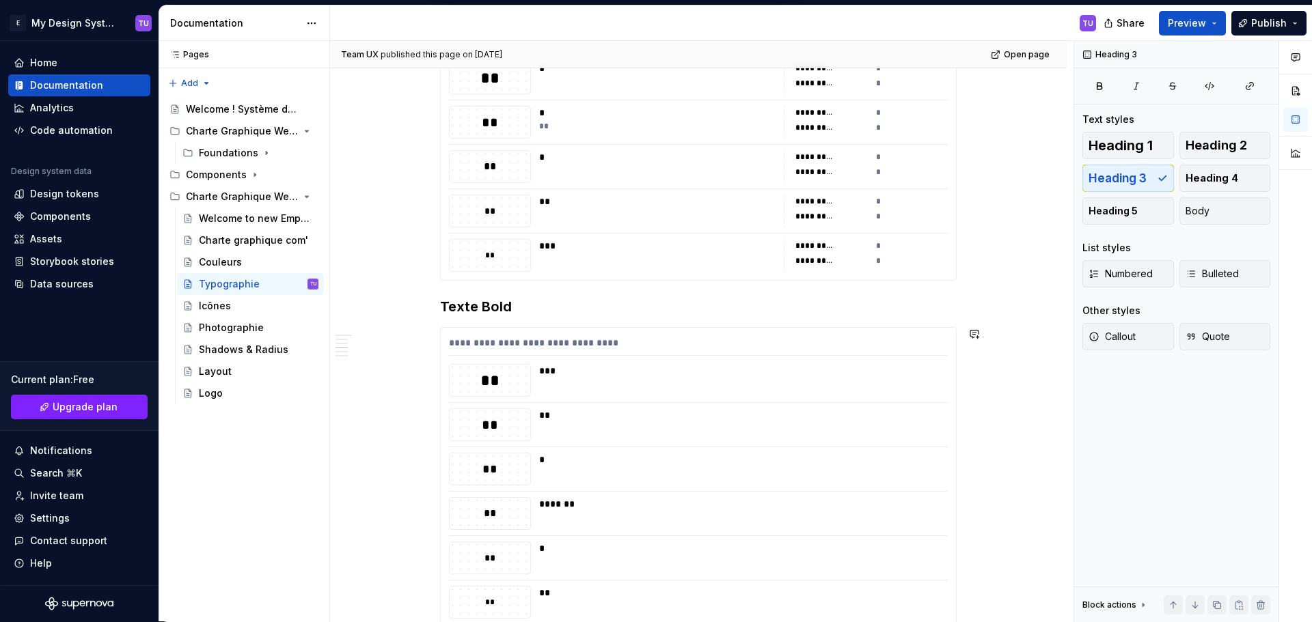
click at [459, 309] on h3 "Texte Bold" at bounding box center [698, 306] width 517 height 19
drag, startPoint x: 459, startPoint y: 309, endPoint x: 497, endPoint y: 309, distance: 37.6
click at [497, 309] on h3 "Texte Bold" at bounding box center [698, 306] width 517 height 19
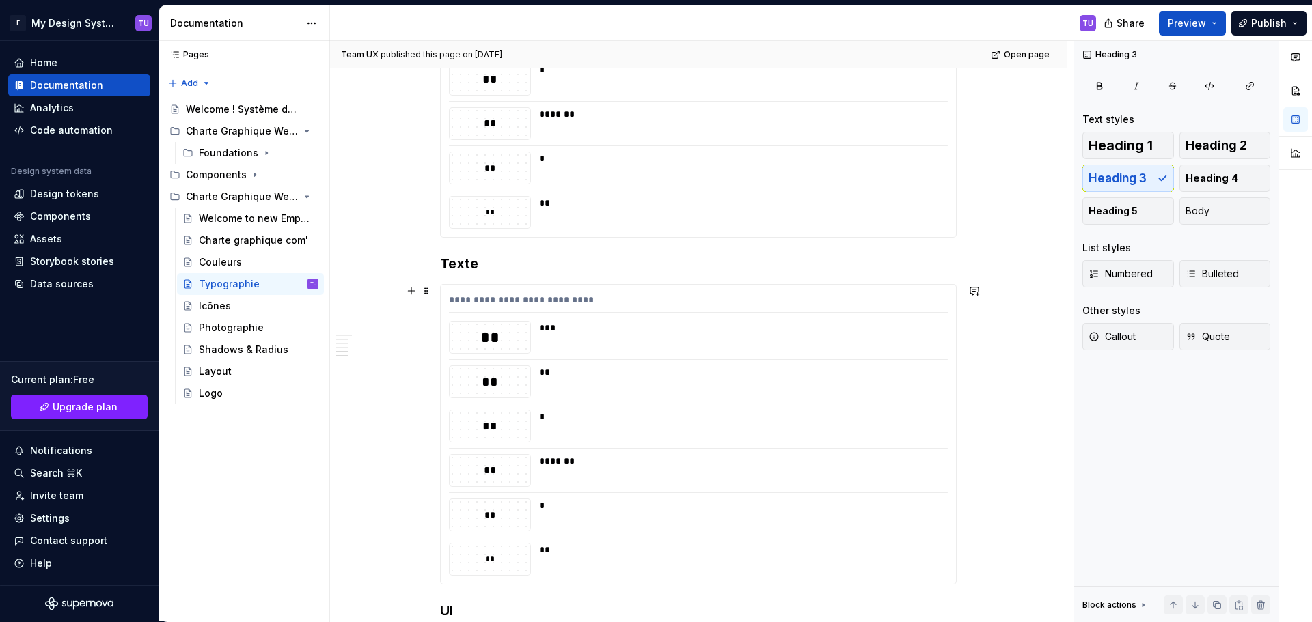
scroll to position [1161, 0]
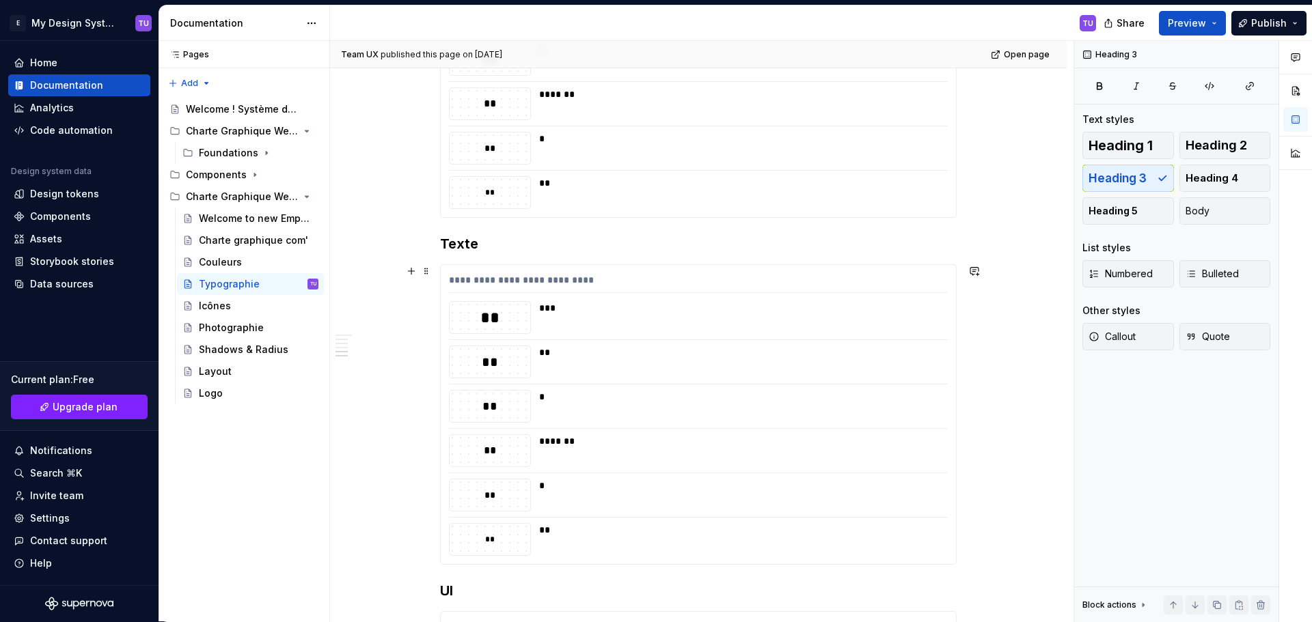
click at [465, 255] on div "**********" at bounding box center [698, 8] width 517 height 1808
click at [465, 242] on h3 "Texte" at bounding box center [698, 243] width 517 height 19
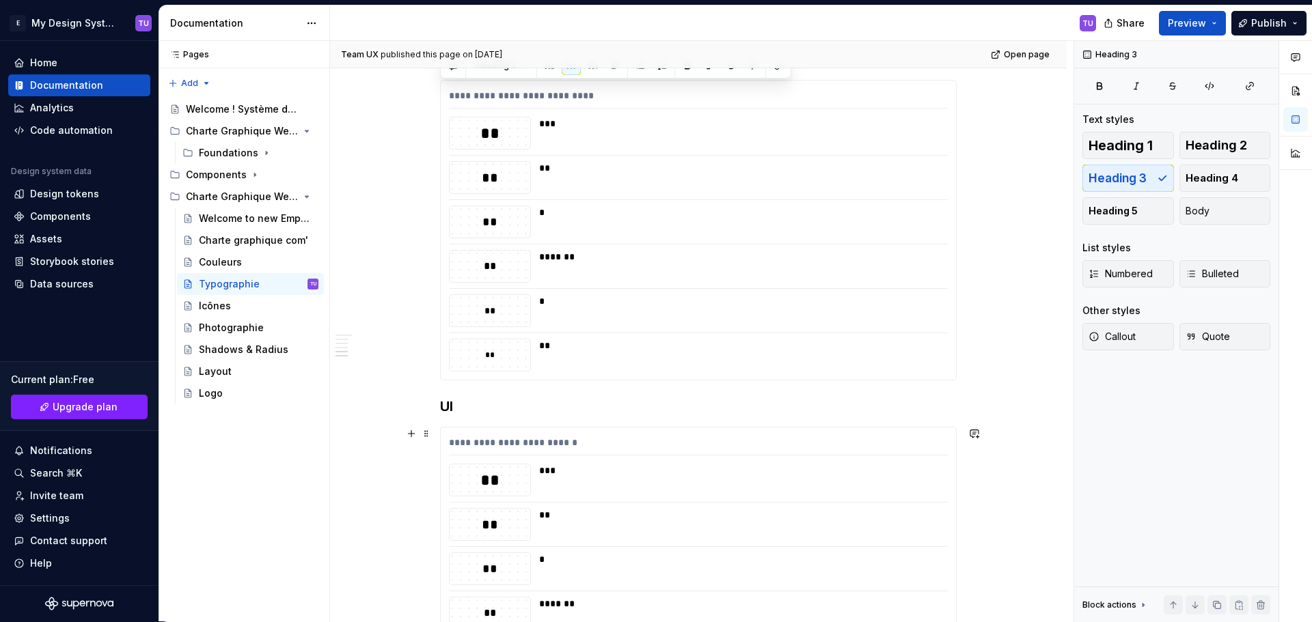
scroll to position [1366, 0]
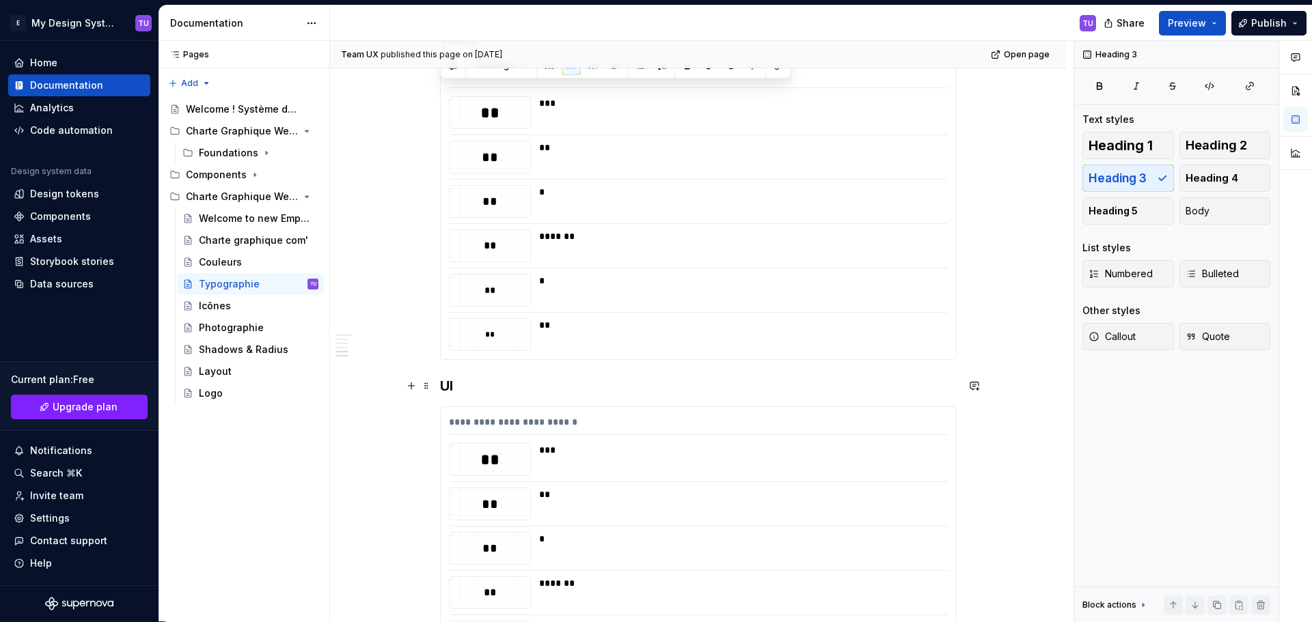
click at [452, 377] on h3 "UI" at bounding box center [698, 385] width 517 height 19
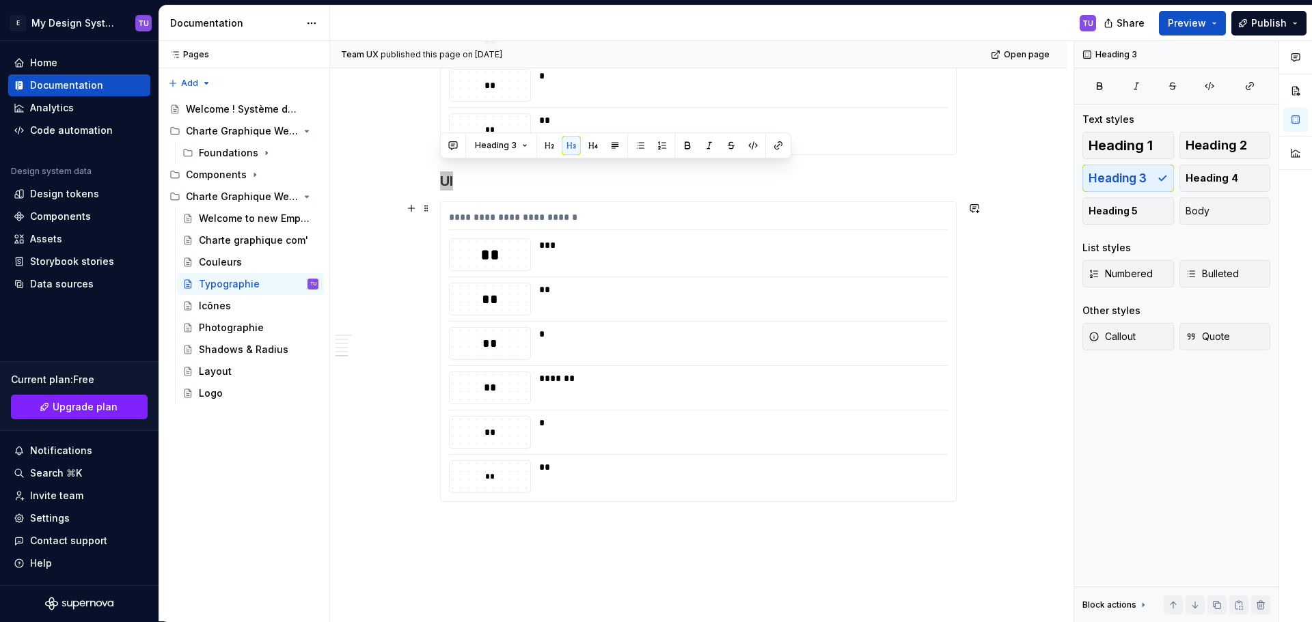
scroll to position [1654, 0]
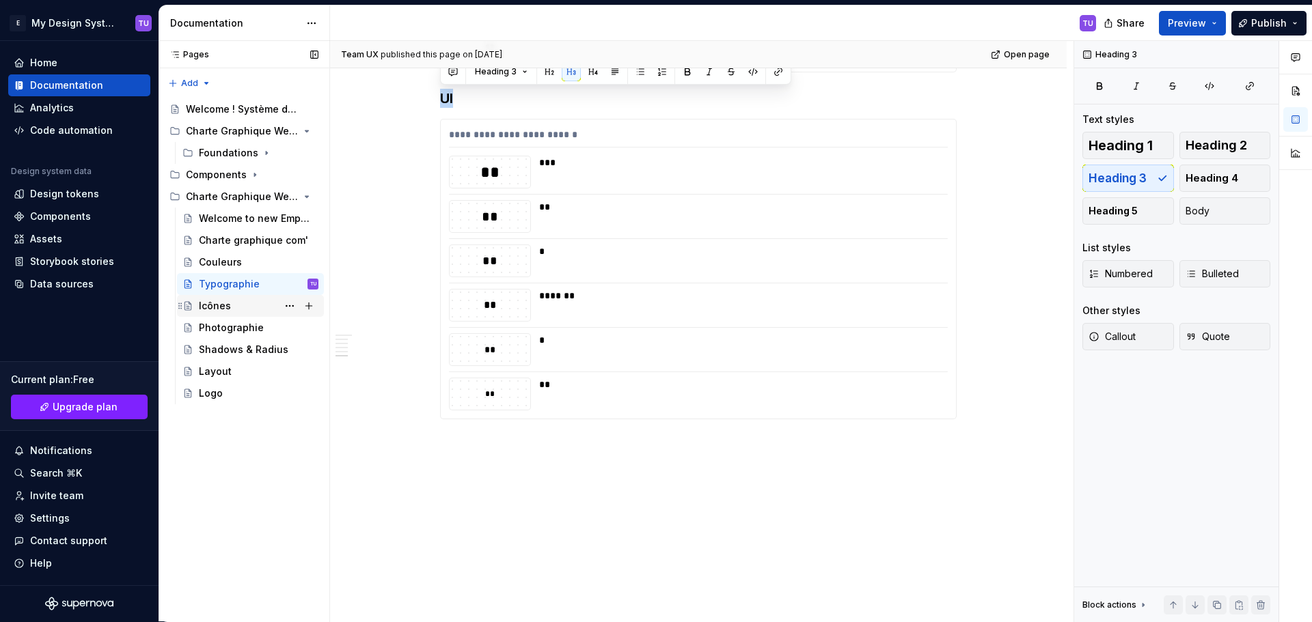
click at [214, 307] on div "Icônes" at bounding box center [215, 306] width 32 height 14
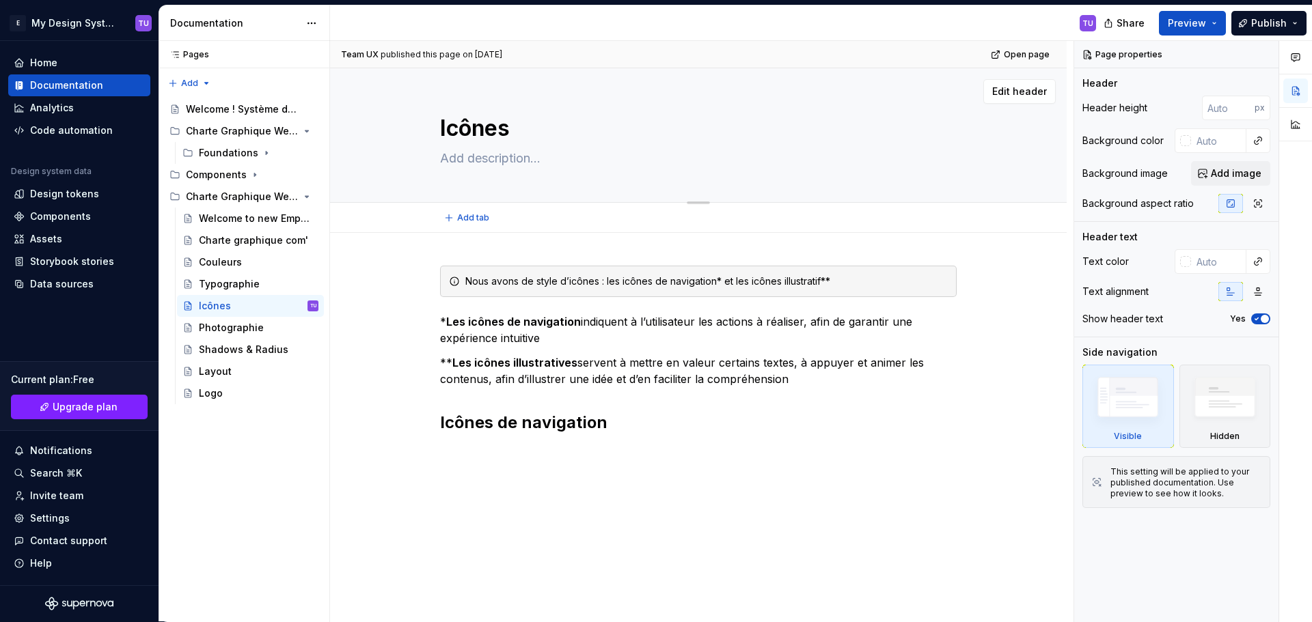
click at [490, 132] on textarea "Icônes" at bounding box center [695, 128] width 517 height 33
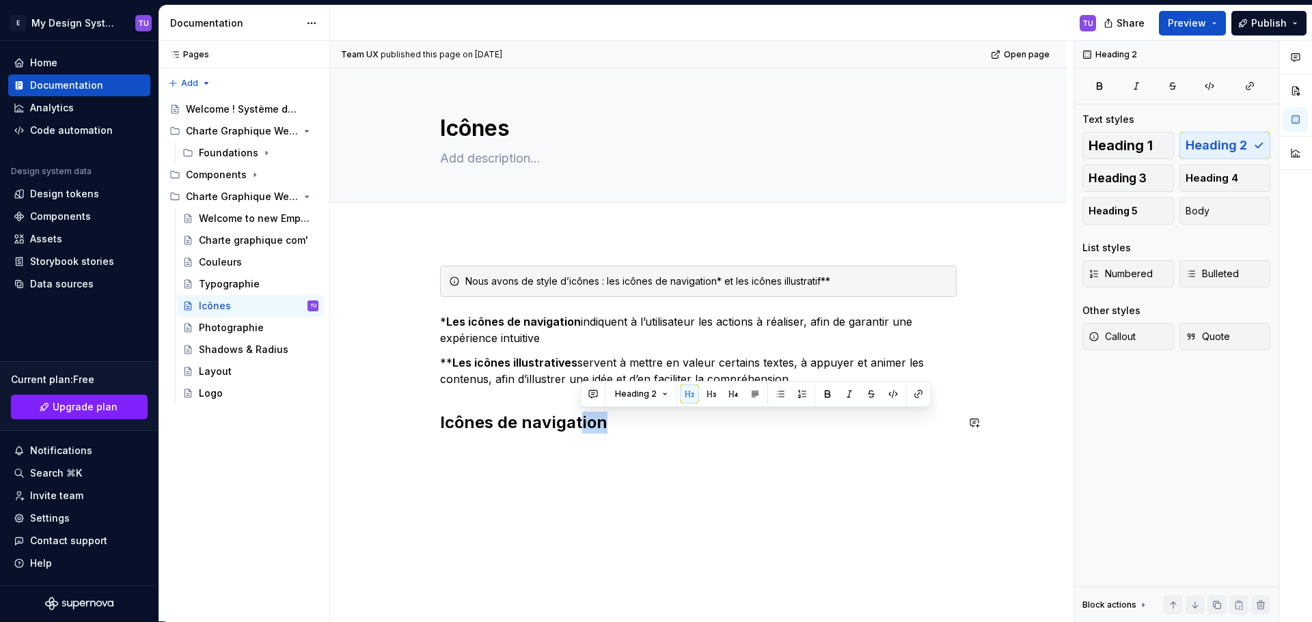
drag, startPoint x: 629, startPoint y: 427, endPoint x: 579, endPoint y: 409, distance: 52.9
click at [579, 409] on div "Nous avons de style d’icônes : les icônes de navigation* et les icônes illustra…" at bounding box center [698, 363] width 517 height 195
click at [511, 458] on p at bounding box center [698, 453] width 517 height 16
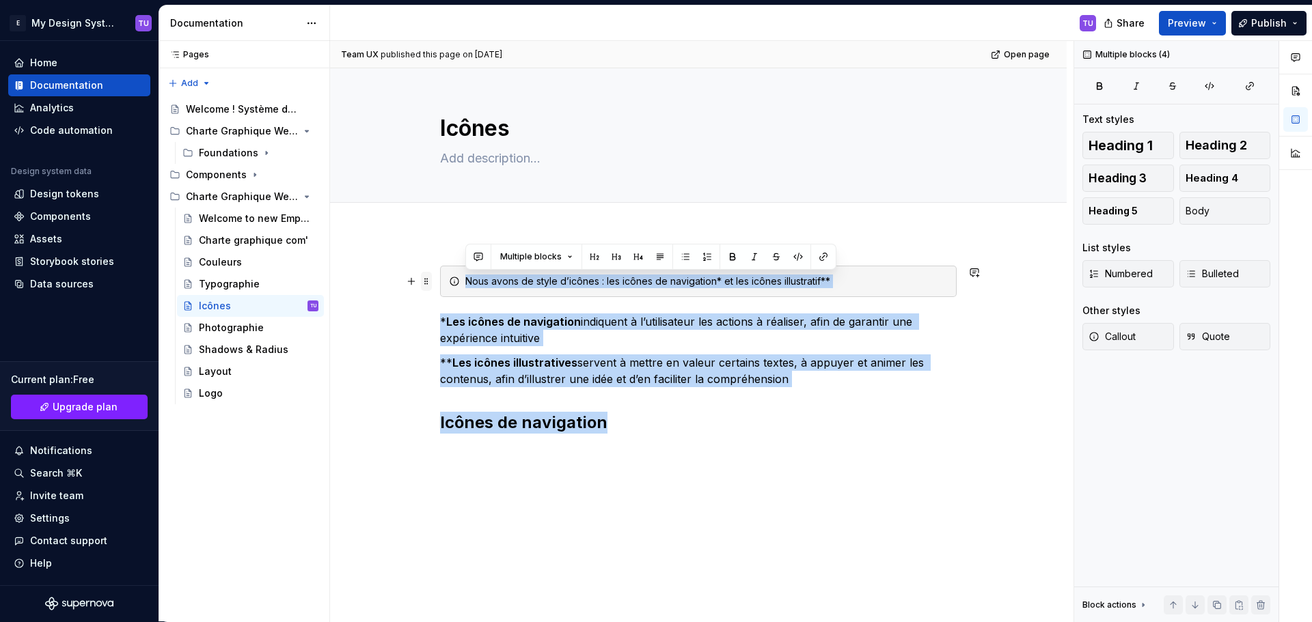
drag, startPoint x: 639, startPoint y: 428, endPoint x: 430, endPoint y: 273, distance: 260.4
click at [440, 273] on div "Nous avons de style d’icônes : les icônes de navigation* et les icônes illustra…" at bounding box center [698, 372] width 517 height 212
click at [449, 317] on strong "Les icônes de navigation" at bounding box center [513, 322] width 135 height 14
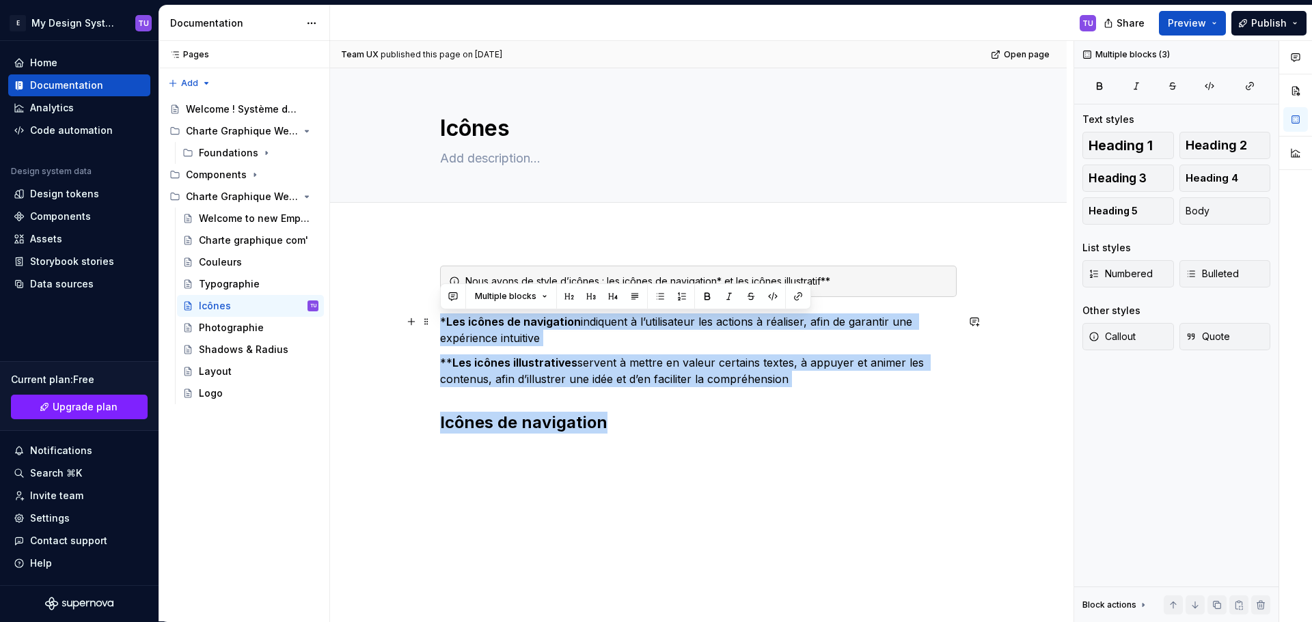
drag, startPoint x: 617, startPoint y: 424, endPoint x: 432, endPoint y: 320, distance: 211.4
click at [432, 320] on div "Nous avons de style d’icônes : les icônes de navigation* et les icônes illustra…" at bounding box center [698, 448] width 736 height 431
click at [429, 279] on span at bounding box center [426, 281] width 11 height 19
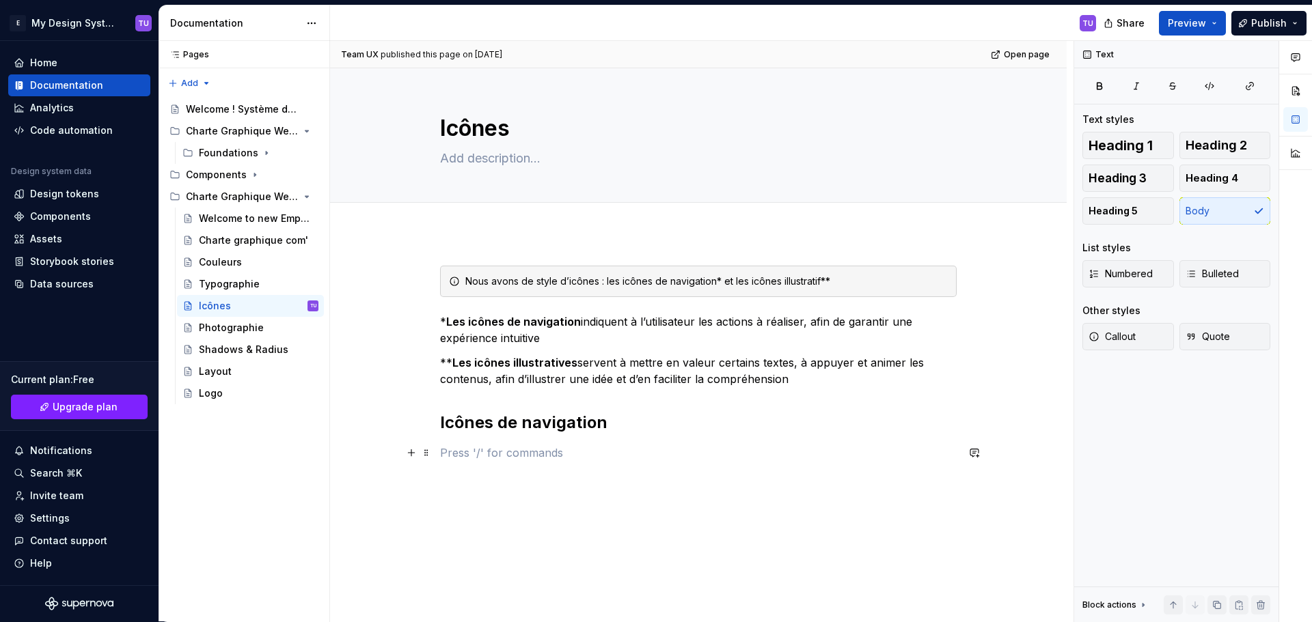
click at [701, 456] on p at bounding box center [698, 453] width 517 height 16
click at [209, 330] on div "Photographie" at bounding box center [231, 328] width 65 height 14
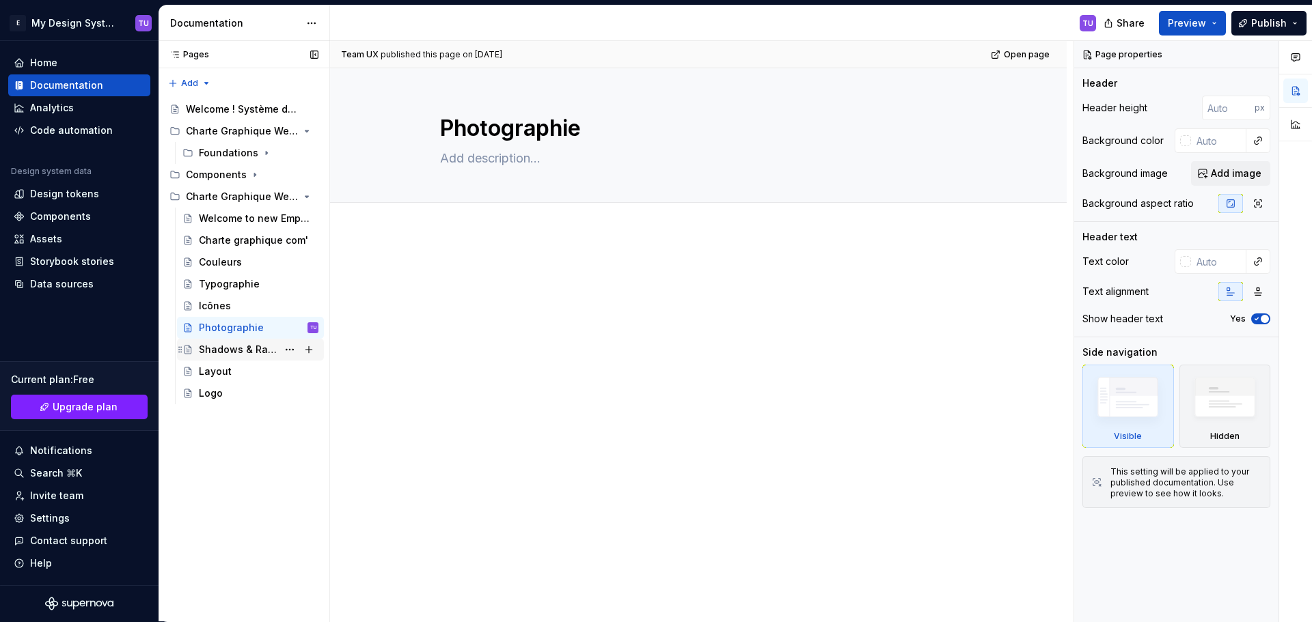
click at [247, 350] on div "Shadows & Radius" at bounding box center [238, 350] width 79 height 14
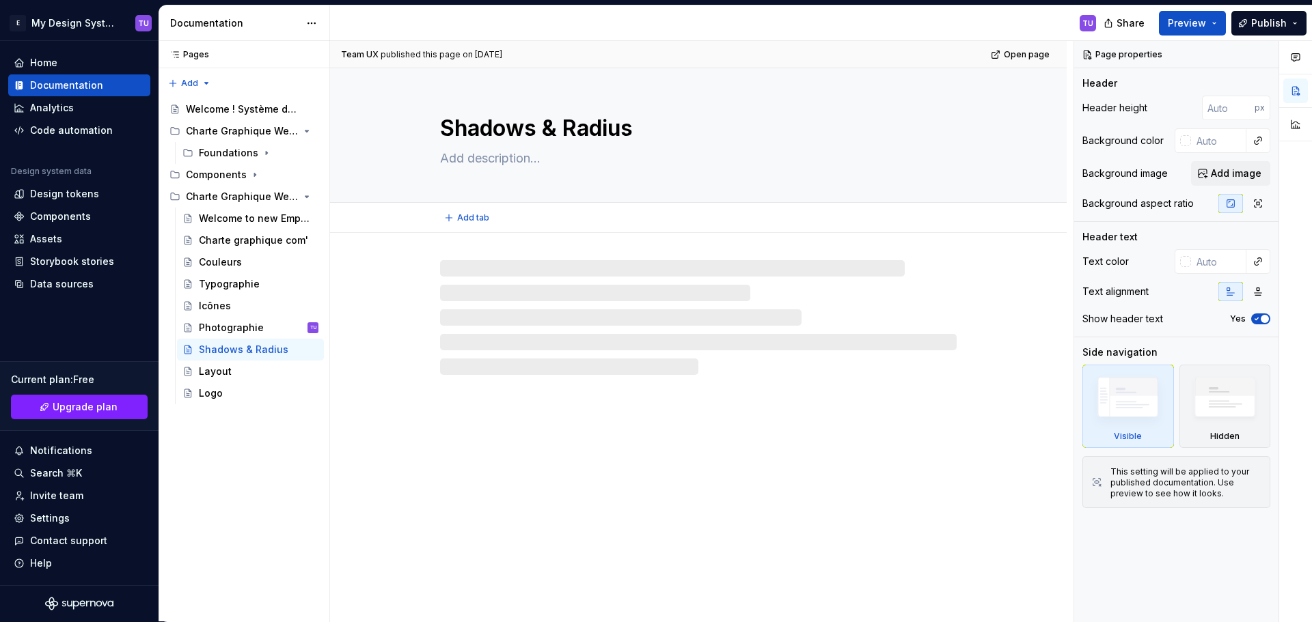
click at [460, 118] on textarea "Shadows & Radius" at bounding box center [695, 128] width 517 height 33
drag, startPoint x: 460, startPoint y: 118, endPoint x: 584, endPoint y: 126, distance: 123.9
click at [584, 126] on textarea "Shadows & Radius" at bounding box center [695, 128] width 517 height 33
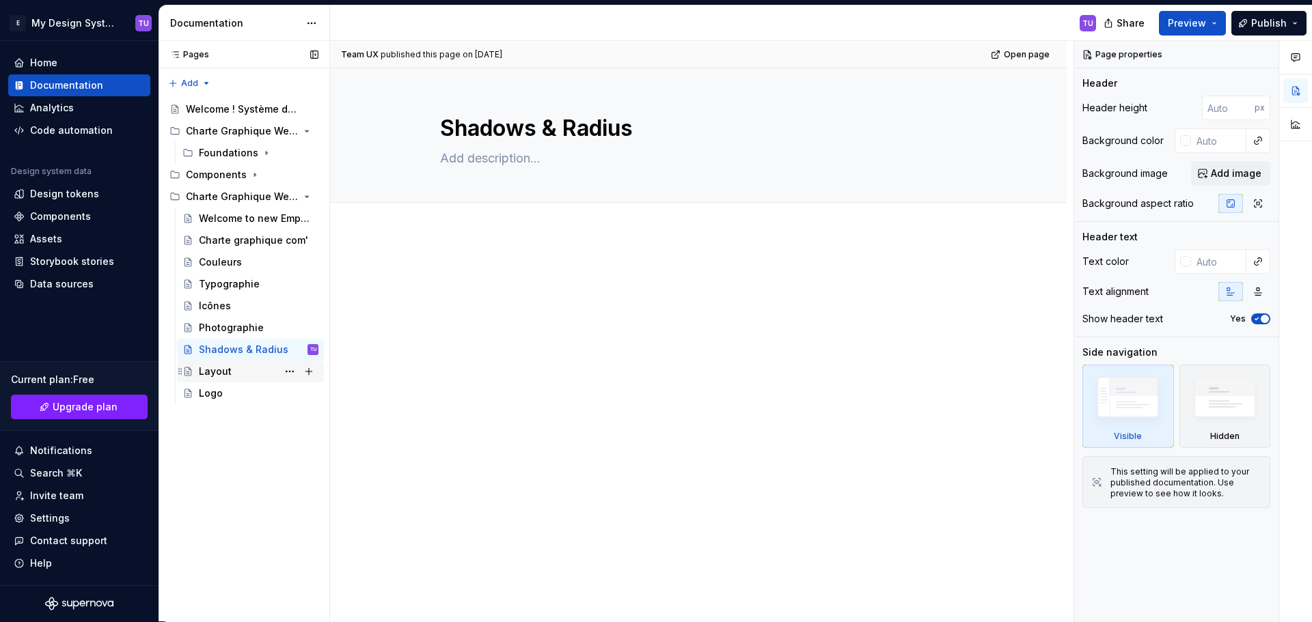
click at [240, 376] on div "Layout" at bounding box center [259, 371] width 120 height 19
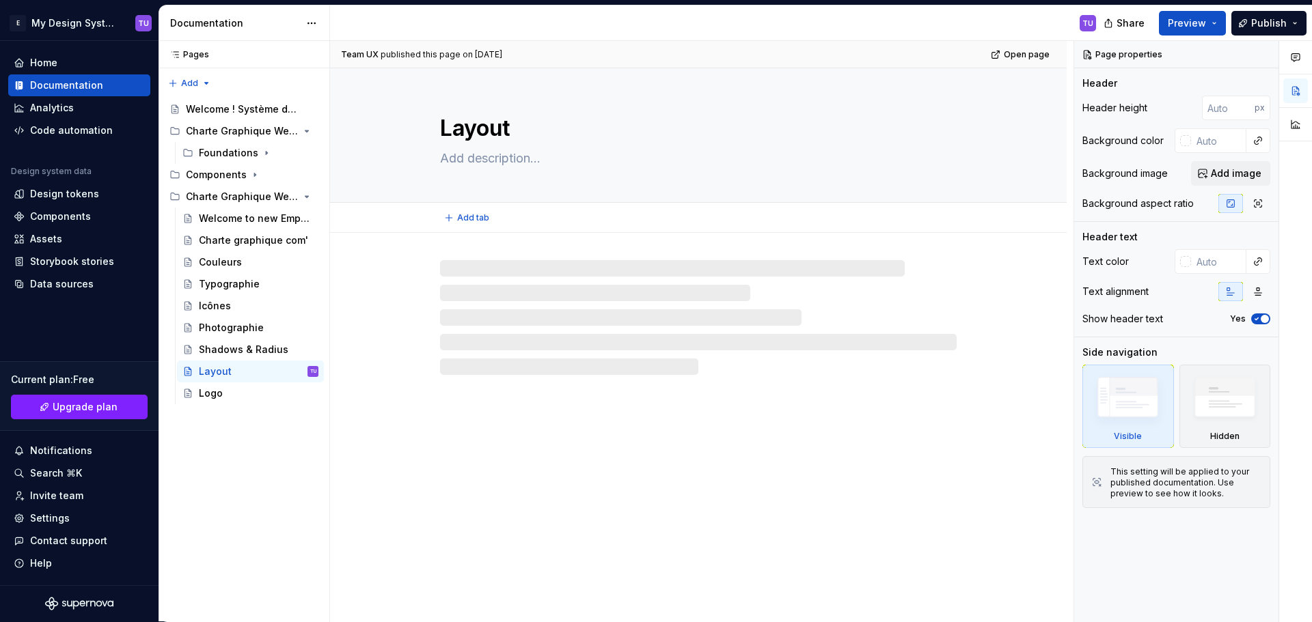
click at [483, 115] on textarea "Layout" at bounding box center [695, 128] width 517 height 33
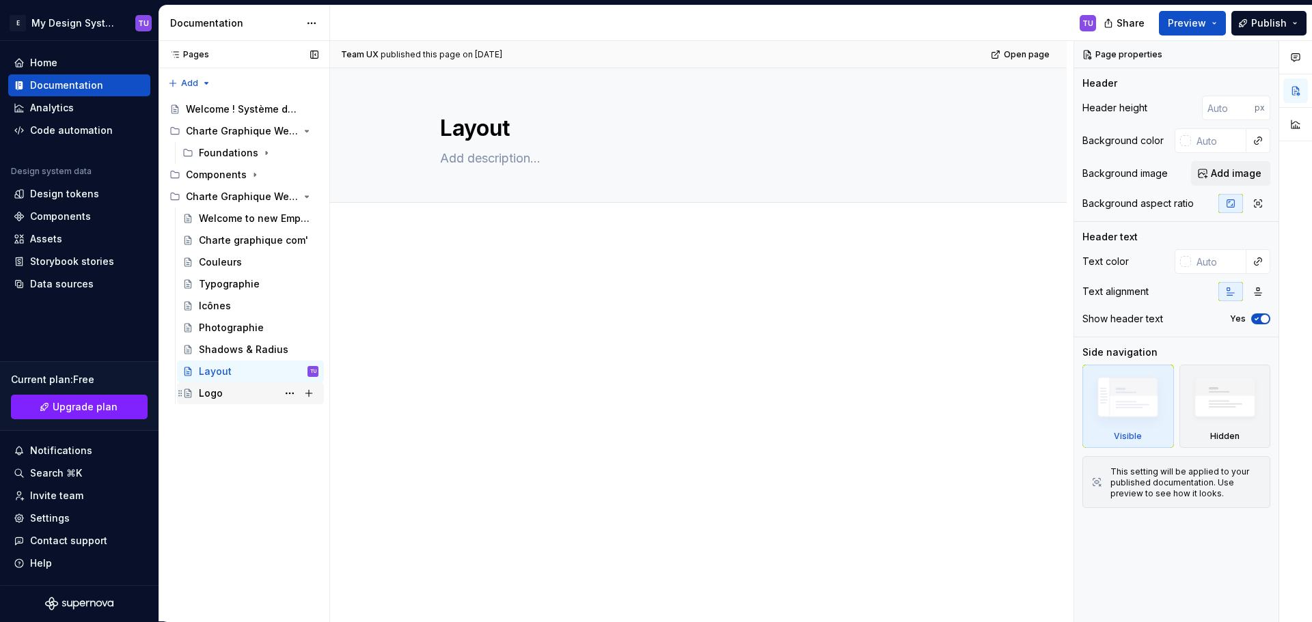
click at [215, 394] on div "Logo" at bounding box center [211, 394] width 24 height 14
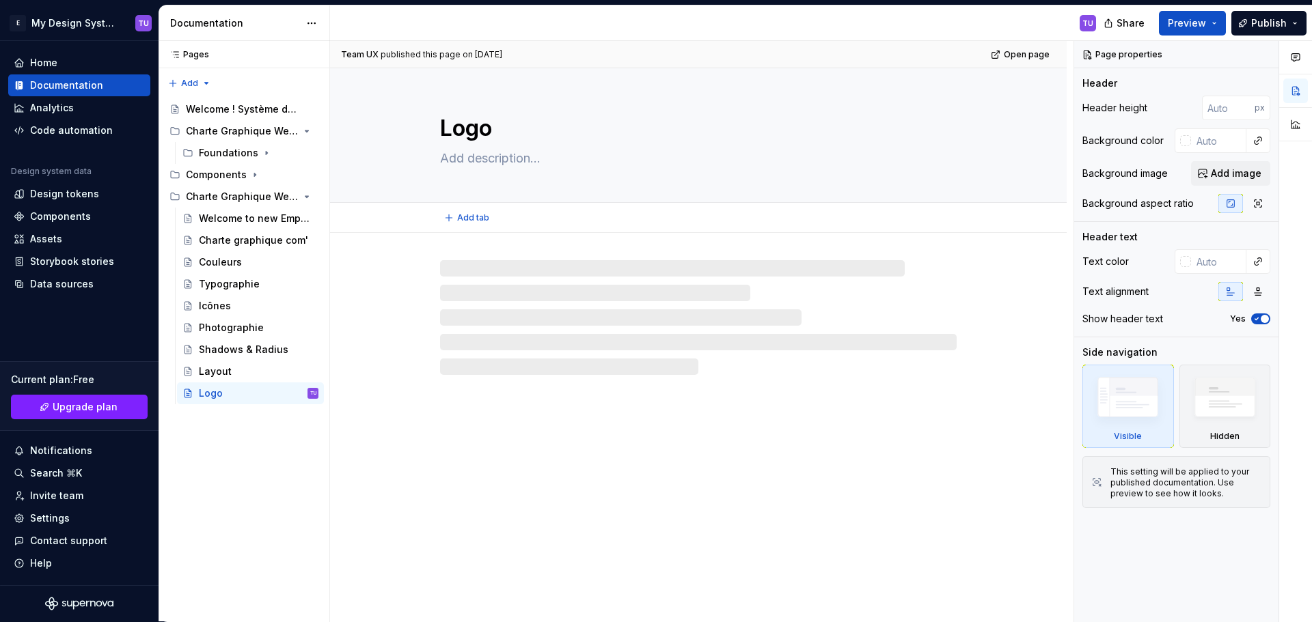
click at [460, 126] on textarea "Logo" at bounding box center [695, 128] width 517 height 33
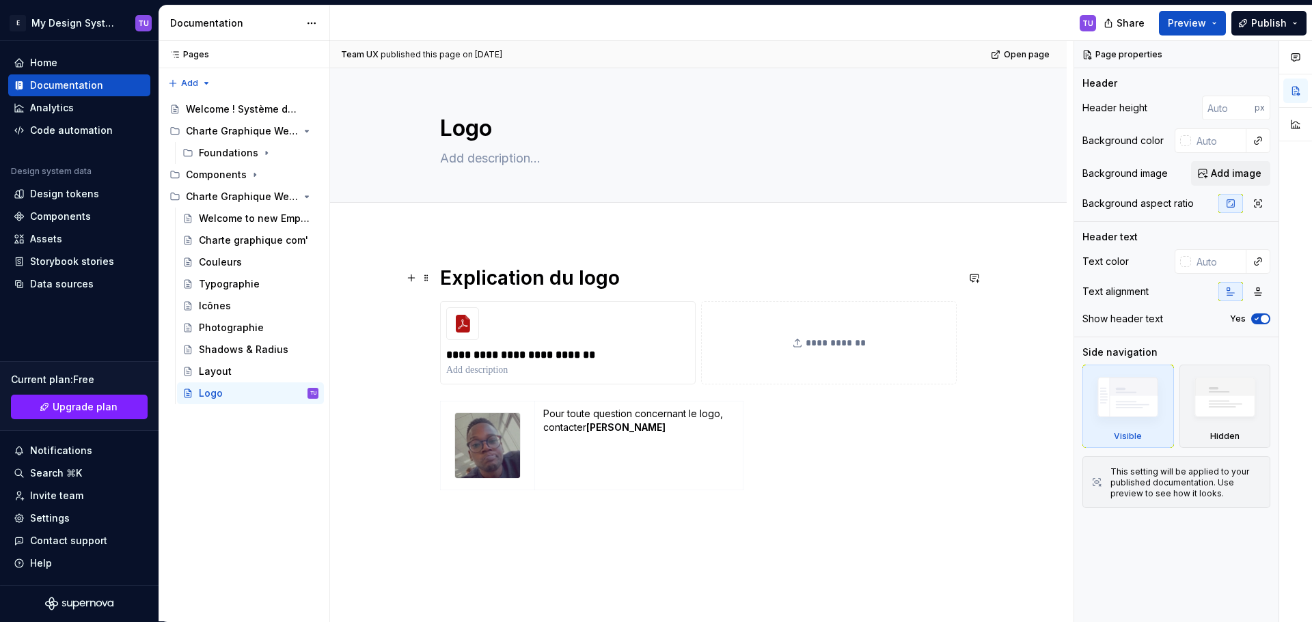
click at [487, 279] on h1 "Explication du logo" at bounding box center [698, 278] width 517 height 25
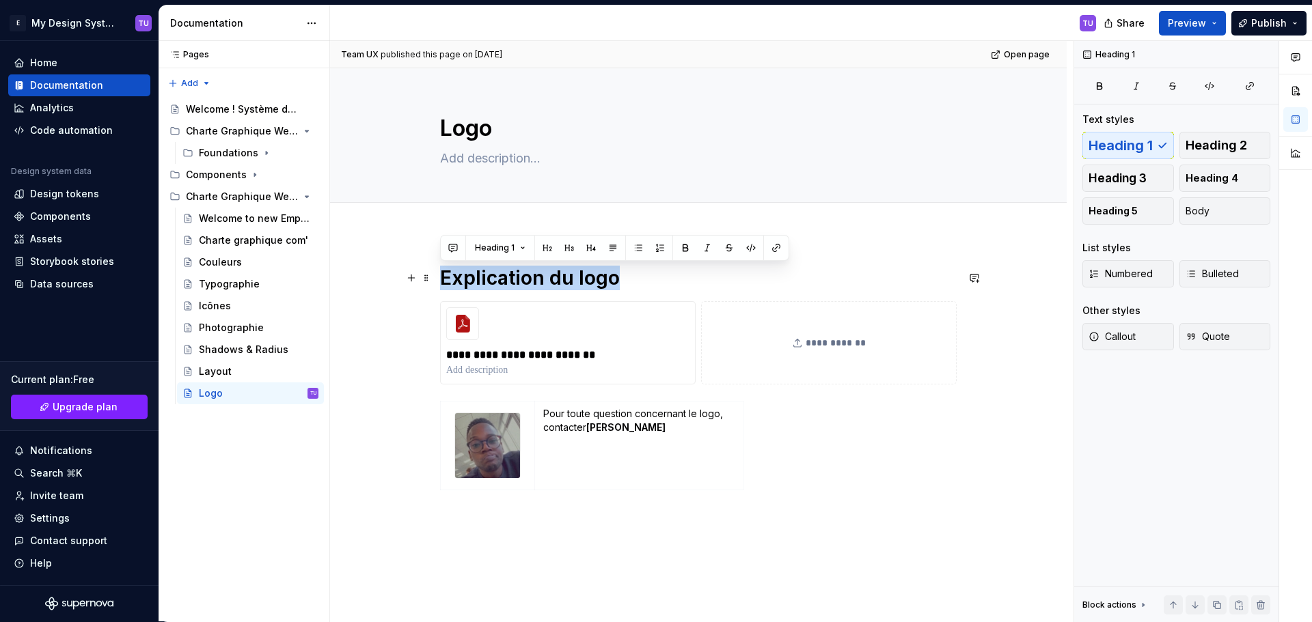
drag, startPoint x: 487, startPoint y: 279, endPoint x: 601, endPoint y: 273, distance: 113.5
click at [601, 273] on h1 "Explication du logo" at bounding box center [698, 278] width 517 height 25
click at [424, 404] on span at bounding box center [426, 407] width 11 height 19
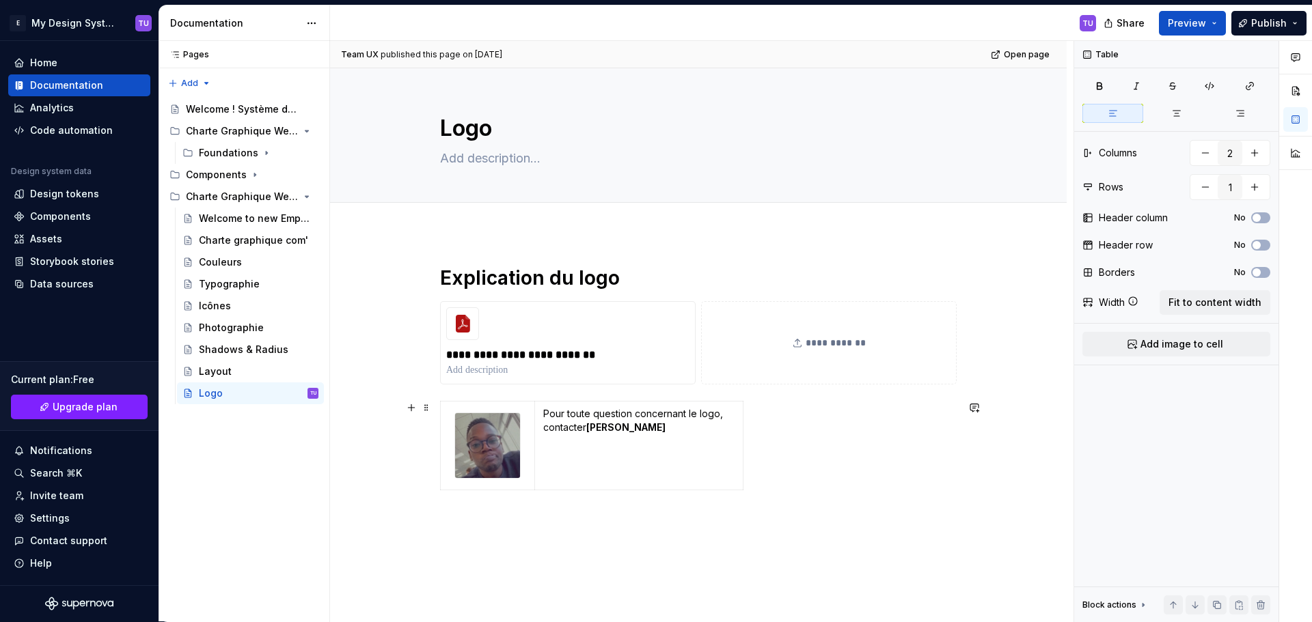
drag, startPoint x: 570, startPoint y: 422, endPoint x: 536, endPoint y: 417, distance: 34.4
click at [537, 417] on td "Pour toute question concernant le logo, contacter [PERSON_NAME]" at bounding box center [638, 446] width 208 height 89
click at [428, 404] on span at bounding box center [426, 407] width 11 height 19
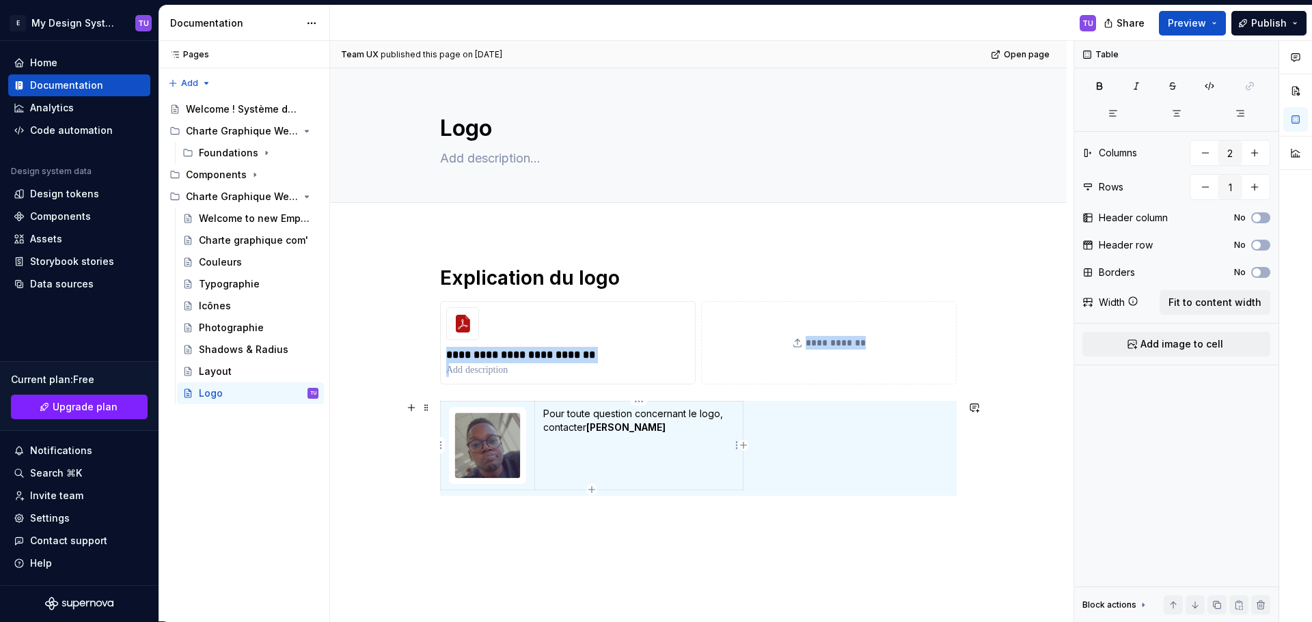
drag, startPoint x: 428, startPoint y: 404, endPoint x: 555, endPoint y: 446, distance: 133.3
click at [555, 446] on p "Pour toute question concernant le logo, contacter [PERSON_NAME]" at bounding box center [638, 427] width 191 height 41
drag, startPoint x: 425, startPoint y: 407, endPoint x: 622, endPoint y: 476, distance: 208.3
click at [622, 476] on td "Pour toute question concernant le logo, contacter [PERSON_NAME]" at bounding box center [638, 446] width 208 height 89
click at [426, 312] on span at bounding box center [426, 308] width 11 height 19
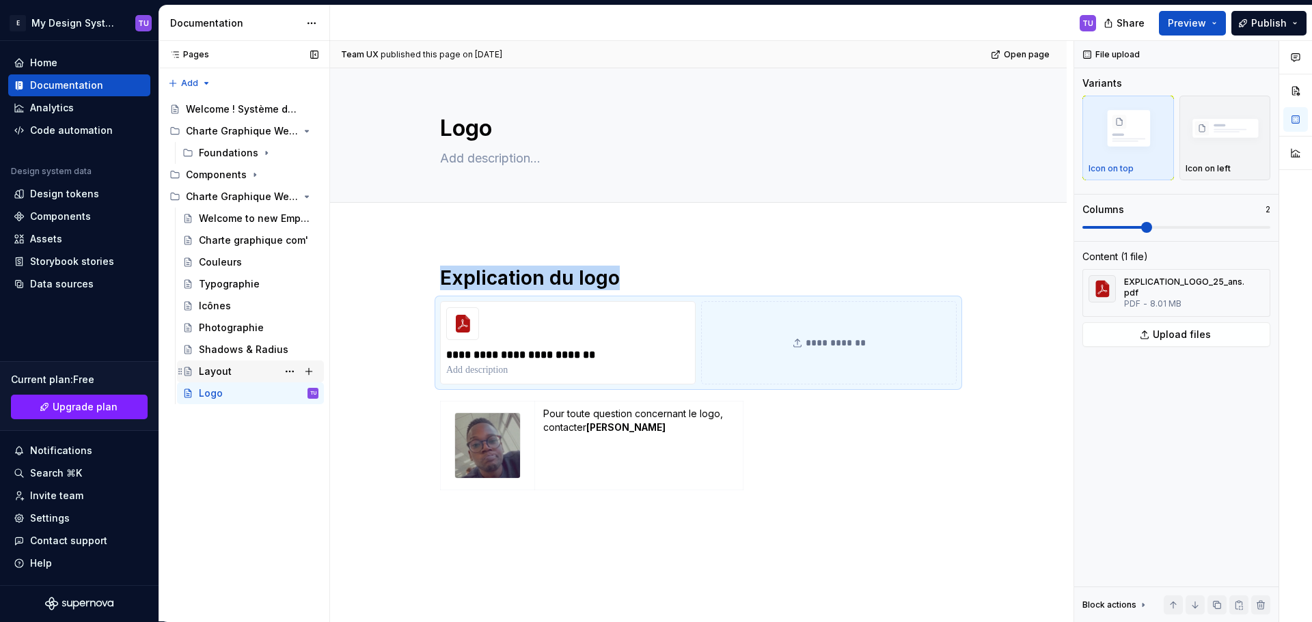
click at [220, 374] on div "Layout" at bounding box center [215, 372] width 33 height 14
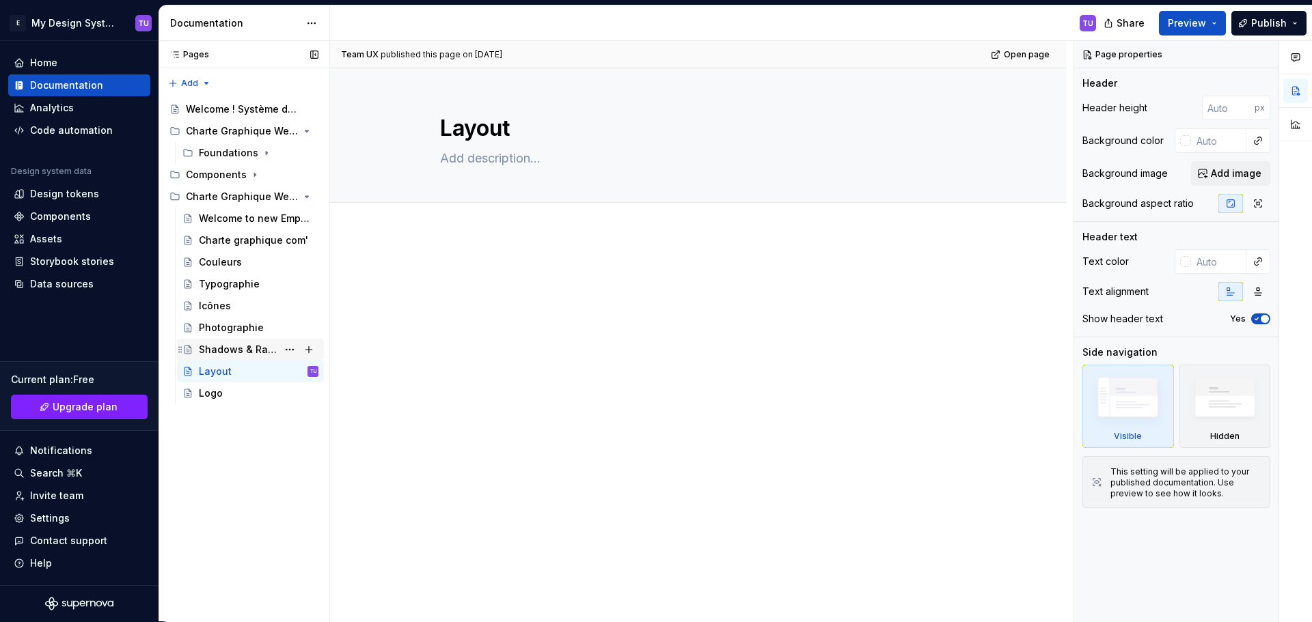
click at [236, 350] on div "Shadows & Radius" at bounding box center [238, 350] width 79 height 14
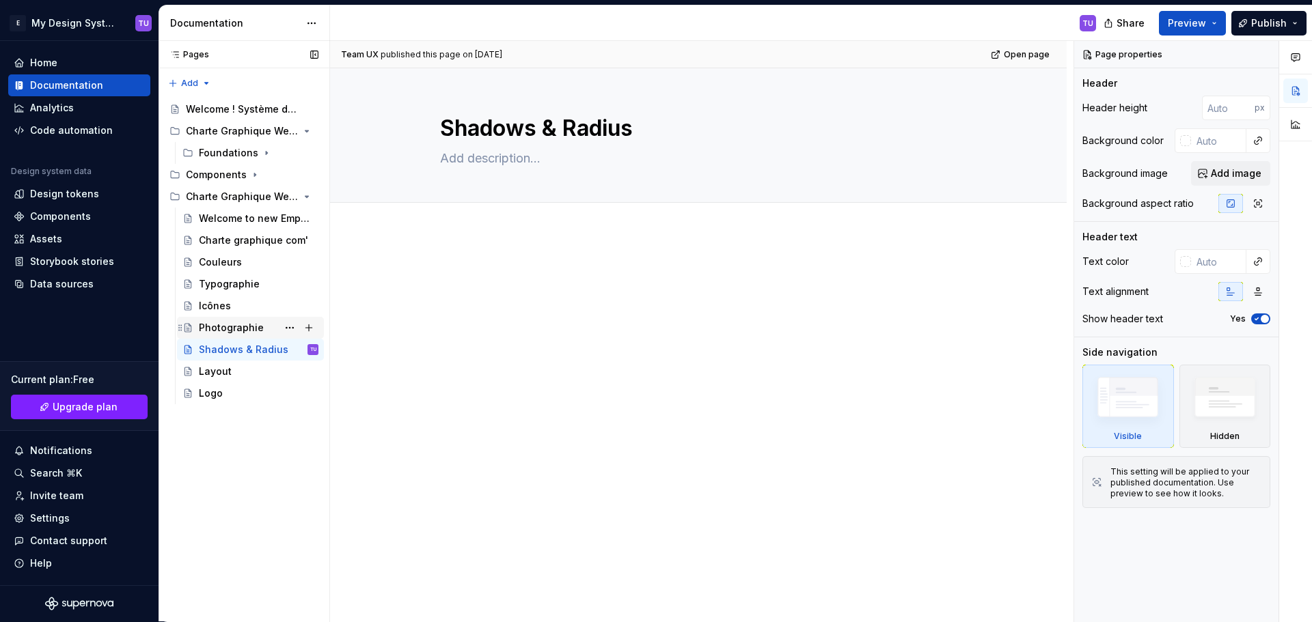
click at [228, 331] on div "Photographie" at bounding box center [231, 328] width 65 height 14
click at [231, 307] on div "Icônes" at bounding box center [259, 306] width 120 height 19
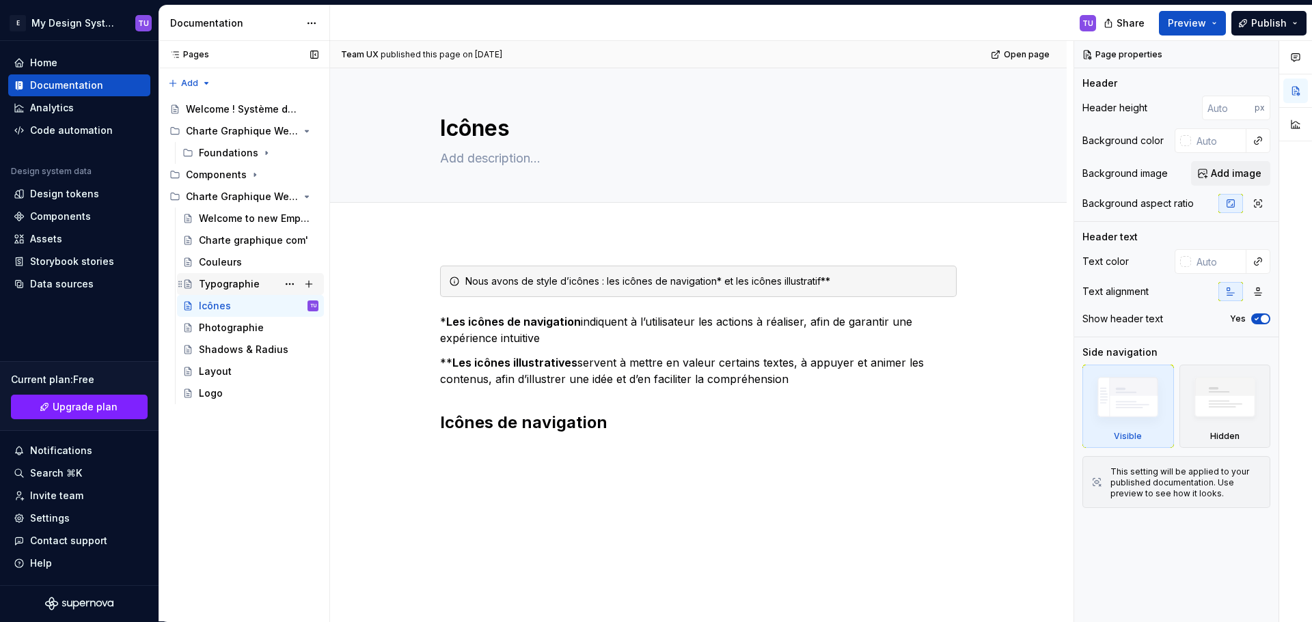
click at [229, 280] on div "Typographie" at bounding box center [229, 284] width 61 height 14
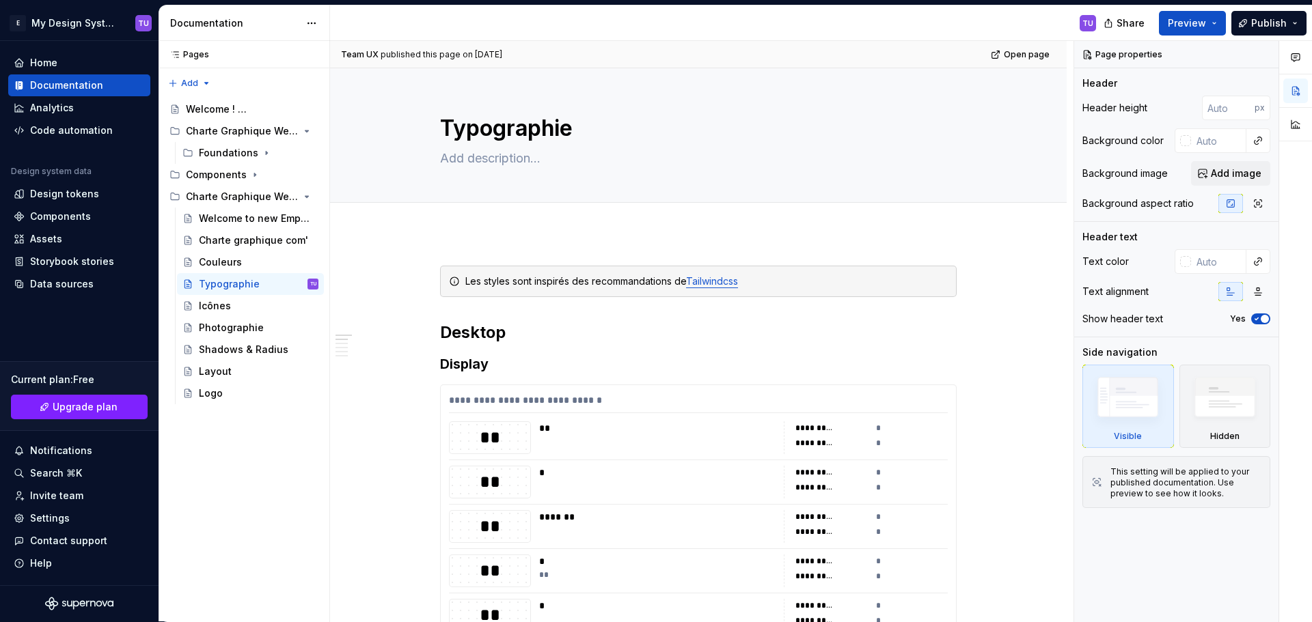
type textarea "*"
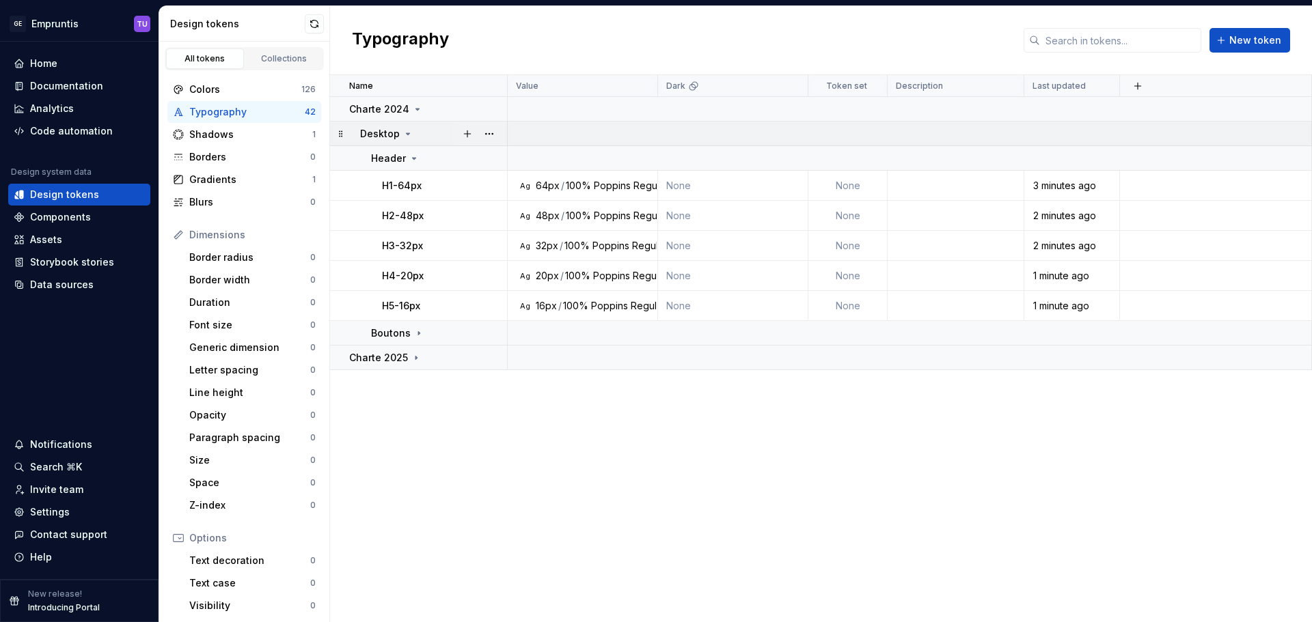
click at [398, 136] on div "Desktop" at bounding box center [386, 134] width 53 height 14
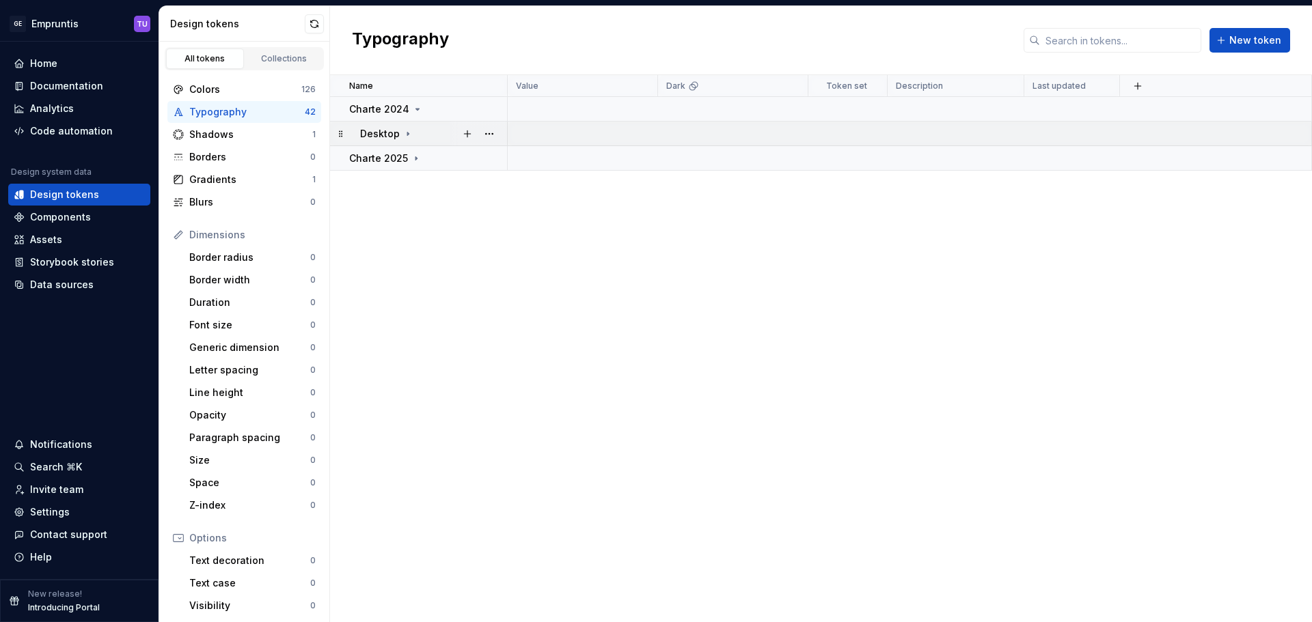
click at [411, 139] on icon at bounding box center [407, 133] width 11 height 11
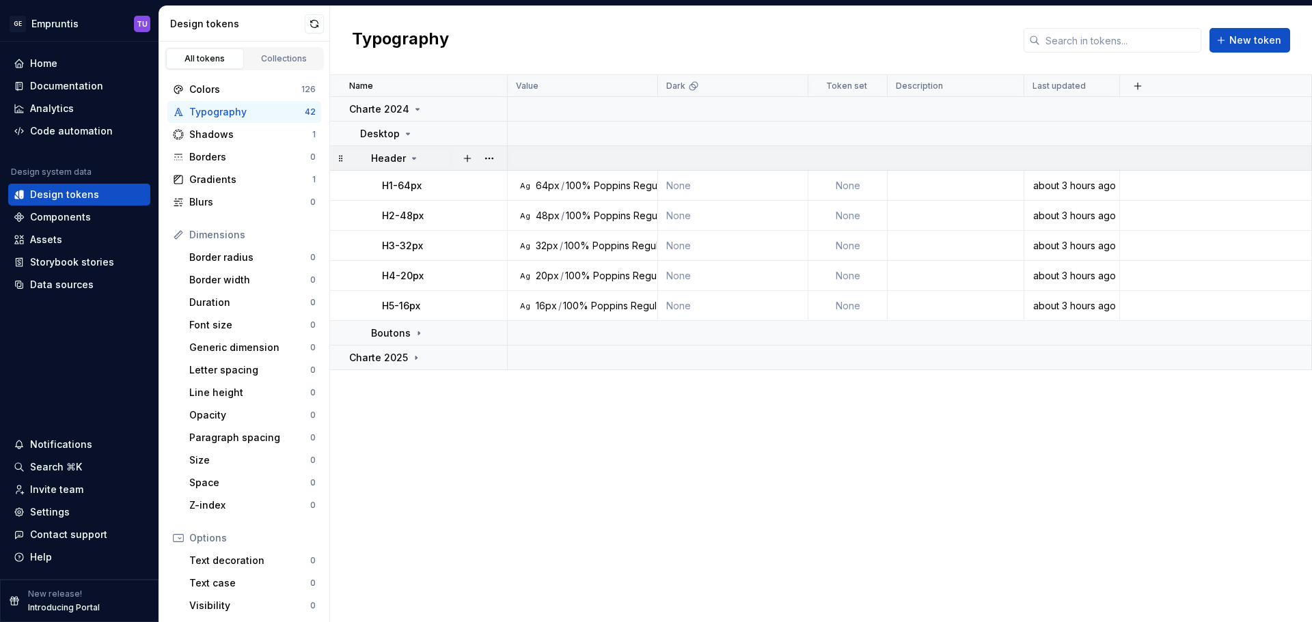
click at [413, 155] on icon at bounding box center [414, 158] width 11 height 11
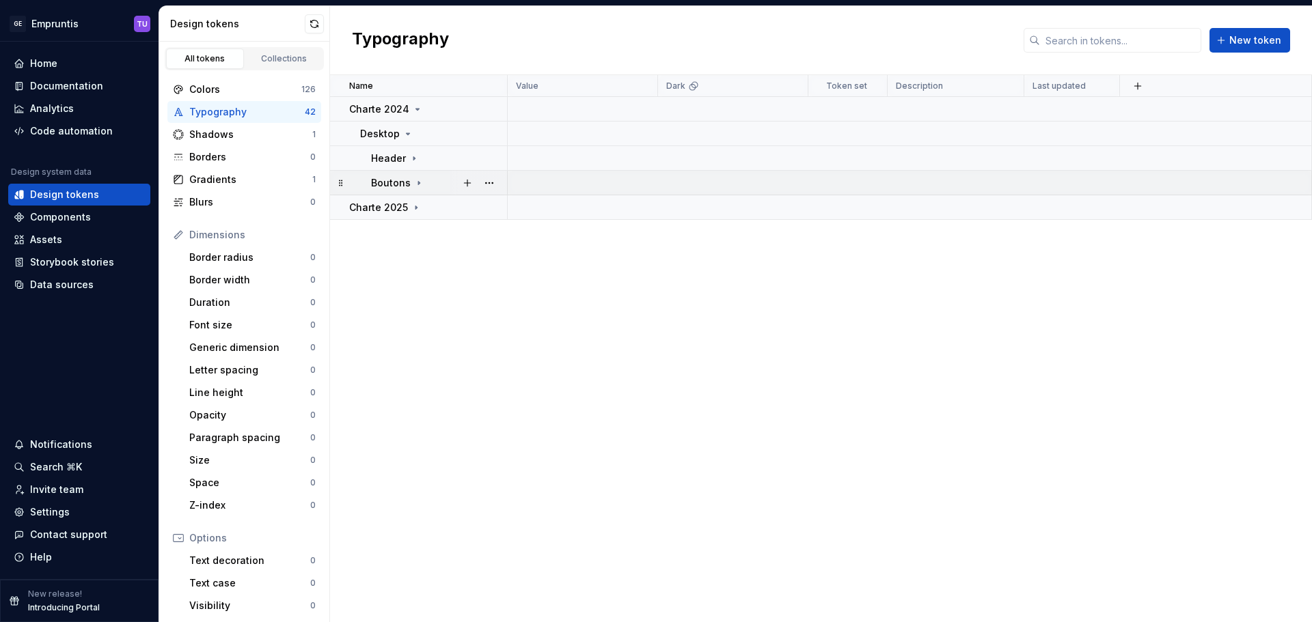
click at [415, 184] on icon at bounding box center [418, 183] width 11 height 11
click at [466, 184] on button "button" at bounding box center [467, 183] width 19 height 19
